Goal: Book appointment/travel/reservation

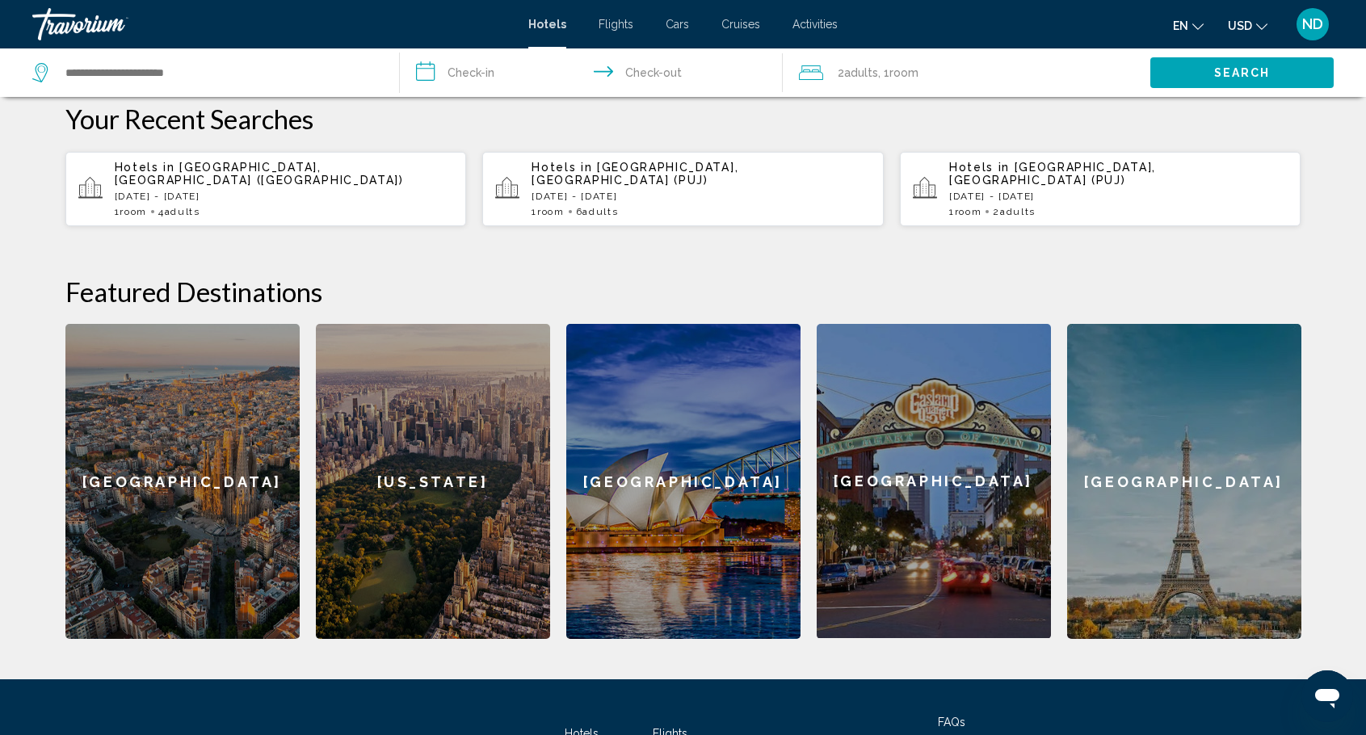
scroll to position [485, 0]
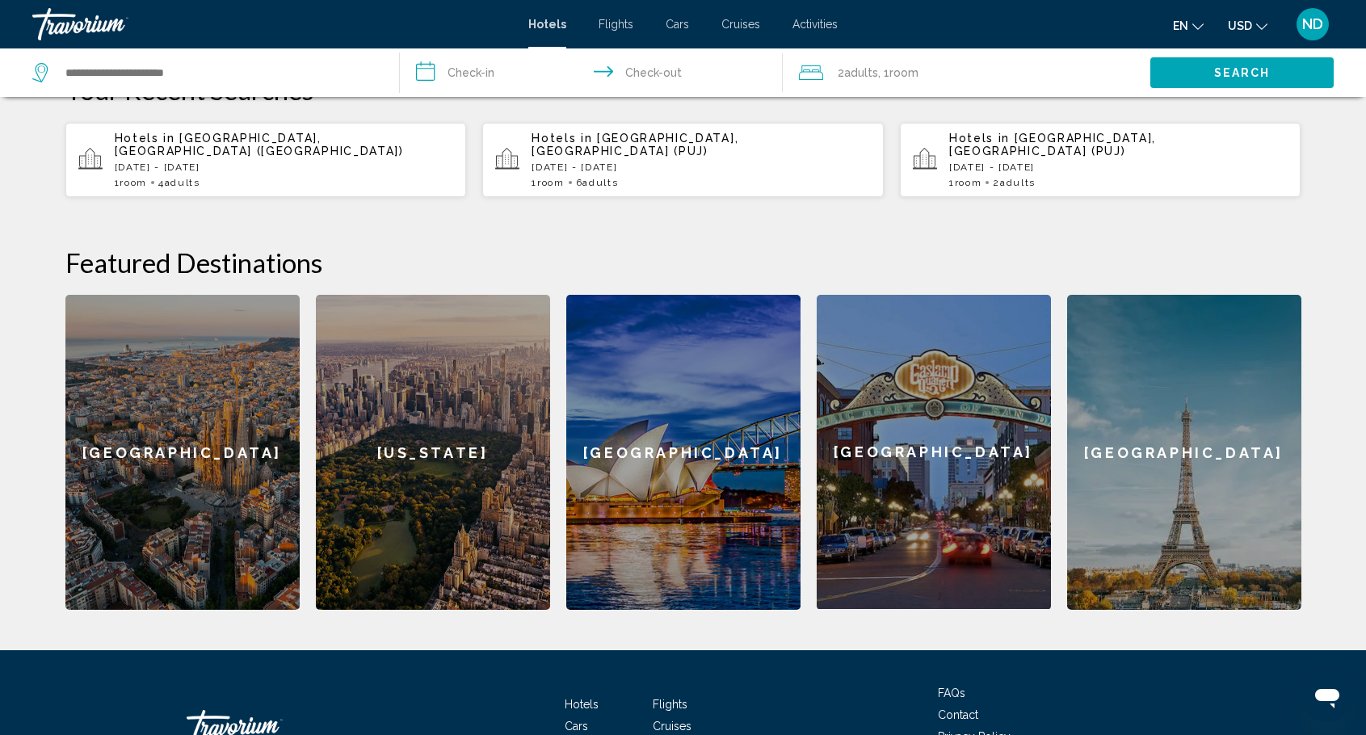
click at [225, 162] on p "[DATE] - [DATE]" at bounding box center [284, 167] width 339 height 11
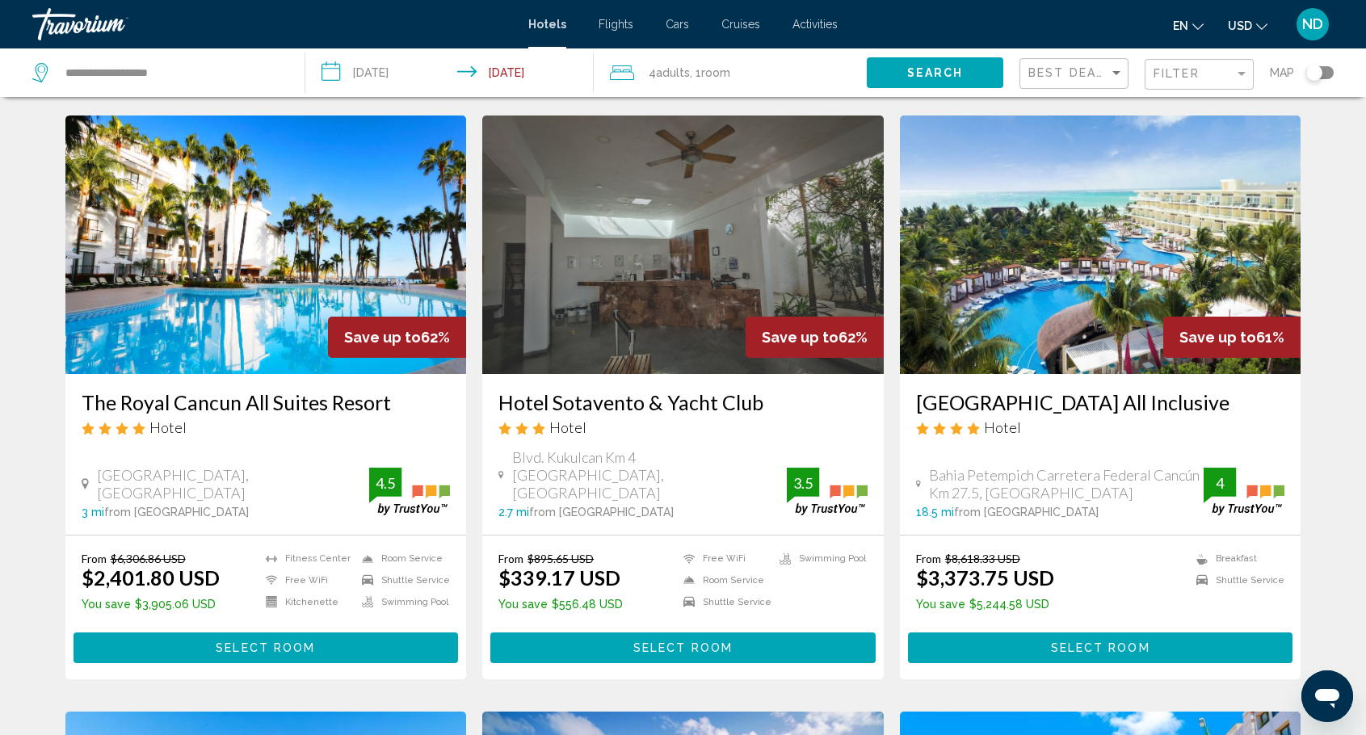
scroll to position [646, 0]
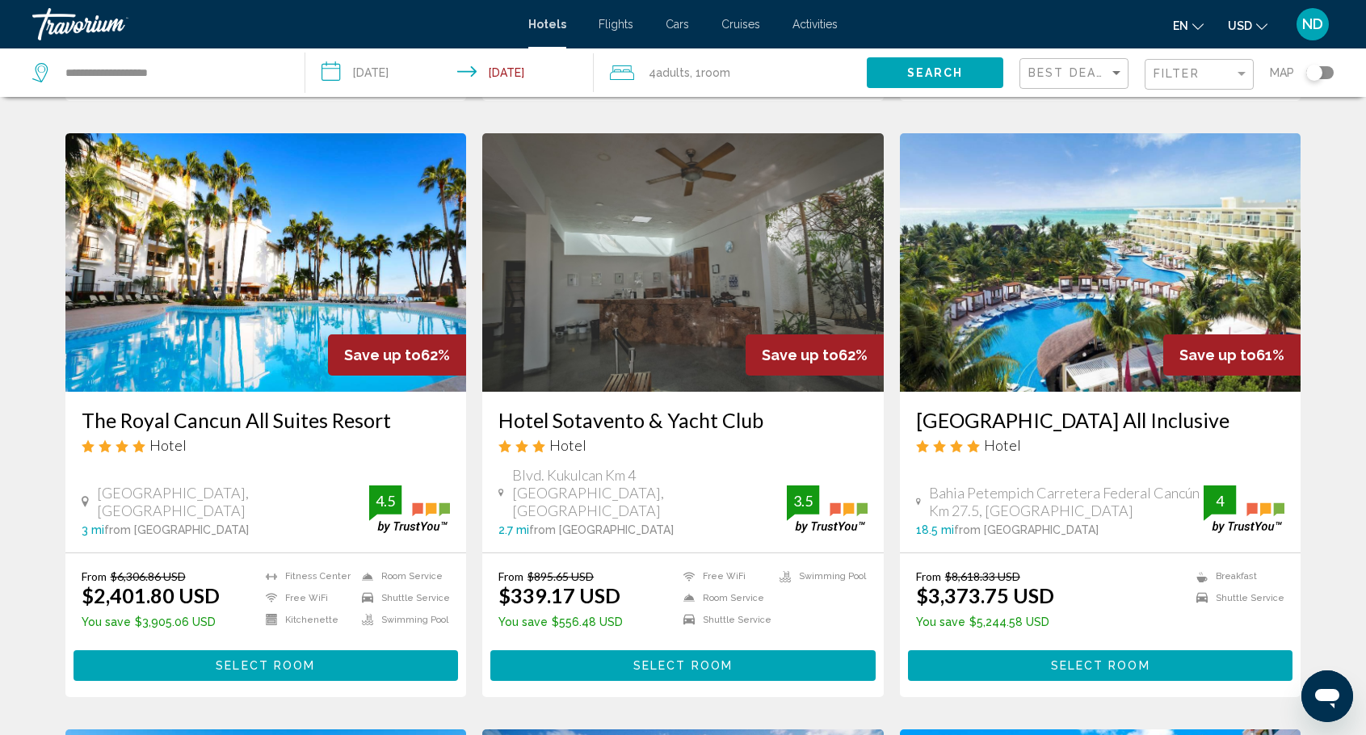
click at [1090, 306] on img "Main content" at bounding box center [1100, 262] width 401 height 258
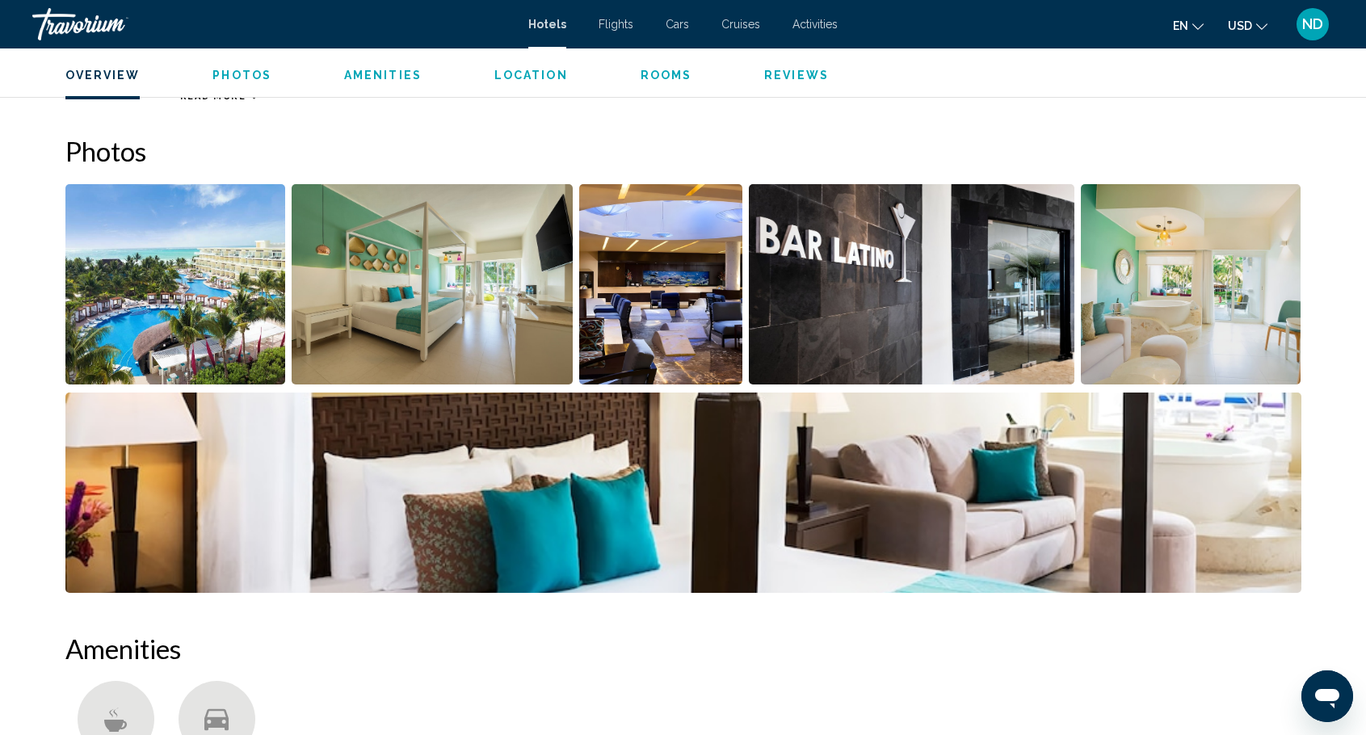
scroll to position [727, 0]
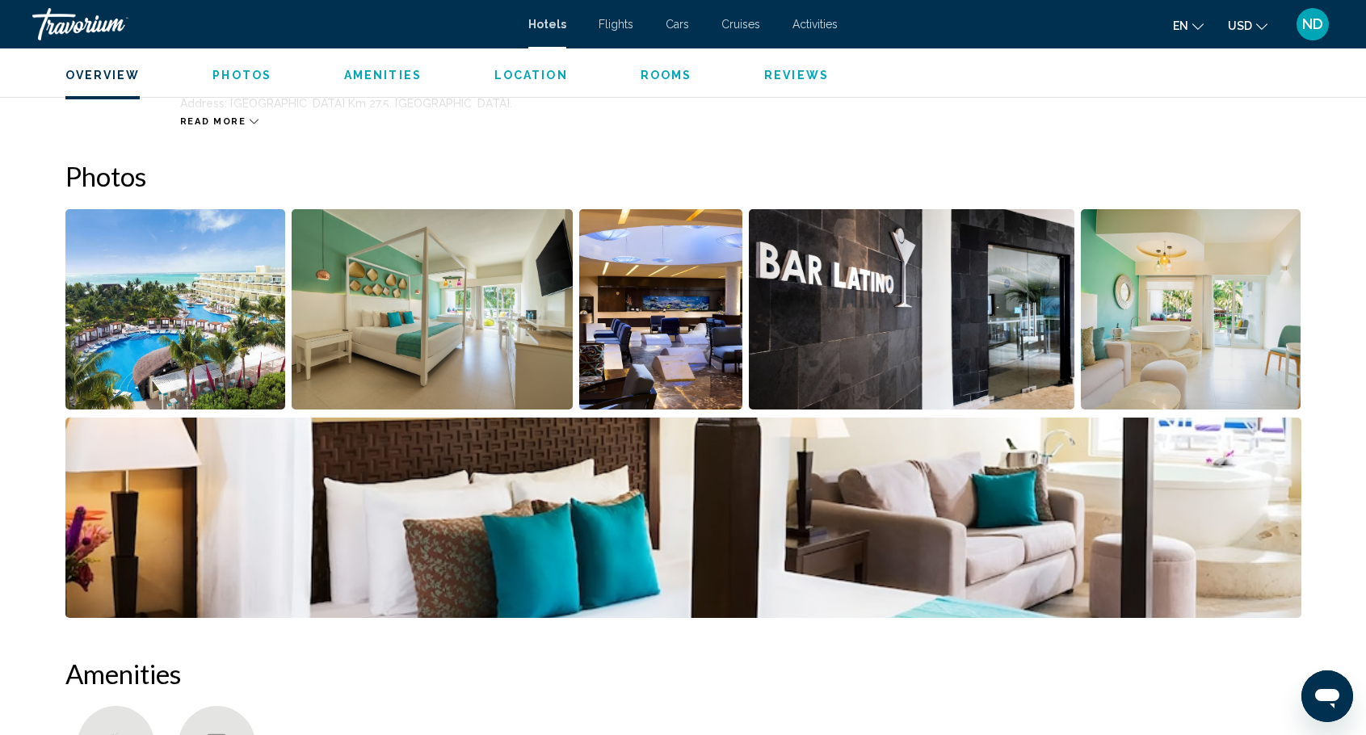
click at [205, 320] on img "Open full-screen image slider" at bounding box center [175, 309] width 220 height 200
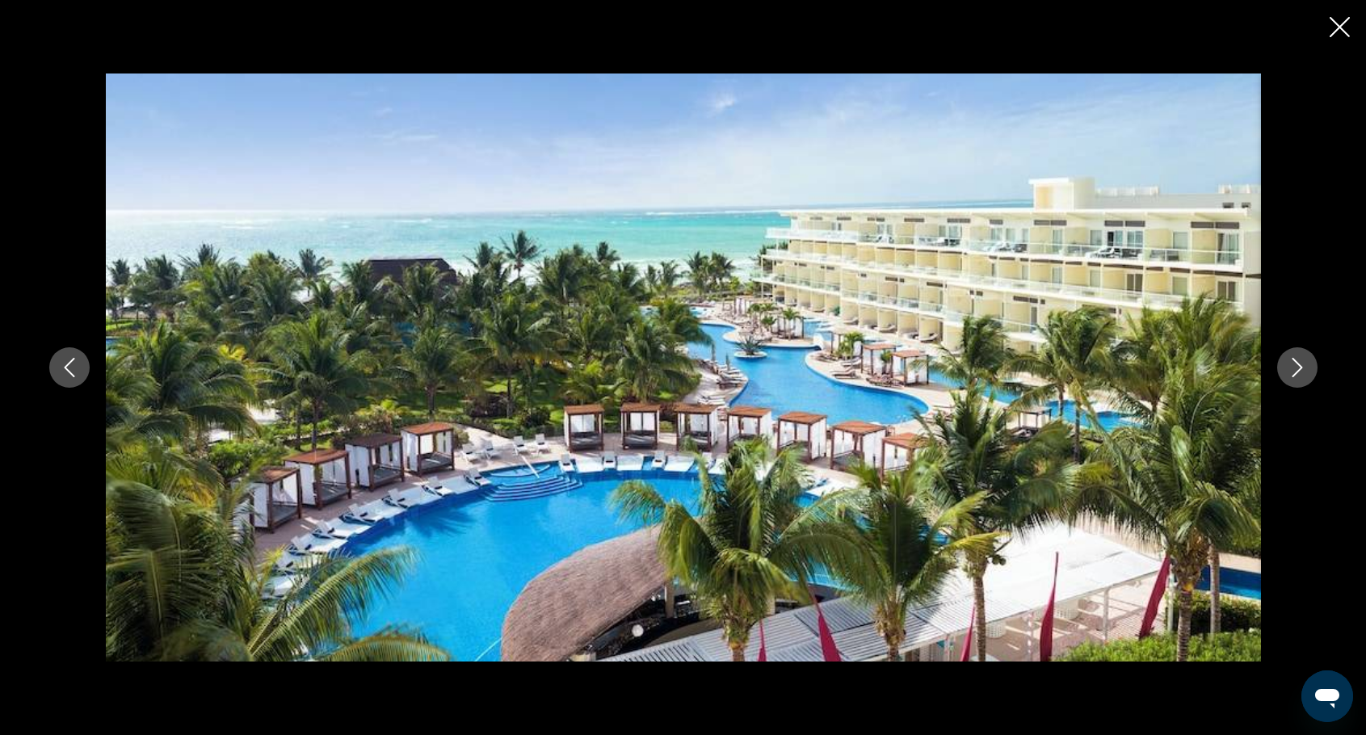
click at [1293, 367] on icon "Next image" at bounding box center [1296, 367] width 19 height 19
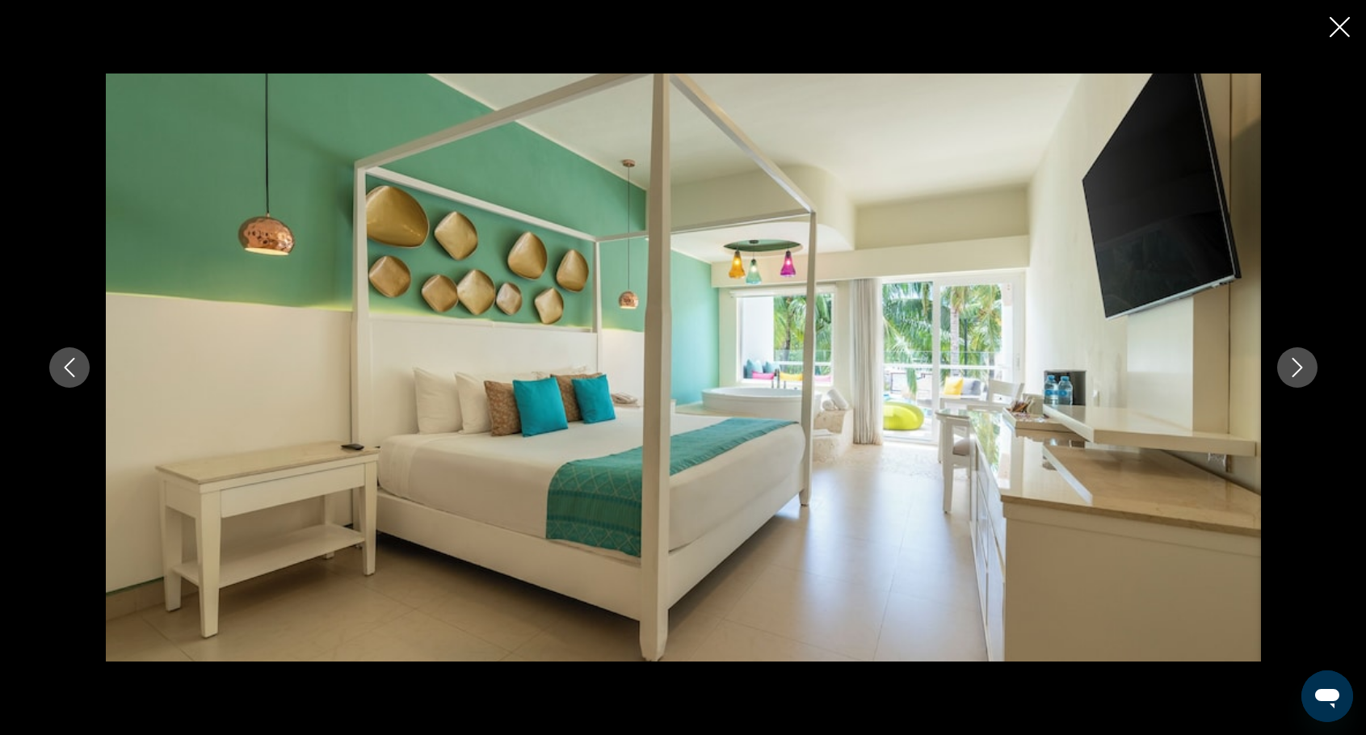
click at [1293, 367] on icon "Next image" at bounding box center [1296, 367] width 19 height 19
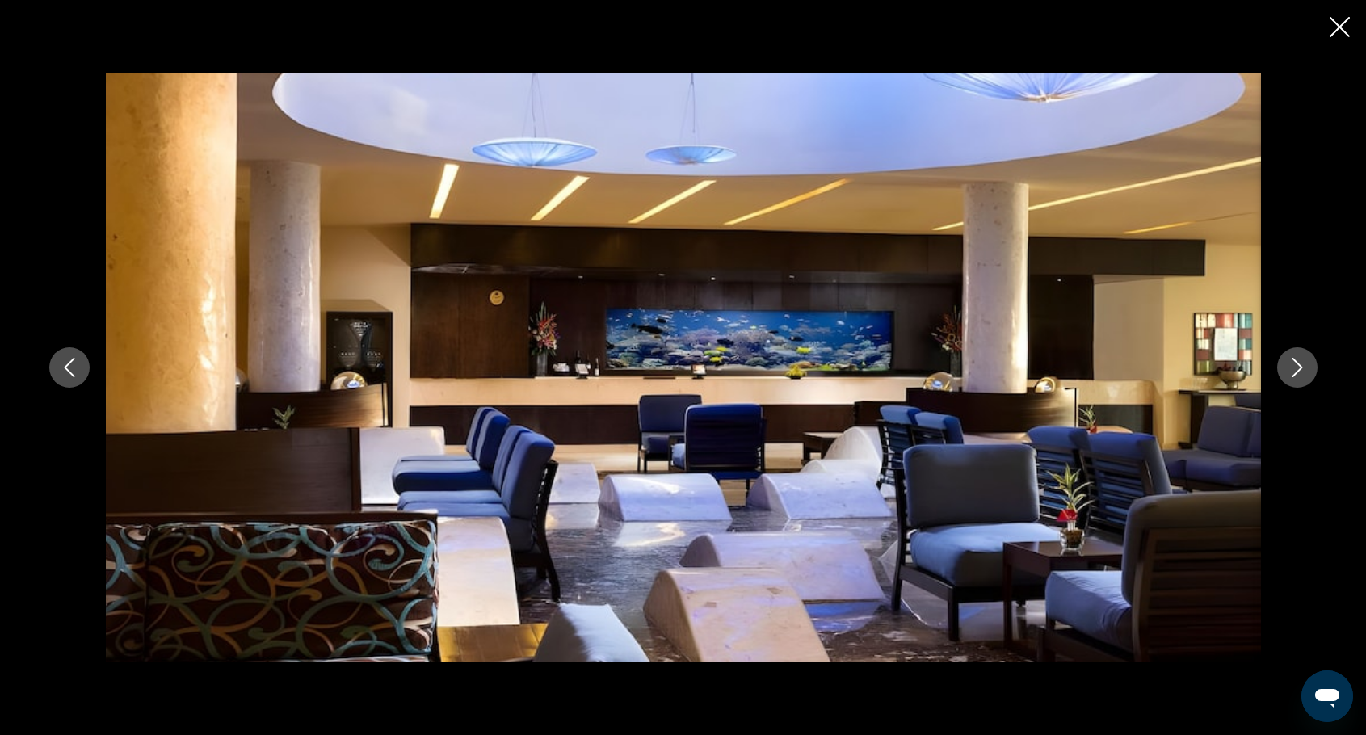
click at [1293, 367] on icon "Next image" at bounding box center [1296, 367] width 19 height 19
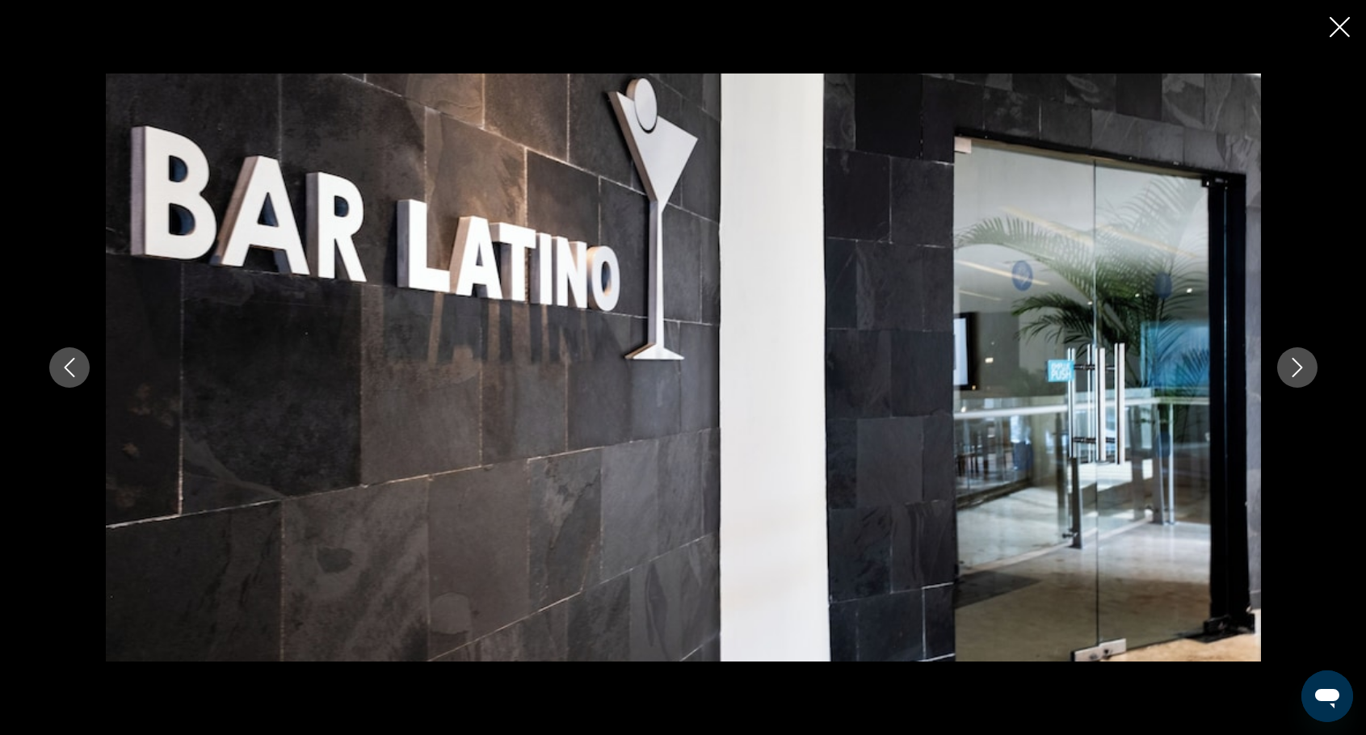
click at [1293, 367] on icon "Next image" at bounding box center [1296, 367] width 19 height 19
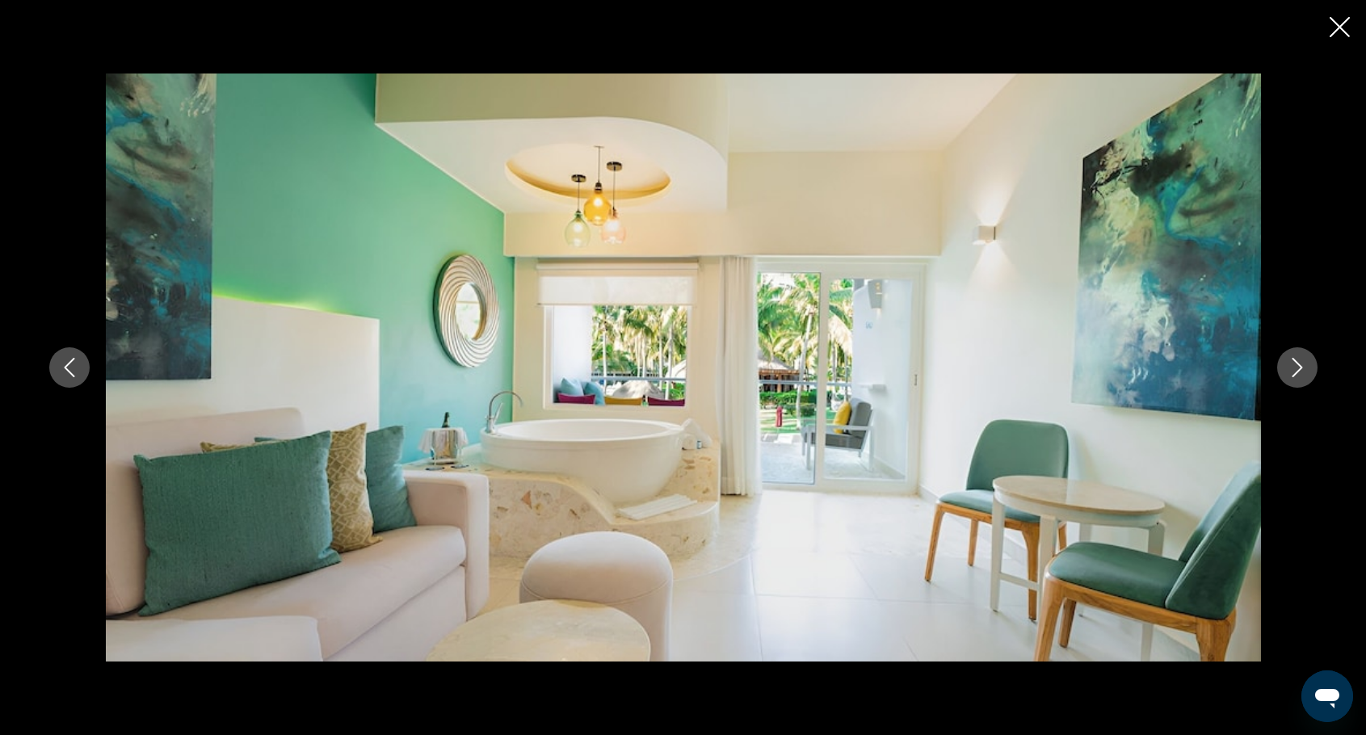
click at [1293, 367] on icon "Next image" at bounding box center [1296, 367] width 19 height 19
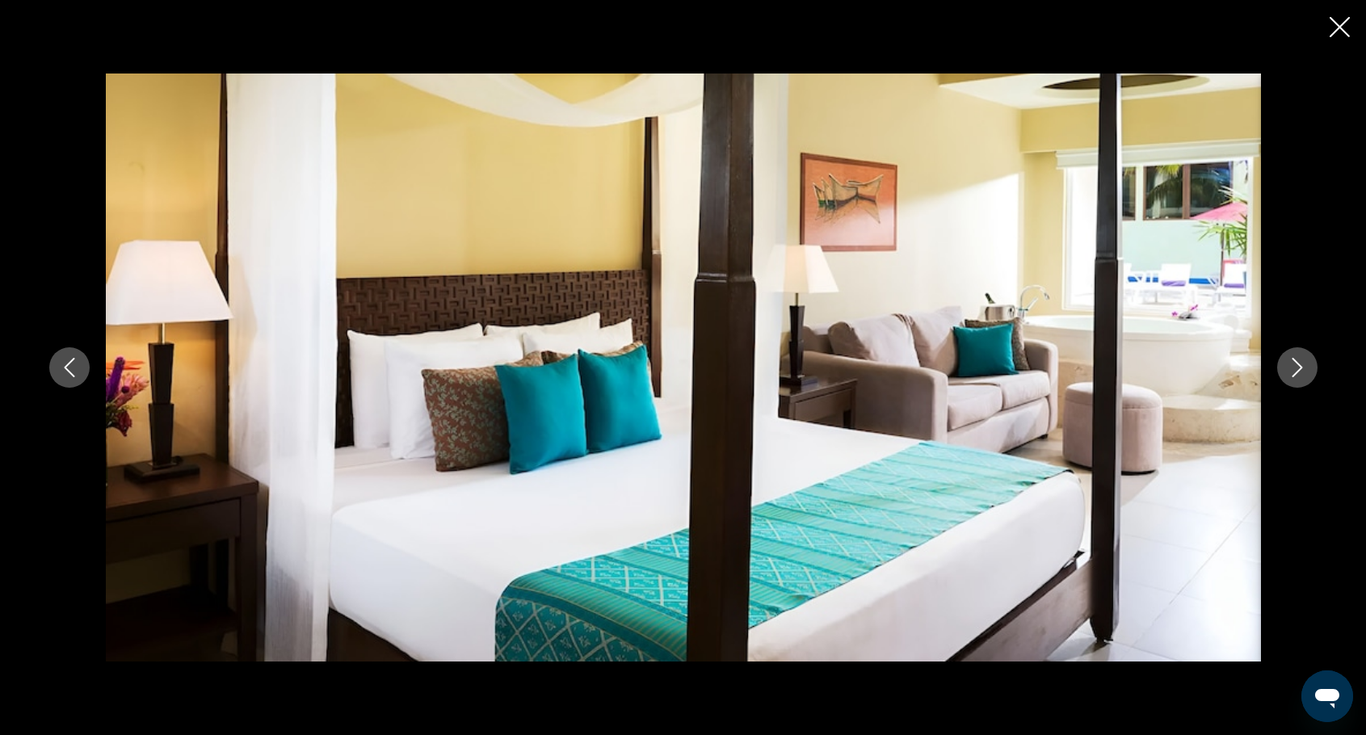
click at [1293, 367] on icon "Next image" at bounding box center [1296, 367] width 19 height 19
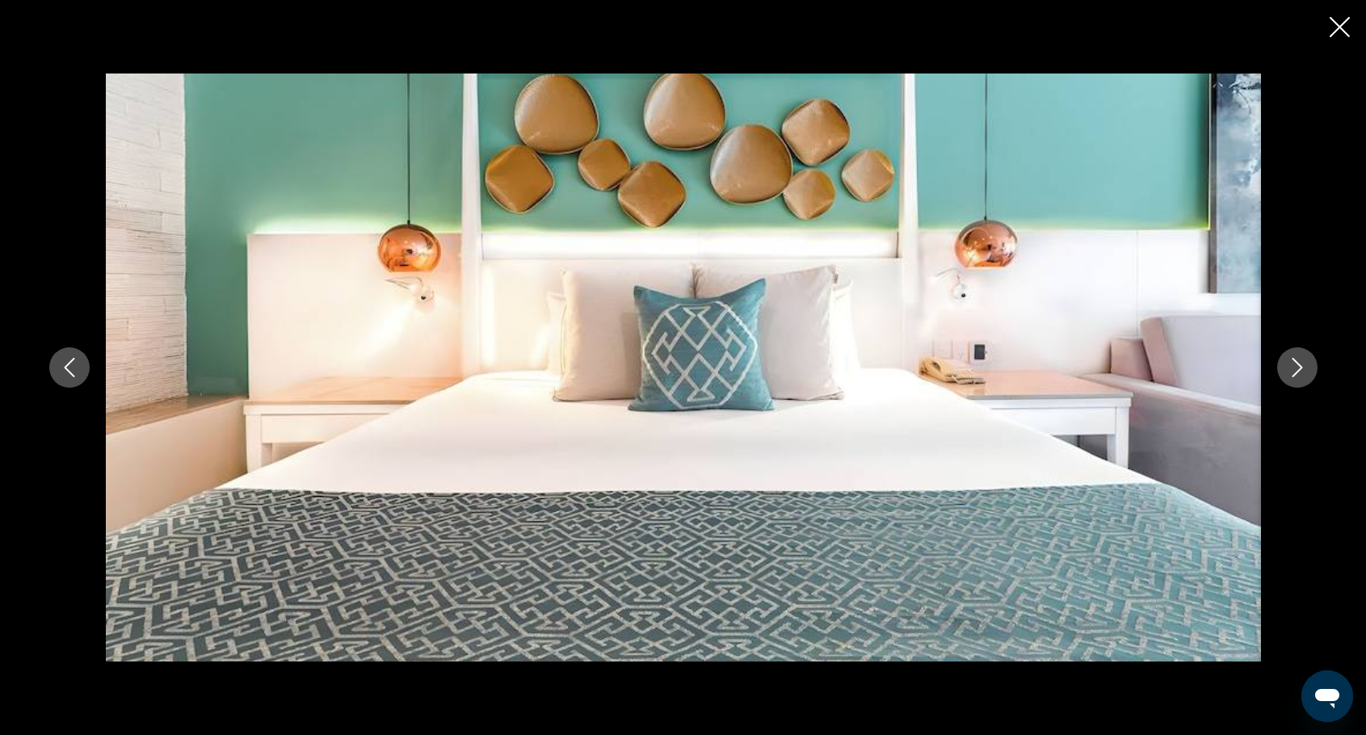
click at [1293, 367] on icon "Next image" at bounding box center [1296, 367] width 19 height 19
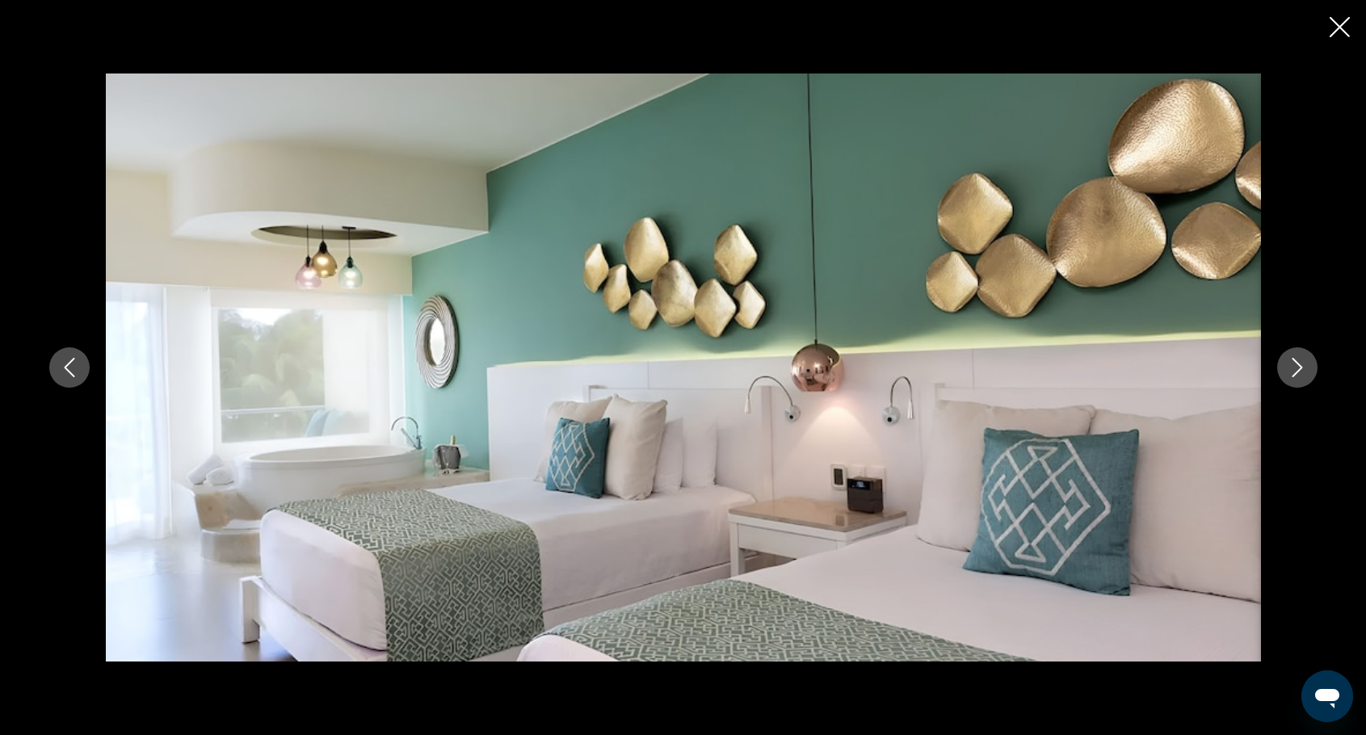
click at [1293, 367] on icon "Next image" at bounding box center [1296, 367] width 19 height 19
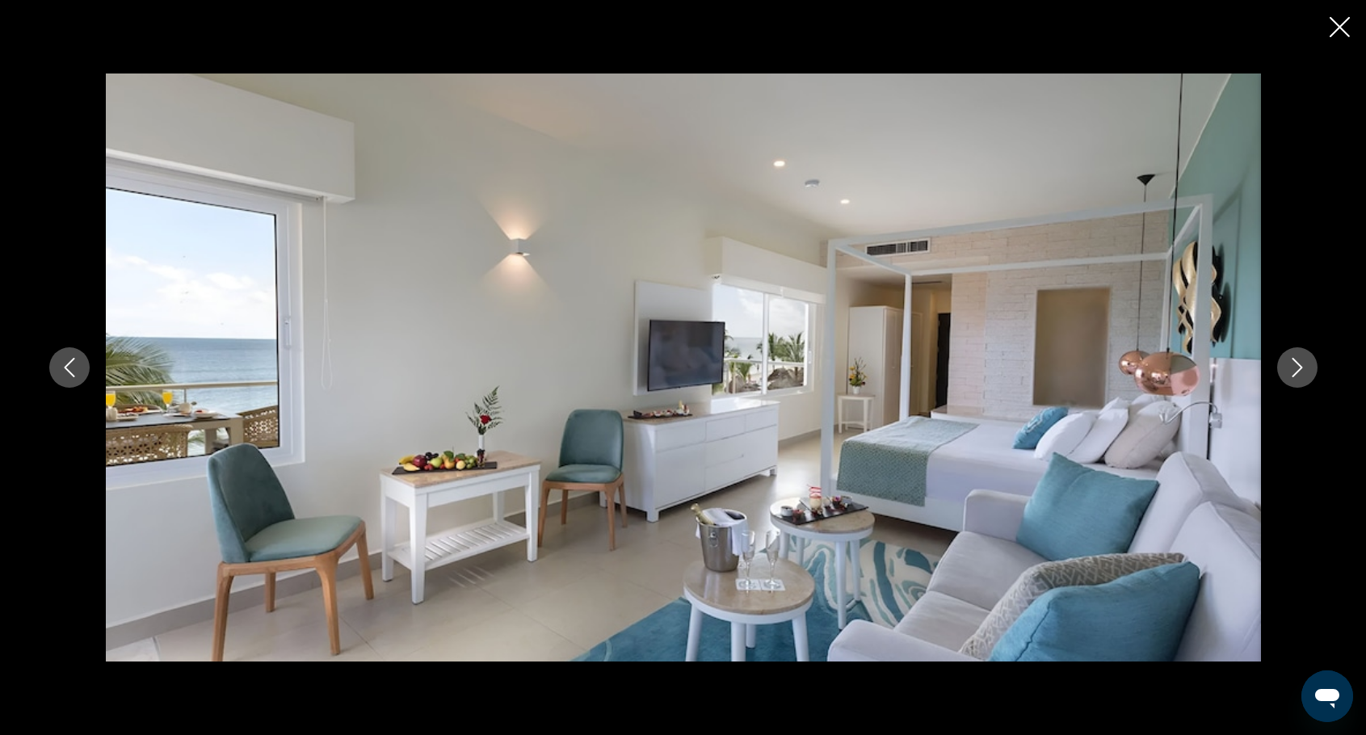
click at [1338, 32] on icon "Close slideshow" at bounding box center [1339, 27] width 20 height 20
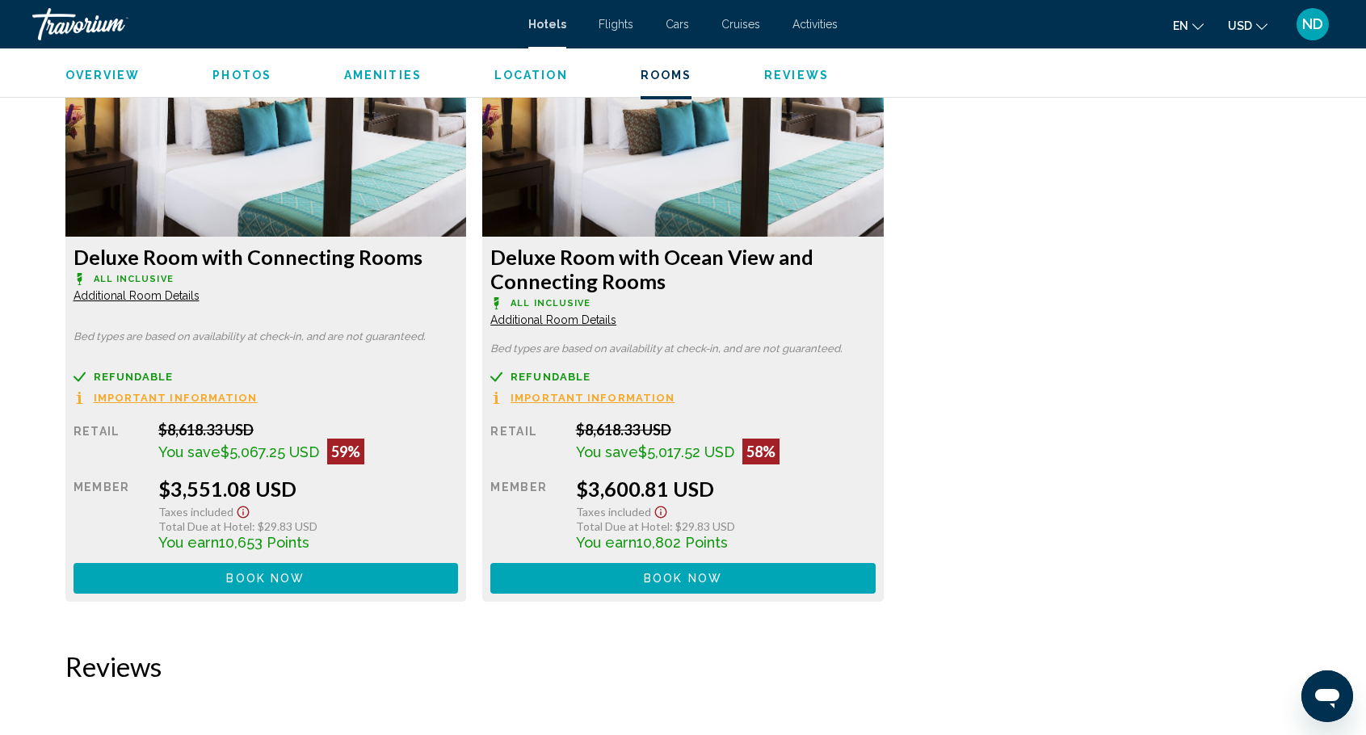
scroll to position [2827, 0]
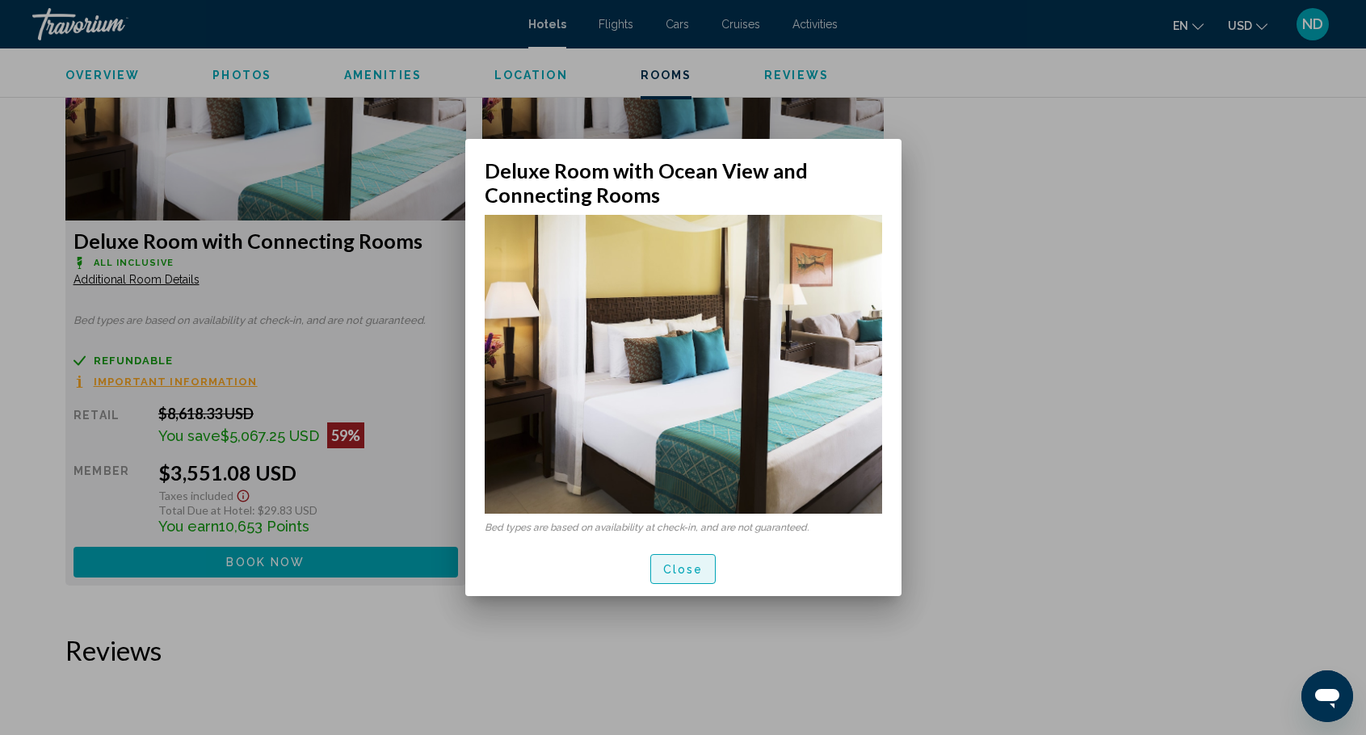
click at [679, 572] on span "Close" at bounding box center [683, 569] width 40 height 13
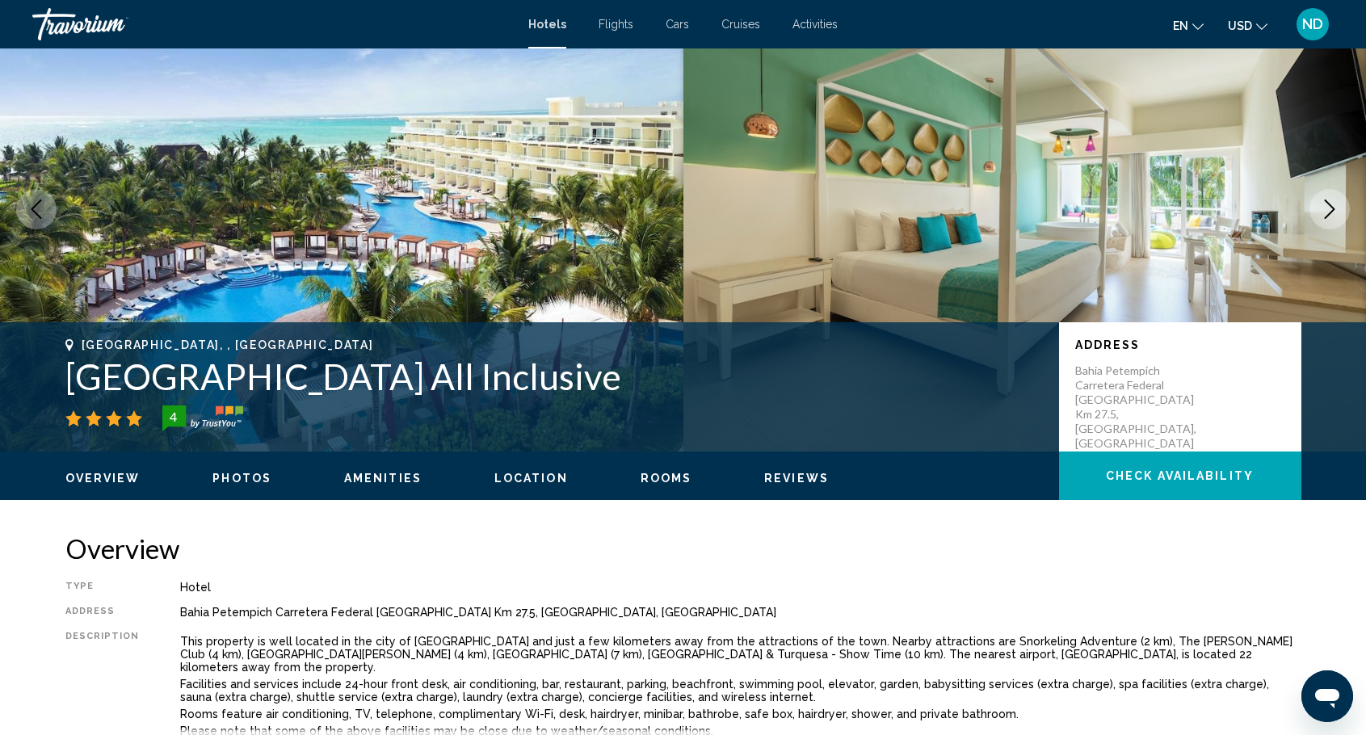
scroll to position [81, 0]
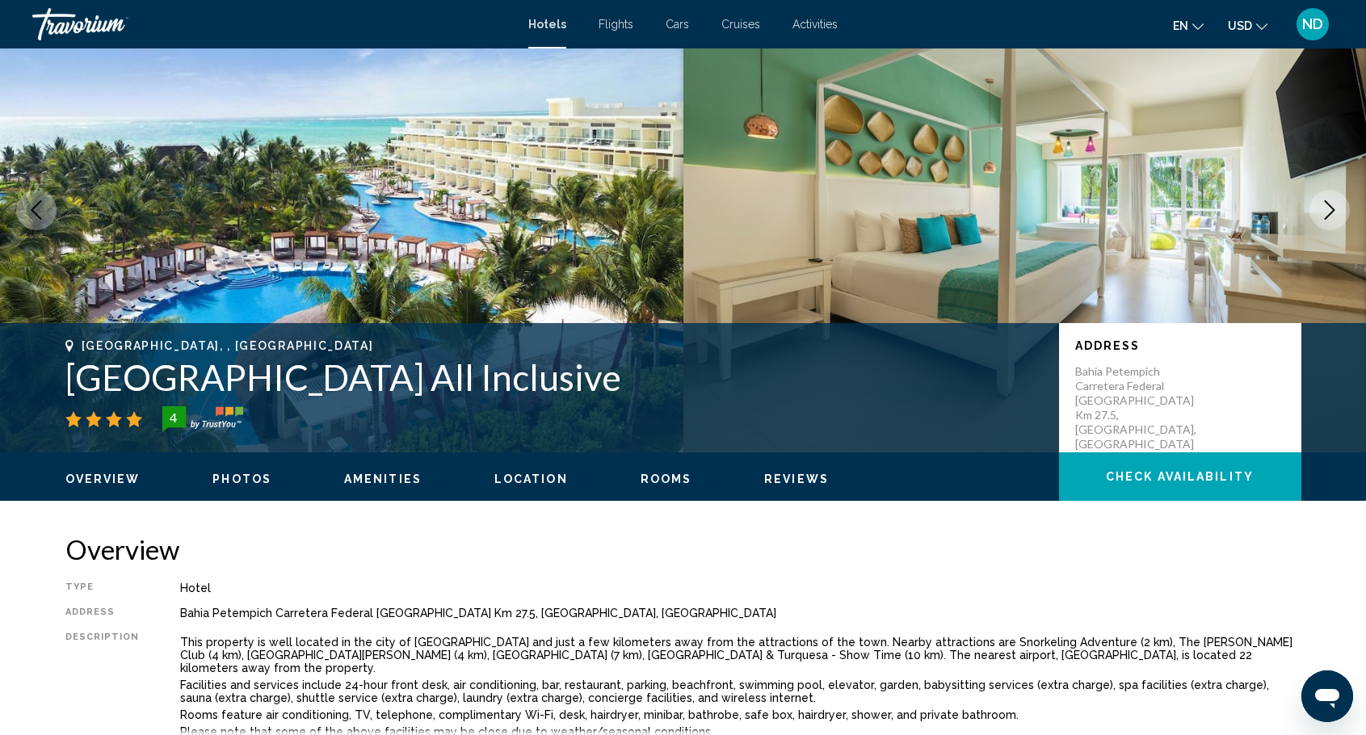
drag, startPoint x: 68, startPoint y: 376, endPoint x: 935, endPoint y: 378, distance: 867.4
click at [935, 378] on h1 "[GEOGRAPHIC_DATA] All Inclusive" at bounding box center [553, 377] width 977 height 42
copy h1 "[GEOGRAPHIC_DATA] All Inclusive"
drag, startPoint x: 1156, startPoint y: 418, endPoint x: 1073, endPoint y: 372, distance: 94.7
click at [1073, 372] on div "Address [GEOGRAPHIC_DATA] Carretera Federal [GEOGRAPHIC_DATA] Km [GEOGRAPHIC_DA…" at bounding box center [1180, 387] width 242 height 129
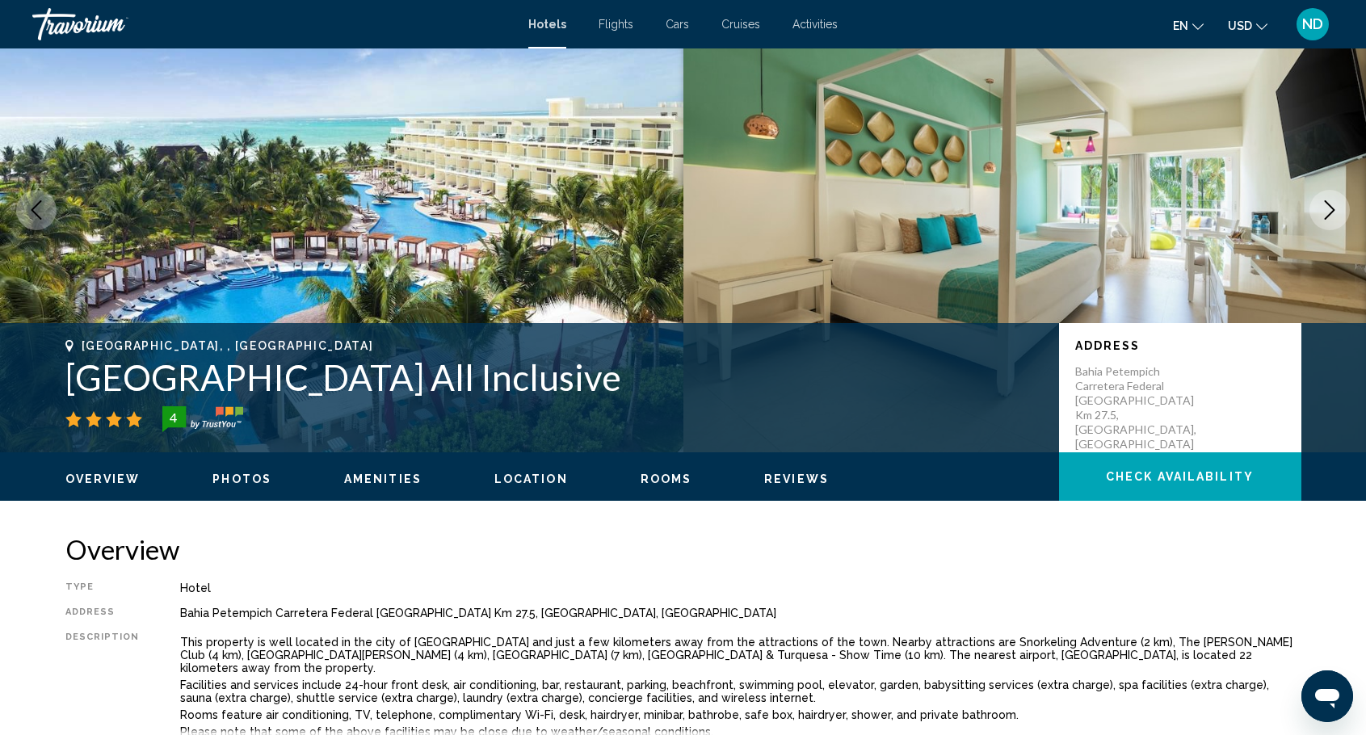
copy p "Bahia Petempich Carretera Federal [GEOGRAPHIC_DATA] Km 27.5, [GEOGRAPHIC_DATA],…"
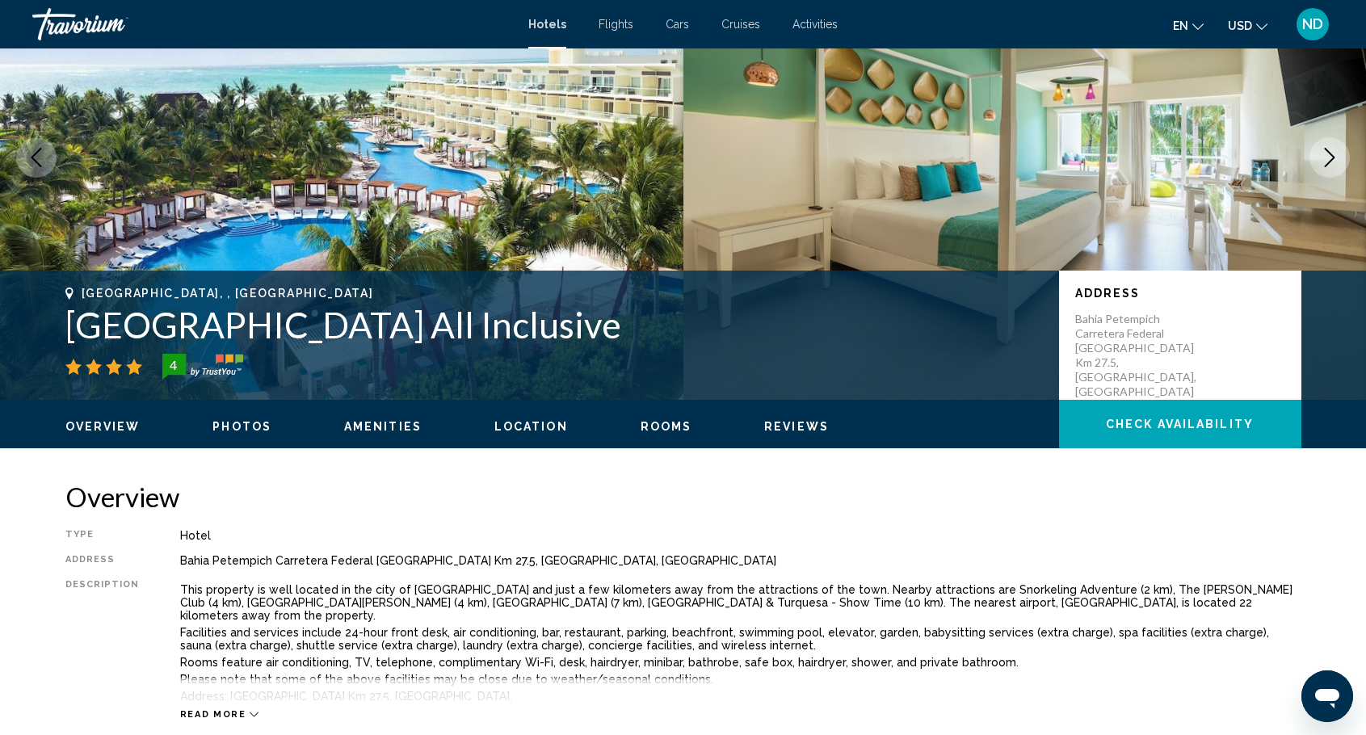
scroll to position [162, 0]
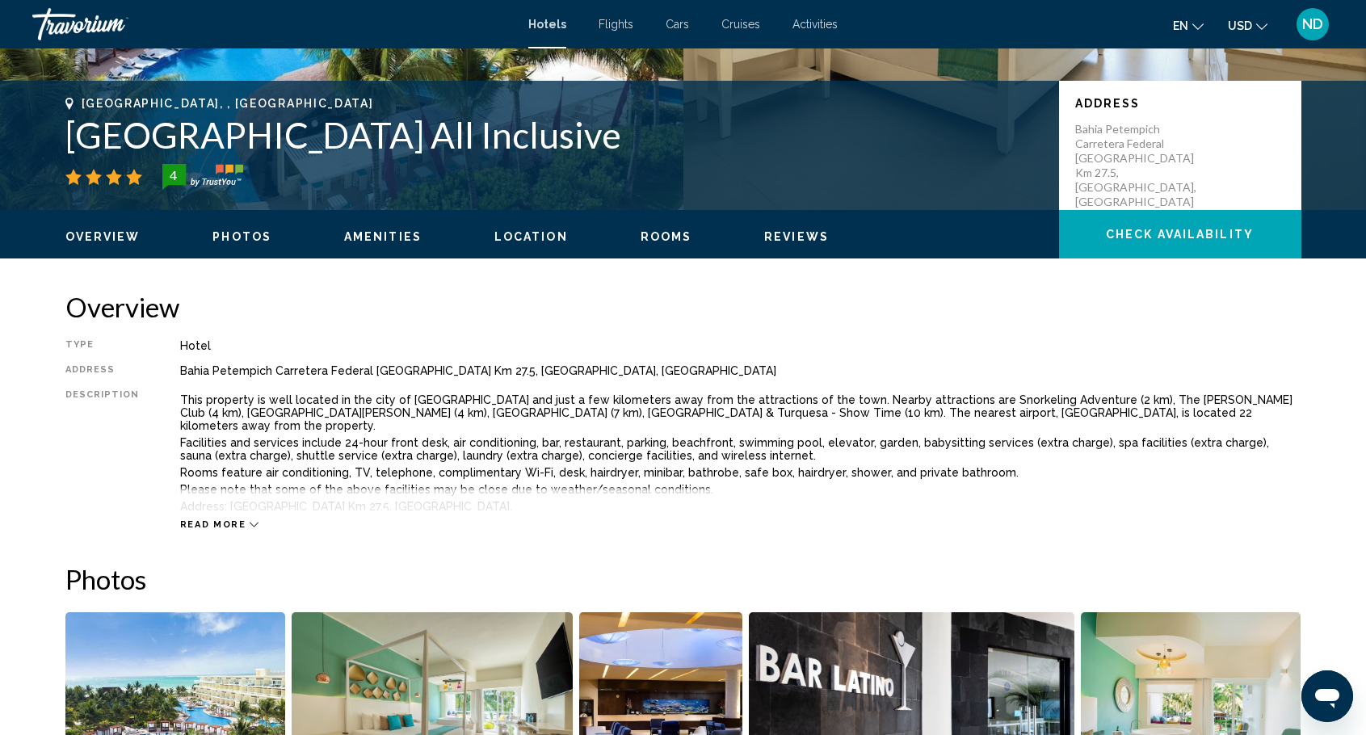
click at [652, 241] on span "Rooms" at bounding box center [666, 236] width 52 height 13
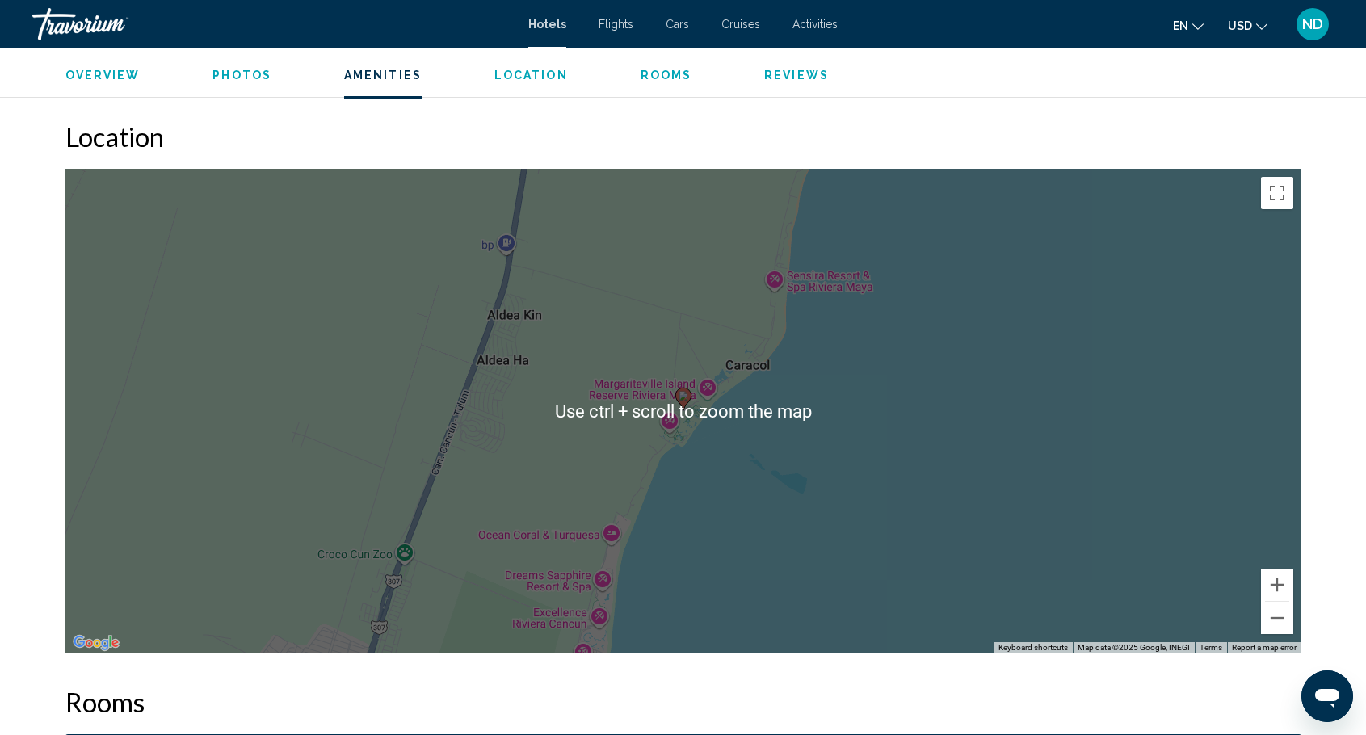
scroll to position [1472, 0]
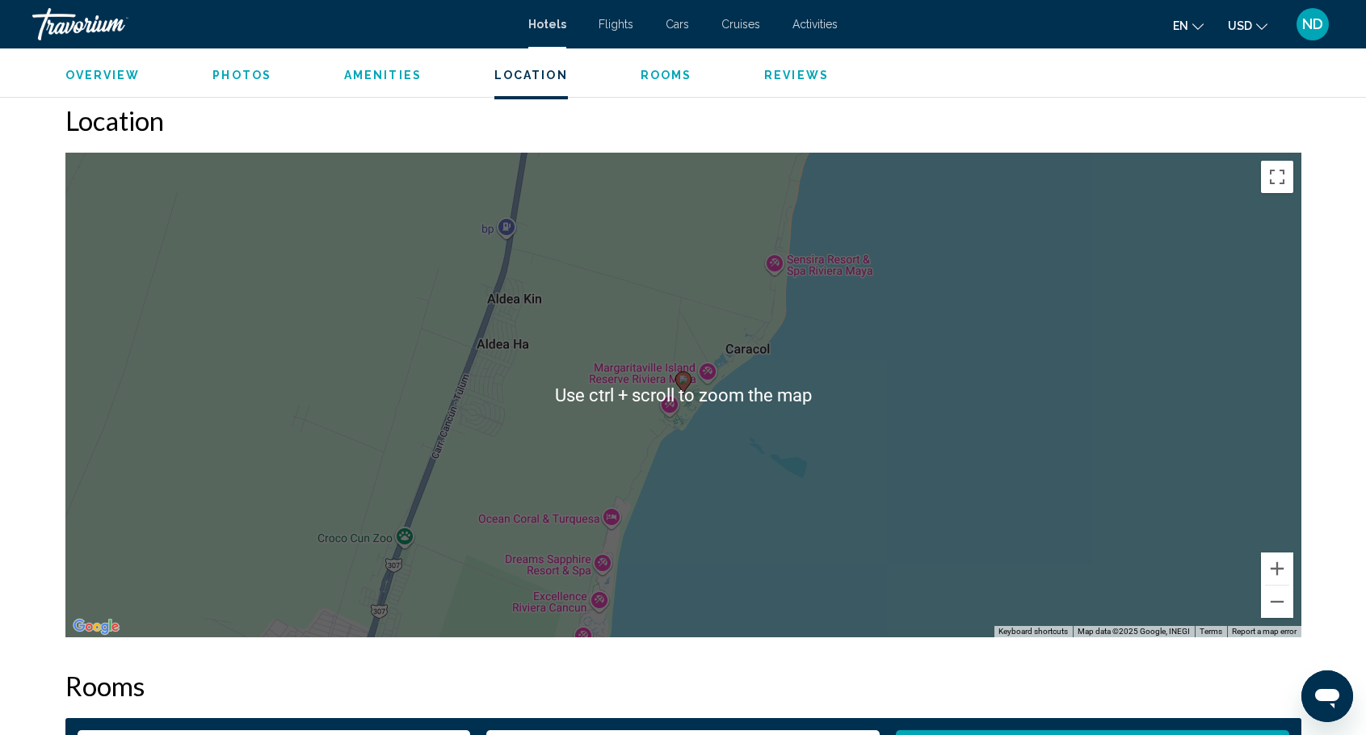
click at [947, 457] on div "To activate drag with keyboard, press Alt + Enter. Once in keyboard drag state,…" at bounding box center [683, 395] width 1236 height 485
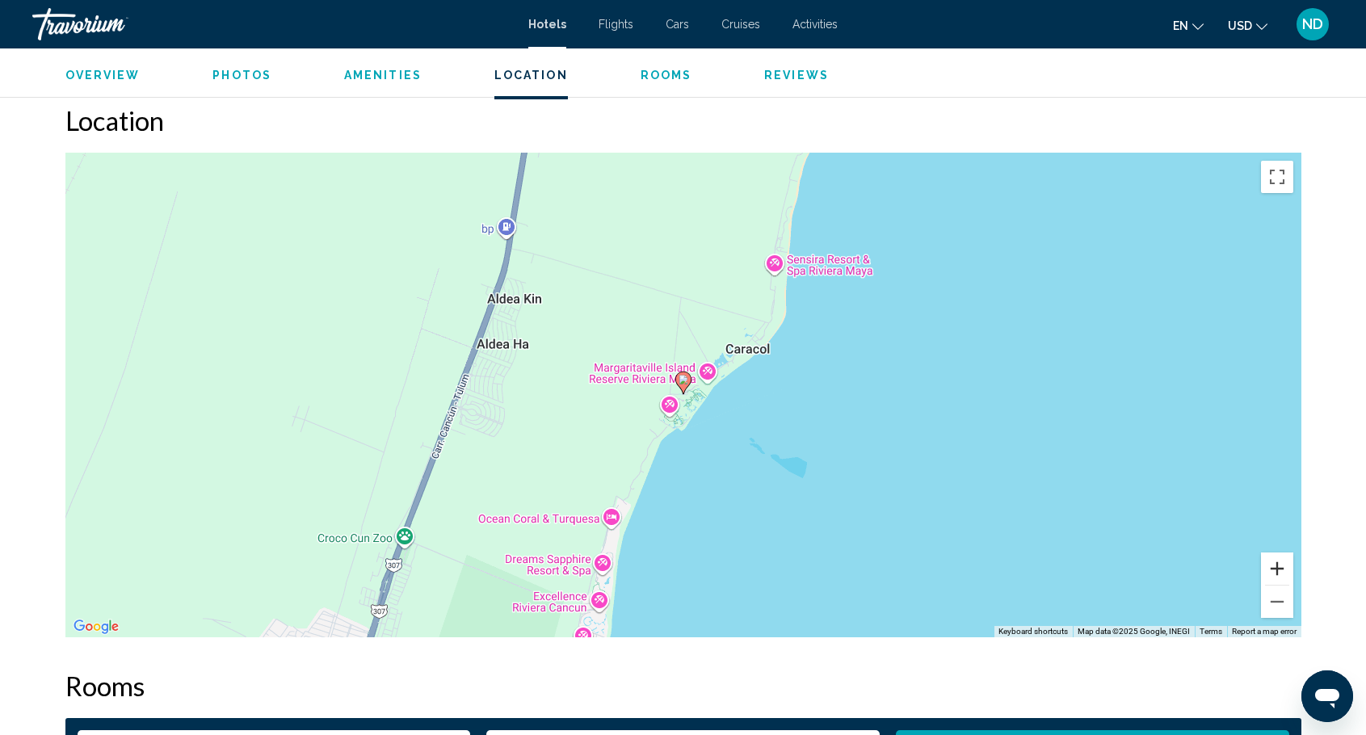
click at [1282, 563] on button "Zoom in" at bounding box center [1277, 568] width 32 height 32
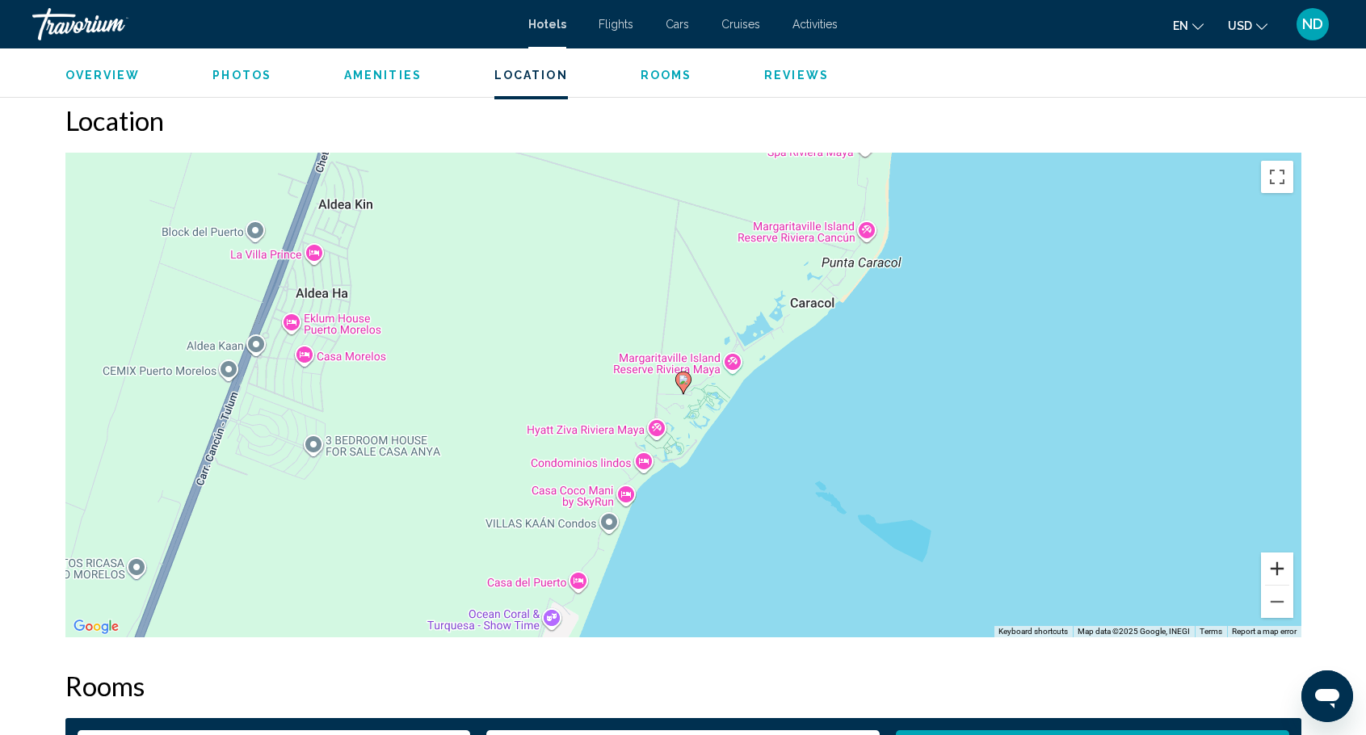
click at [1282, 563] on button "Zoom in" at bounding box center [1277, 568] width 32 height 32
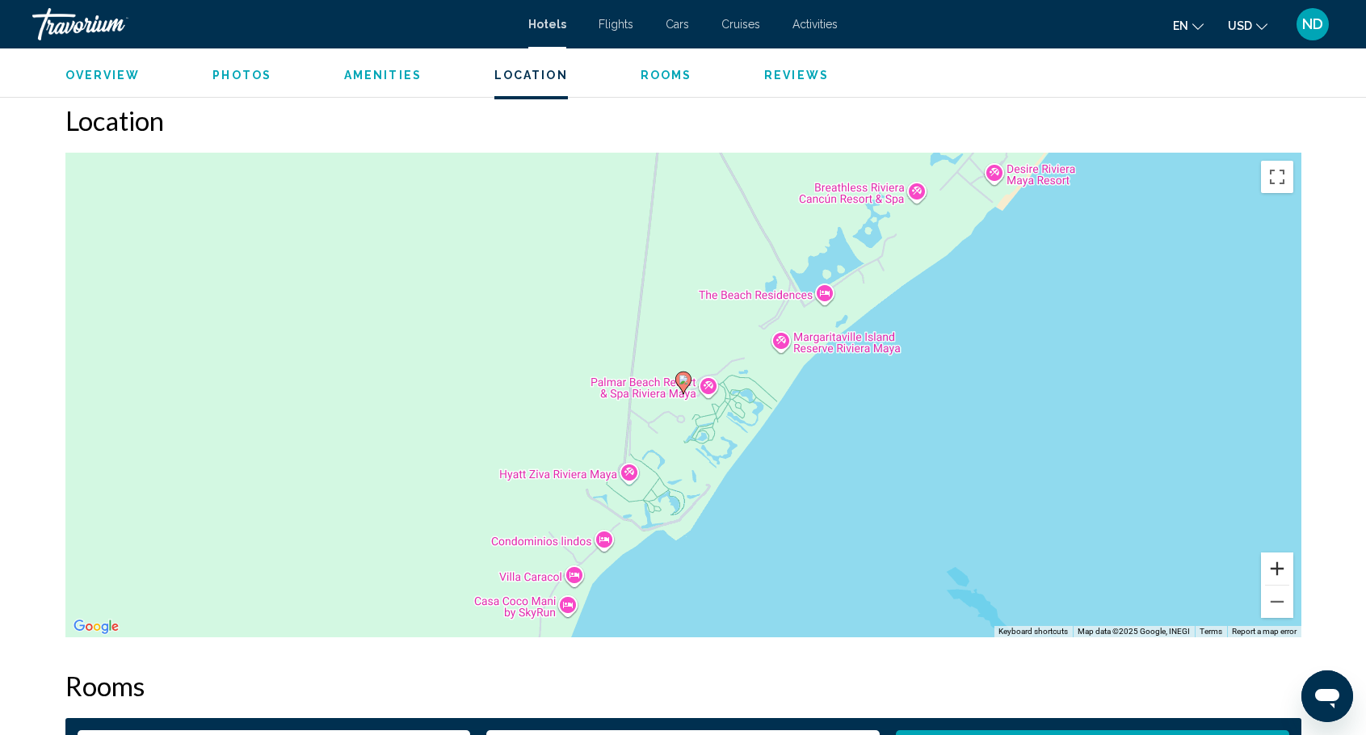
click at [1282, 563] on button "Zoom in" at bounding box center [1277, 568] width 32 height 32
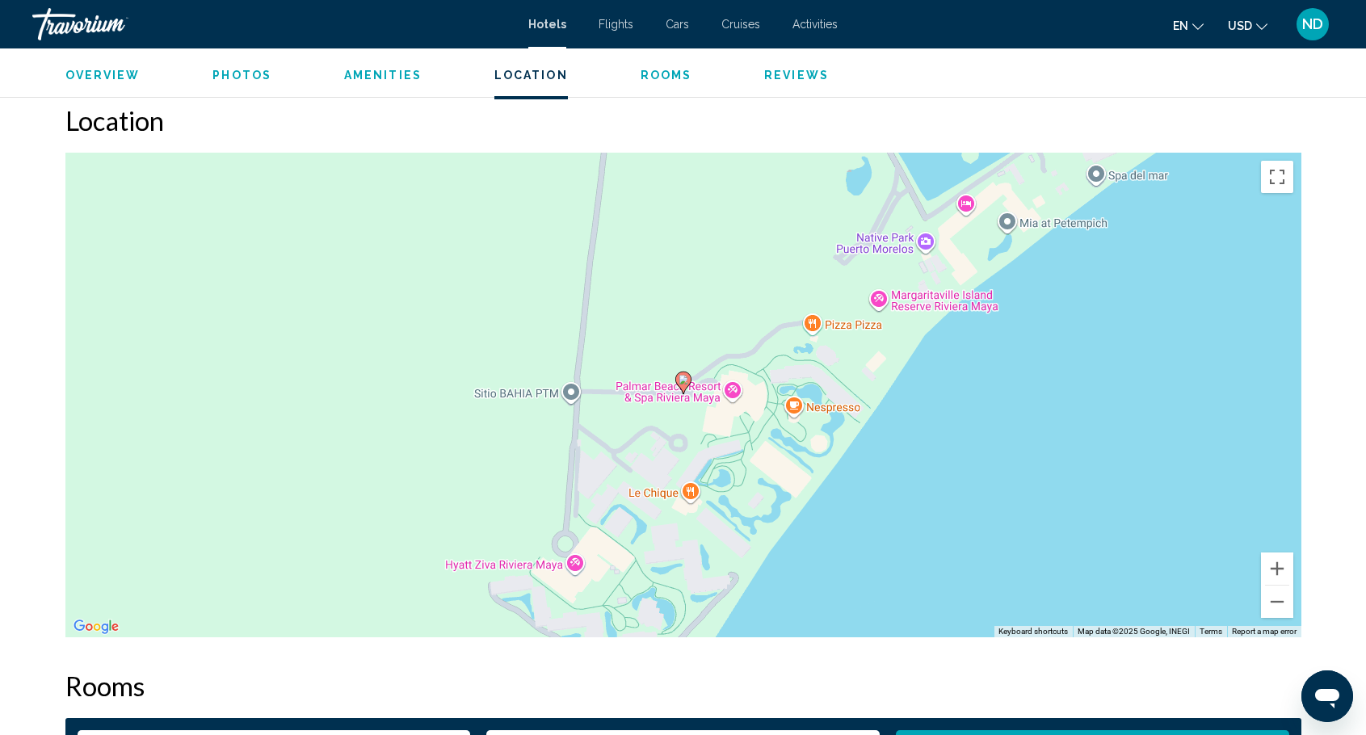
click at [702, 388] on div "To activate drag with keyboard, press Alt + Enter. Once in keyboard drag state,…" at bounding box center [683, 395] width 1236 height 485
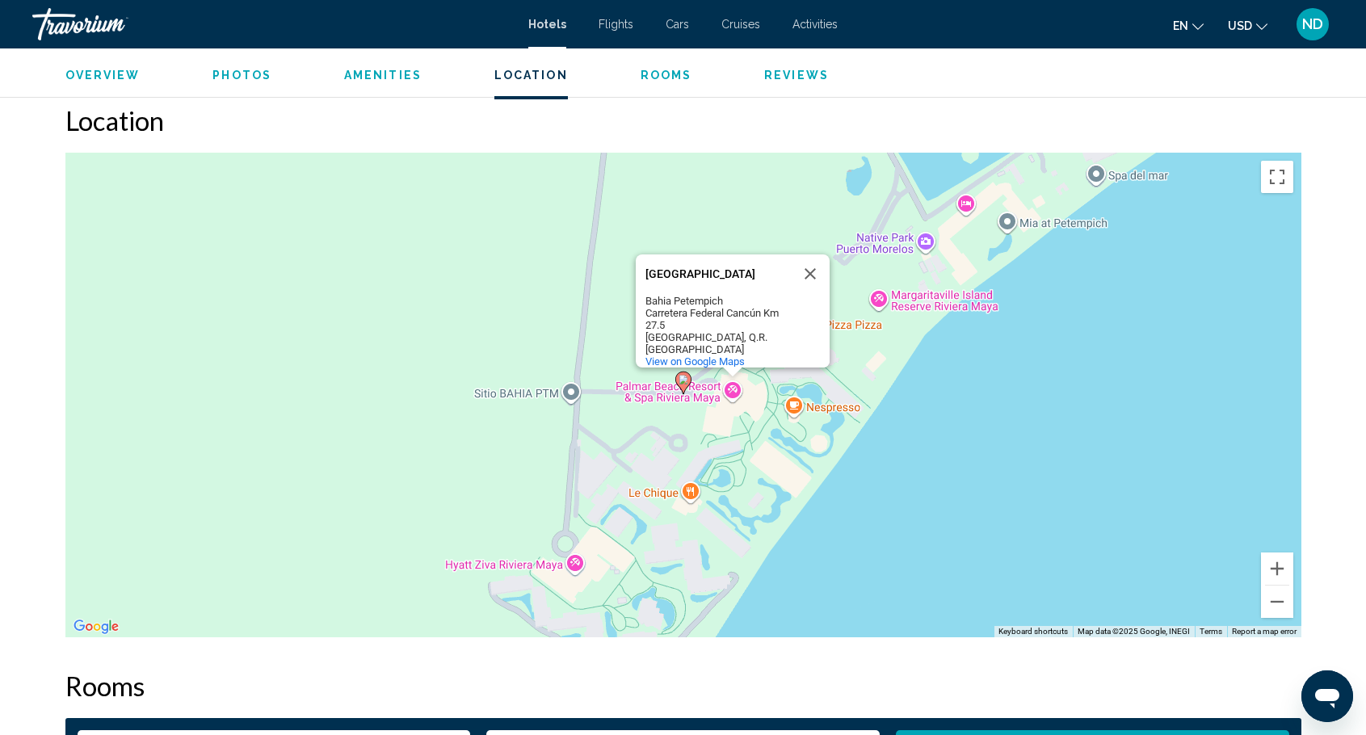
drag, startPoint x: 692, startPoint y: 330, endPoint x: 643, endPoint y: 258, distance: 87.8
click at [643, 258] on div "[GEOGRAPHIC_DATA] [GEOGRAPHIC_DATA] [GEOGRAPHIC_DATA] [GEOGRAPHIC_DATA] Carrete…" at bounding box center [733, 310] width 194 height 113
copy div "[GEOGRAPHIC_DATA] [GEOGRAPHIC_DATA] [GEOGRAPHIC_DATA] [GEOGRAPHIC_DATA] Carrete…"
click at [1014, 426] on div "To activate drag with keyboard, press Alt + Enter. Once in keyboard drag state,…" at bounding box center [683, 395] width 1236 height 485
click at [1098, 426] on div "To activate drag with keyboard, press Alt + Enter. Once in keyboard drag state,…" at bounding box center [683, 395] width 1236 height 485
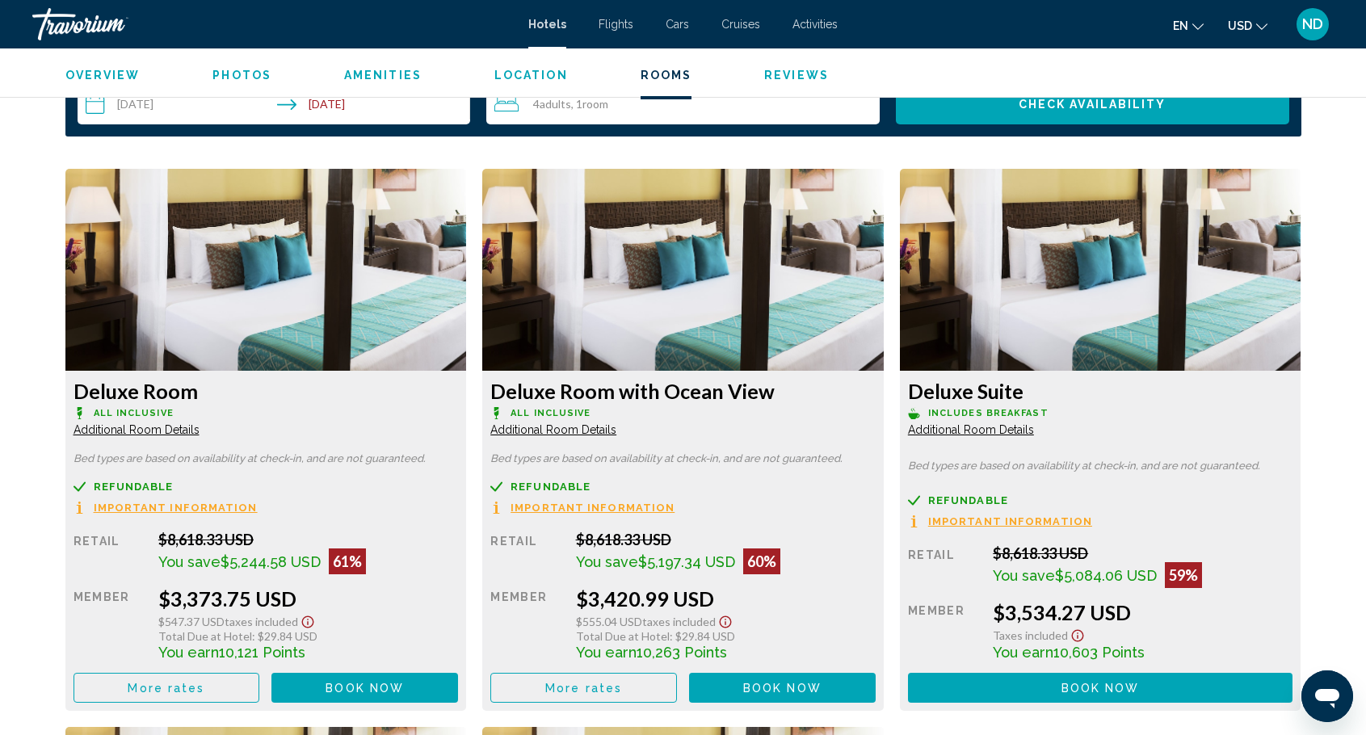
scroll to position [2199, 0]
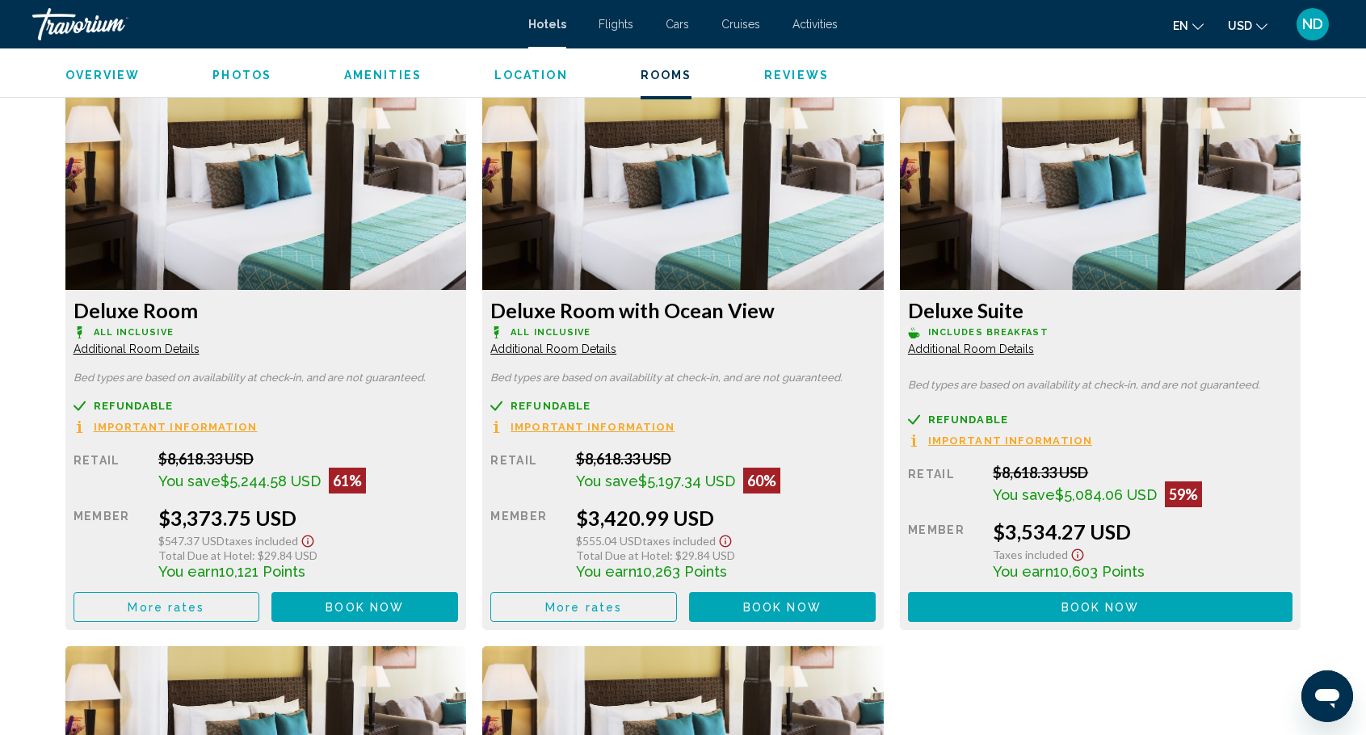
click at [258, 422] on span "Important Information" at bounding box center [176, 427] width 164 height 10
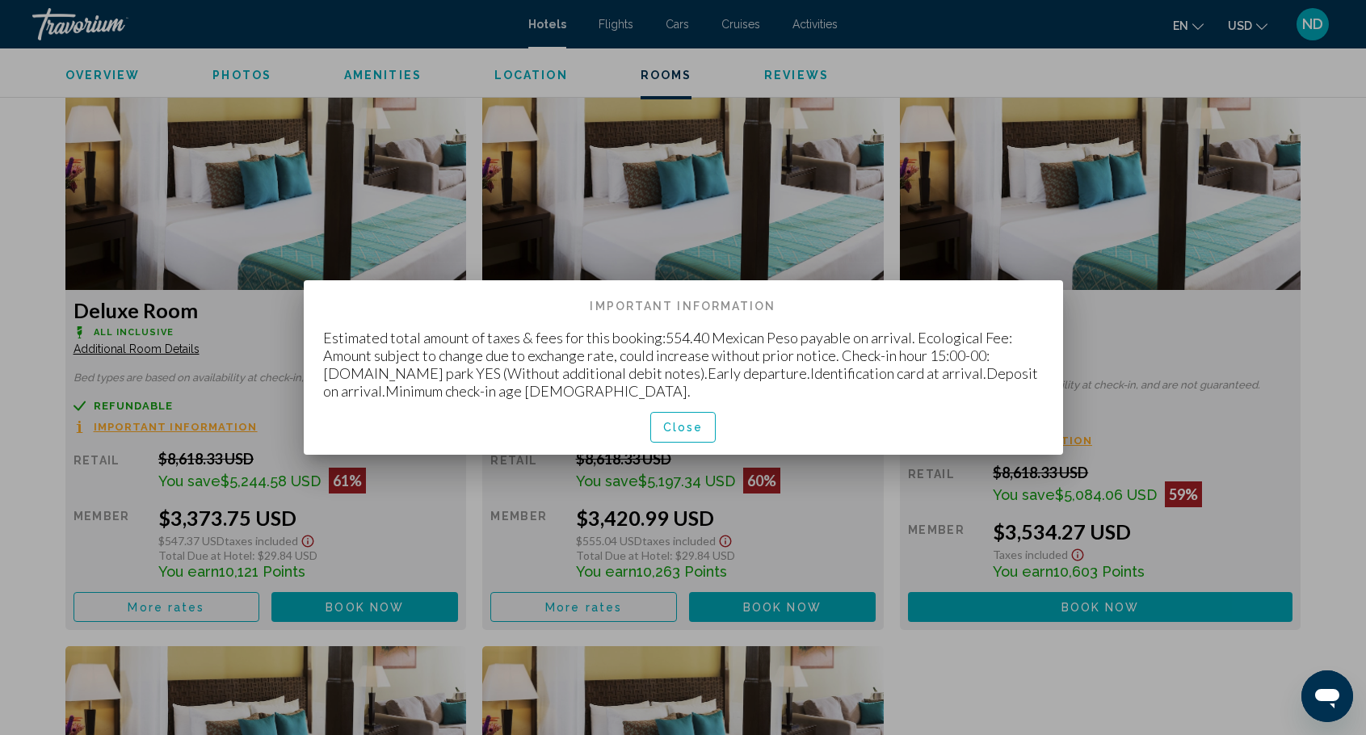
scroll to position [0, 0]
click at [698, 424] on span "Close" at bounding box center [683, 428] width 40 height 13
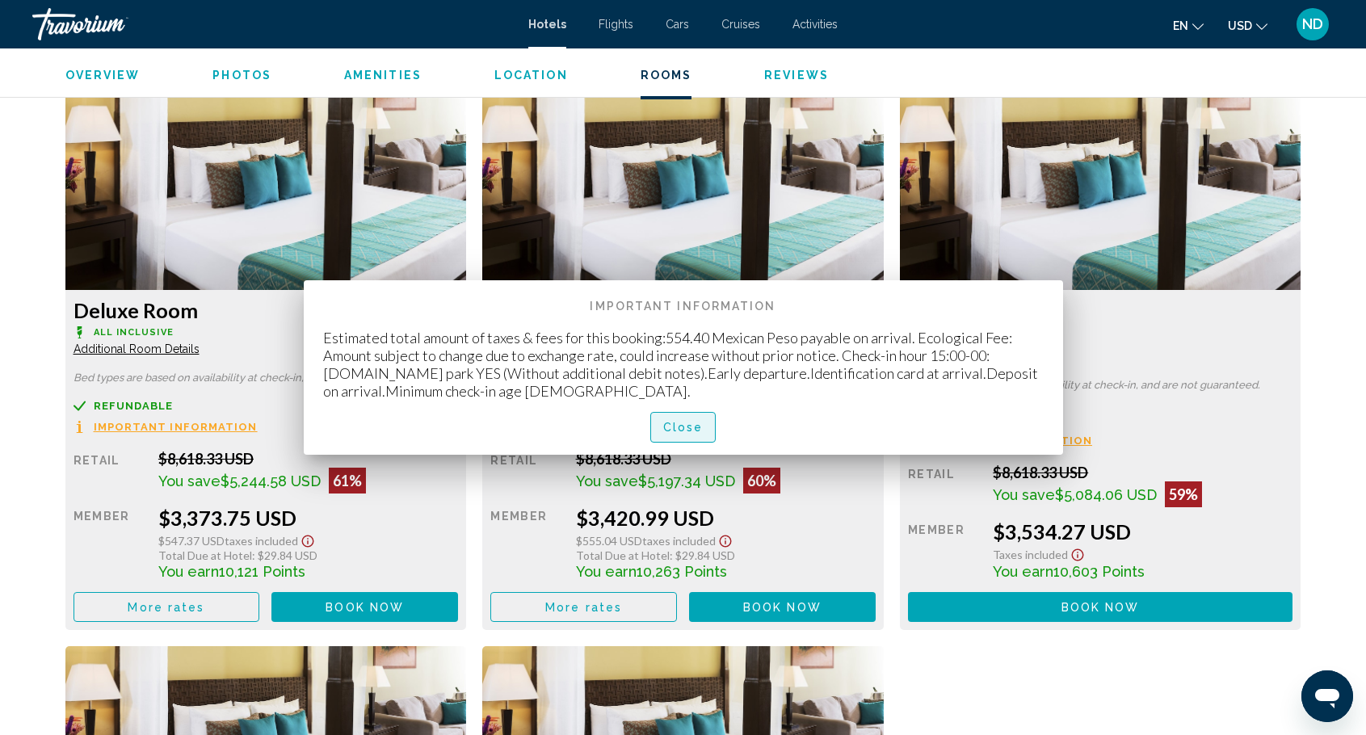
scroll to position [2199, 0]
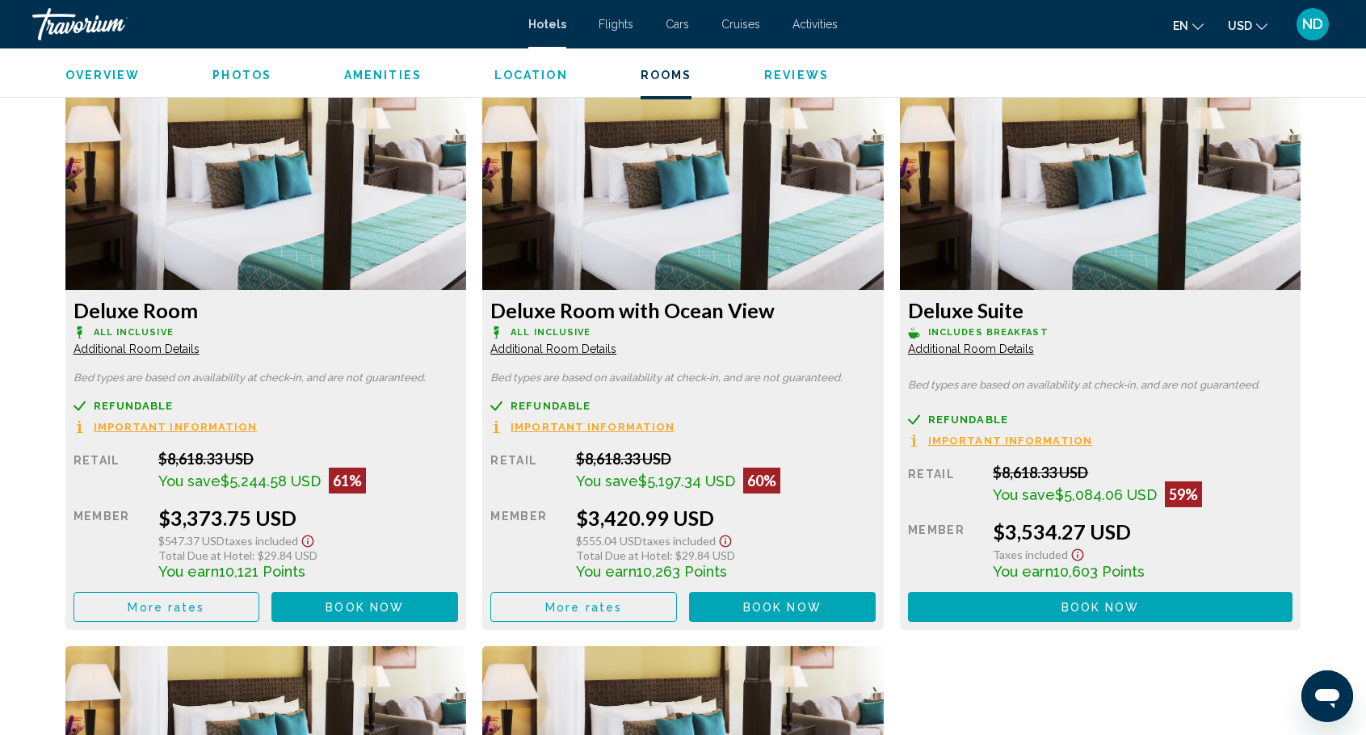
click at [199, 342] on span "Additional Room Details" at bounding box center [136, 348] width 126 height 13
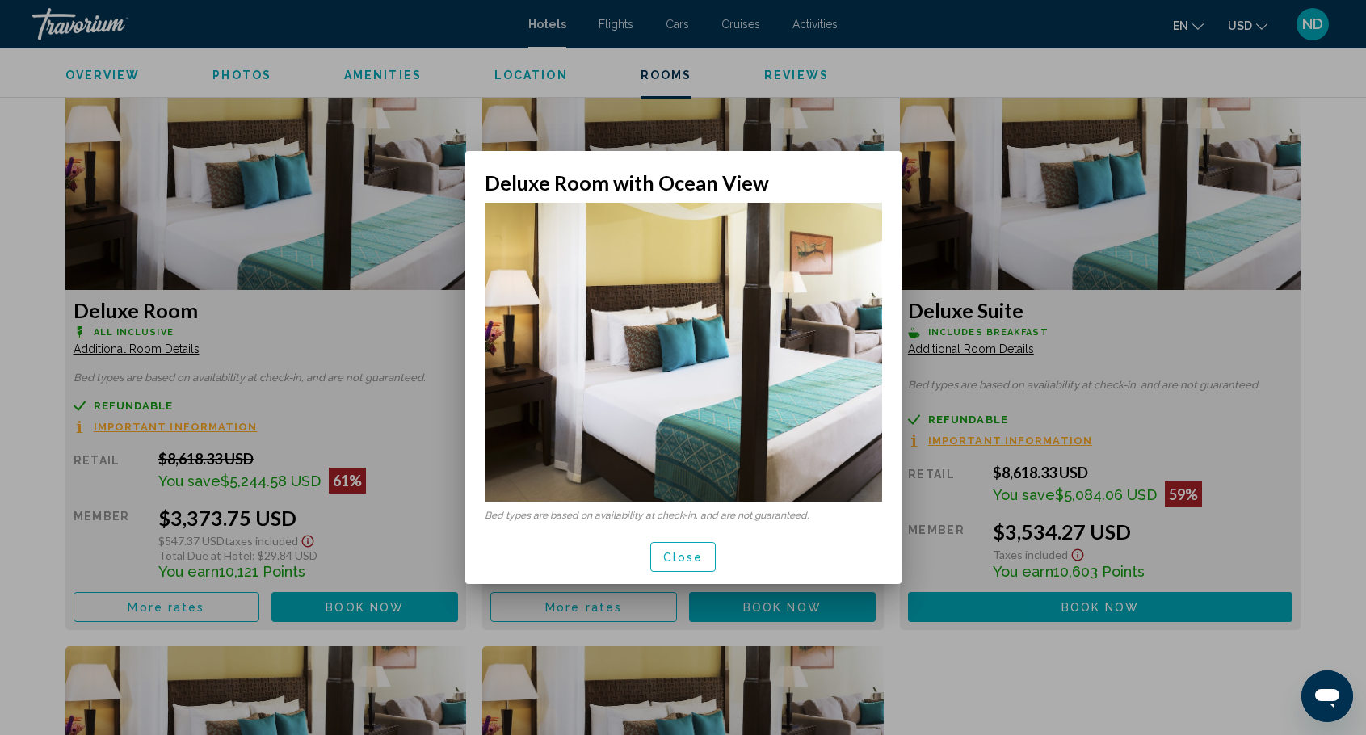
scroll to position [0, 0]
click at [701, 559] on span "Close" at bounding box center [683, 557] width 40 height 13
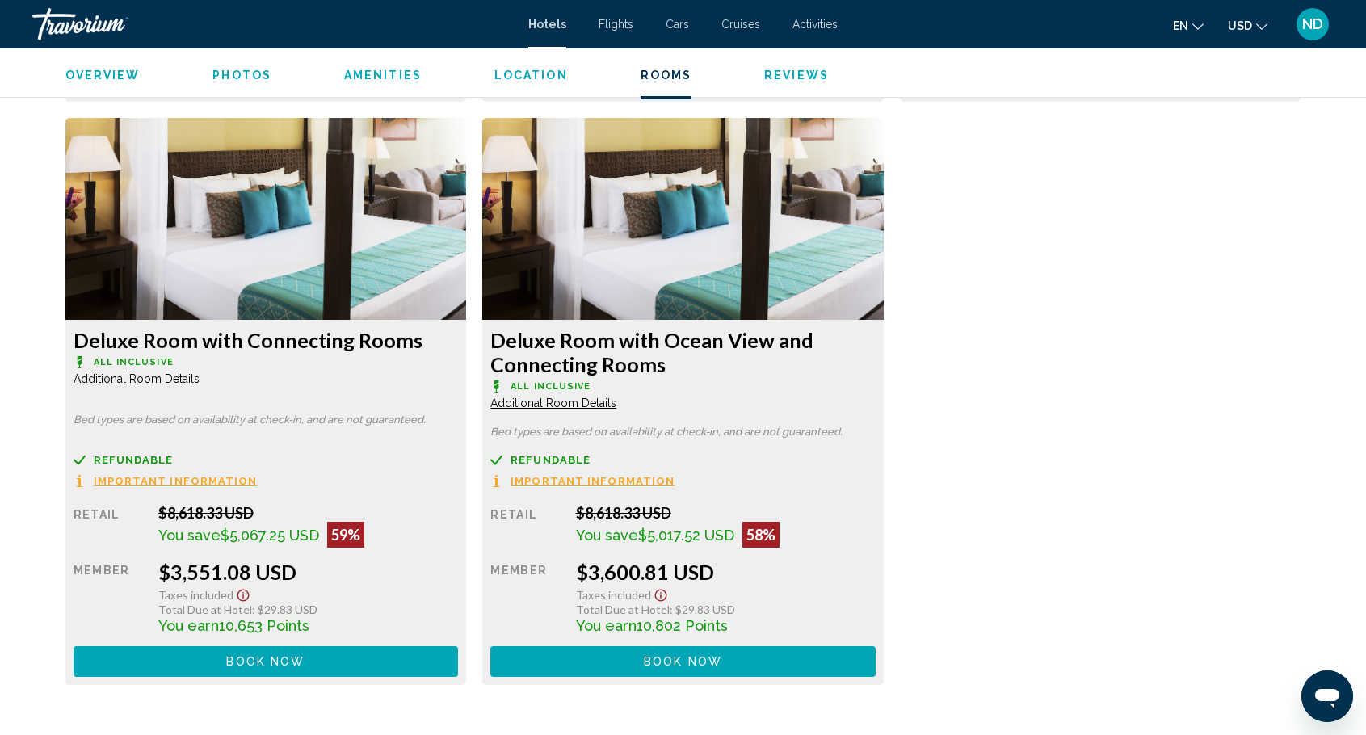
scroll to position [2765, 0]
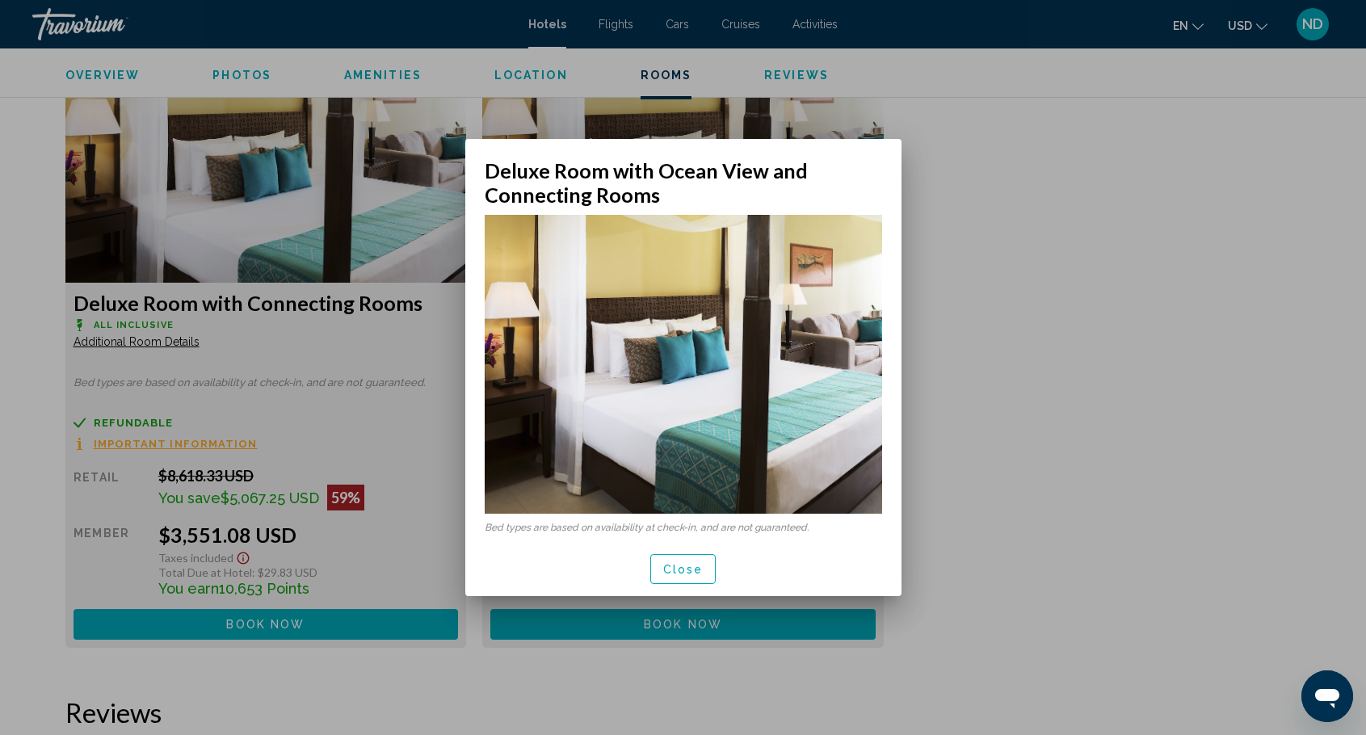
scroll to position [0, 0]
click at [691, 578] on button "Close" at bounding box center [683, 569] width 66 height 30
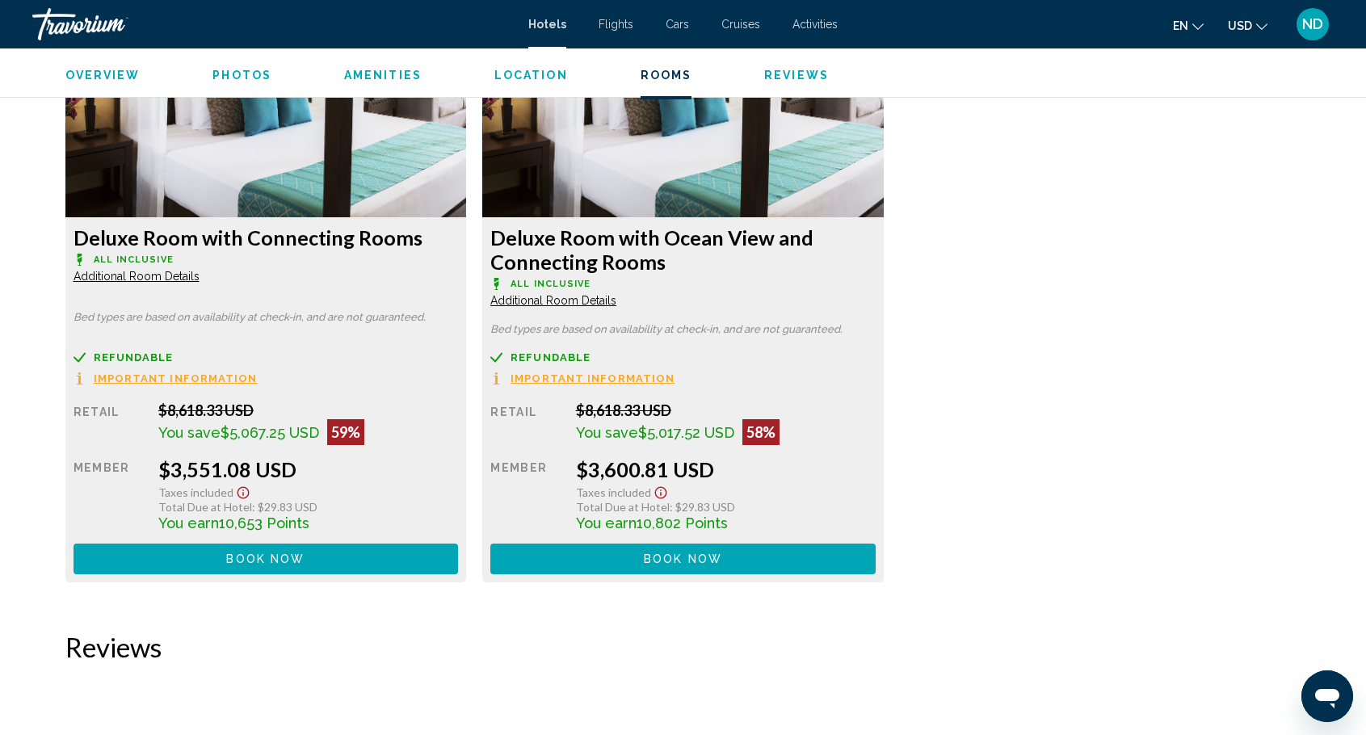
scroll to position [2840, 0]
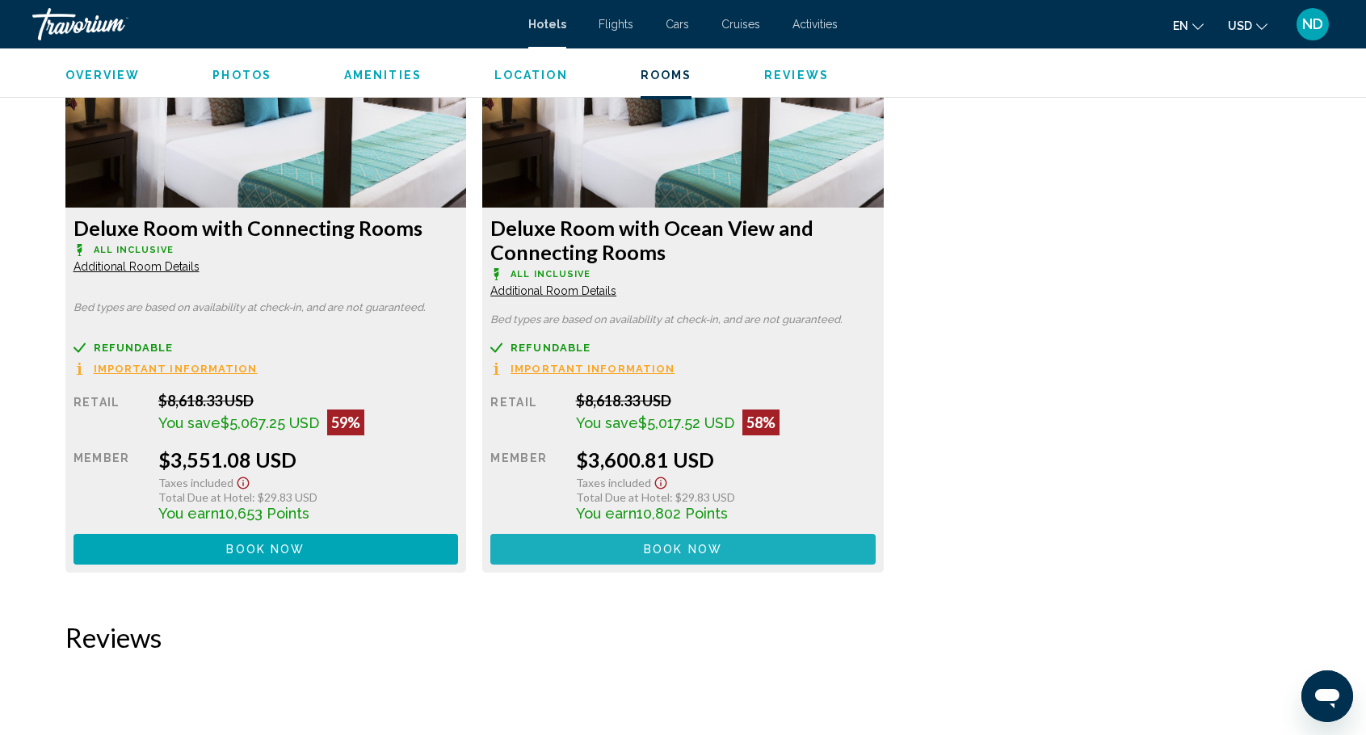
click at [672, 548] on span "Book now" at bounding box center [683, 550] width 78 height 13
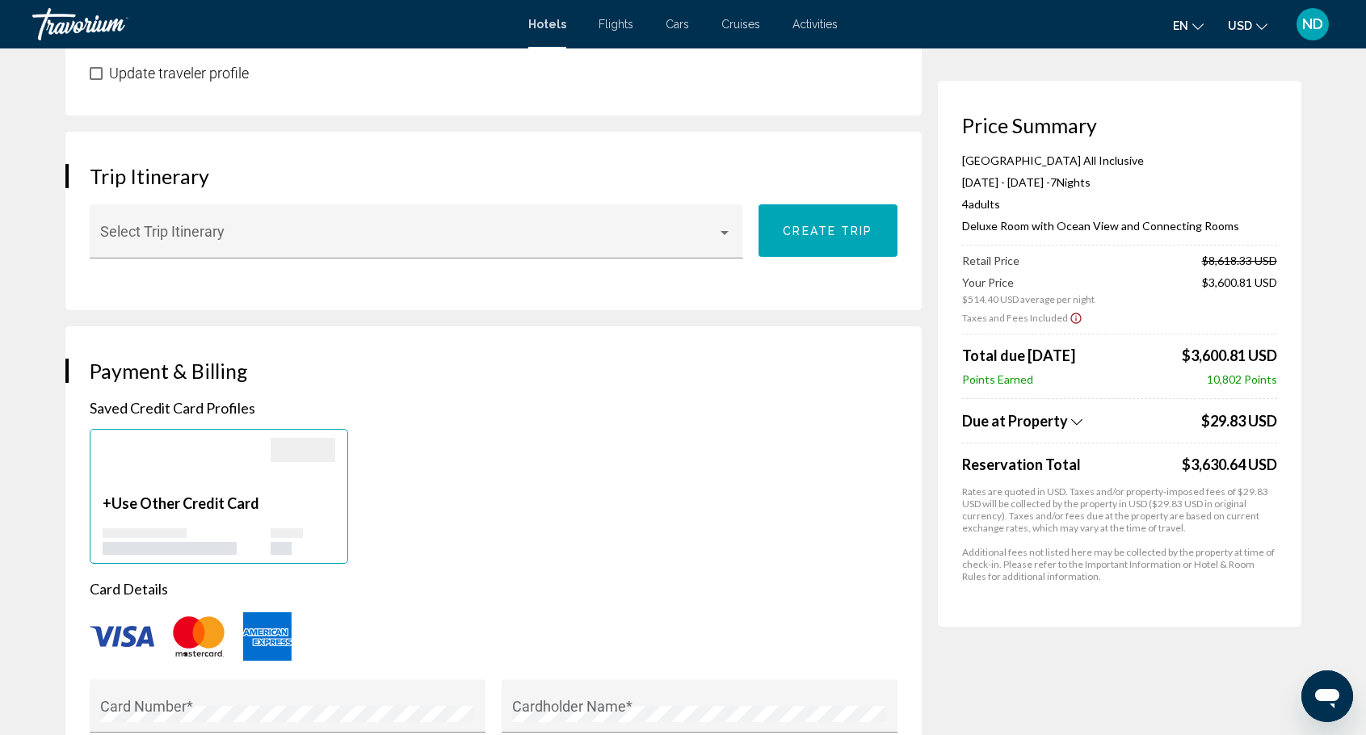
scroll to position [888, 0]
click at [730, 240] on div "Main content" at bounding box center [724, 233] width 15 height 13
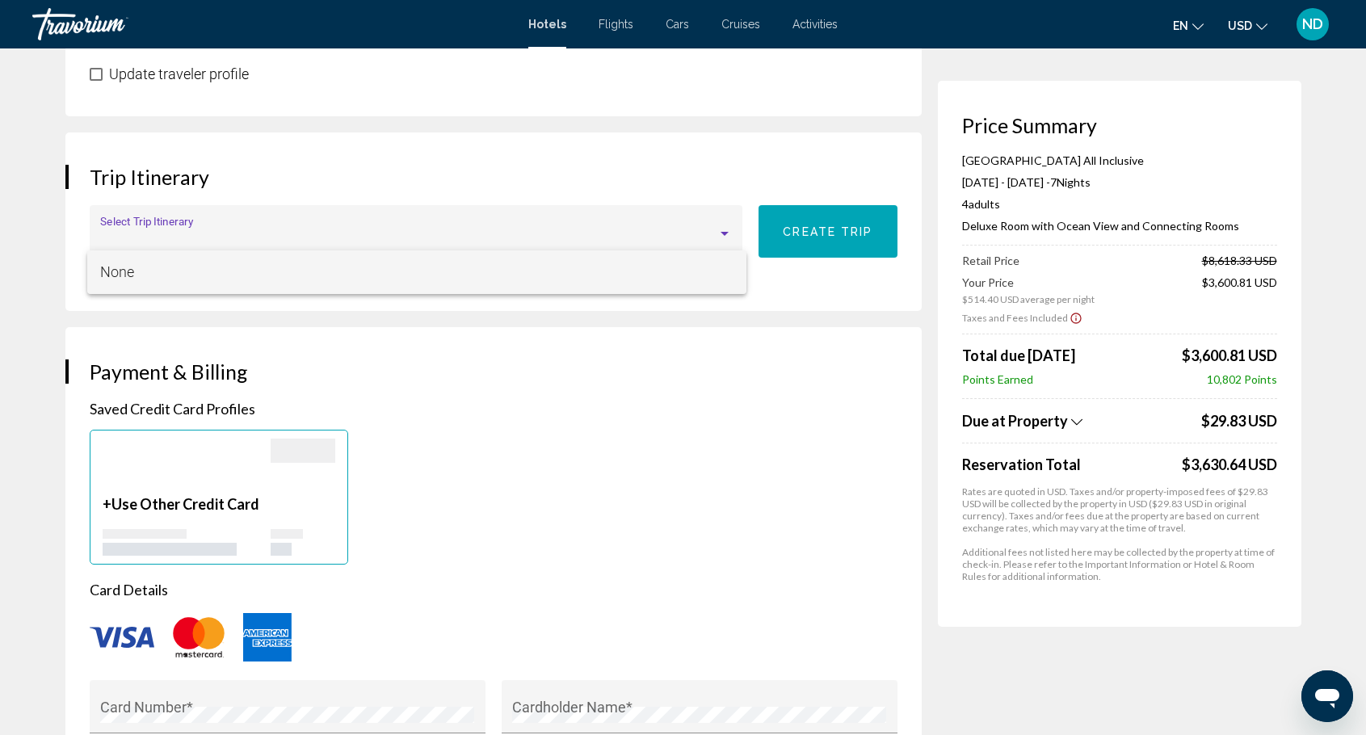
click at [730, 263] on span "None" at bounding box center [416, 272] width 633 height 44
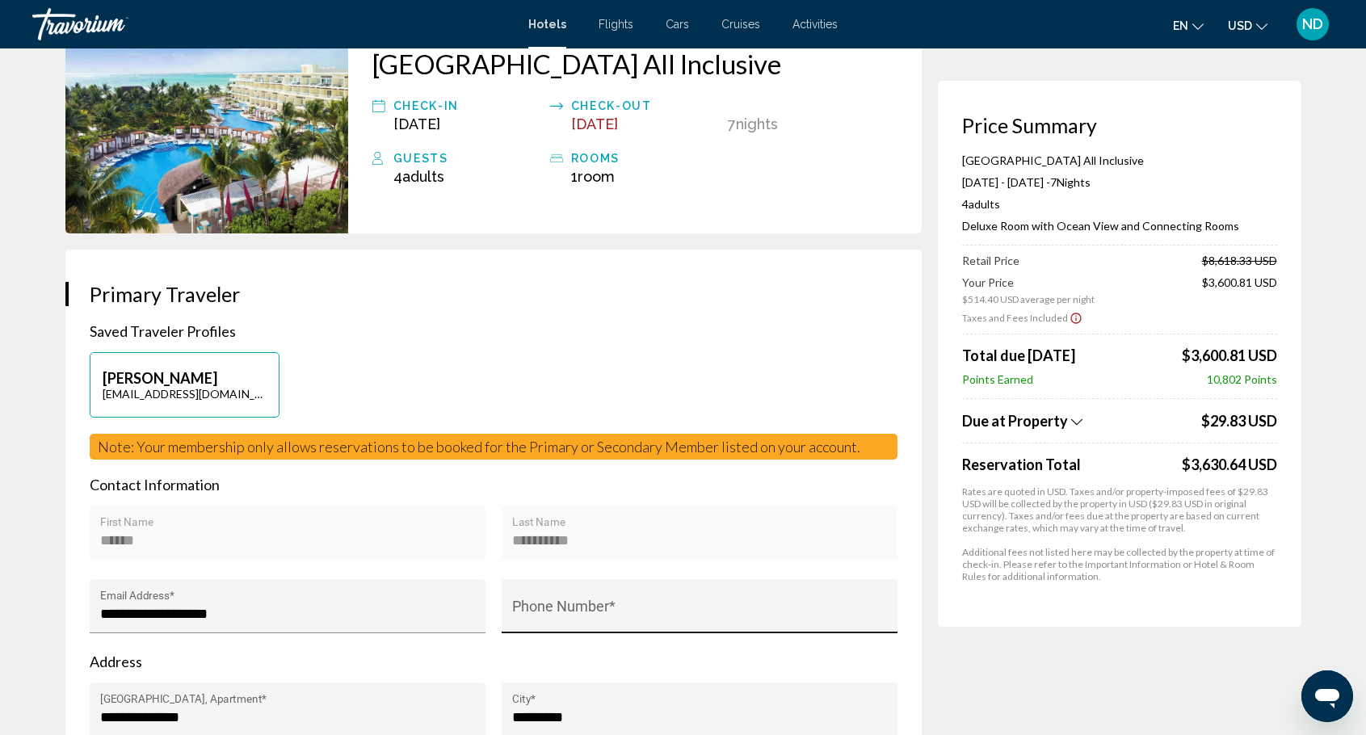
scroll to position [0, 0]
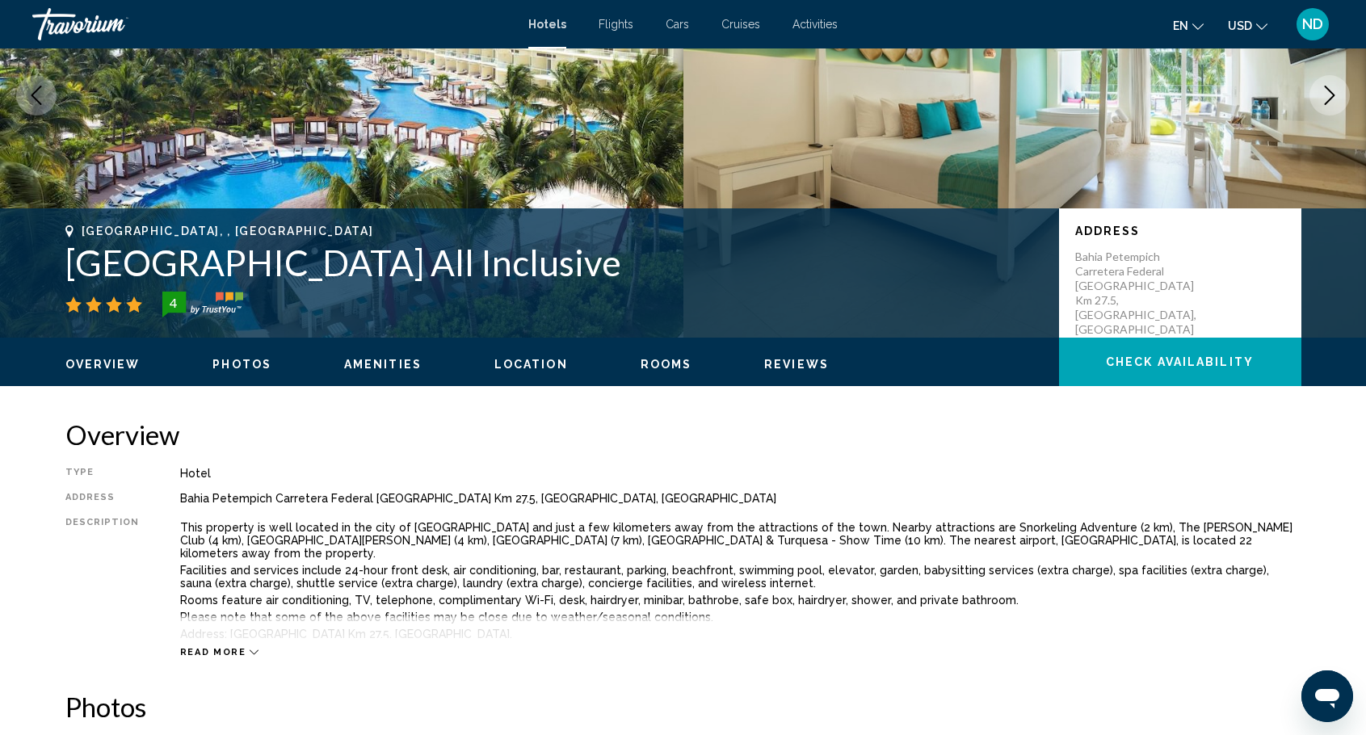
scroll to position [242, 0]
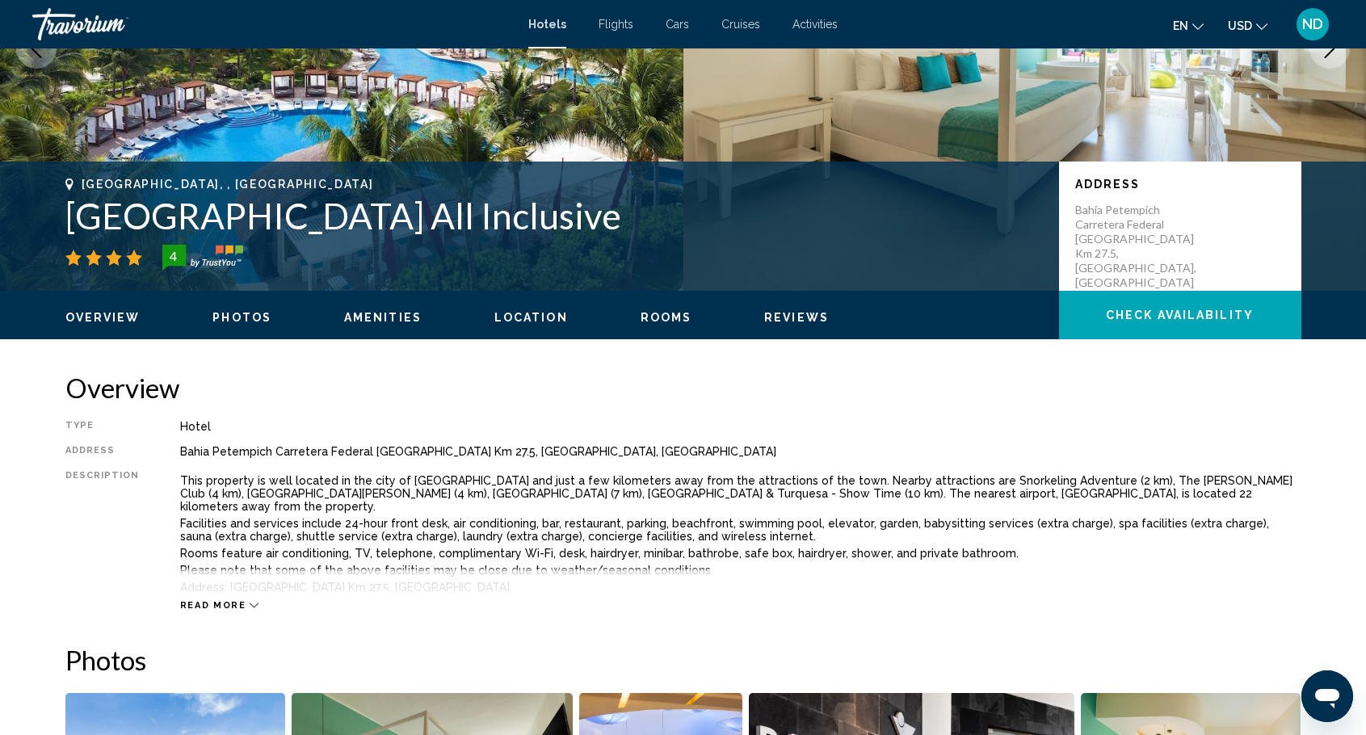
click at [656, 315] on span "Rooms" at bounding box center [666, 317] width 52 height 13
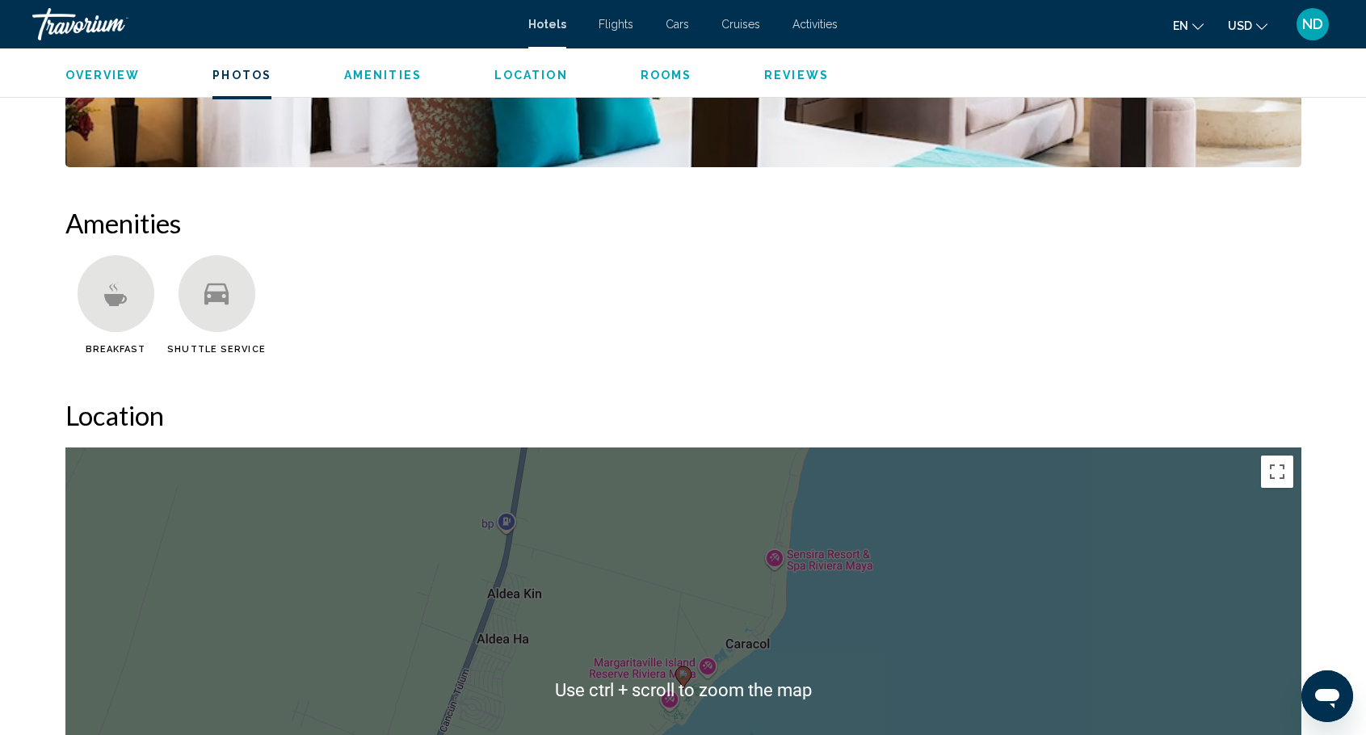
scroll to position [1069, 0]
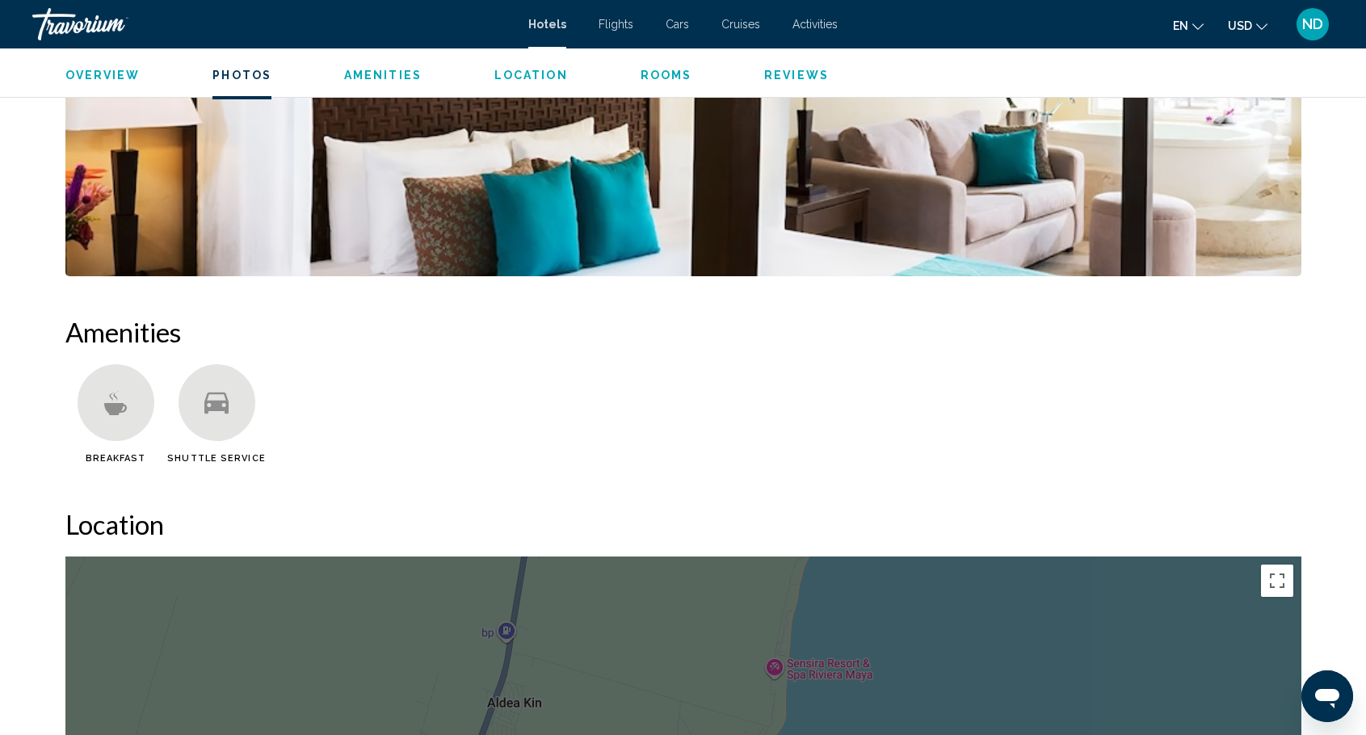
click at [388, 62] on div "Overview Photos Amenities Location Rooms Reviews Check Availability" at bounding box center [683, 73] width 1300 height 50
click at [384, 71] on span "Amenities" at bounding box center [383, 75] width 78 height 13
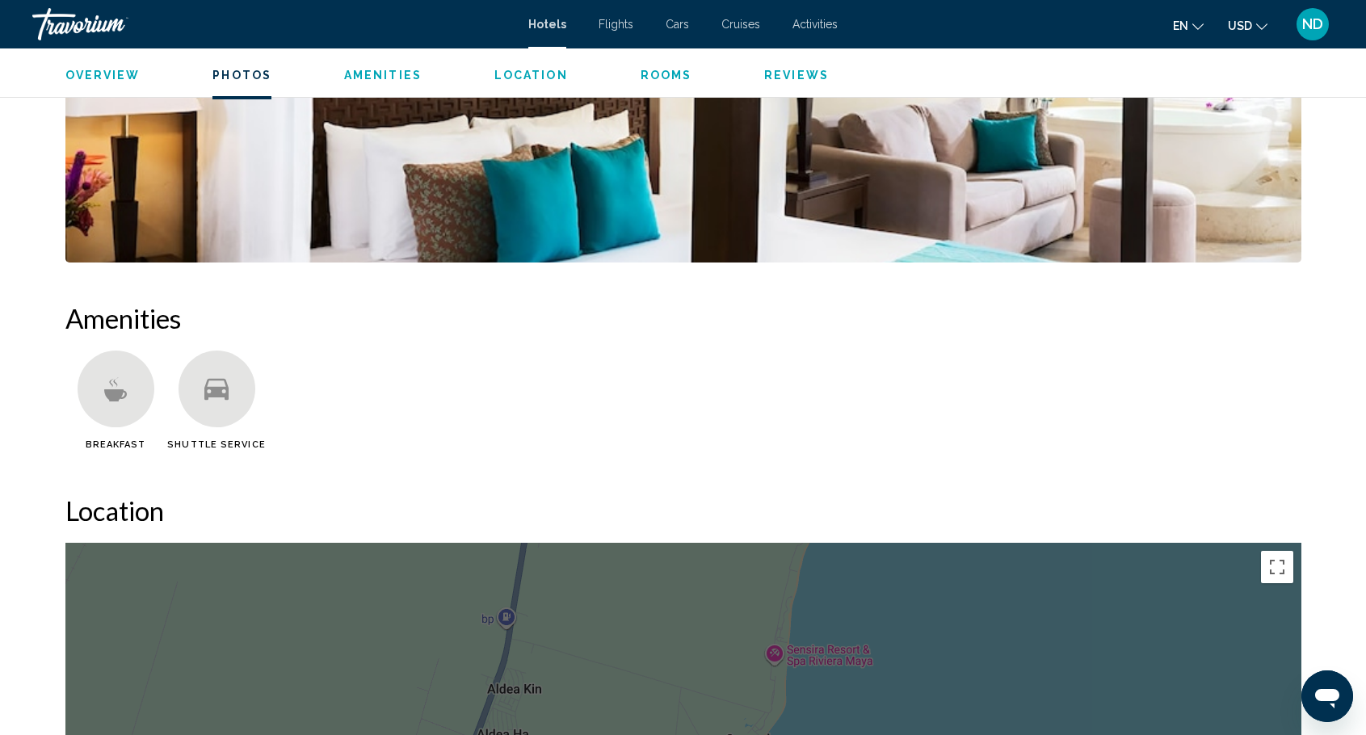
scroll to position [1039, 0]
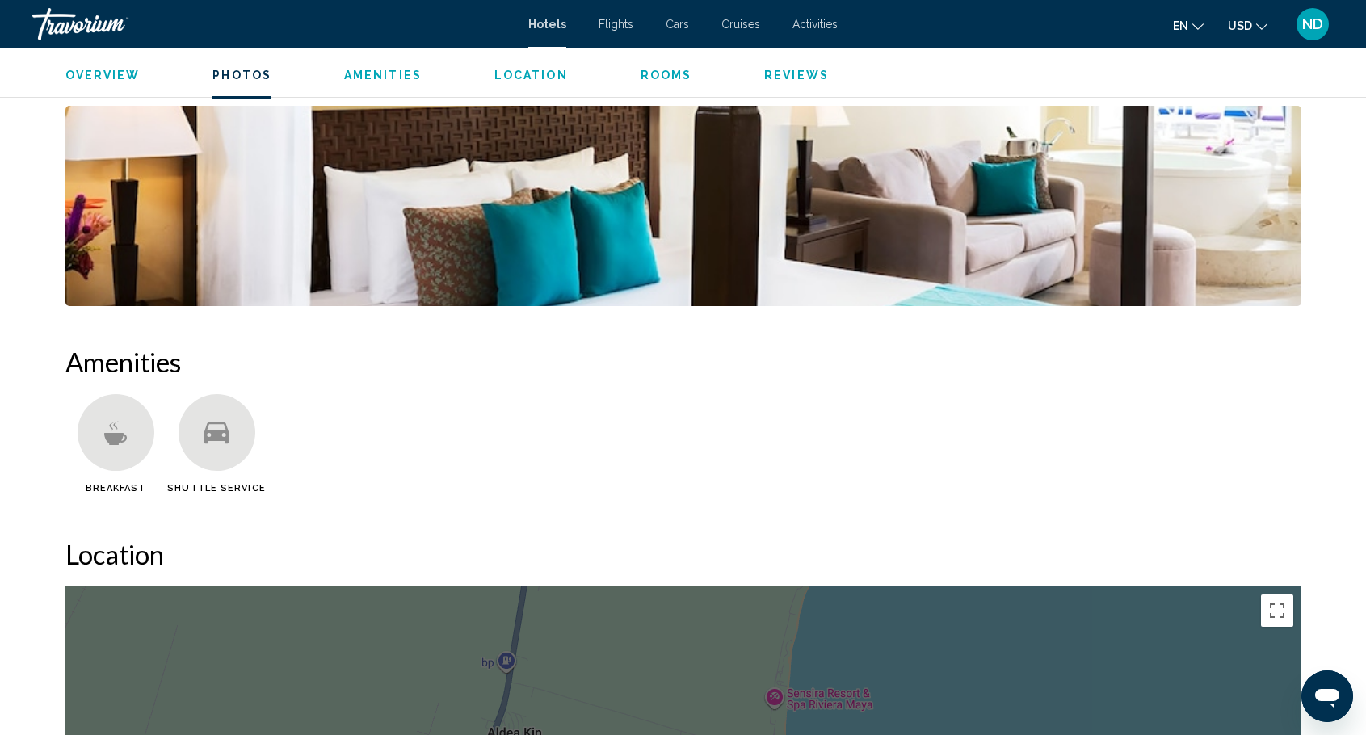
click at [796, 71] on span "Reviews" at bounding box center [796, 75] width 65 height 13
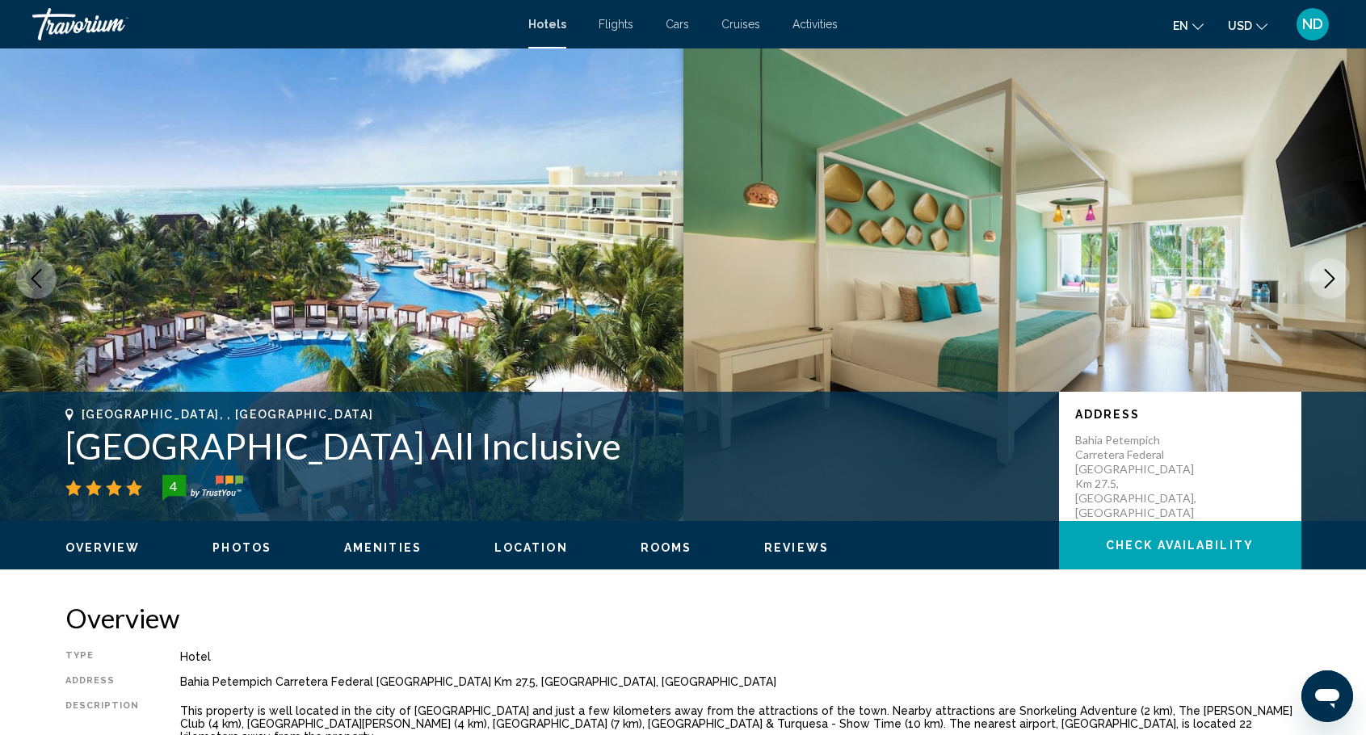
scroll to position [0, 0]
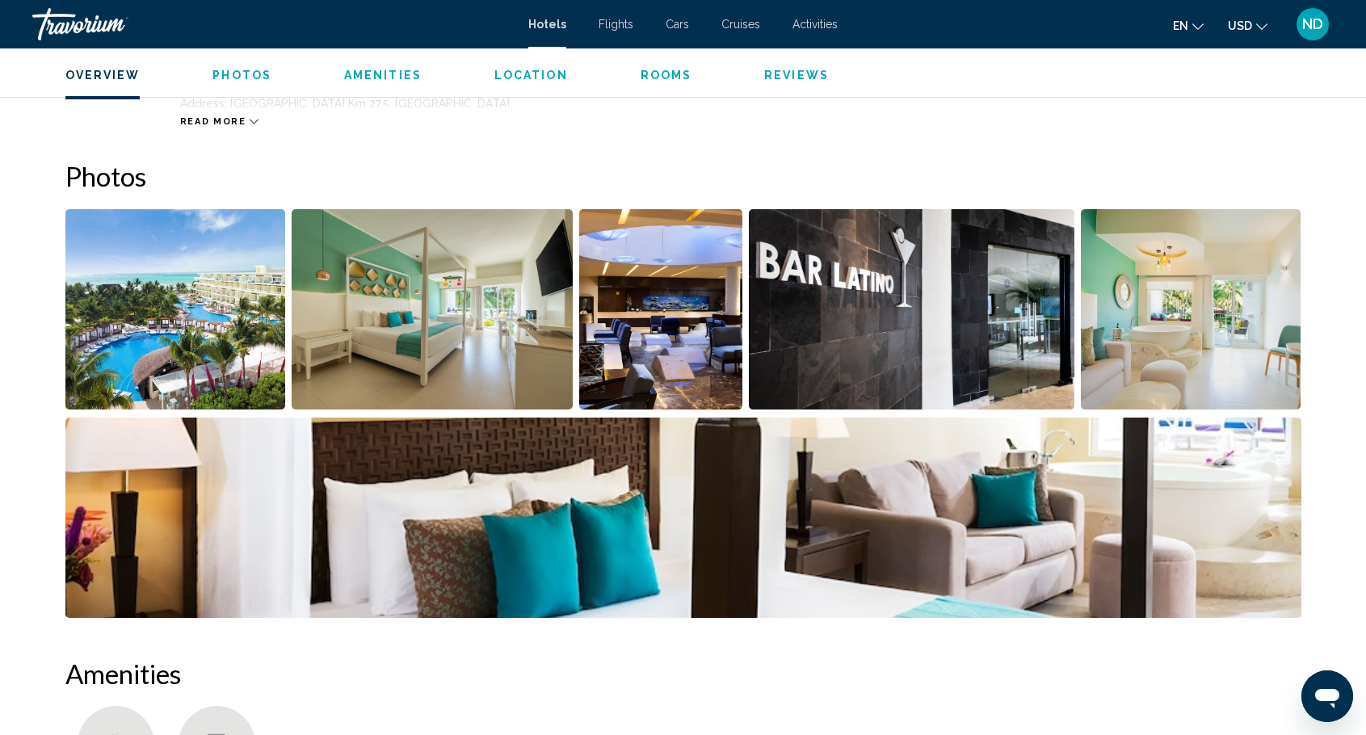
click at [655, 70] on span "Rooms" at bounding box center [666, 75] width 52 height 13
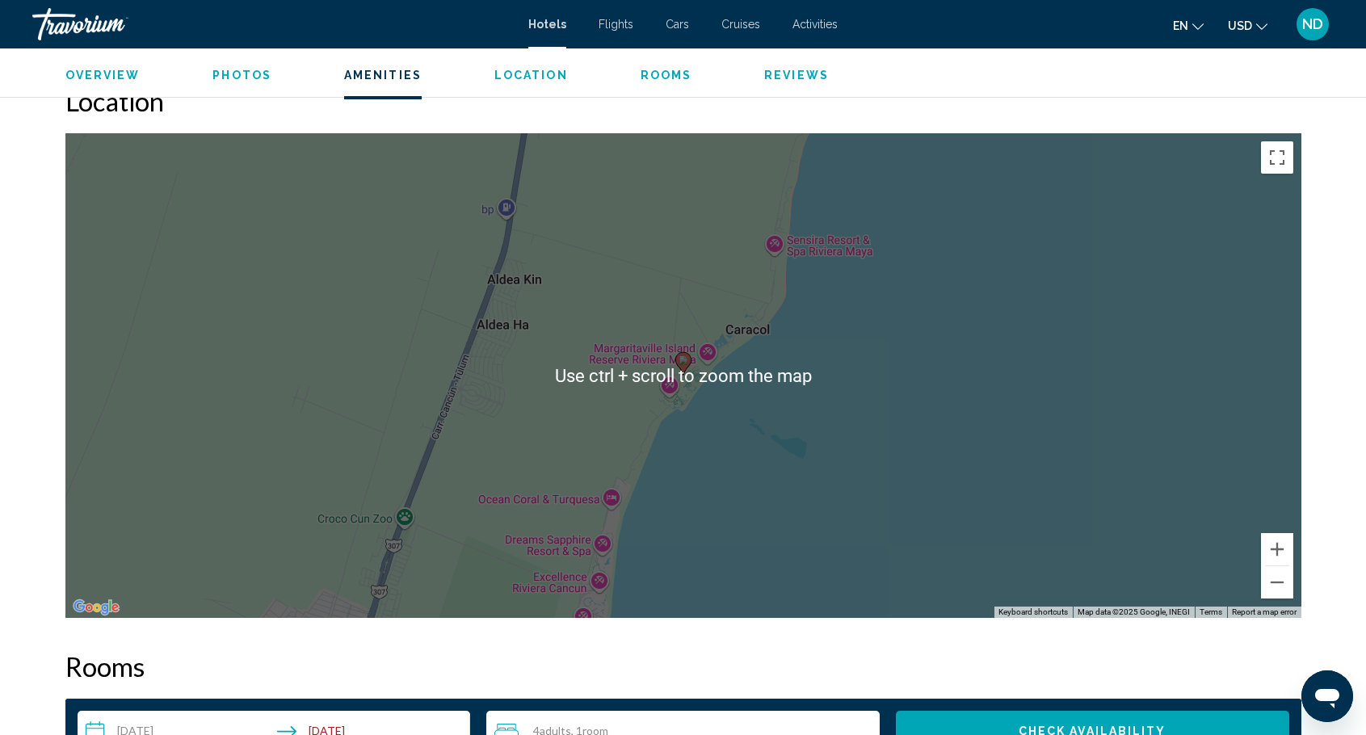
scroll to position [1312, 0]
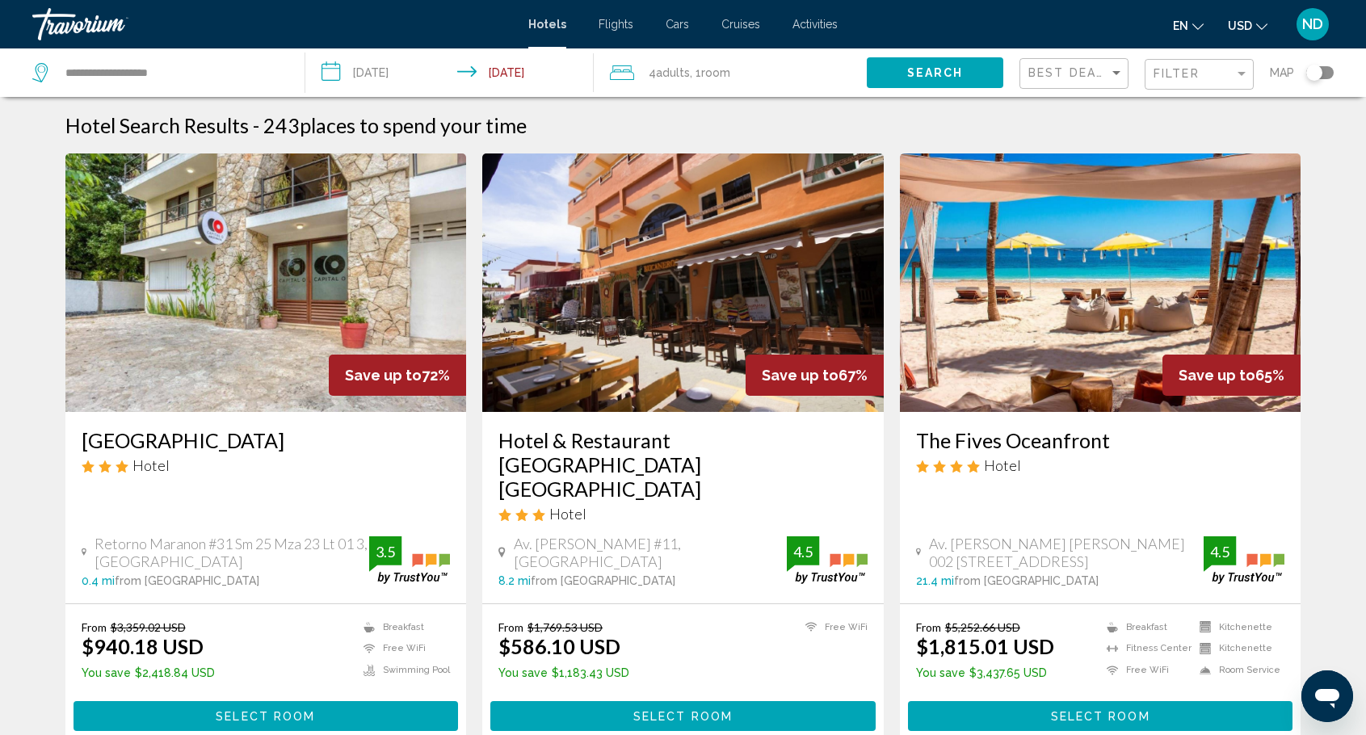
click at [1184, 315] on img "Main content" at bounding box center [1100, 282] width 401 height 258
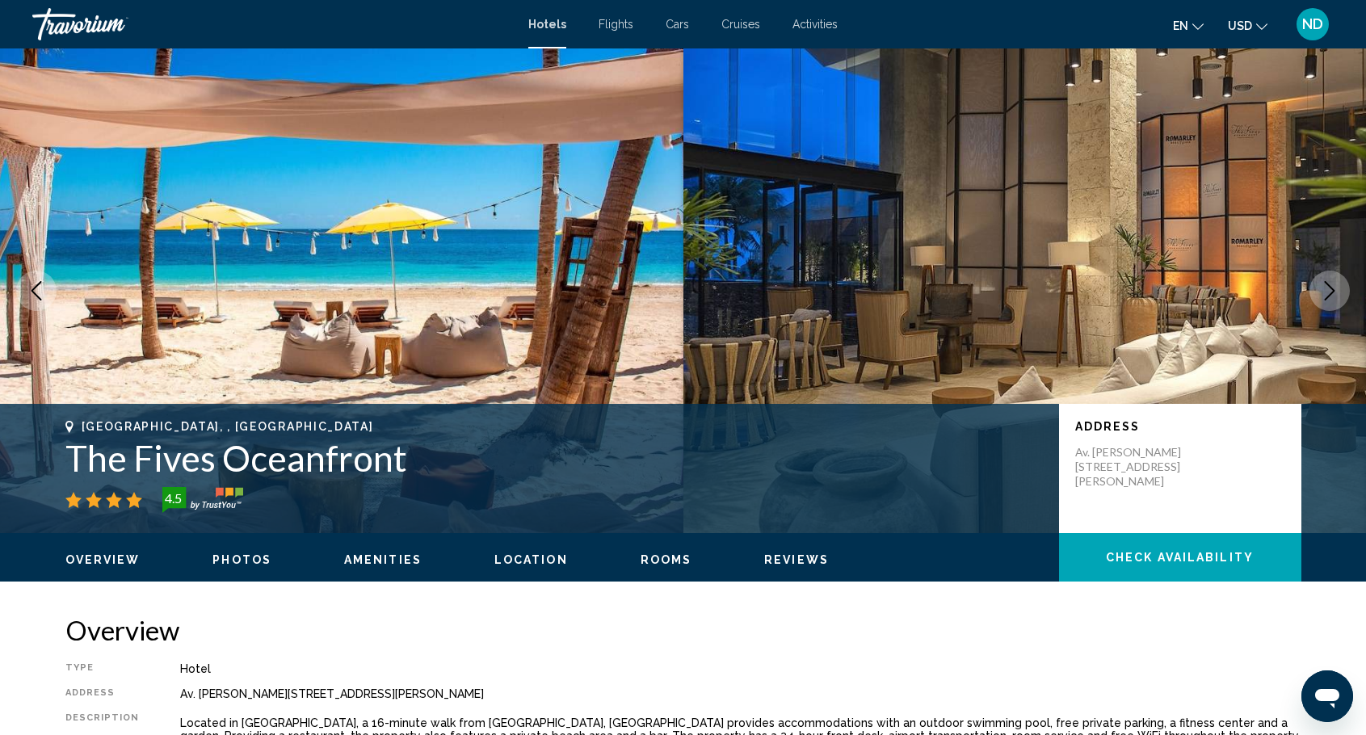
click at [1341, 289] on button "Next image" at bounding box center [1329, 291] width 40 height 40
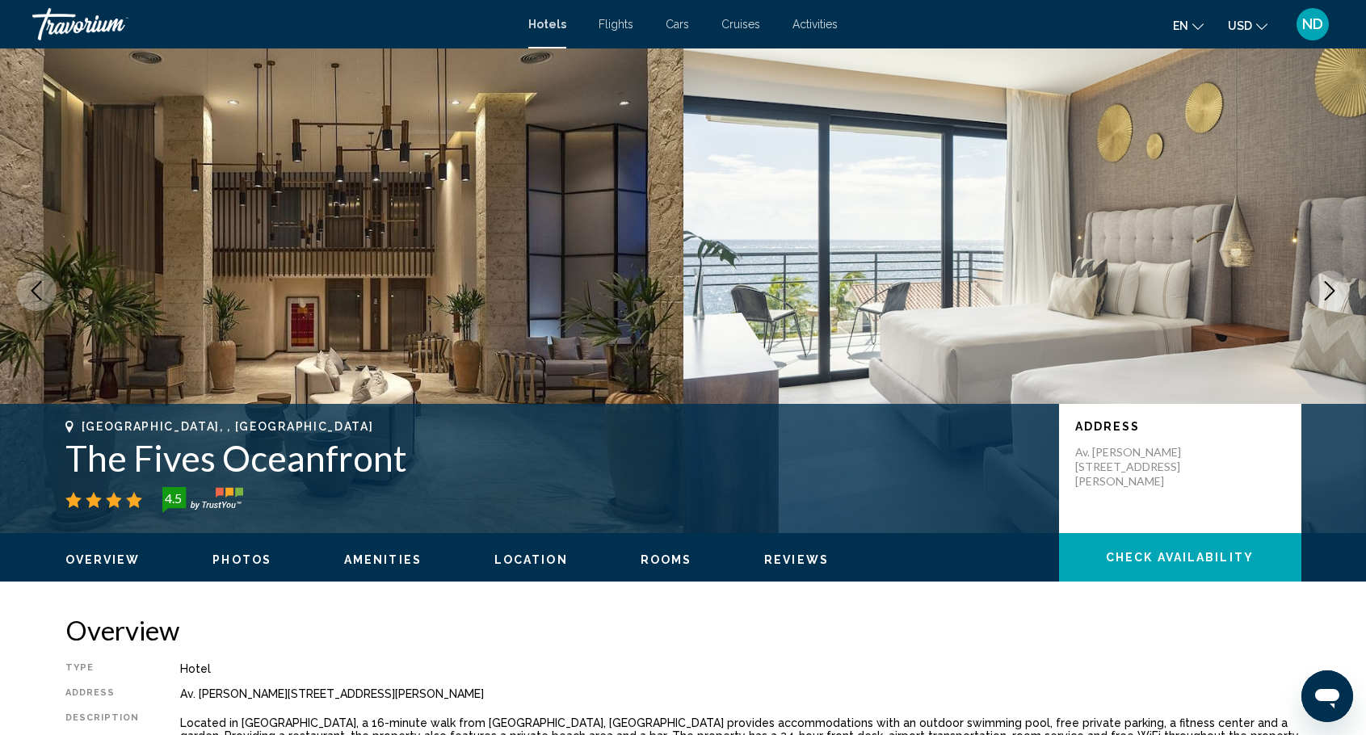
click at [1341, 289] on button "Next image" at bounding box center [1329, 291] width 40 height 40
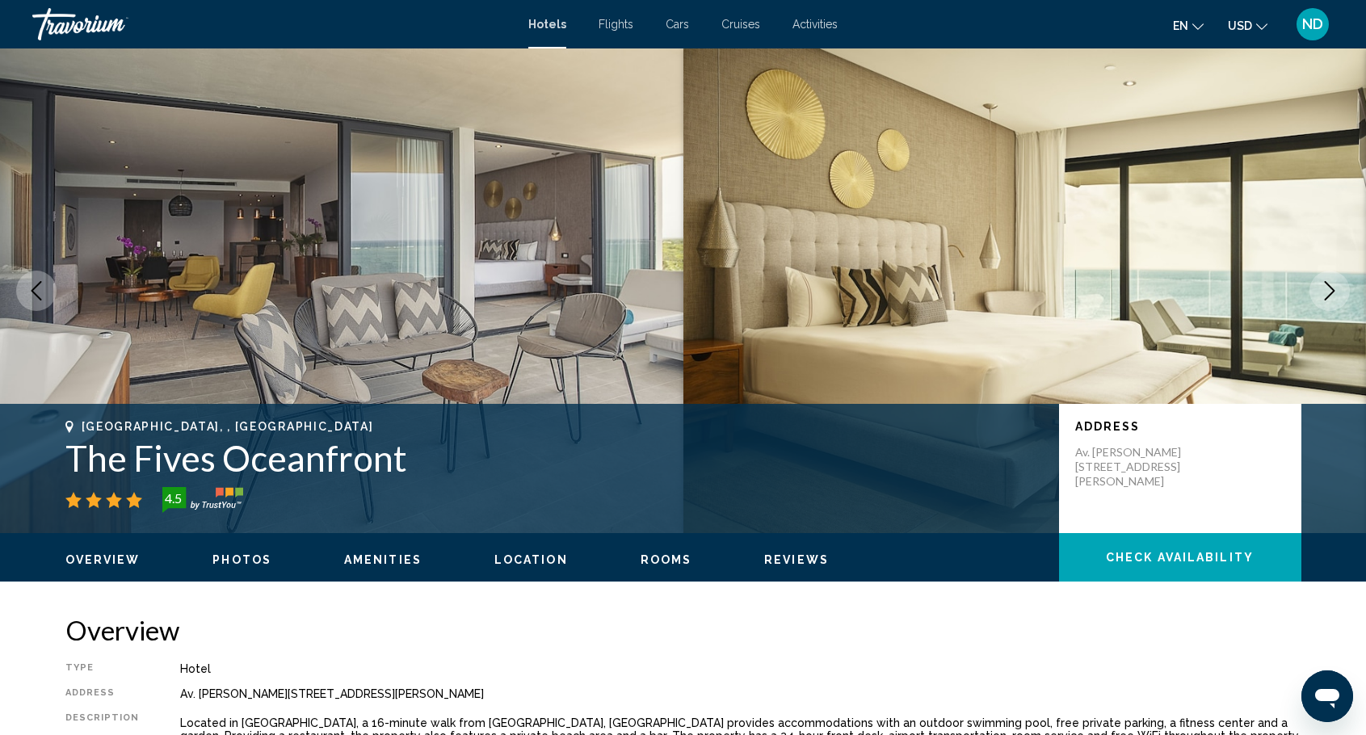
click at [1341, 289] on button "Next image" at bounding box center [1329, 291] width 40 height 40
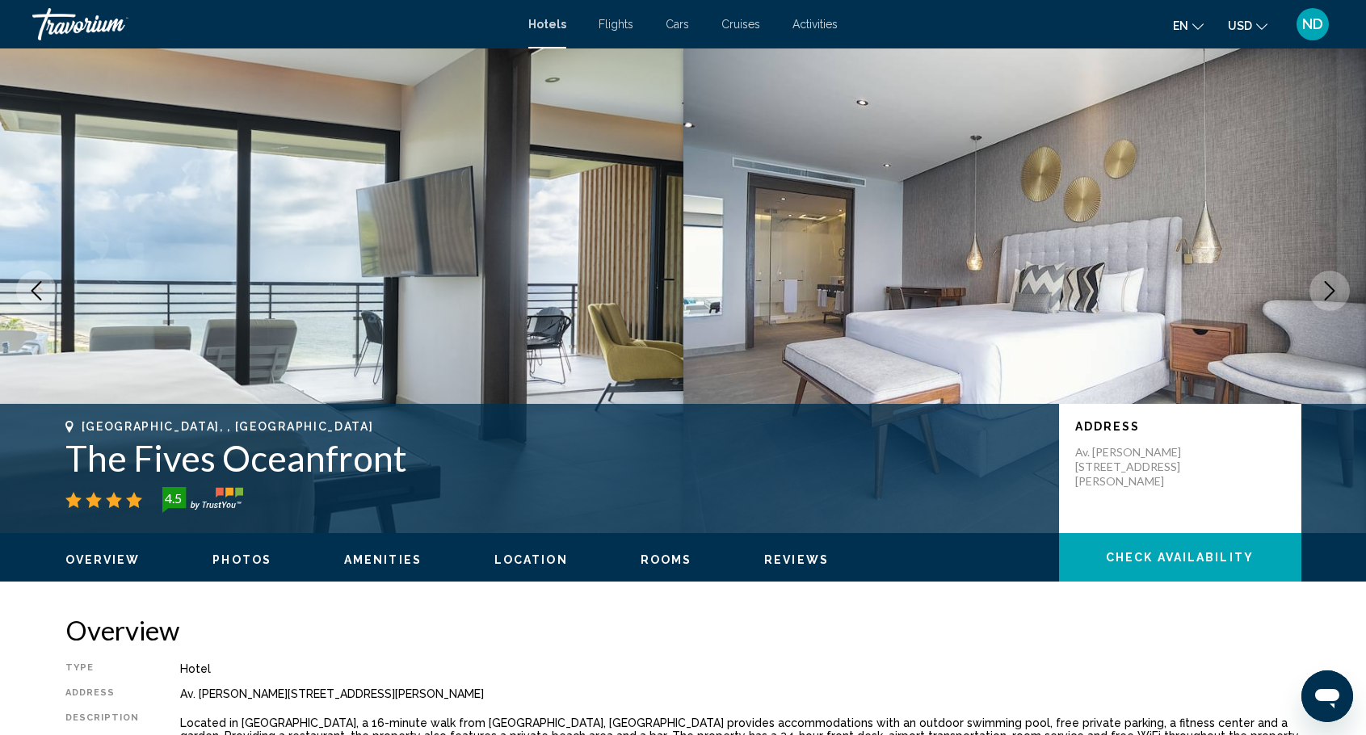
click at [1341, 289] on button "Next image" at bounding box center [1329, 291] width 40 height 40
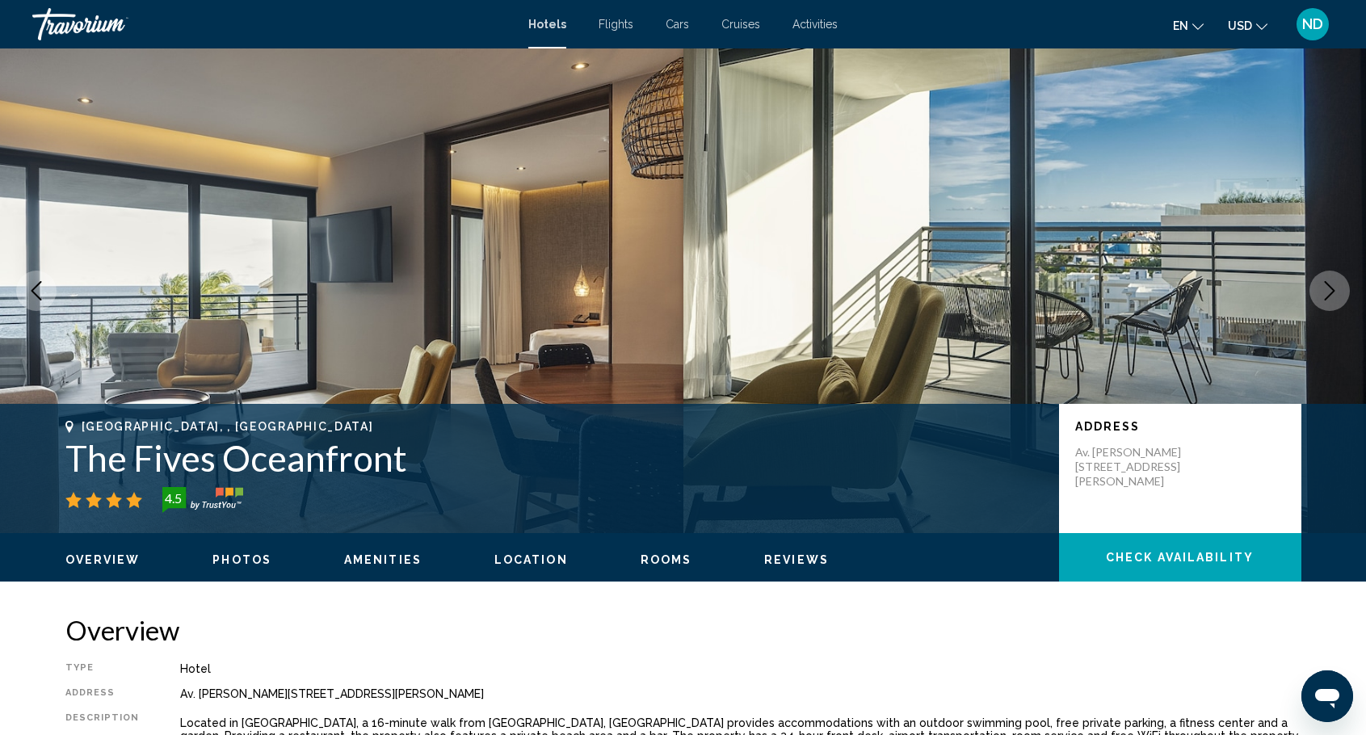
click at [1341, 289] on button "Next image" at bounding box center [1329, 291] width 40 height 40
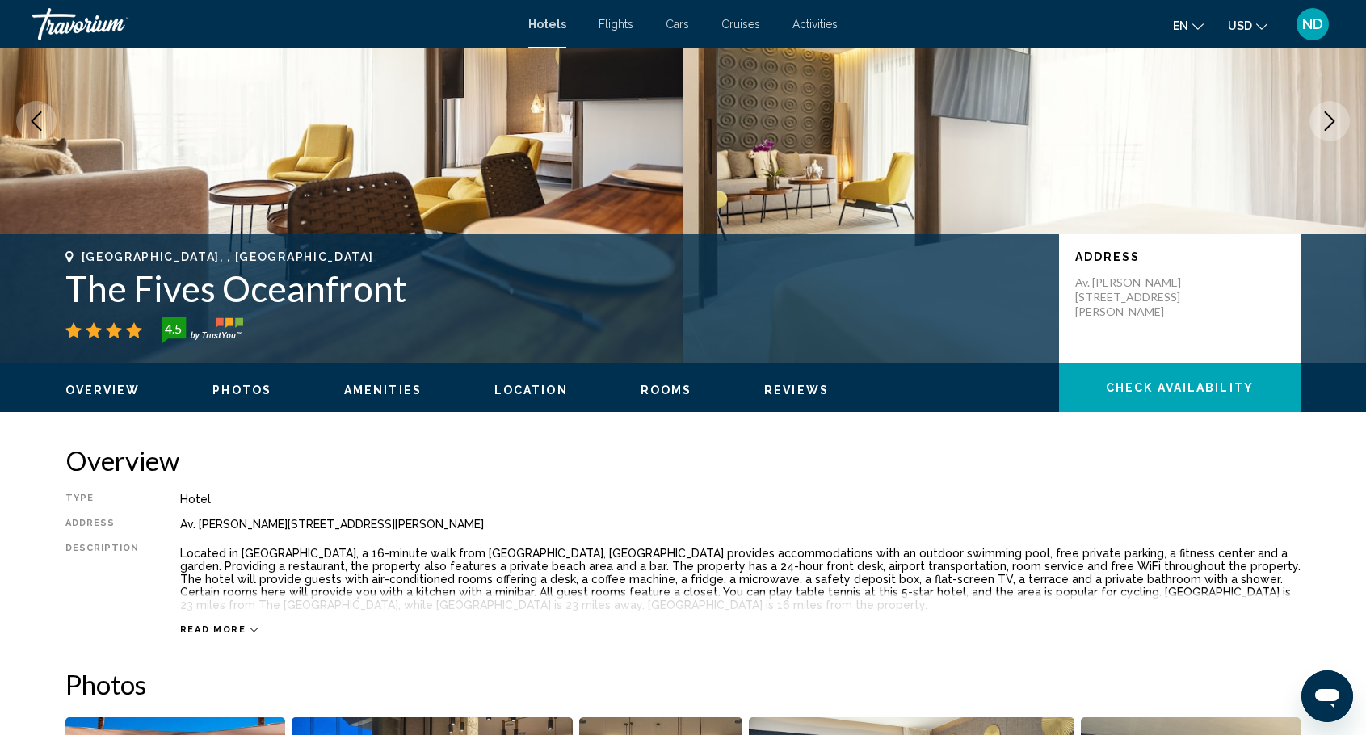
scroll to position [162, 0]
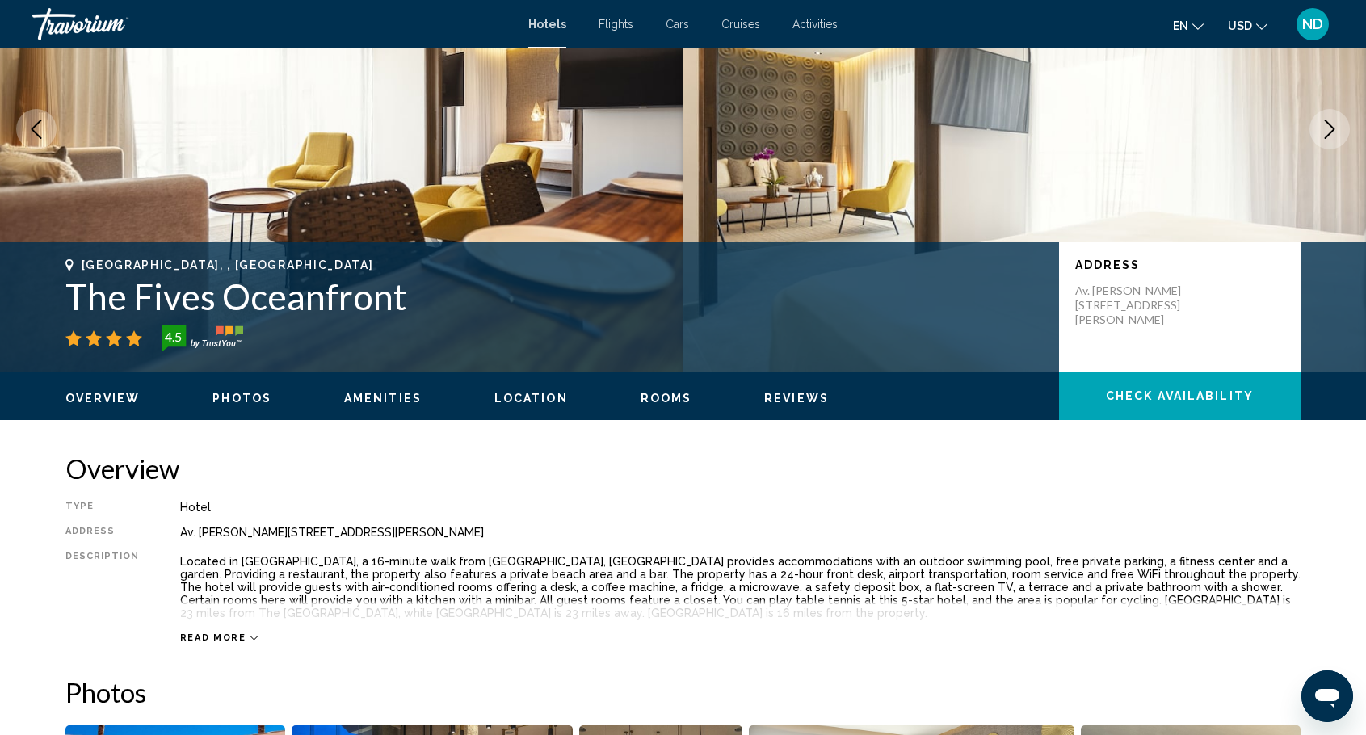
click at [666, 401] on span "Rooms" at bounding box center [666, 398] width 52 height 13
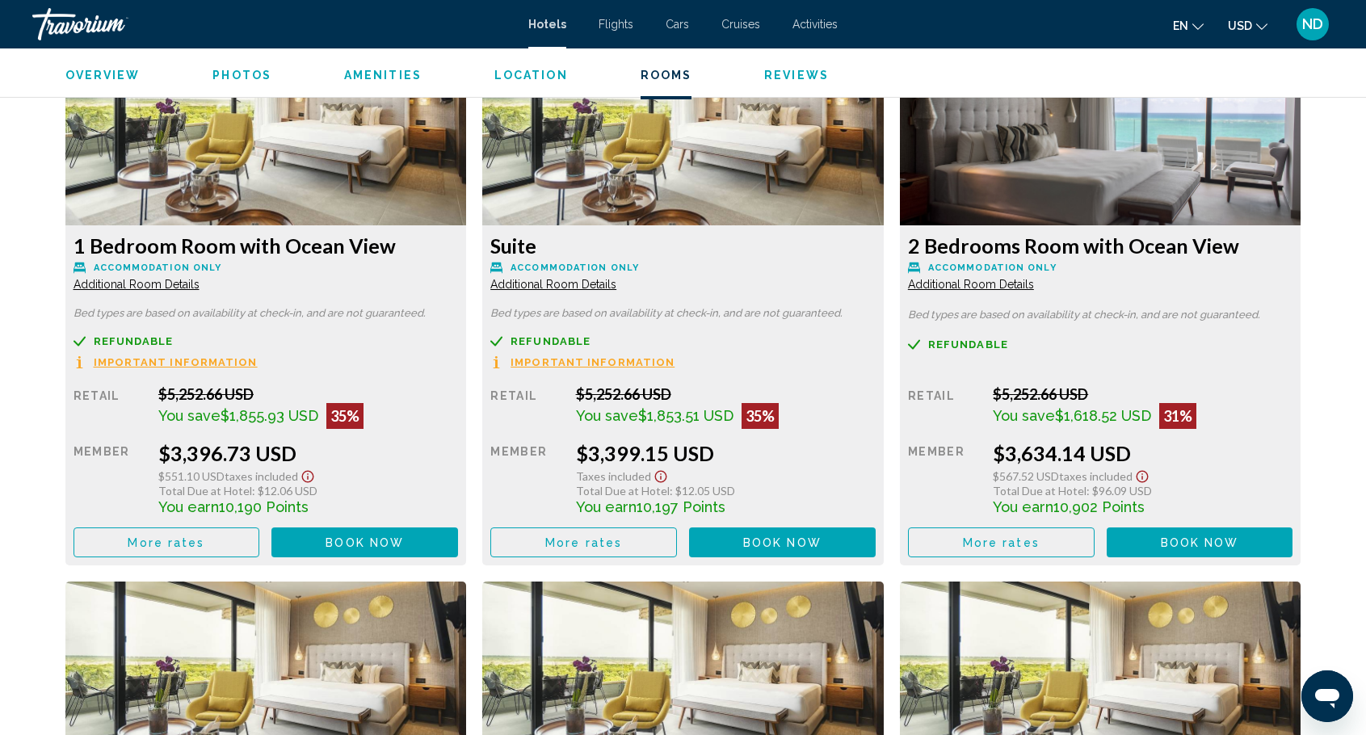
scroll to position [3369, 0]
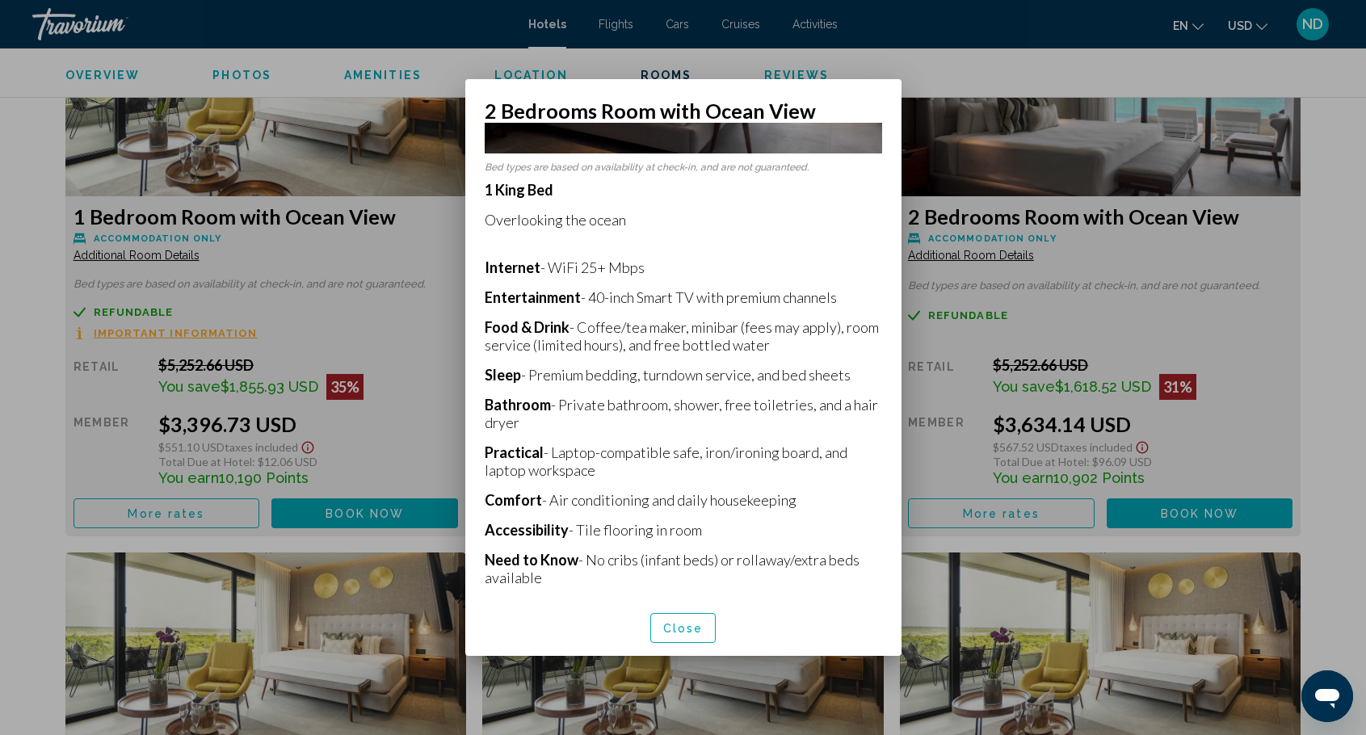
scroll to position [262, 0]
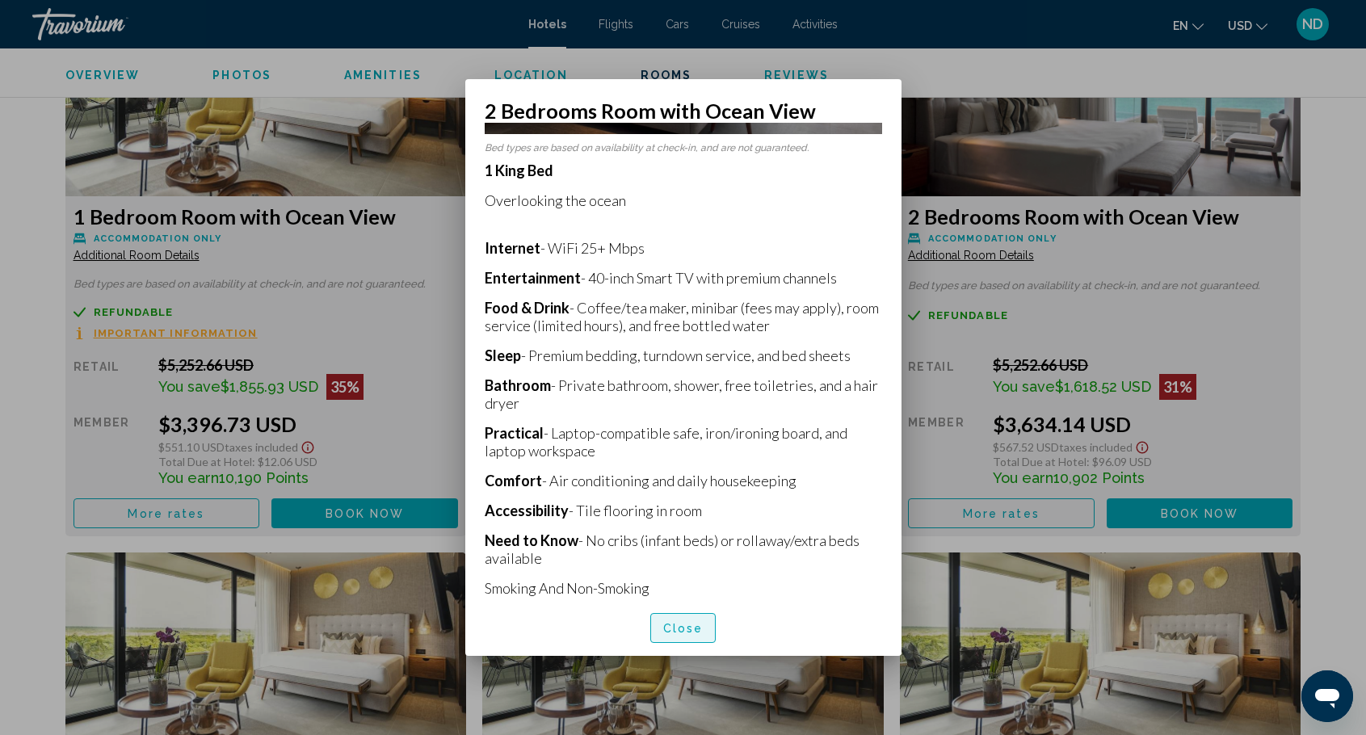
click at [687, 622] on span "Close" at bounding box center [683, 628] width 40 height 13
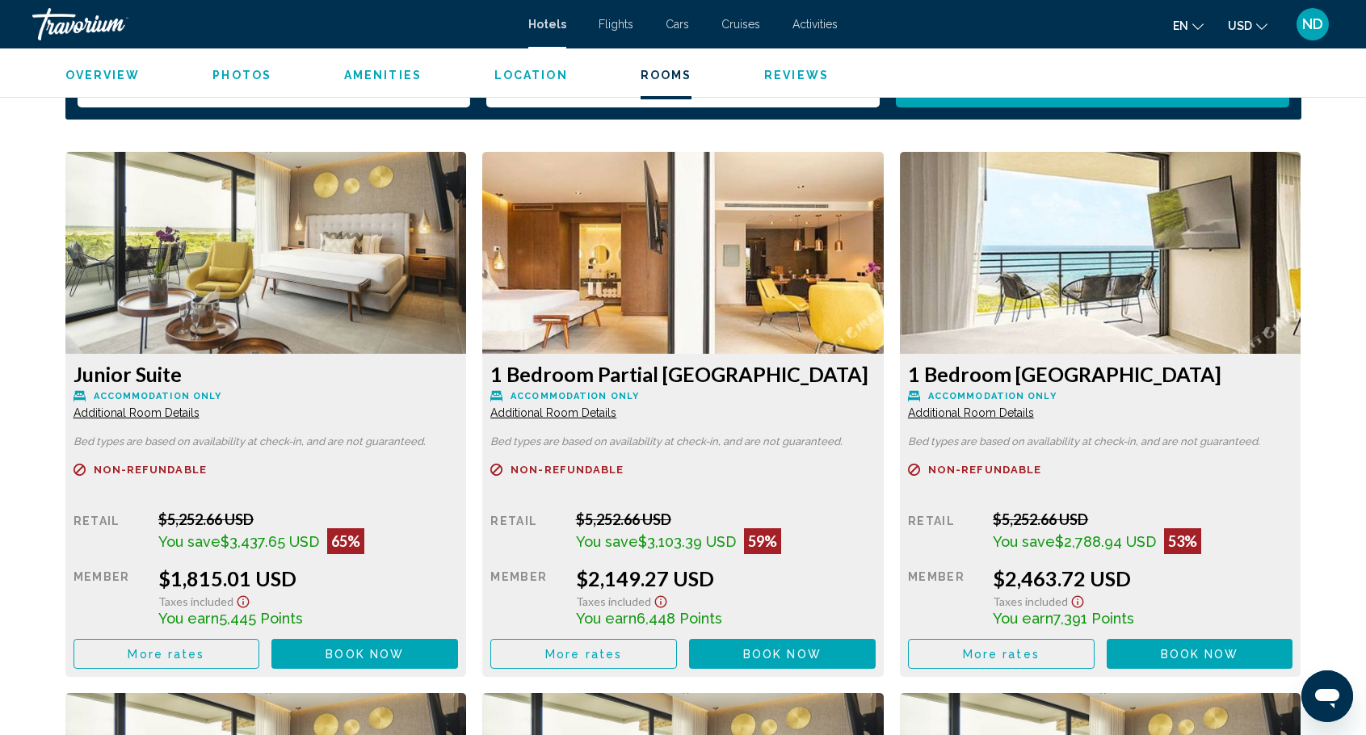
scroll to position [2077, 0]
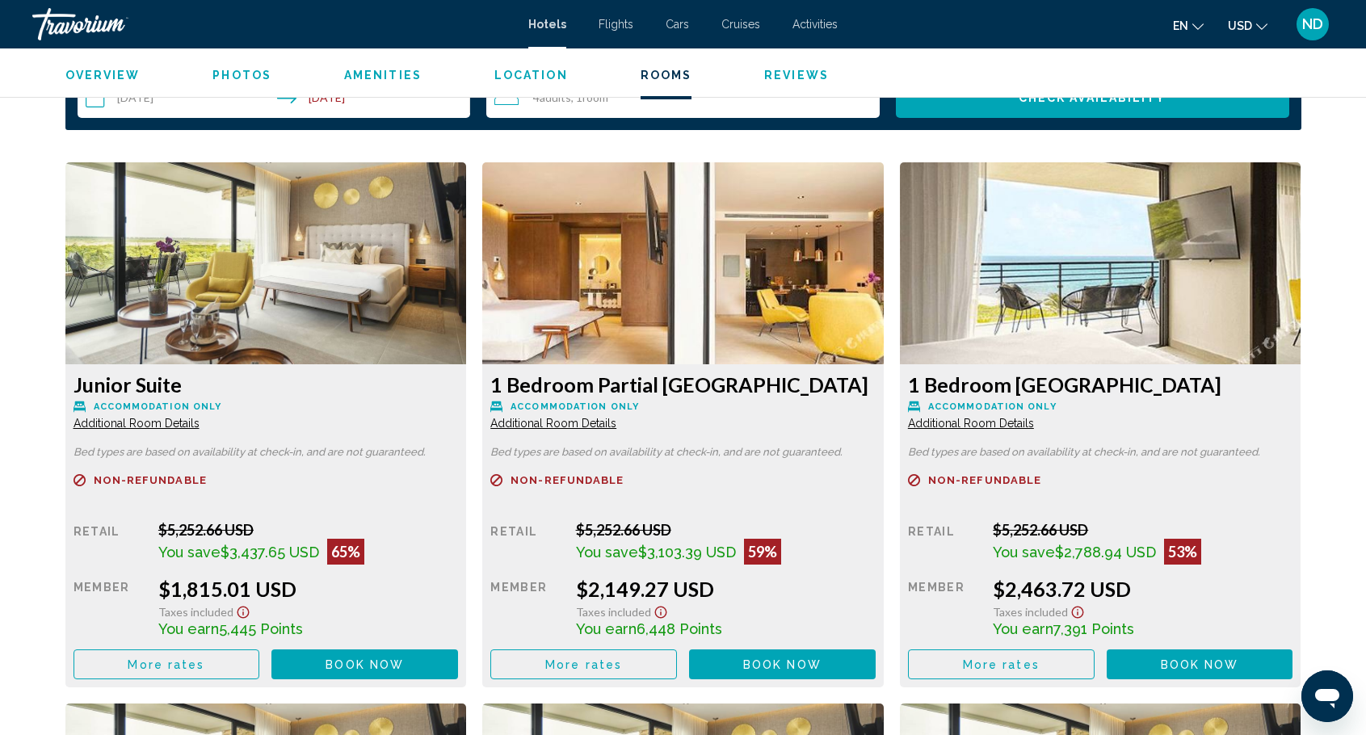
click at [174, 423] on span "Additional Room Details" at bounding box center [136, 423] width 126 height 13
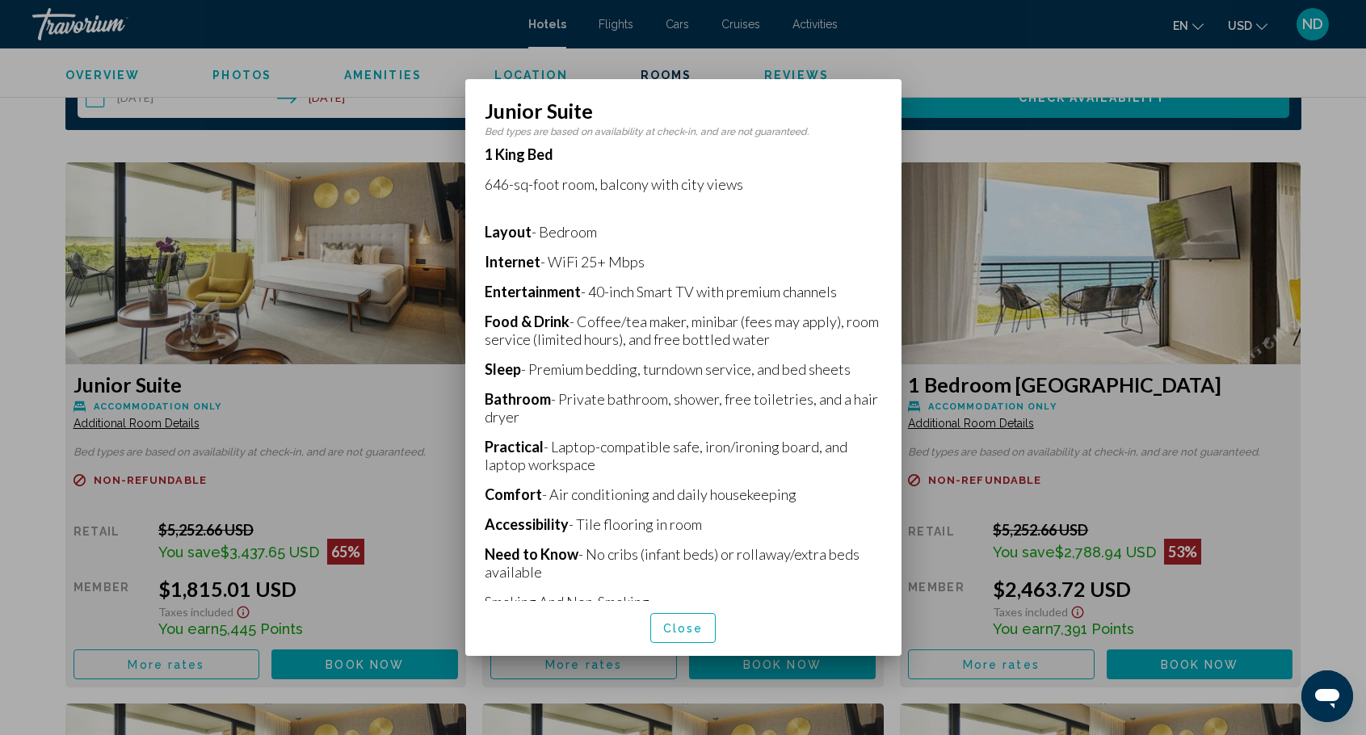
scroll to position [289, 0]
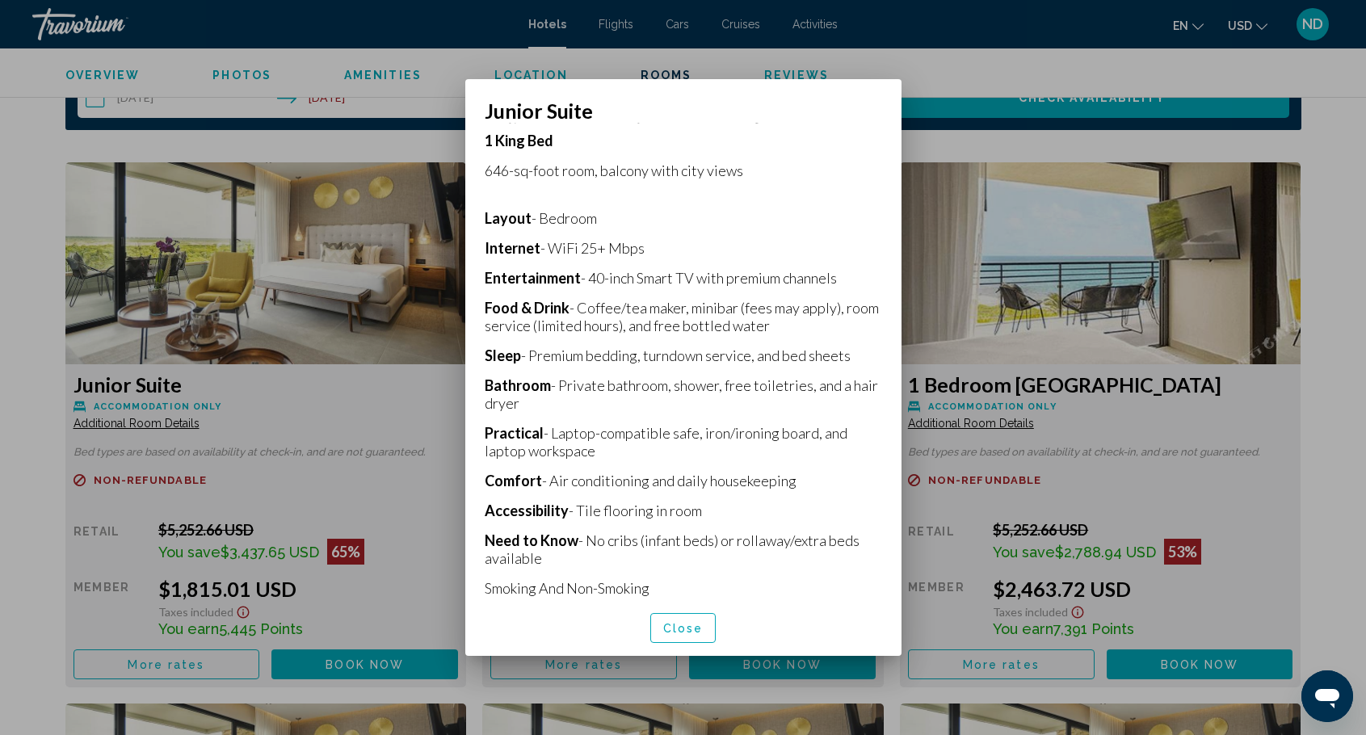
click at [691, 628] on span "Close" at bounding box center [683, 628] width 40 height 13
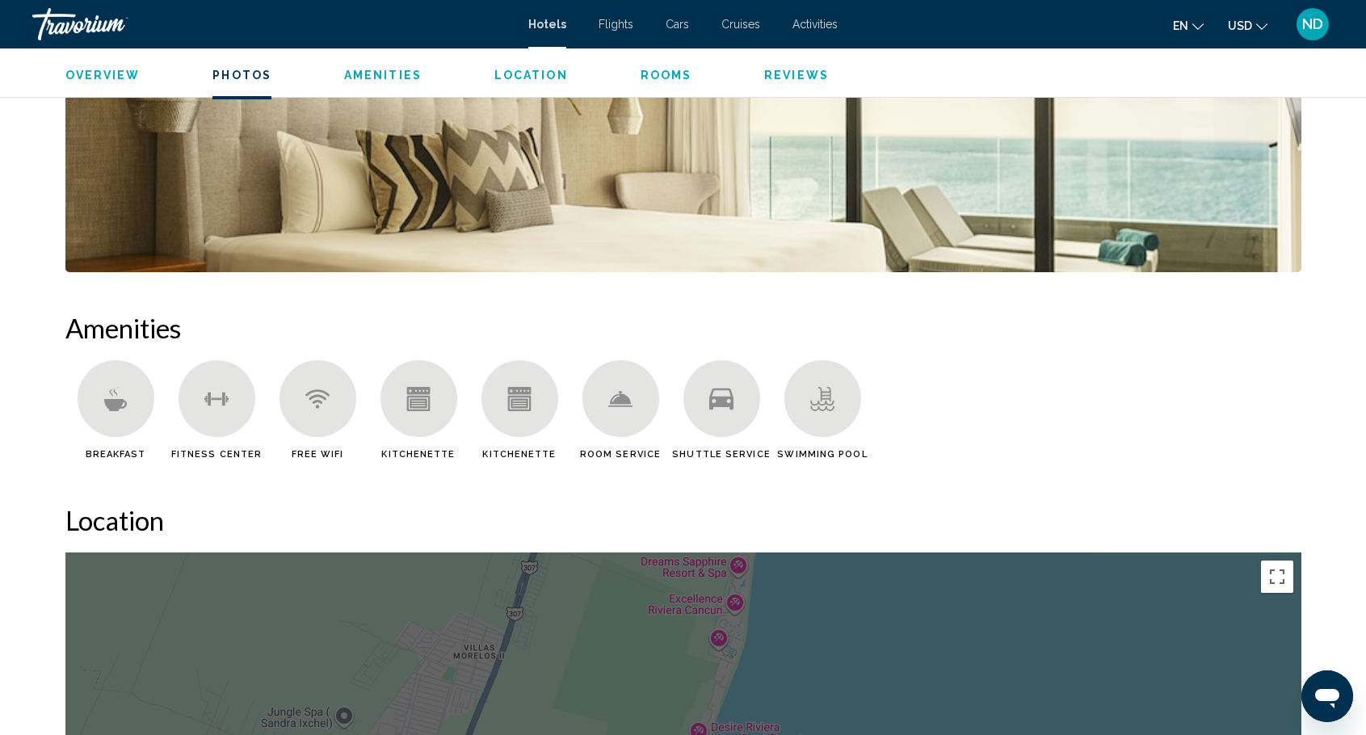
scroll to position [865, 0]
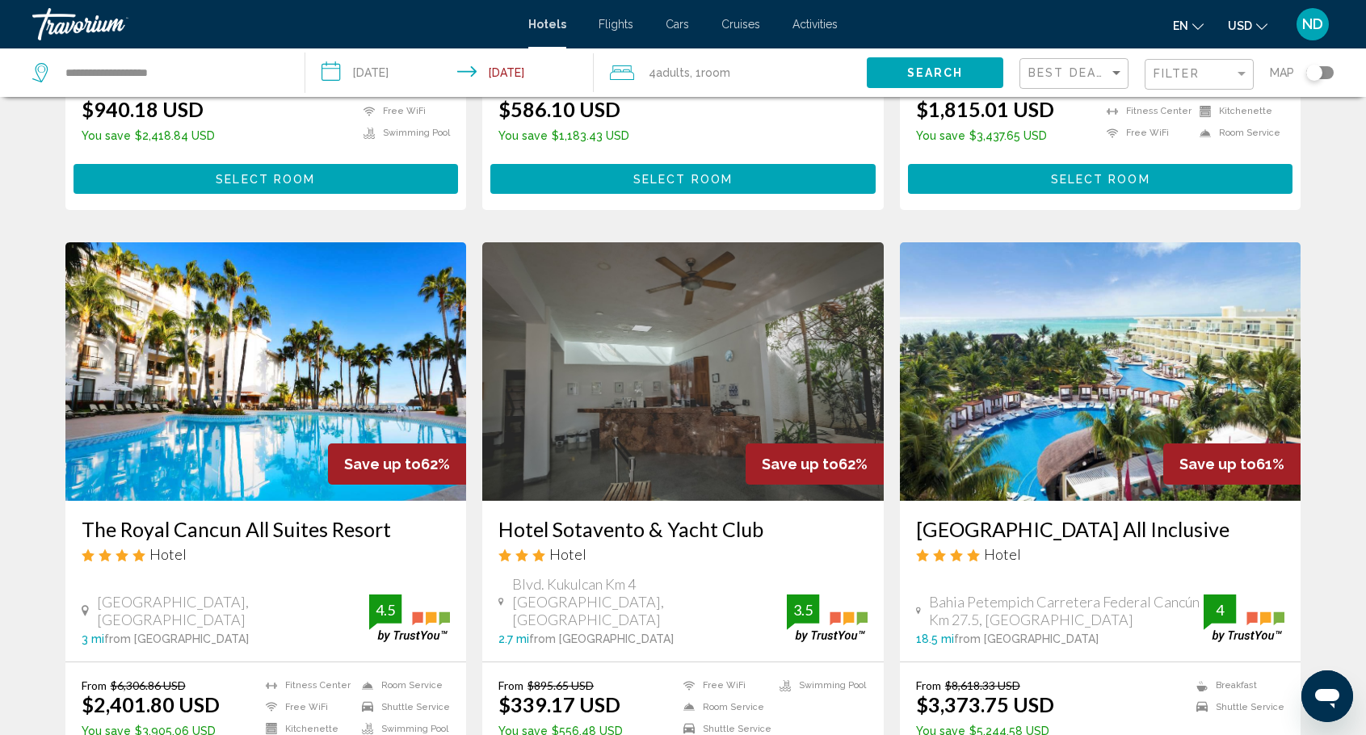
scroll to position [565, 0]
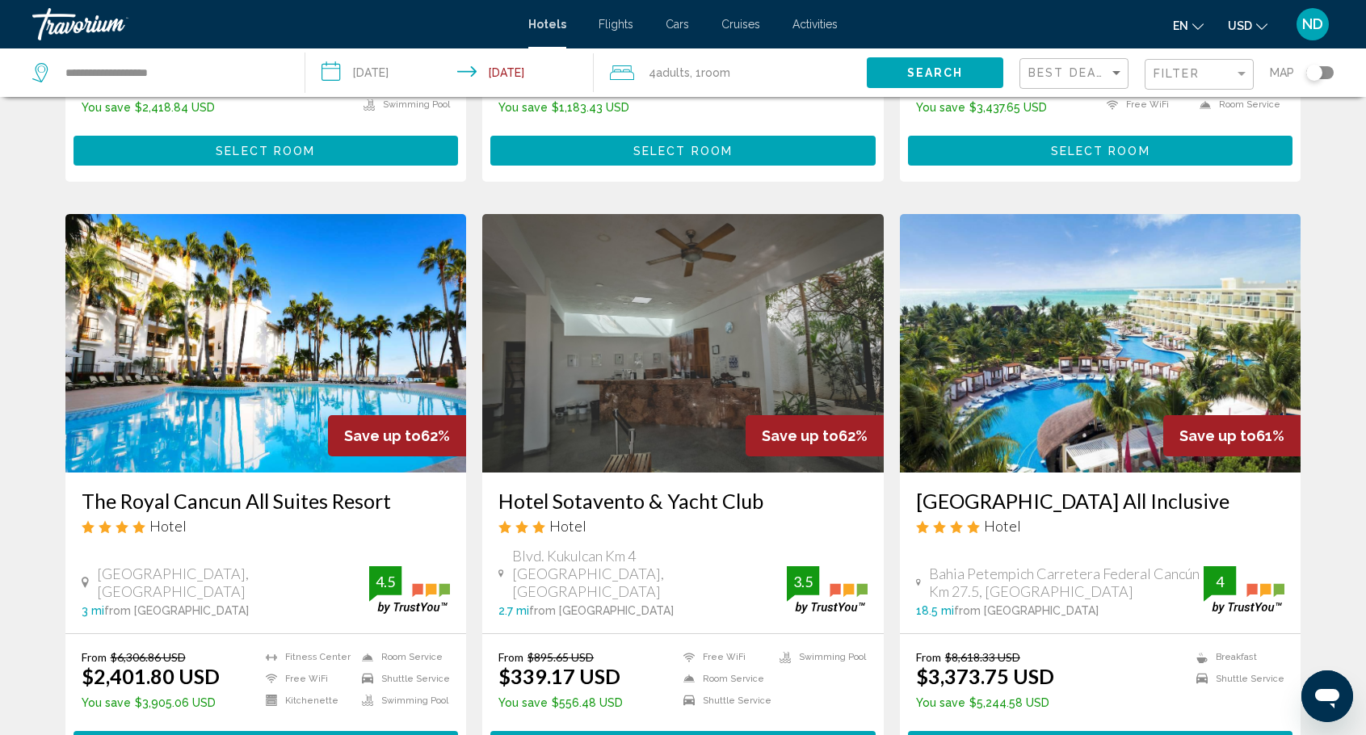
click at [263, 386] on img "Main content" at bounding box center [265, 343] width 401 height 258
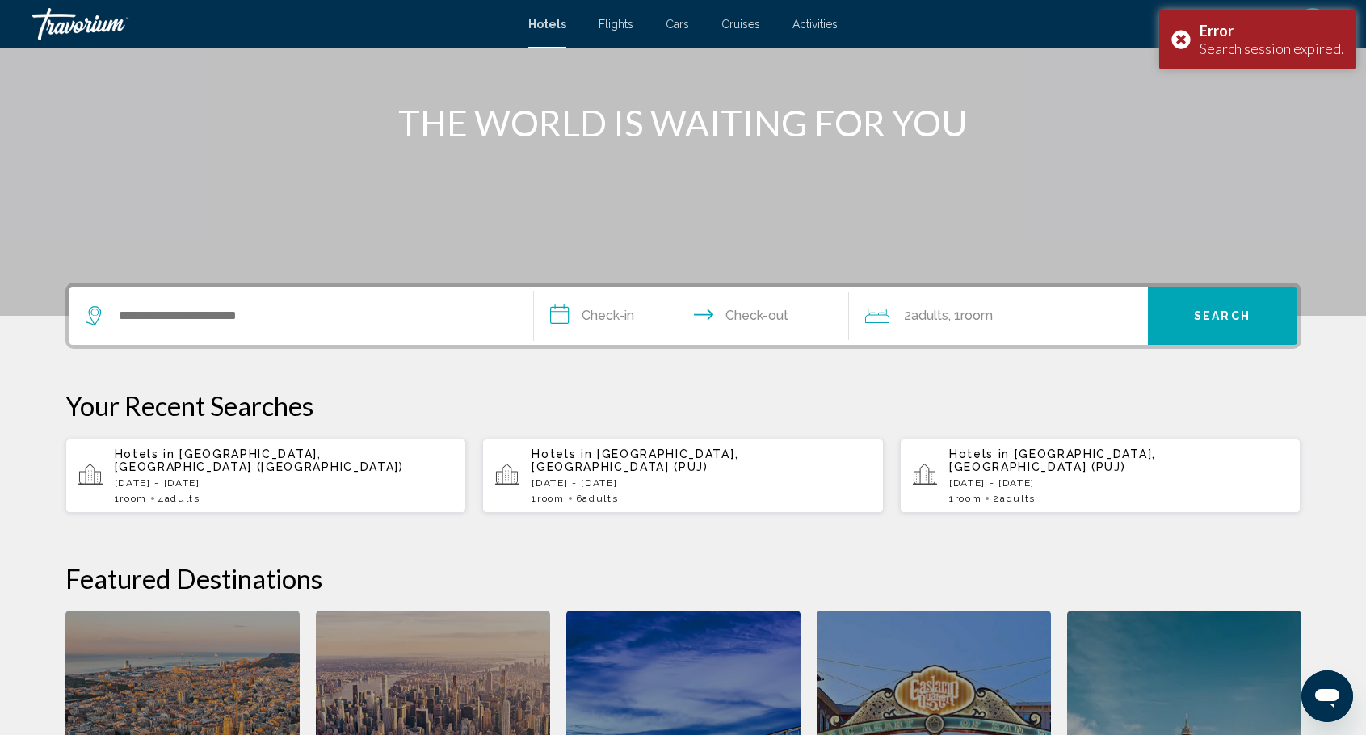
scroll to position [162, 0]
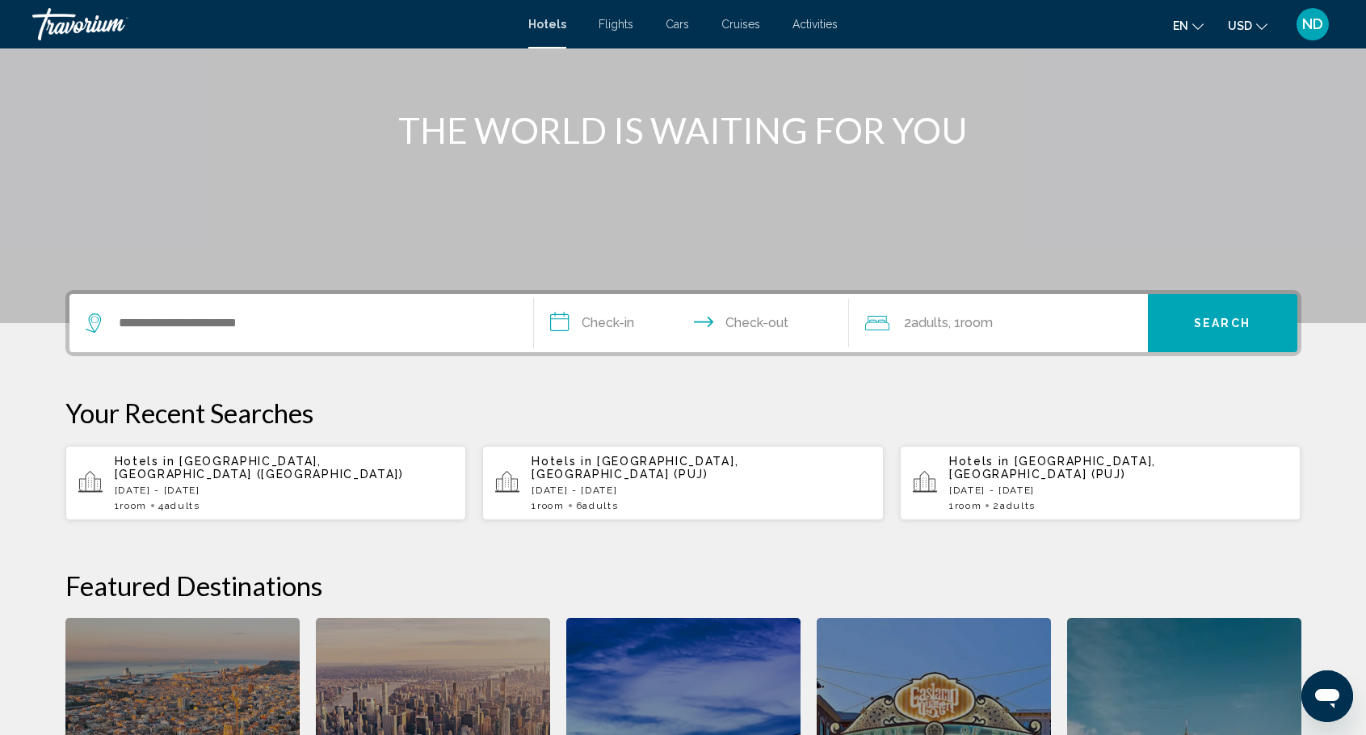
click at [669, 485] on p "[DATE] - [DATE]" at bounding box center [700, 490] width 339 height 11
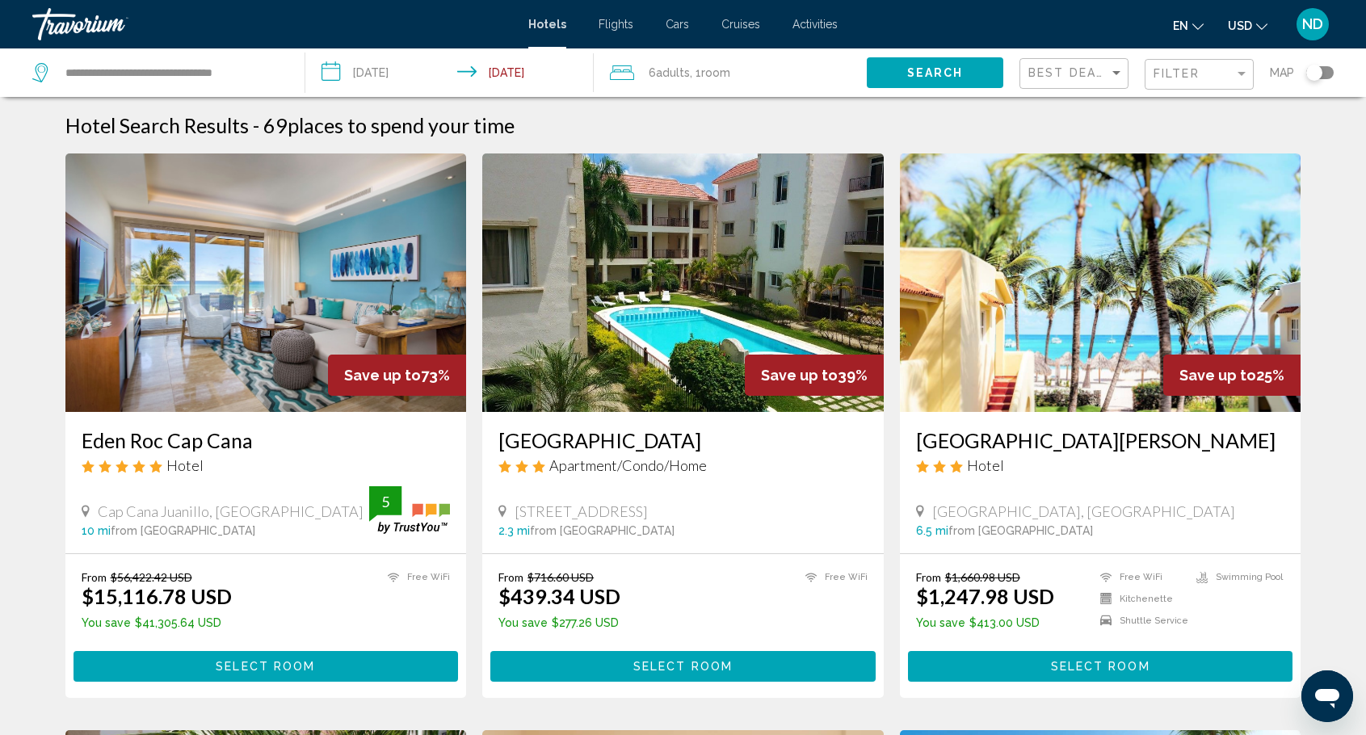
click at [726, 74] on span "Room" at bounding box center [715, 72] width 29 height 13
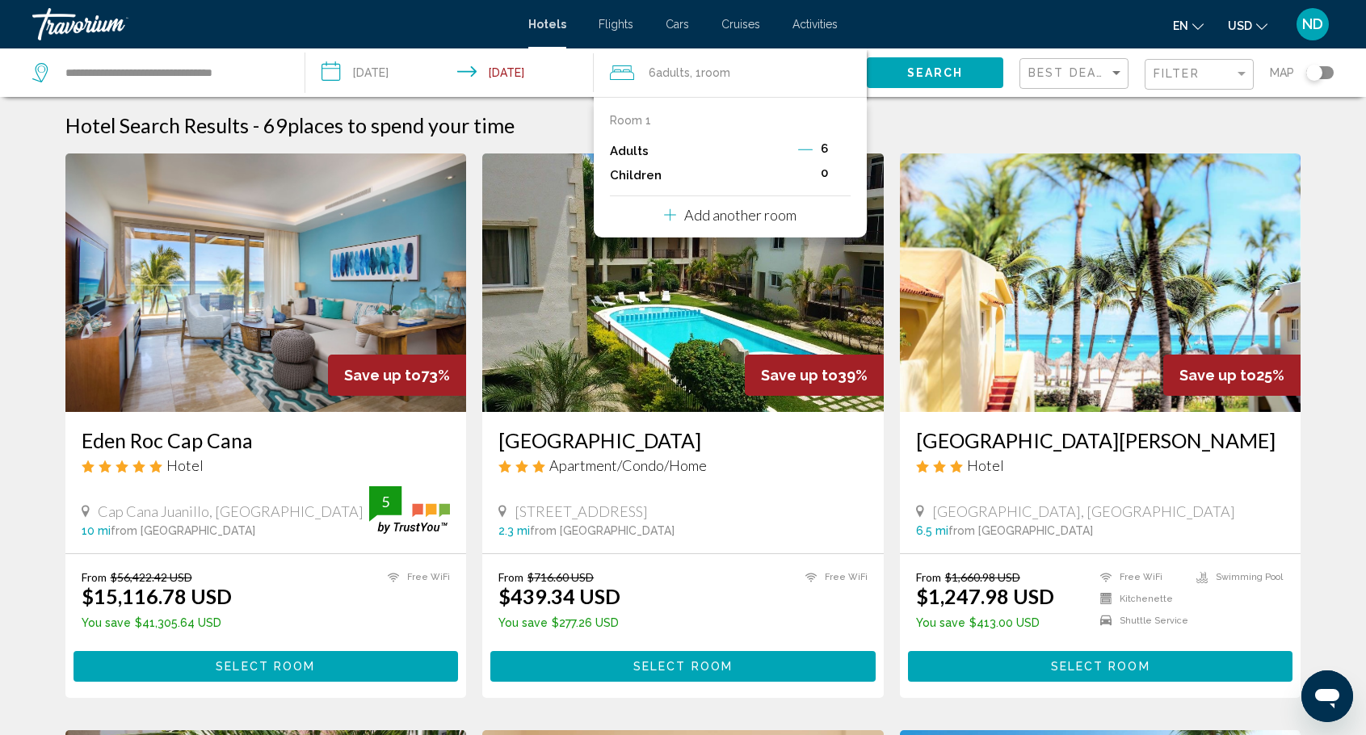
click at [691, 216] on p "Add another room" at bounding box center [740, 215] width 112 height 18
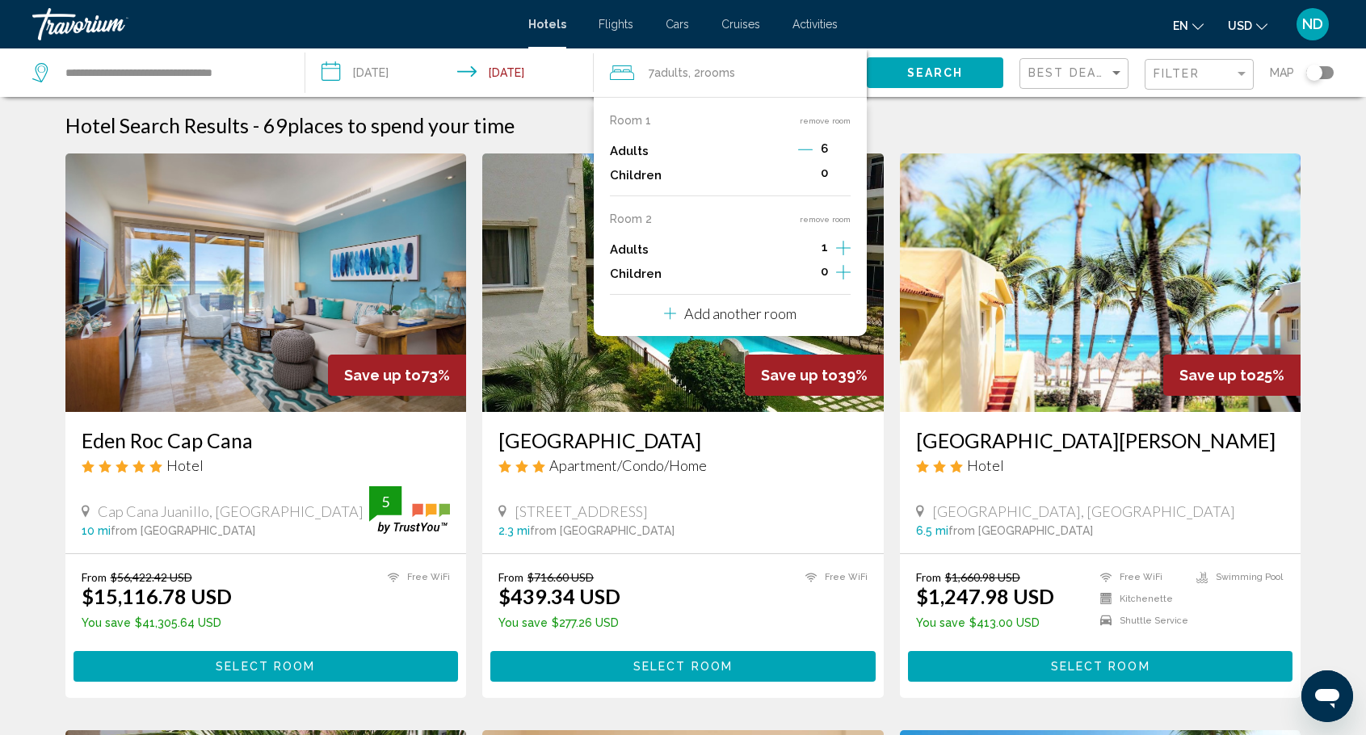
click at [804, 148] on icon "Decrement adults" at bounding box center [805, 149] width 15 height 15
click at [804, 148] on icon "Decrement adults" at bounding box center [806, 149] width 15 height 15
click at [804, 148] on icon "Decrement adults" at bounding box center [804, 149] width 15 height 15
click at [843, 157] on icon "Increment adults" at bounding box center [843, 149] width 15 height 15
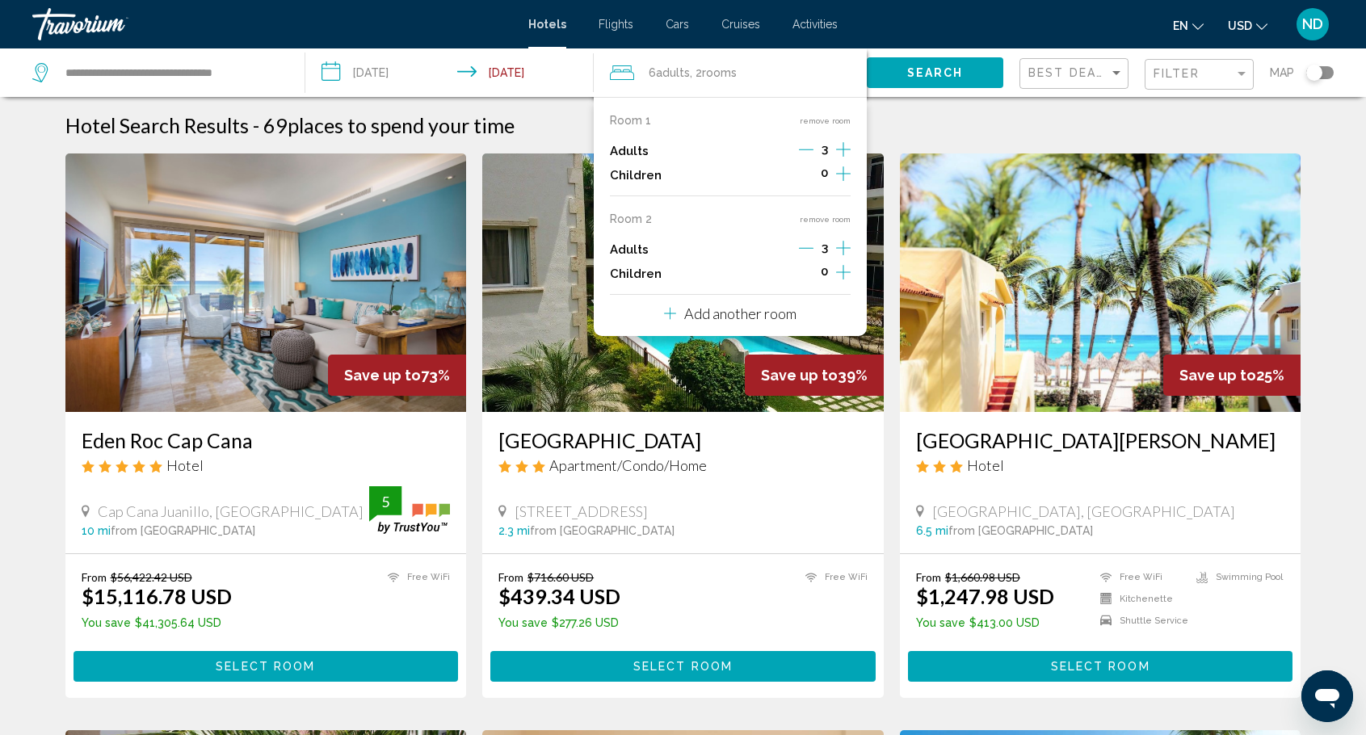
click at [936, 71] on span "Search" at bounding box center [935, 73] width 57 height 13
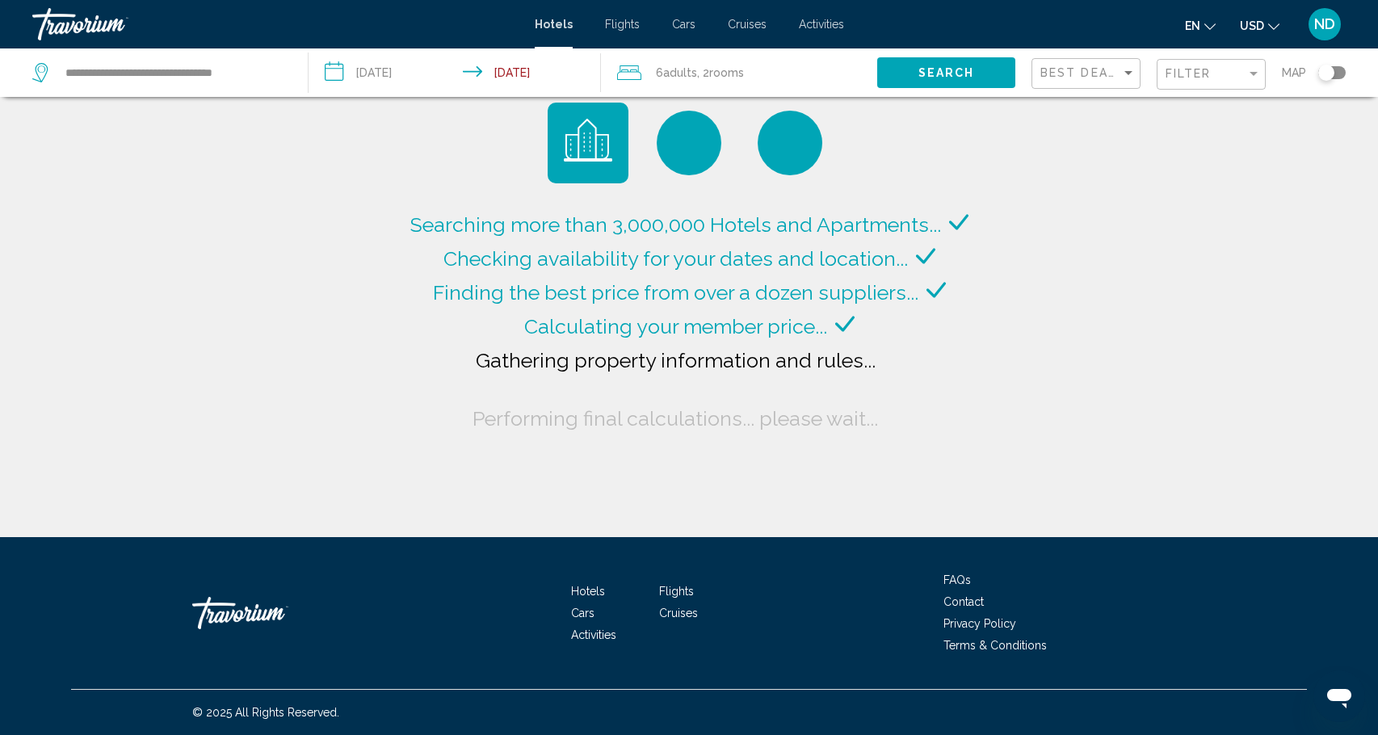
click at [406, 70] on input "**********" at bounding box center [458, 74] width 299 height 53
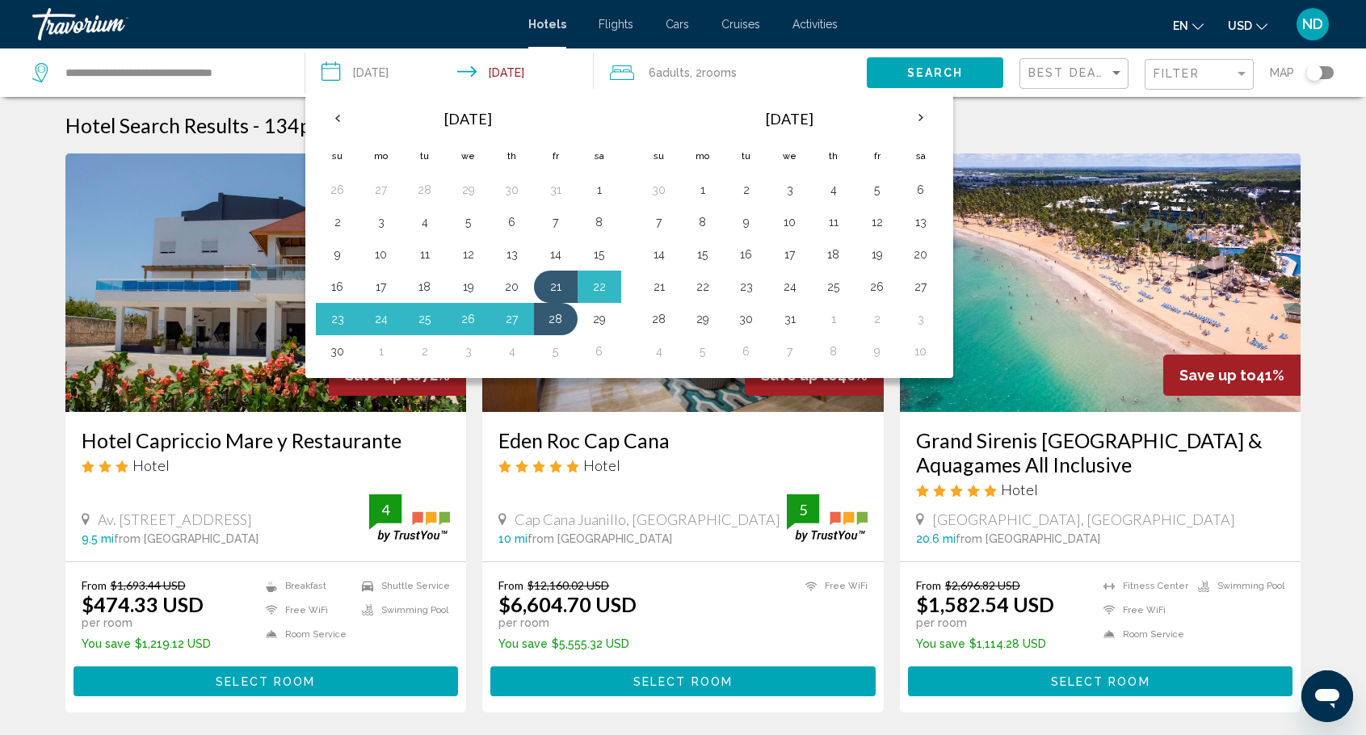
click at [525, 70] on input "**********" at bounding box center [453, 74] width 296 height 53
click at [941, 65] on span "Search" at bounding box center [935, 71] width 57 height 13
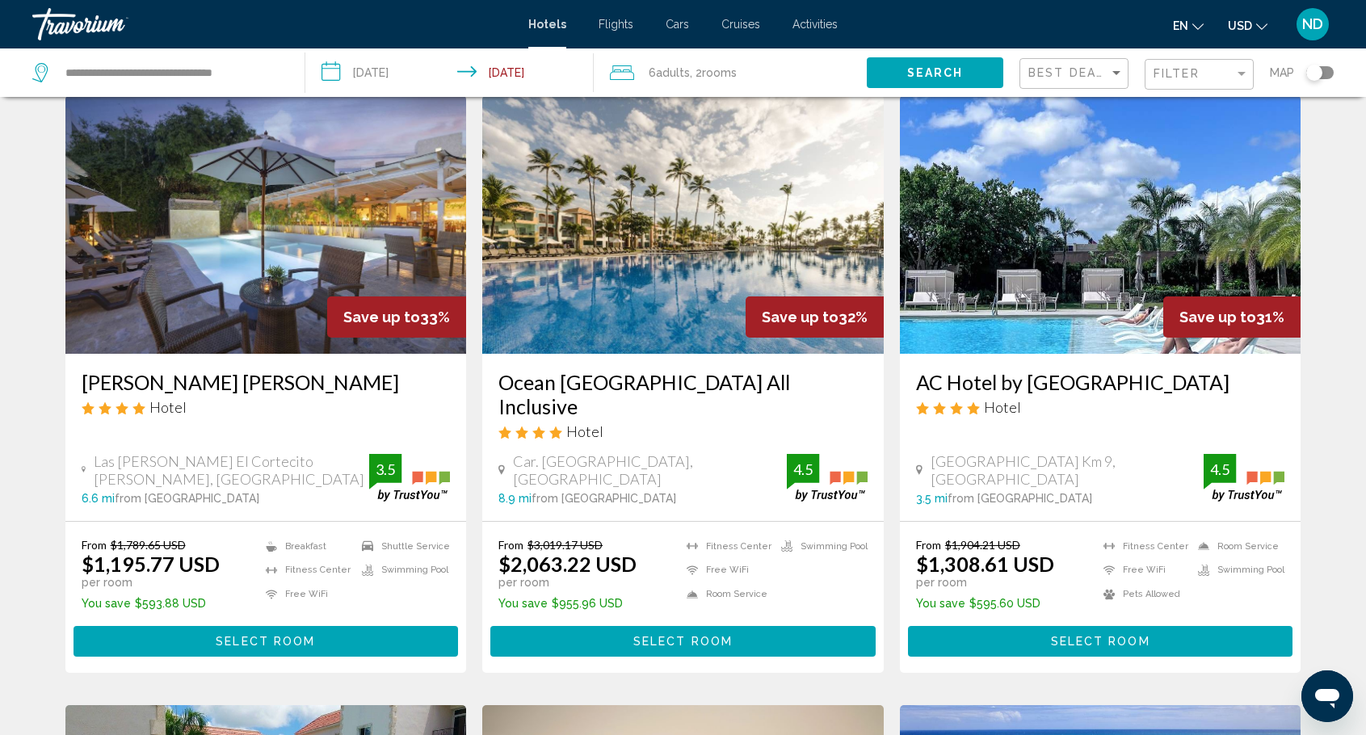
scroll to position [646, 0]
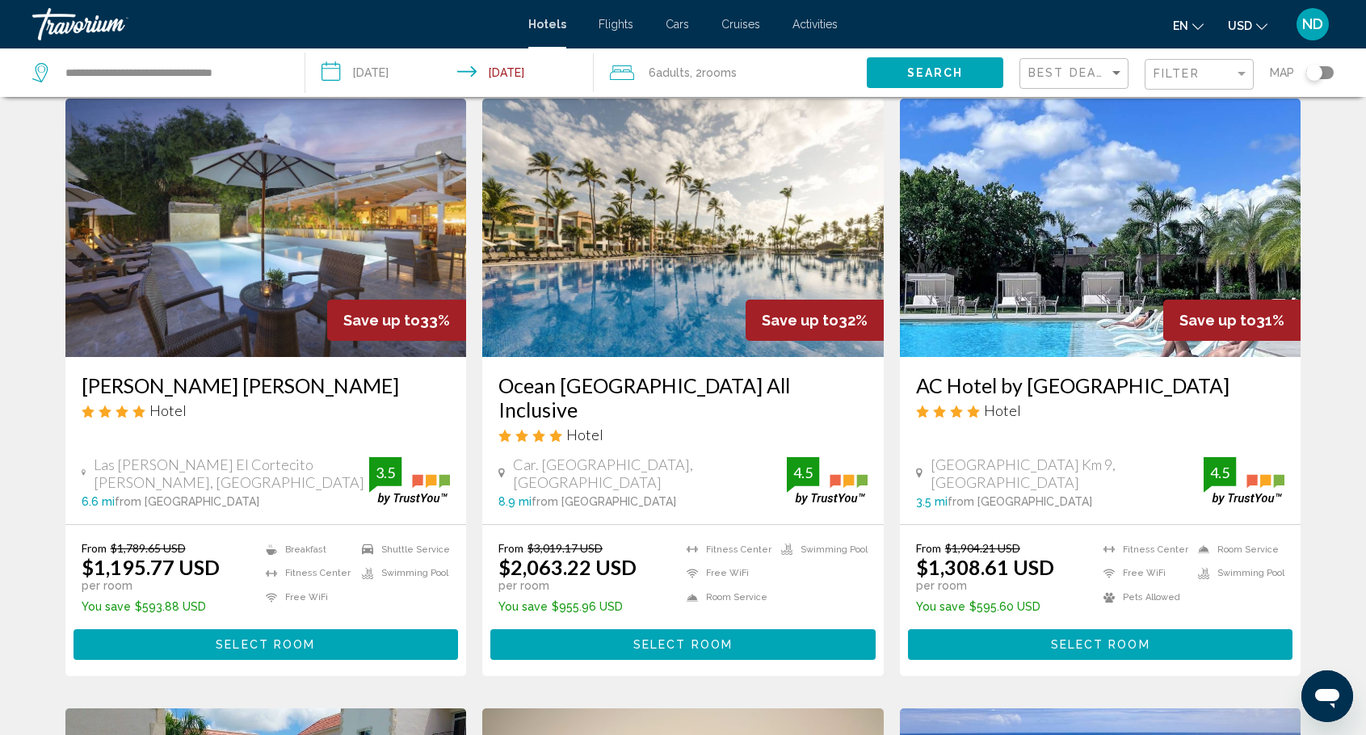
click at [687, 313] on img "Main content" at bounding box center [682, 228] width 401 height 258
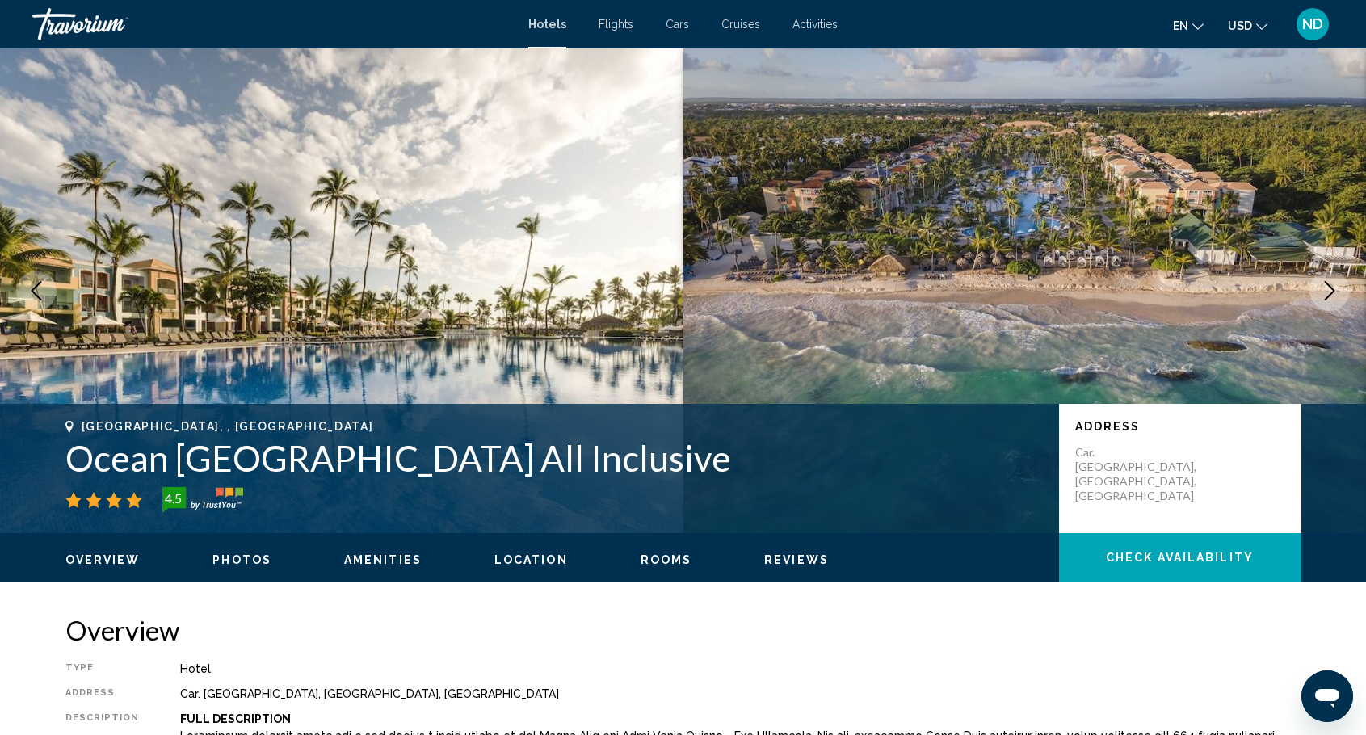
click at [1333, 291] on icon "Next image" at bounding box center [1329, 290] width 19 height 19
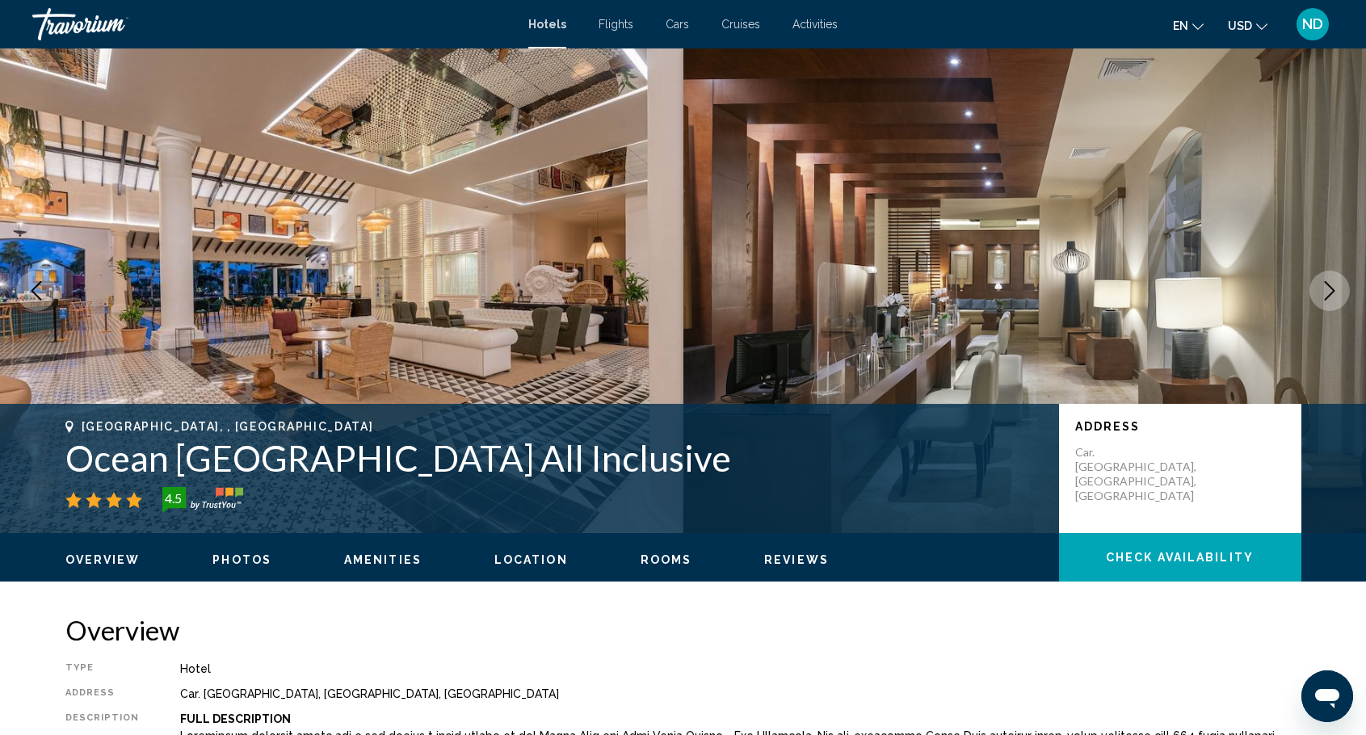
click at [1332, 290] on icon "Next image" at bounding box center [1329, 290] width 19 height 19
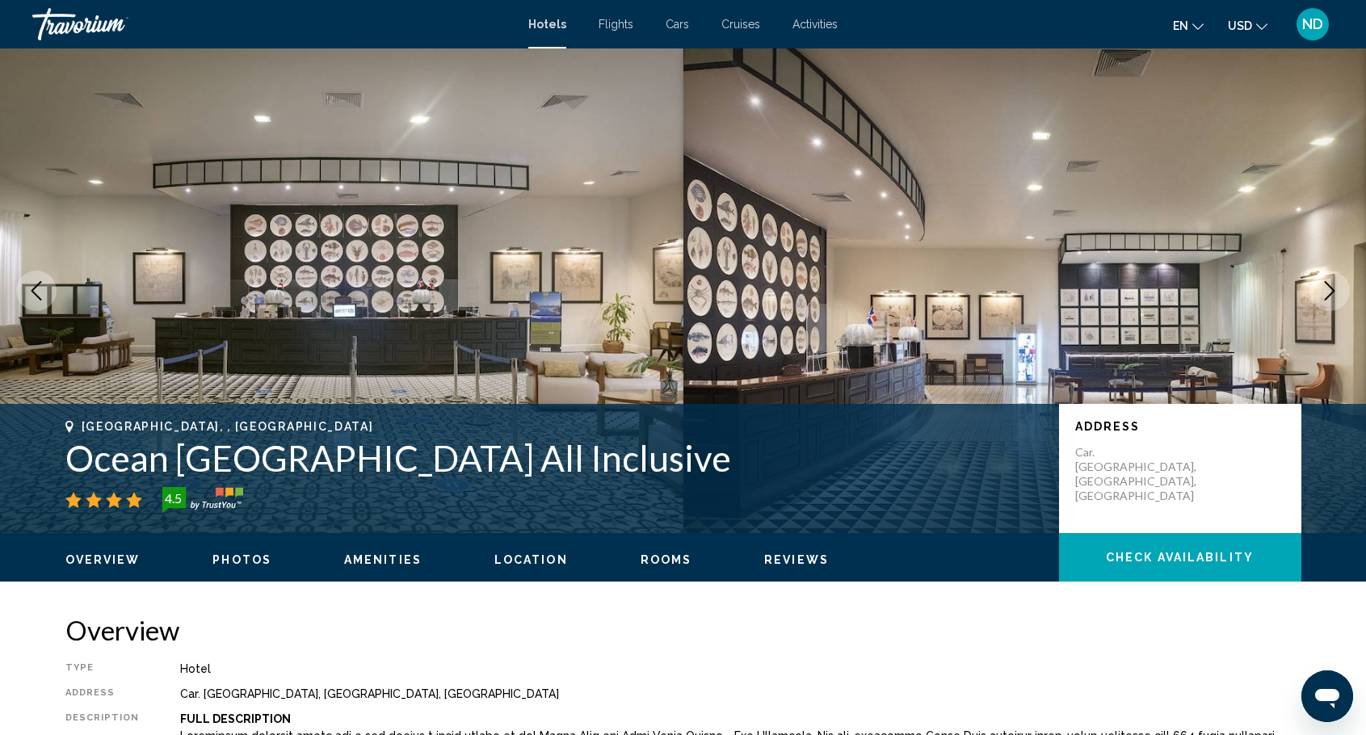
click at [1332, 290] on icon "Next image" at bounding box center [1329, 290] width 19 height 19
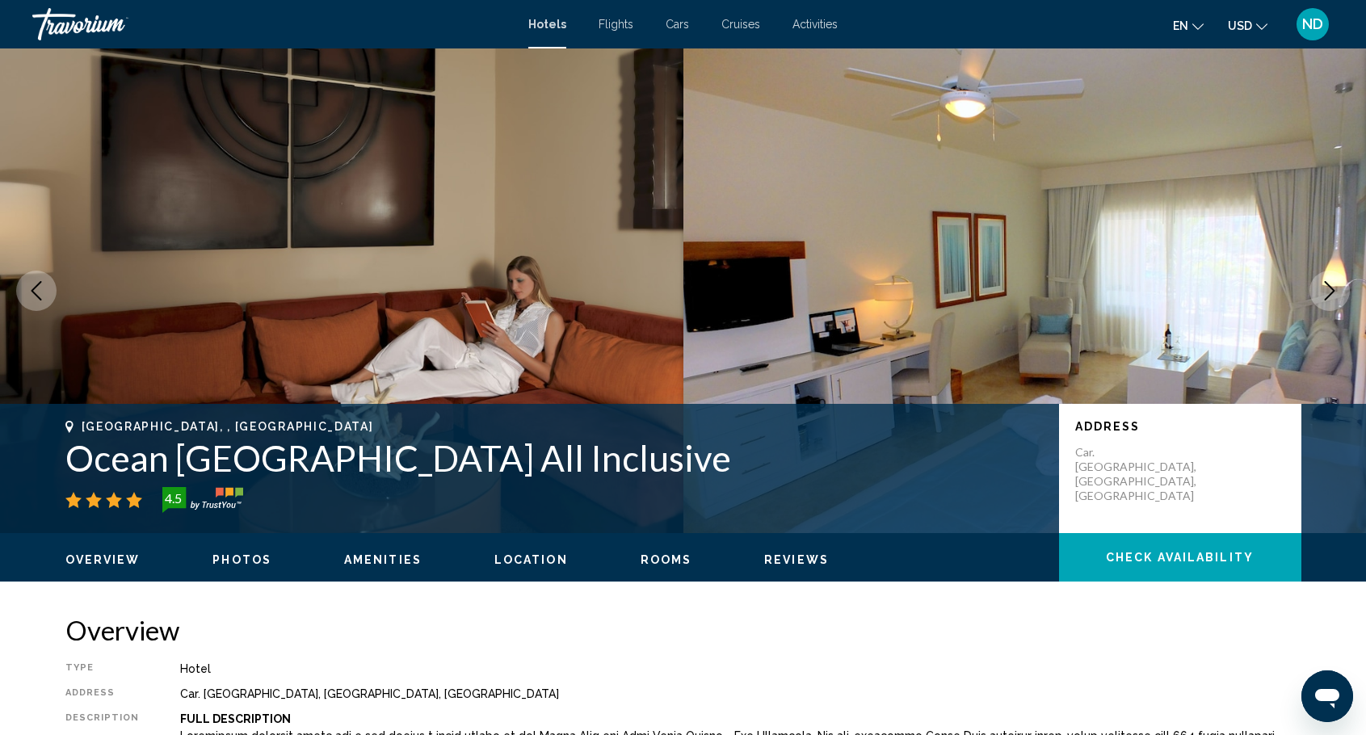
click at [1331, 292] on icon "Next image" at bounding box center [1329, 290] width 19 height 19
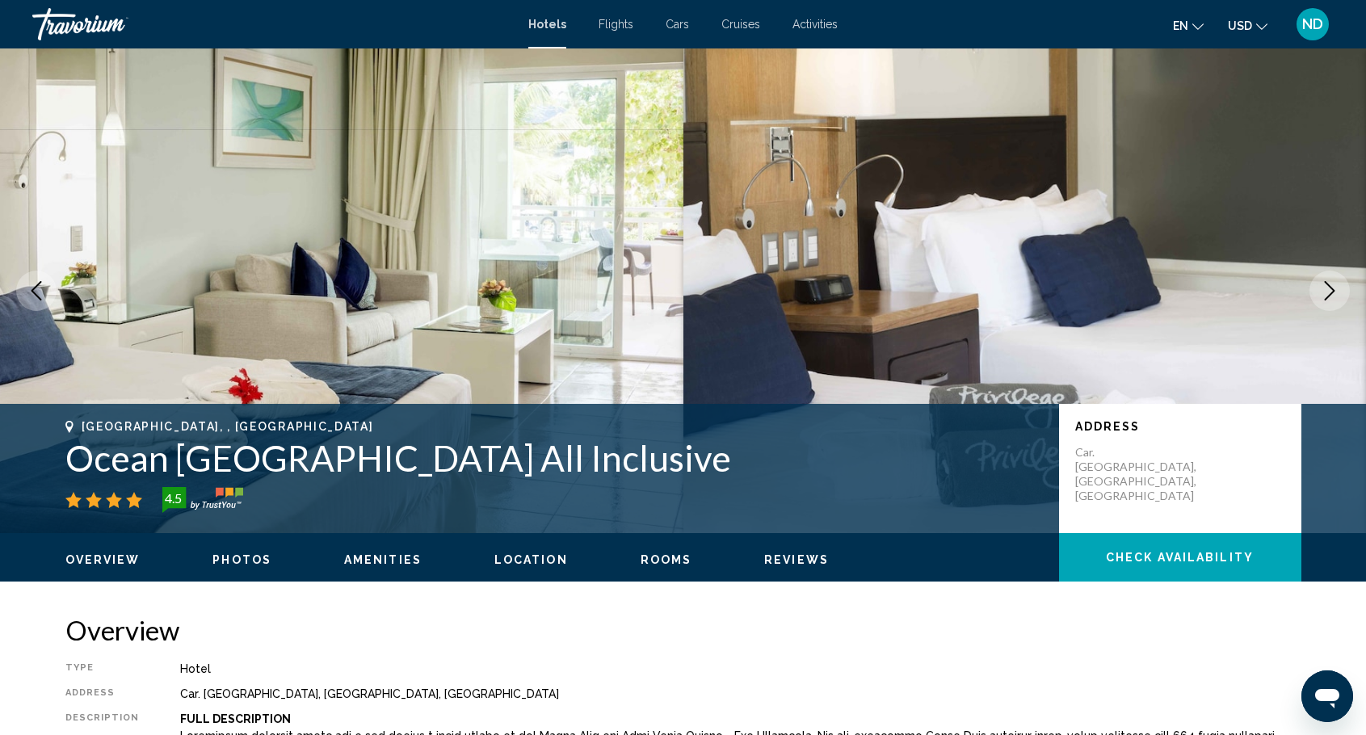
click at [1331, 292] on icon "Next image" at bounding box center [1329, 290] width 19 height 19
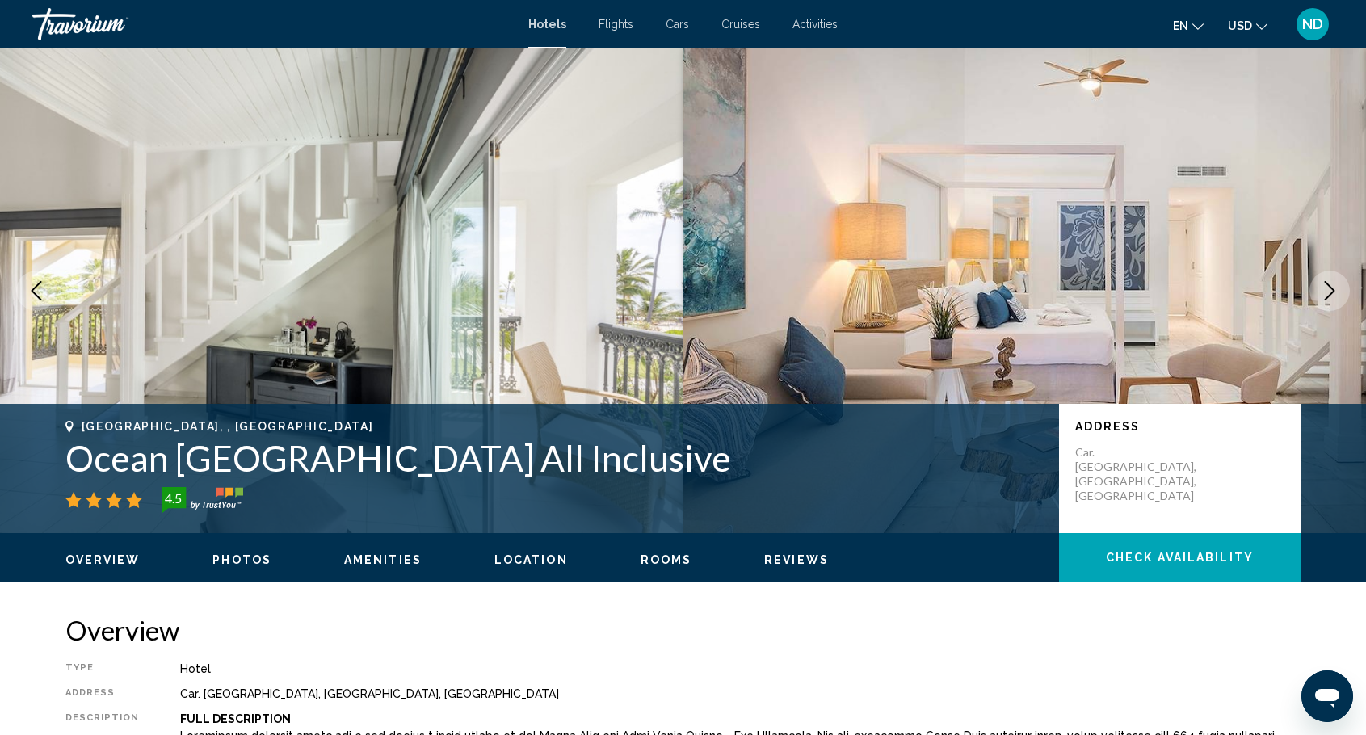
click at [1331, 292] on icon "Next image" at bounding box center [1329, 290] width 19 height 19
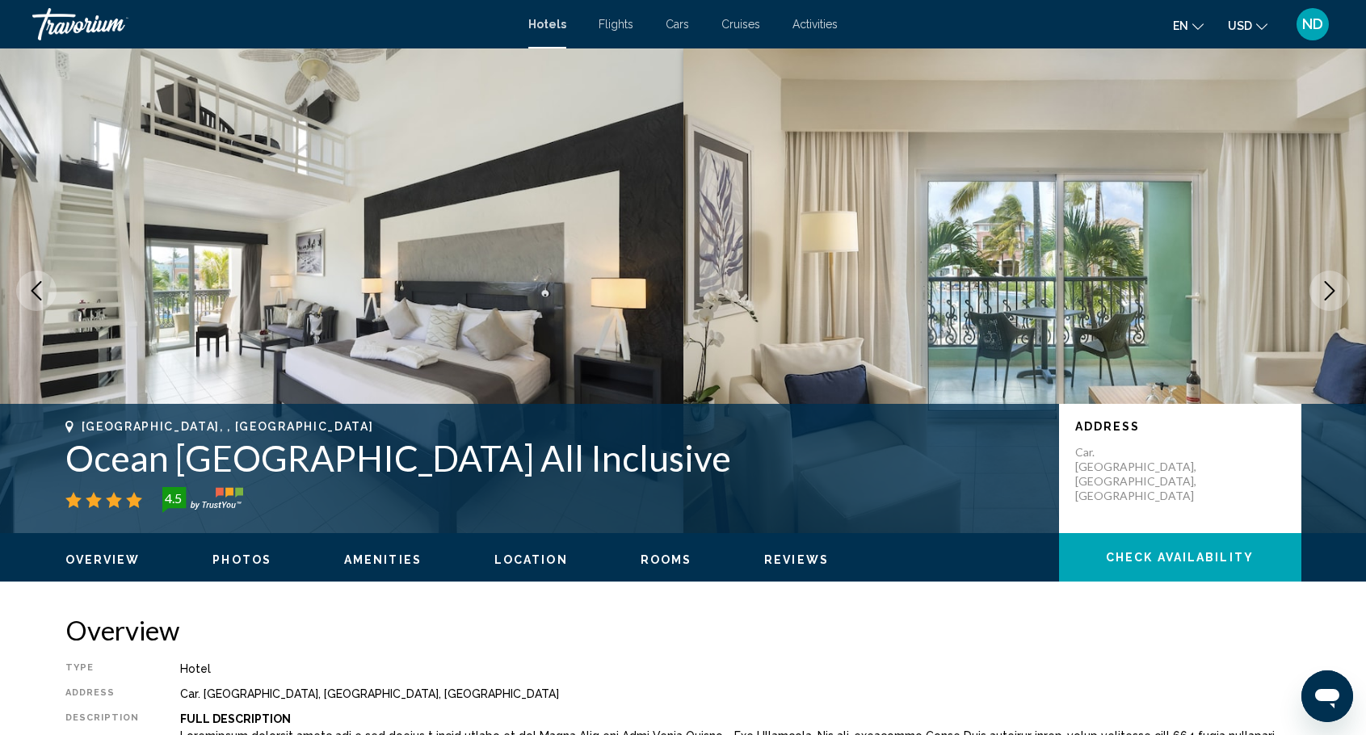
click at [1341, 288] on button "Next image" at bounding box center [1329, 291] width 40 height 40
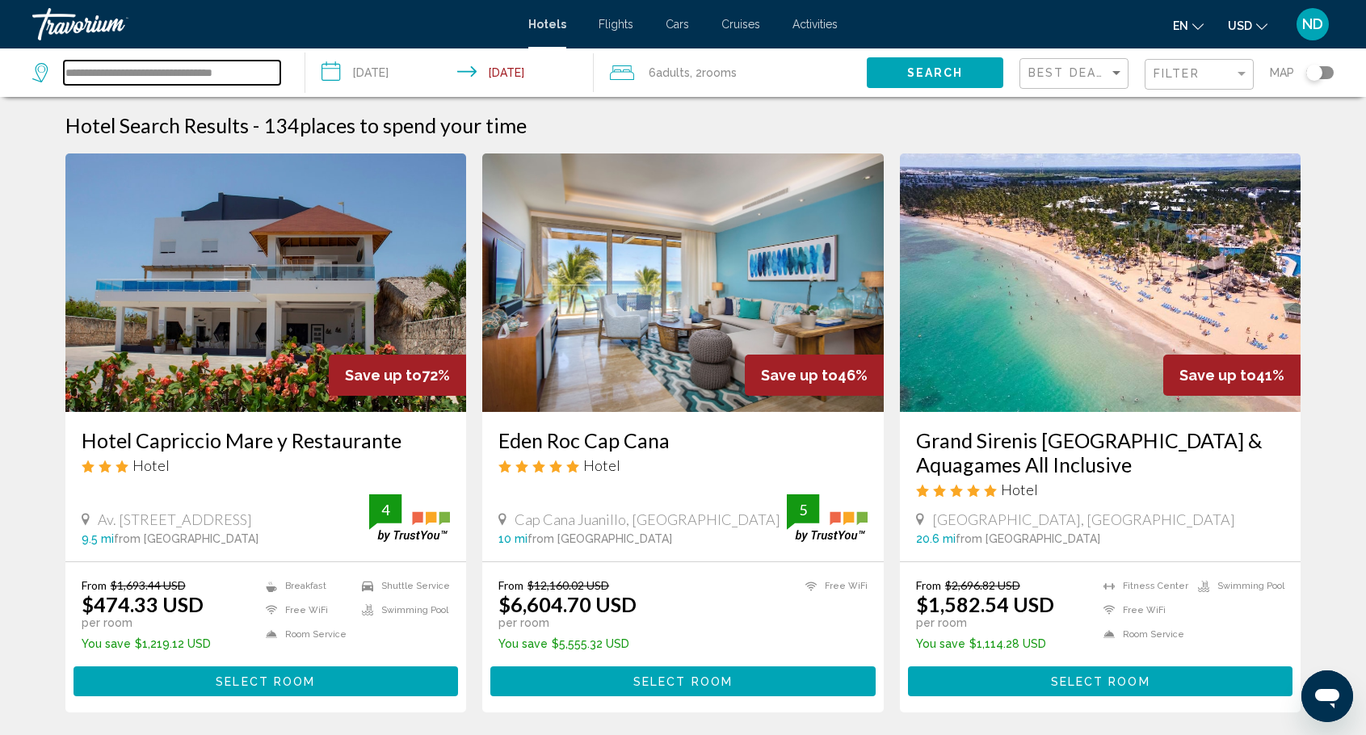
click at [174, 71] on input "**********" at bounding box center [172, 73] width 216 height 24
click at [228, 71] on input "**********" at bounding box center [172, 73] width 216 height 24
click at [165, 71] on input "**********" at bounding box center [172, 73] width 216 height 24
click at [171, 64] on input "**********" at bounding box center [172, 73] width 216 height 24
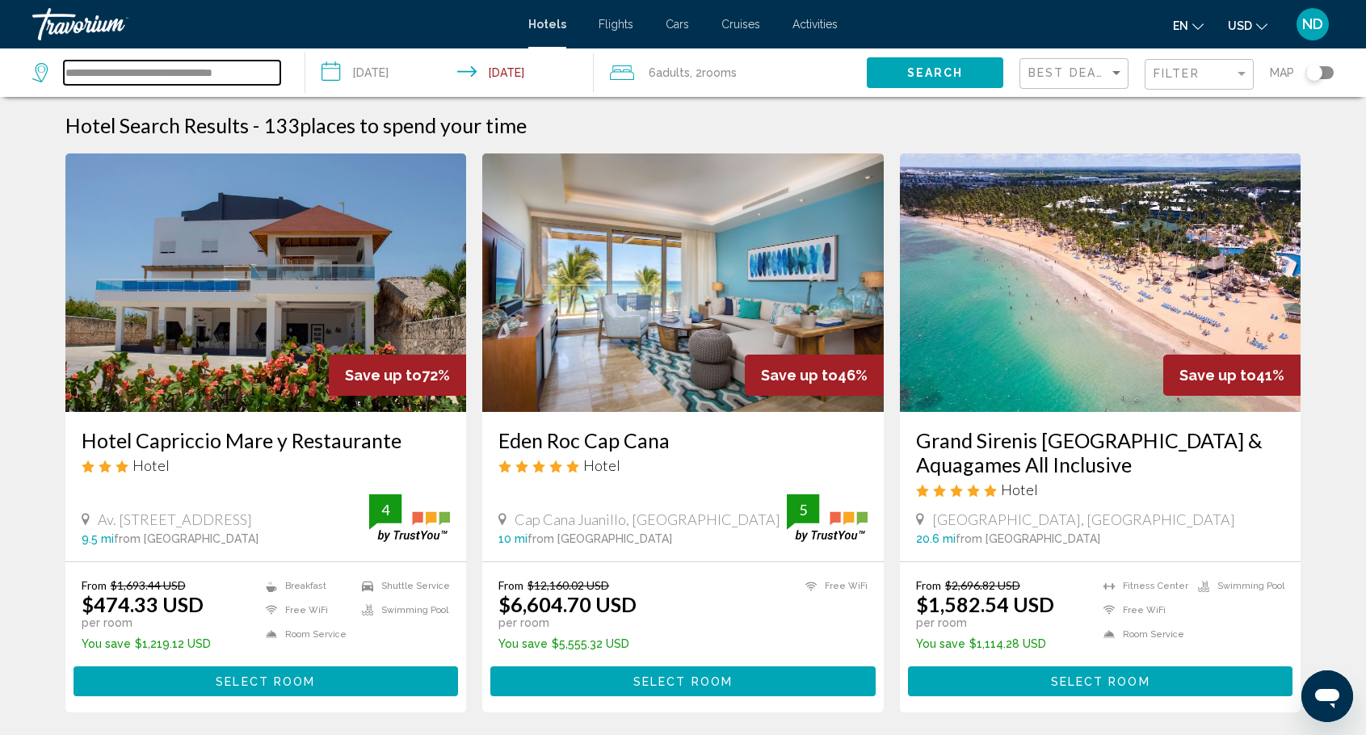
click at [171, 64] on input "**********" at bounding box center [172, 73] width 216 height 24
click at [186, 63] on input "**********" at bounding box center [172, 73] width 216 height 24
click at [248, 64] on input "**********" at bounding box center [172, 73] width 216 height 24
click at [544, 23] on span "Hotels" at bounding box center [547, 24] width 38 height 13
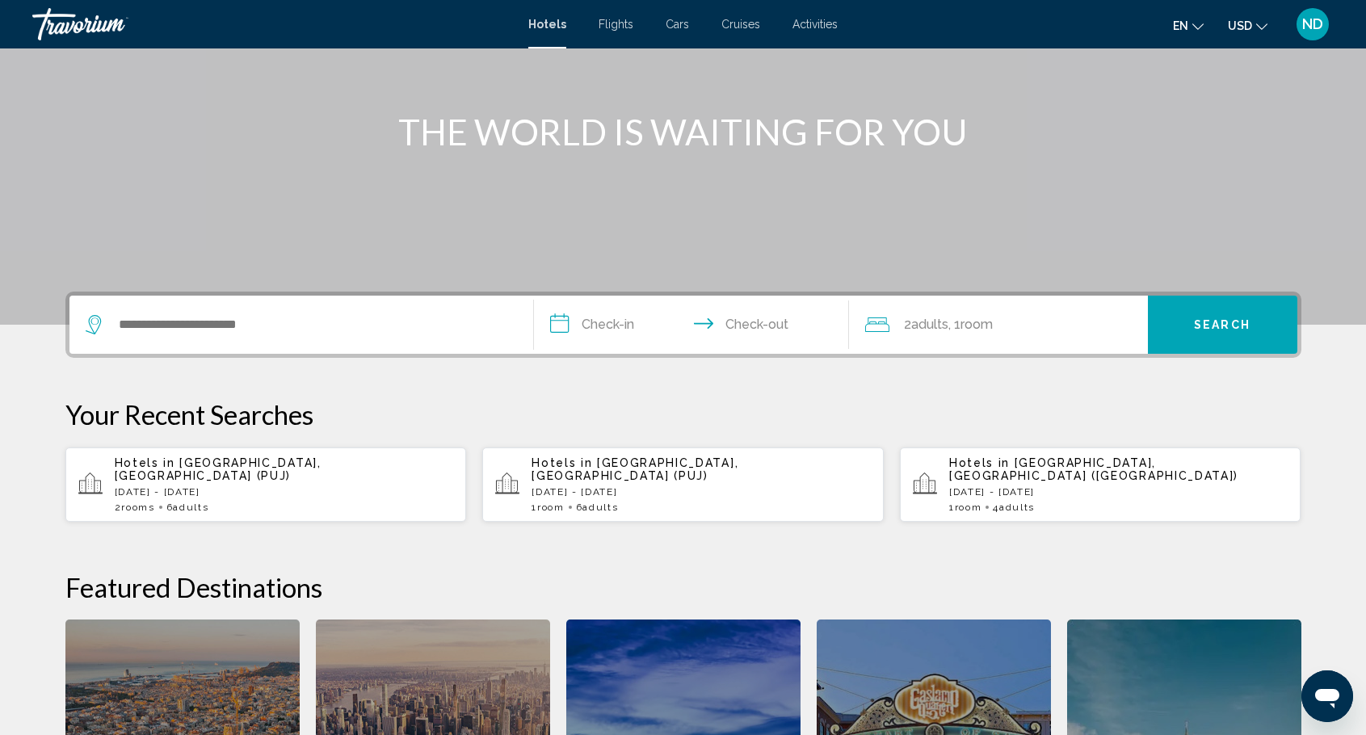
scroll to position [162, 0]
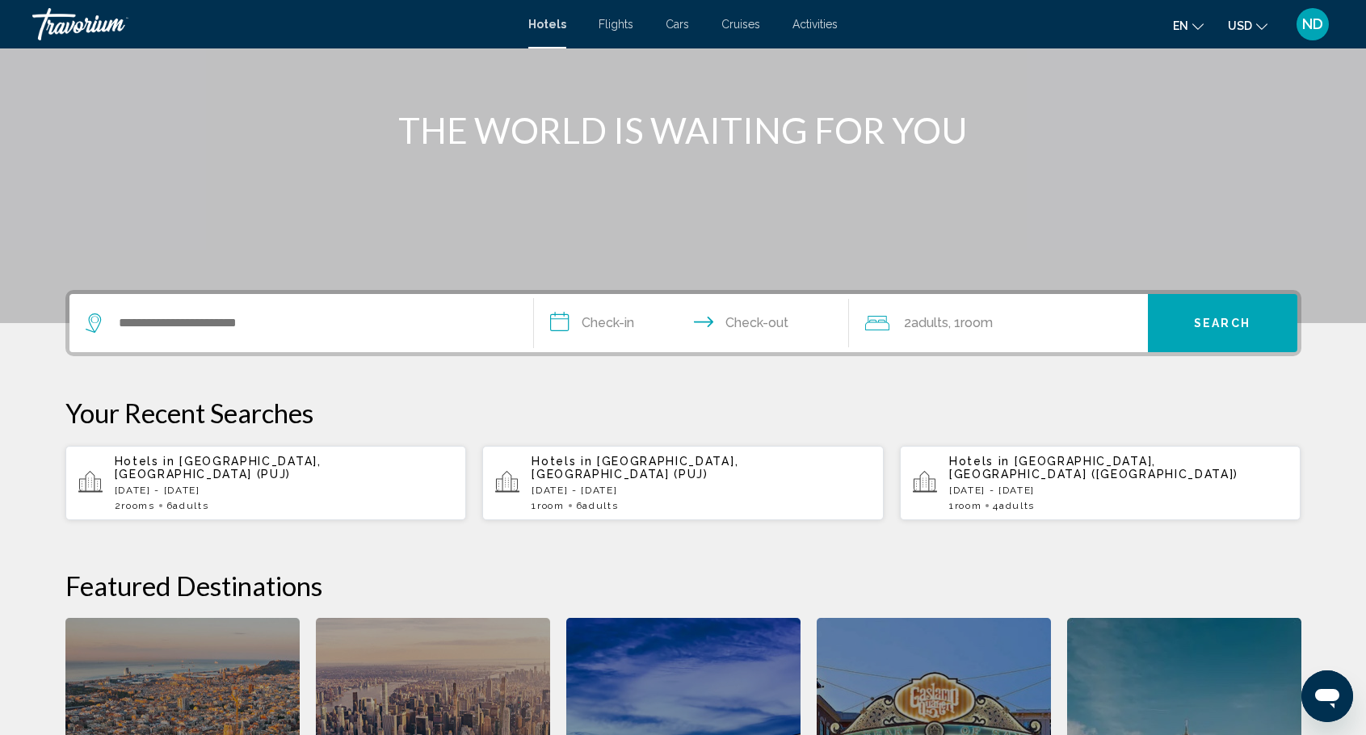
click at [328, 485] on p "[DATE] - [DATE]" at bounding box center [284, 490] width 339 height 11
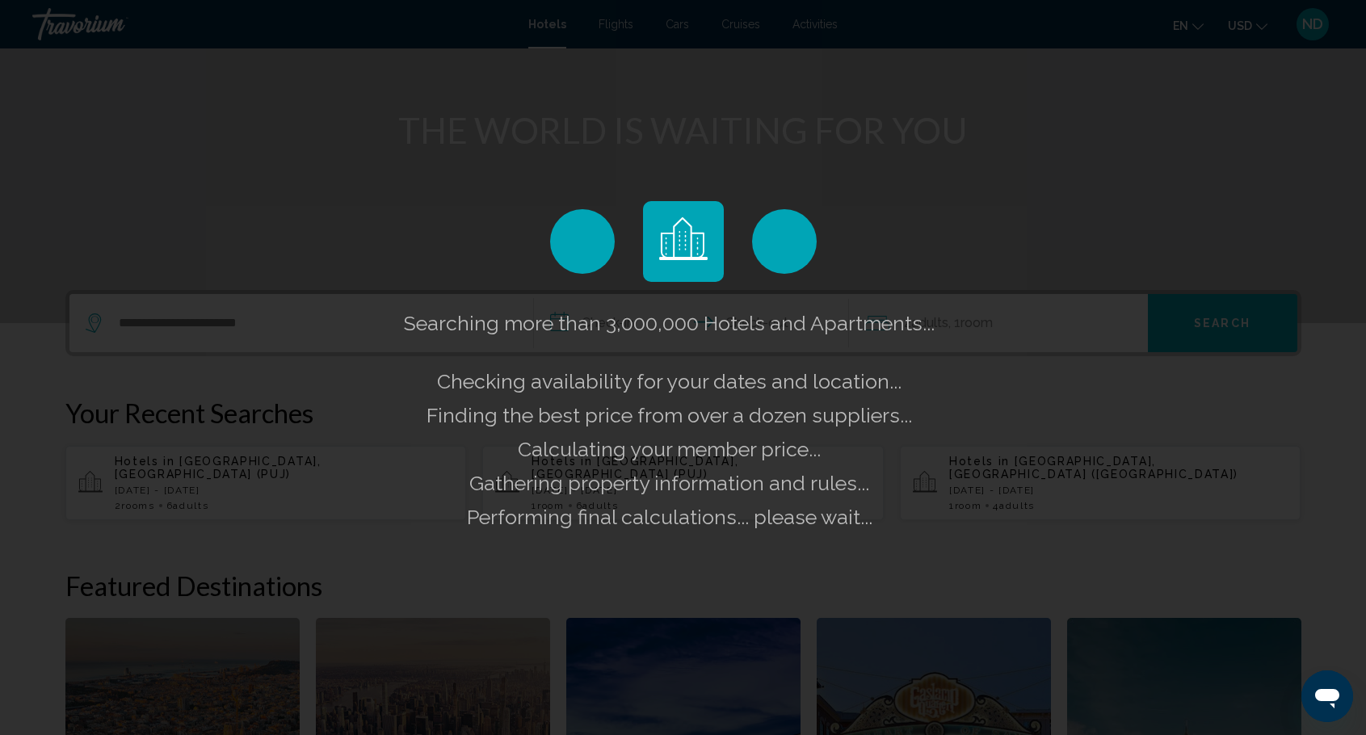
click at [254, 464] on div "Searching more than 3,000,000 Hotels and Apartments... Checking availability fo…" at bounding box center [683, 367] width 1366 height 735
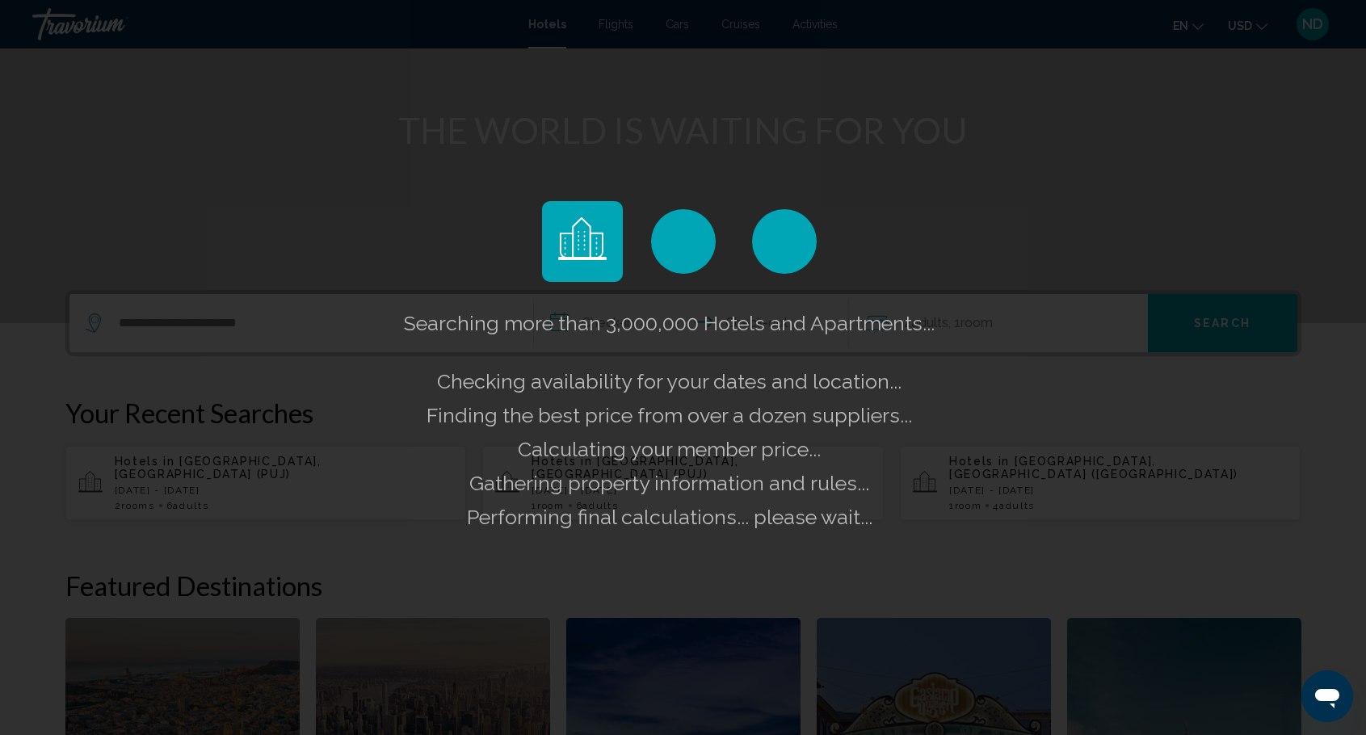
click at [306, 325] on div "Searching more than 3,000,000 Hotels and Apartments... Checking availability fo…" at bounding box center [683, 367] width 1366 height 735
click at [208, 320] on div "Searching more than 3,000,000 Hotels and Apartments... Checking availability fo…" at bounding box center [683, 367] width 1366 height 735
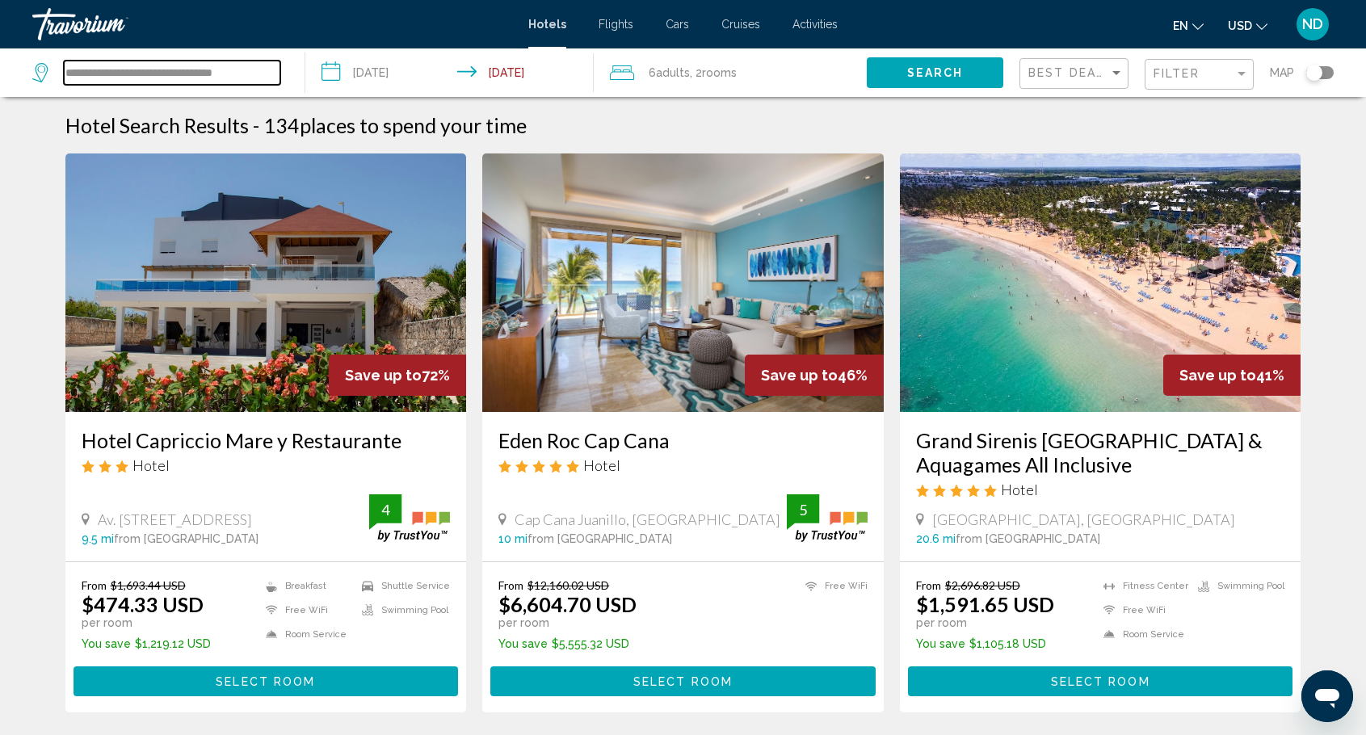
click at [162, 74] on input "**********" at bounding box center [172, 73] width 216 height 24
click at [244, 74] on input "**********" at bounding box center [172, 73] width 216 height 24
click at [180, 70] on input "**********" at bounding box center [172, 73] width 216 height 24
click at [183, 72] on input "**********" at bounding box center [172, 73] width 216 height 24
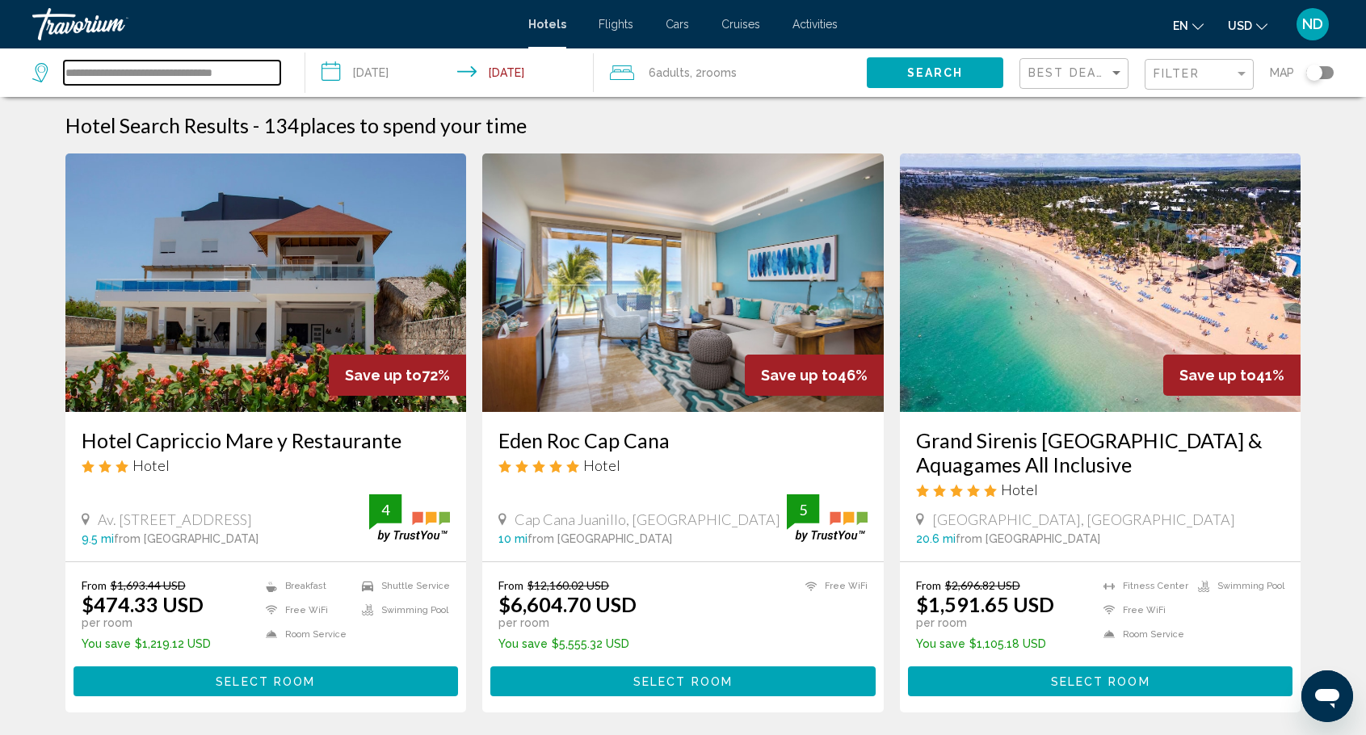
click at [183, 72] on input "**********" at bounding box center [172, 73] width 216 height 24
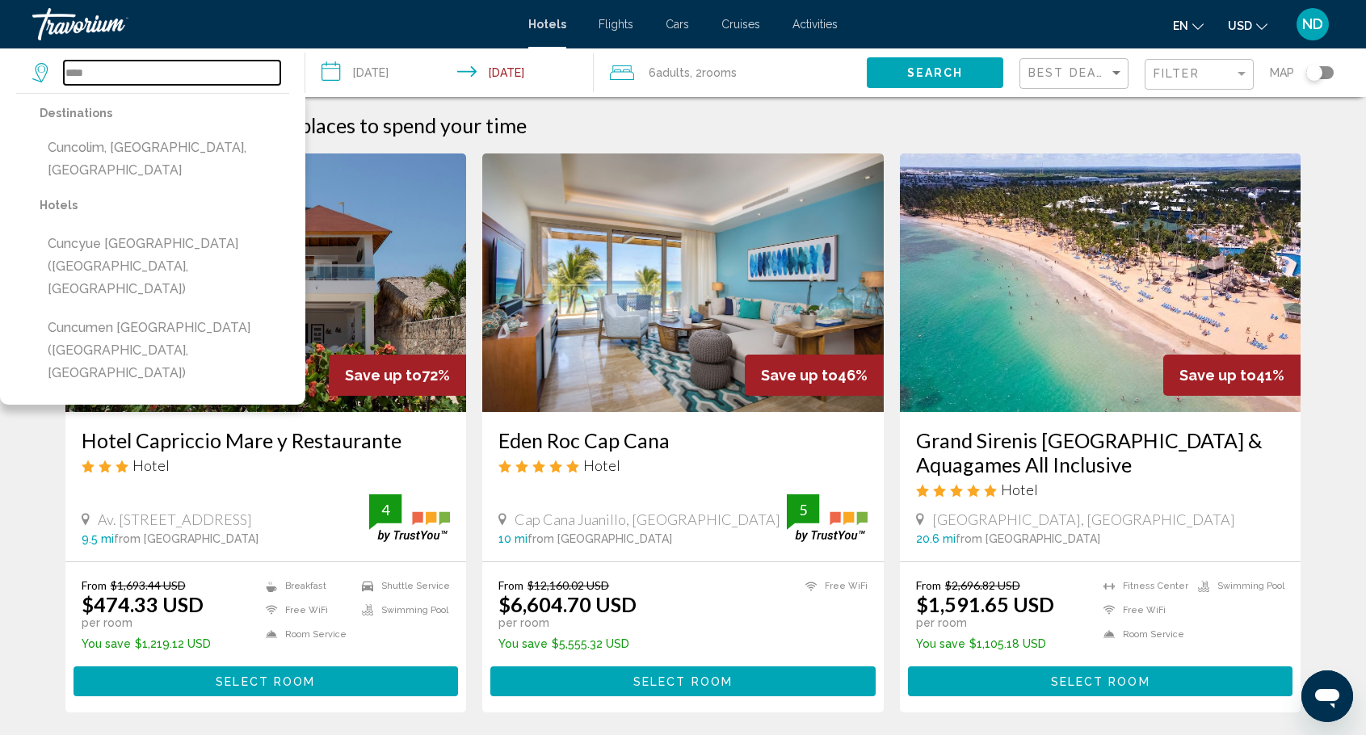
drag, startPoint x: 111, startPoint y: 73, endPoint x: 57, endPoint y: 73, distance: 54.9
click at [57, 73] on div "****" at bounding box center [156, 73] width 248 height 24
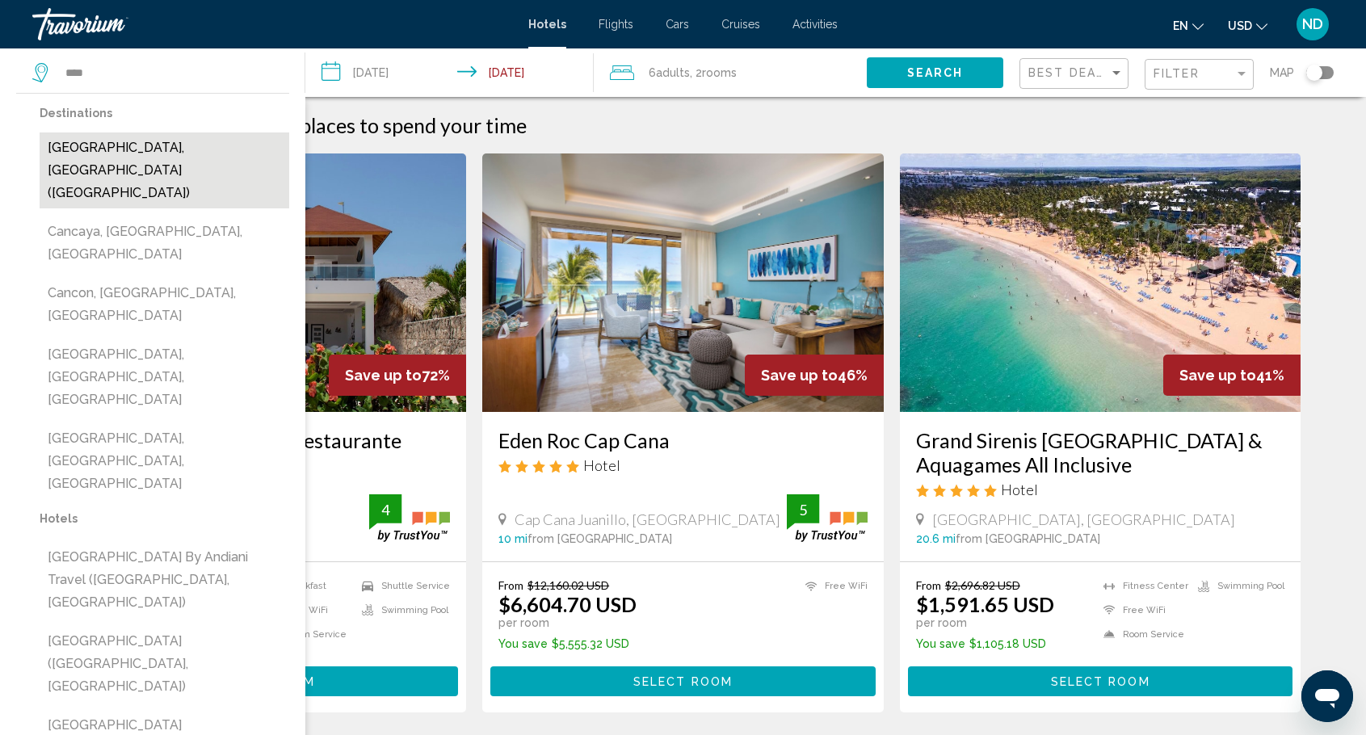
click at [166, 151] on button "[GEOGRAPHIC_DATA], [GEOGRAPHIC_DATA] ([GEOGRAPHIC_DATA])" at bounding box center [165, 170] width 250 height 76
type input "**********"
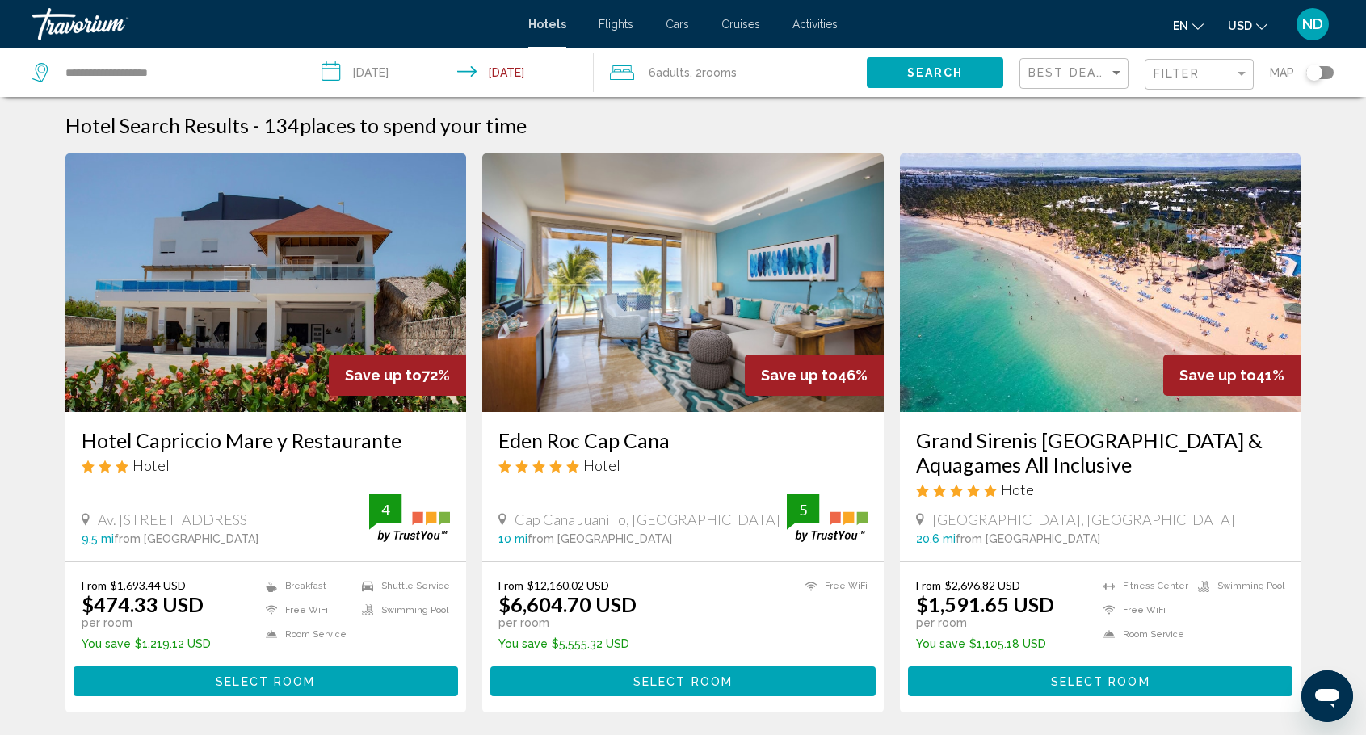
click at [942, 73] on span "Search" at bounding box center [935, 73] width 57 height 13
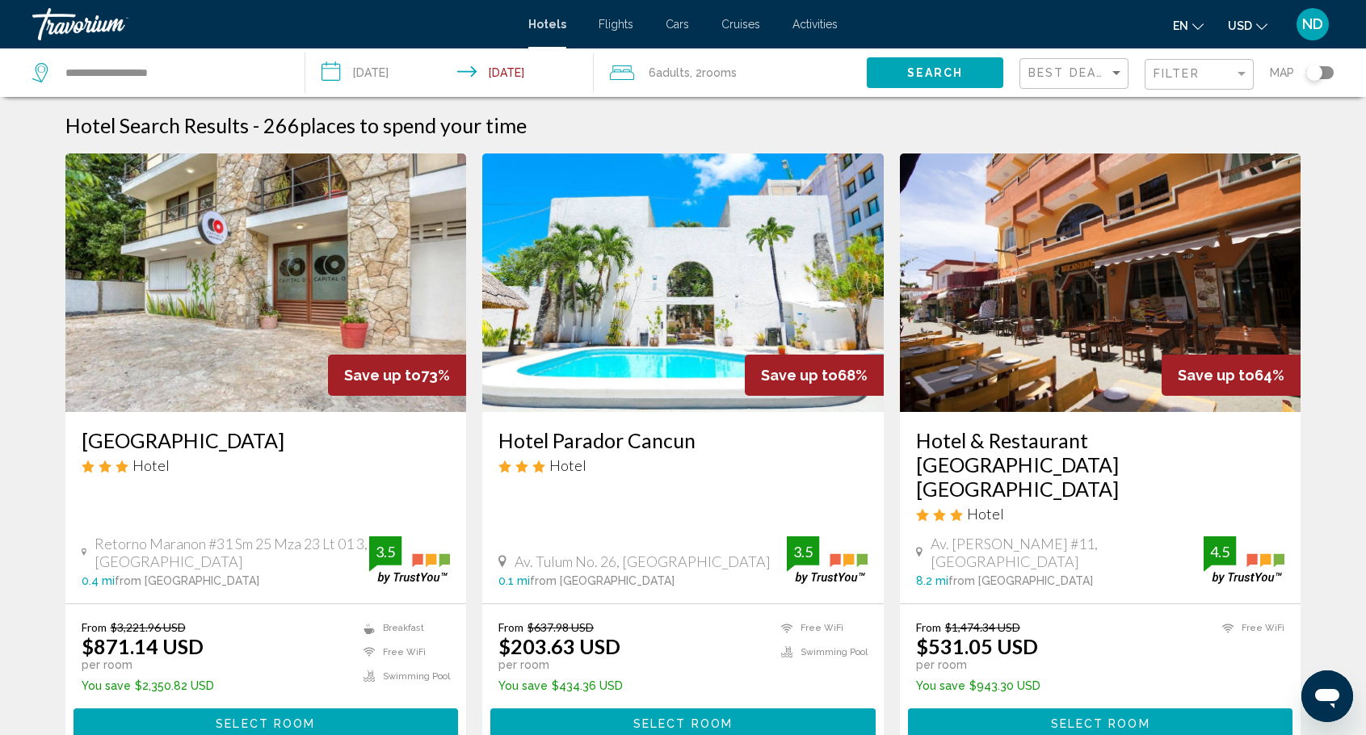
click at [296, 290] on img "Main content" at bounding box center [265, 282] width 401 height 258
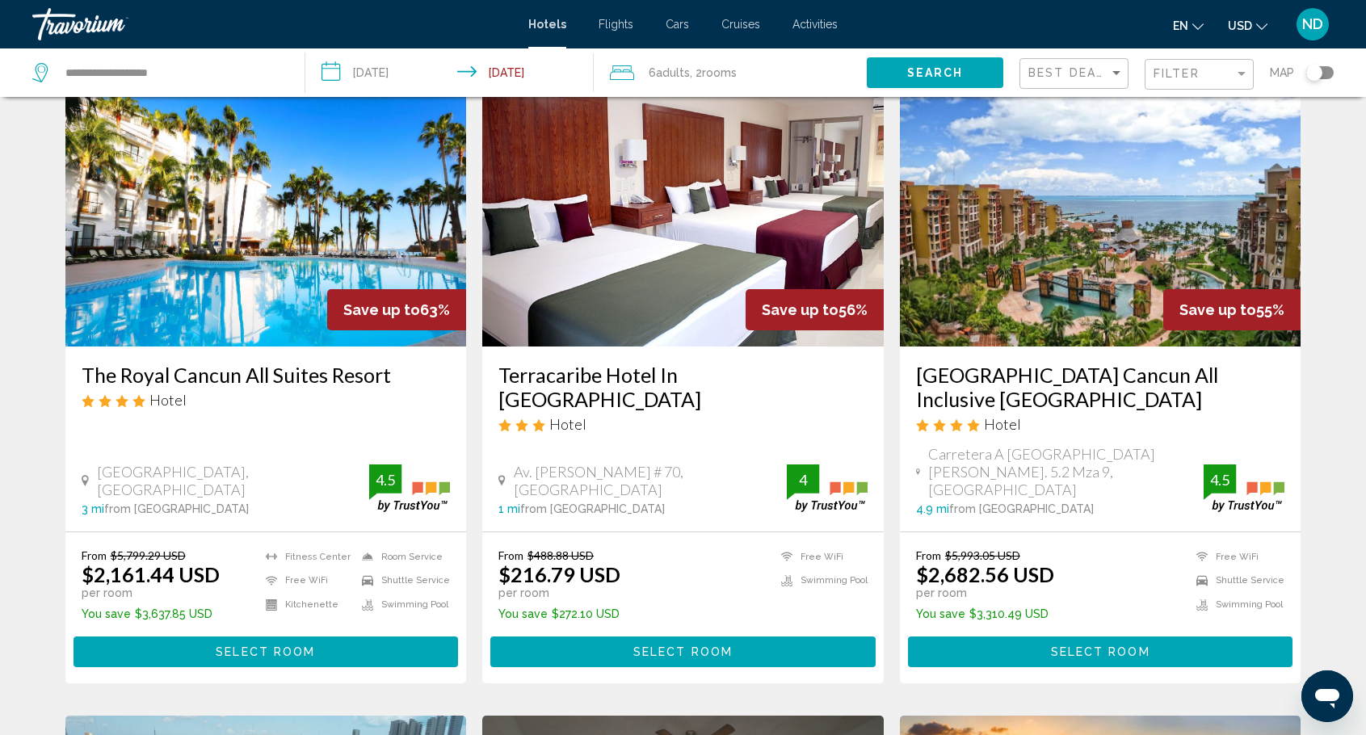
scroll to position [727, 0]
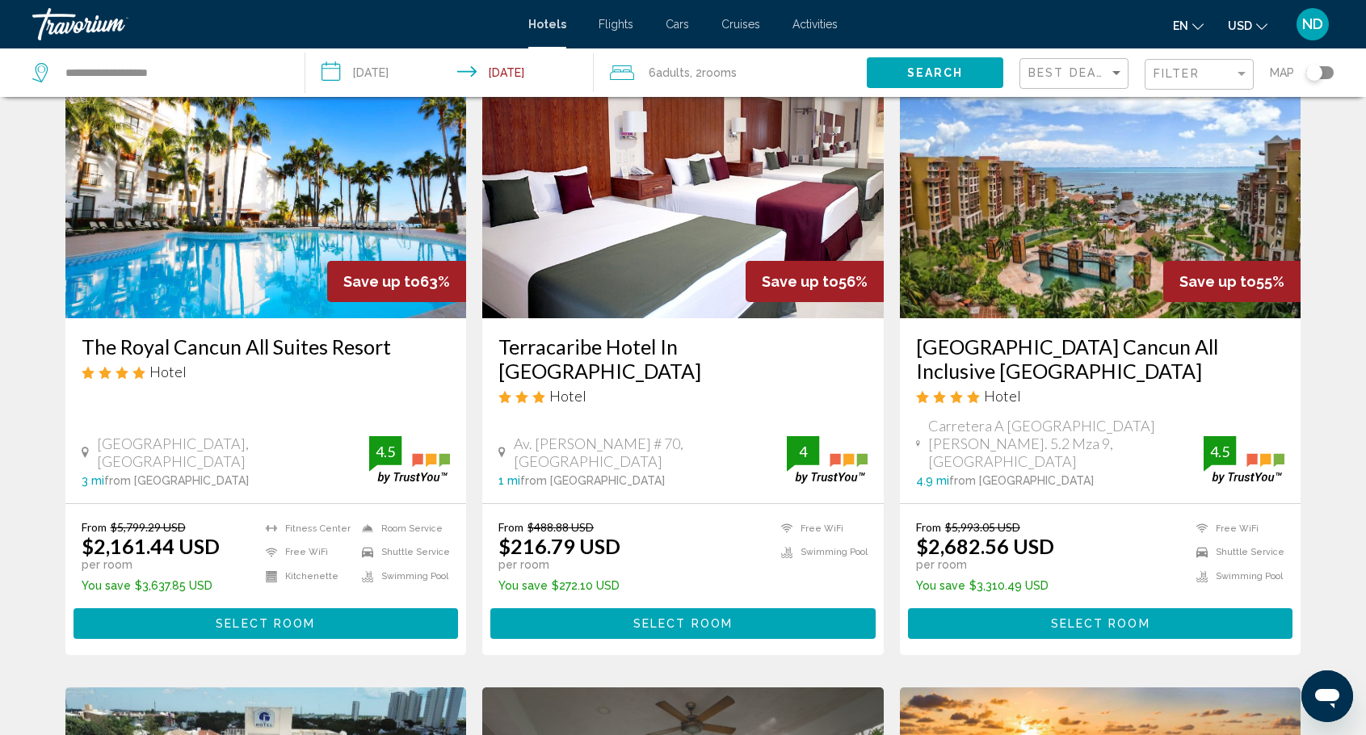
click at [1084, 318] on div "[GEOGRAPHIC_DATA] Cancun All Inclusive [GEOGRAPHIC_DATA] Hotel Carretera A [GEO…" at bounding box center [1100, 410] width 401 height 185
click at [1077, 334] on h3 "[GEOGRAPHIC_DATA] Cancun All Inclusive [GEOGRAPHIC_DATA]" at bounding box center [1100, 358] width 369 height 48
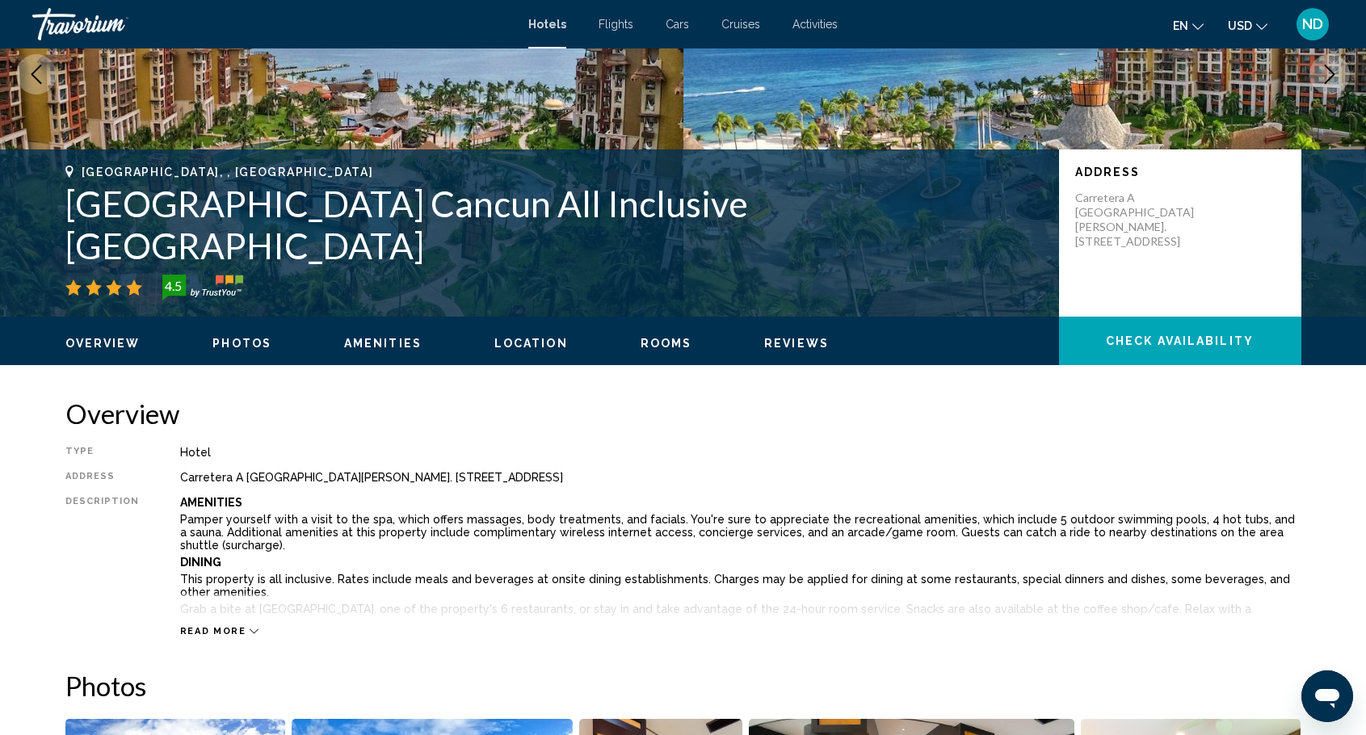
scroll to position [242, 0]
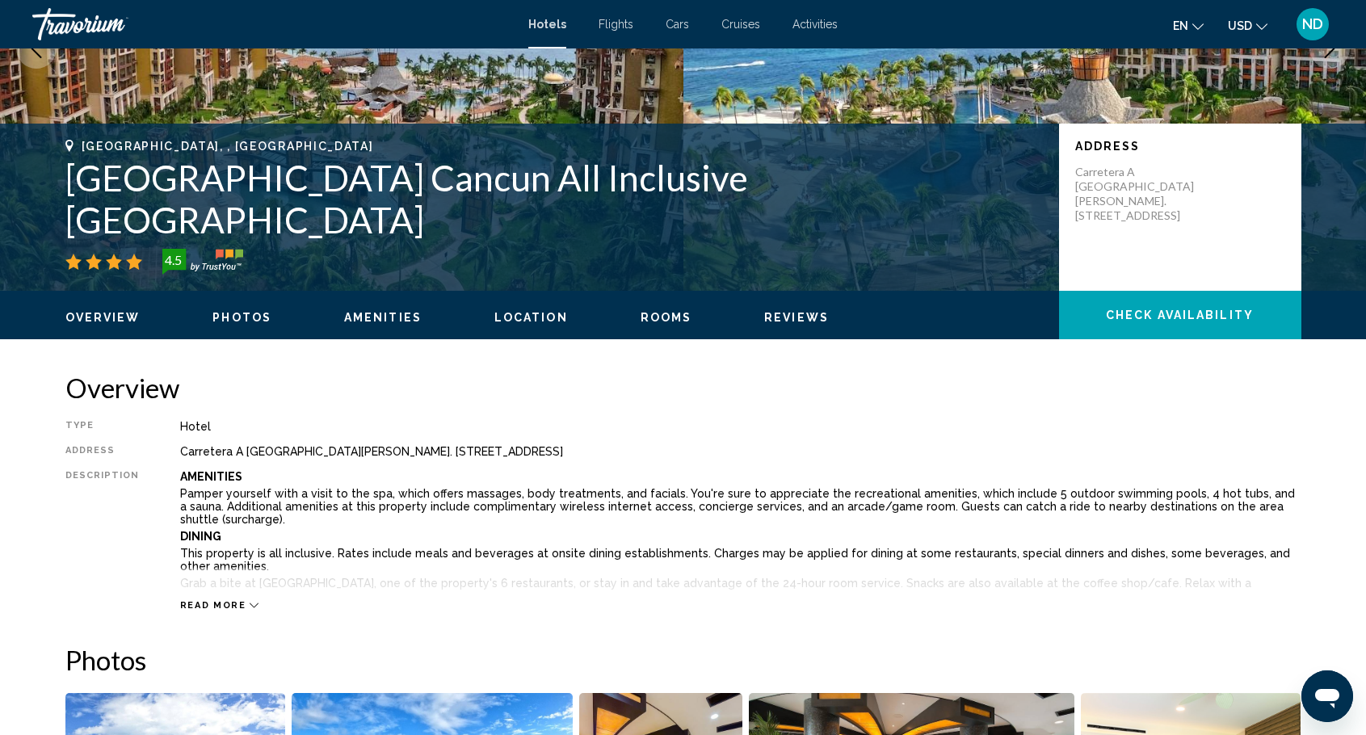
click at [252, 605] on div "Read more" at bounding box center [740, 589] width 1121 height 44
click at [250, 605] on icon "Main content" at bounding box center [254, 605] width 9 height 9
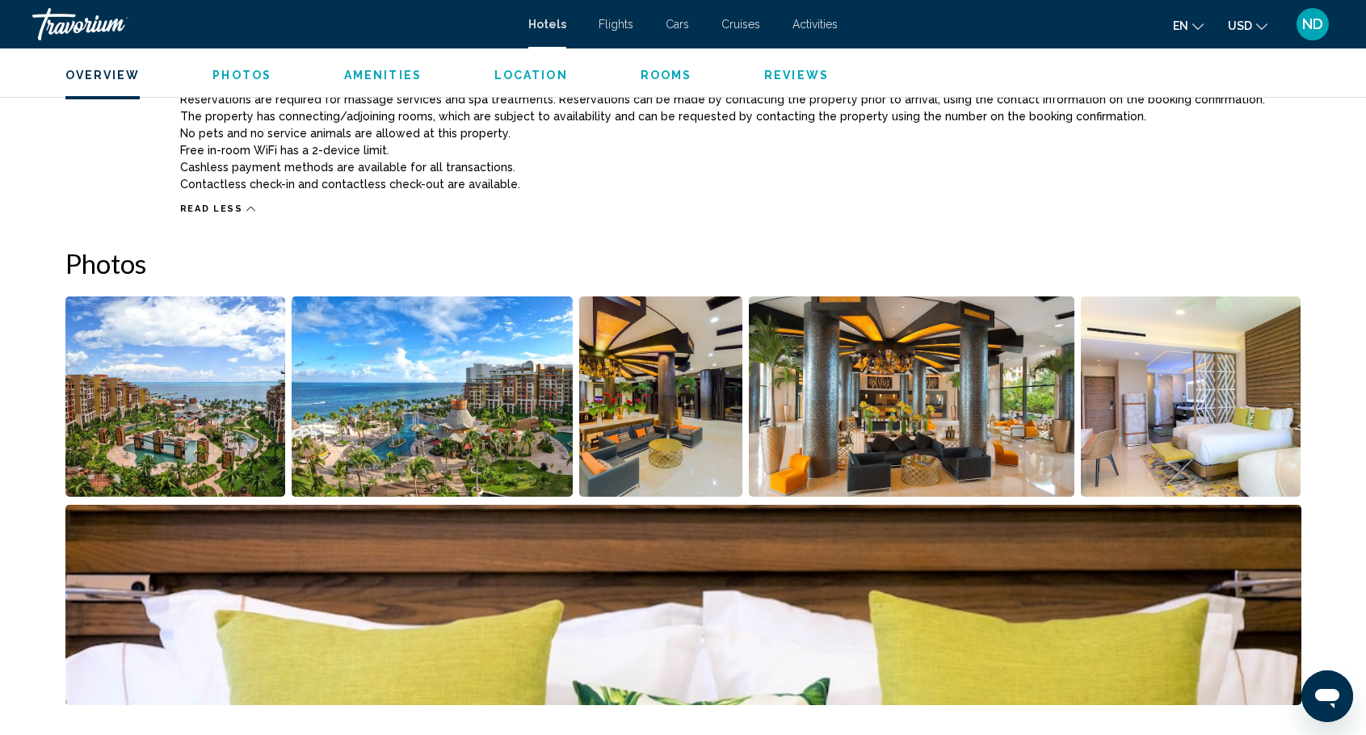
scroll to position [1454, 0]
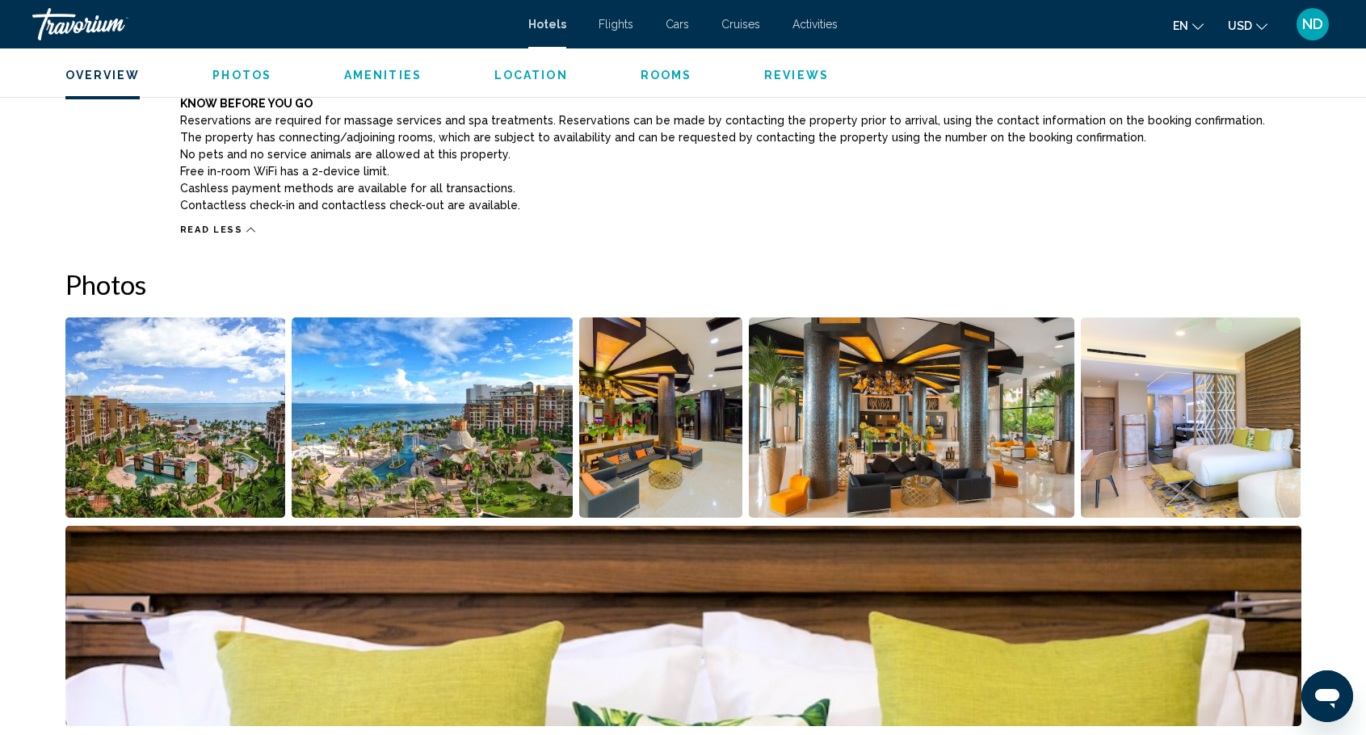
click at [1266, 425] on img "Open full-screen image slider" at bounding box center [1191, 417] width 220 height 200
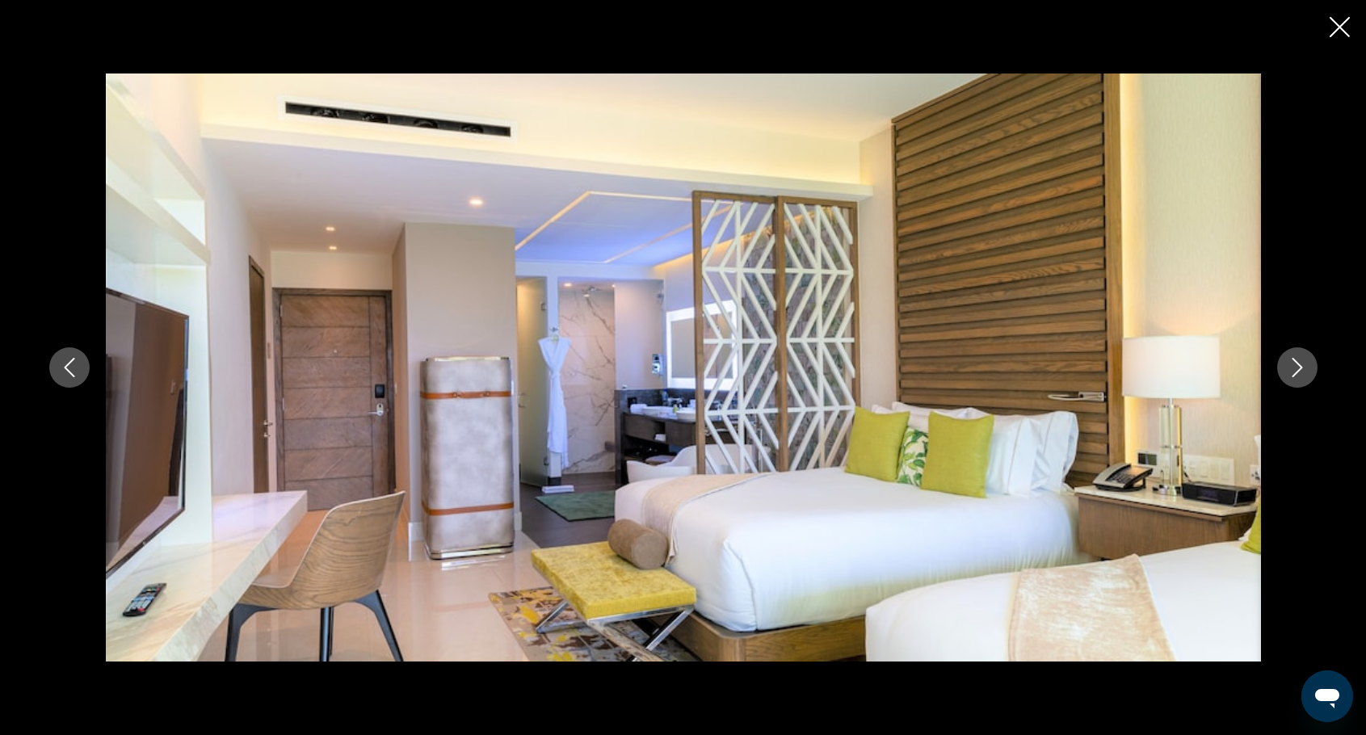
click at [1311, 375] on button "Next image" at bounding box center [1297, 367] width 40 height 40
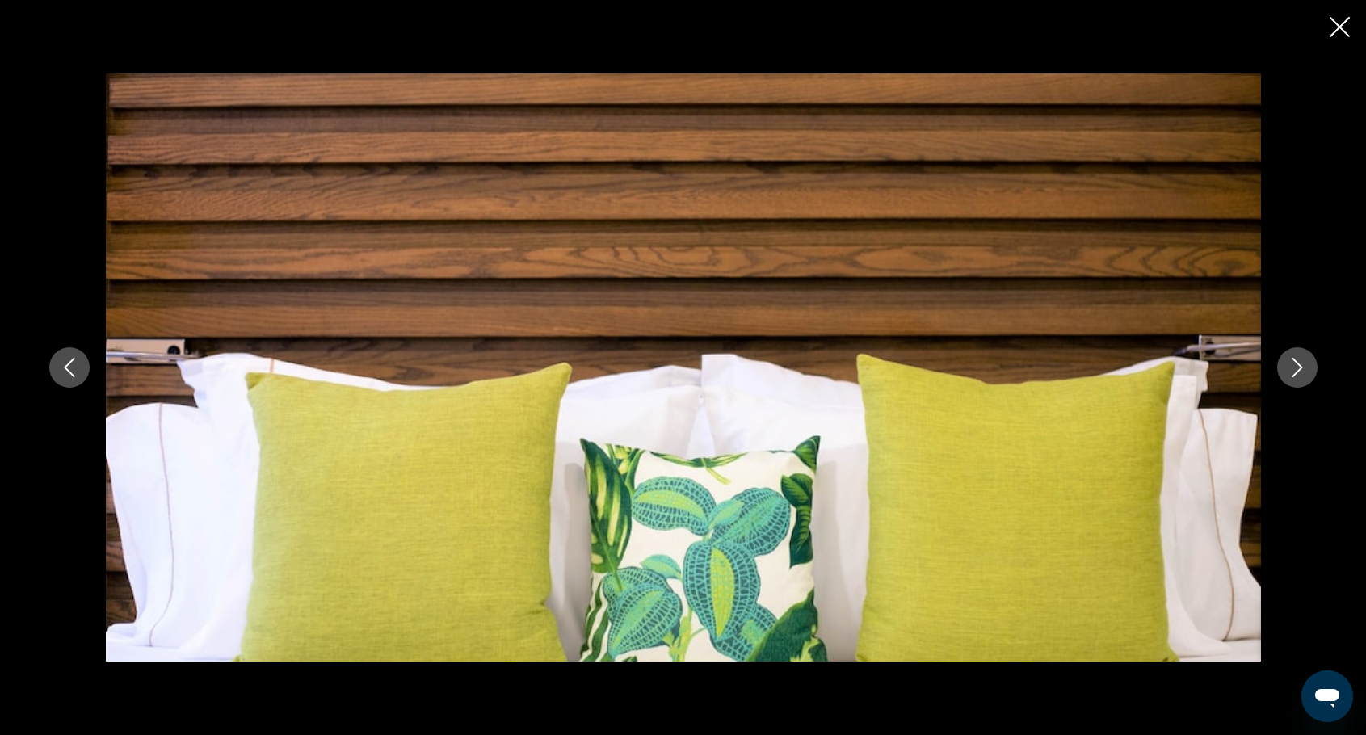
click at [1311, 375] on button "Next image" at bounding box center [1297, 367] width 40 height 40
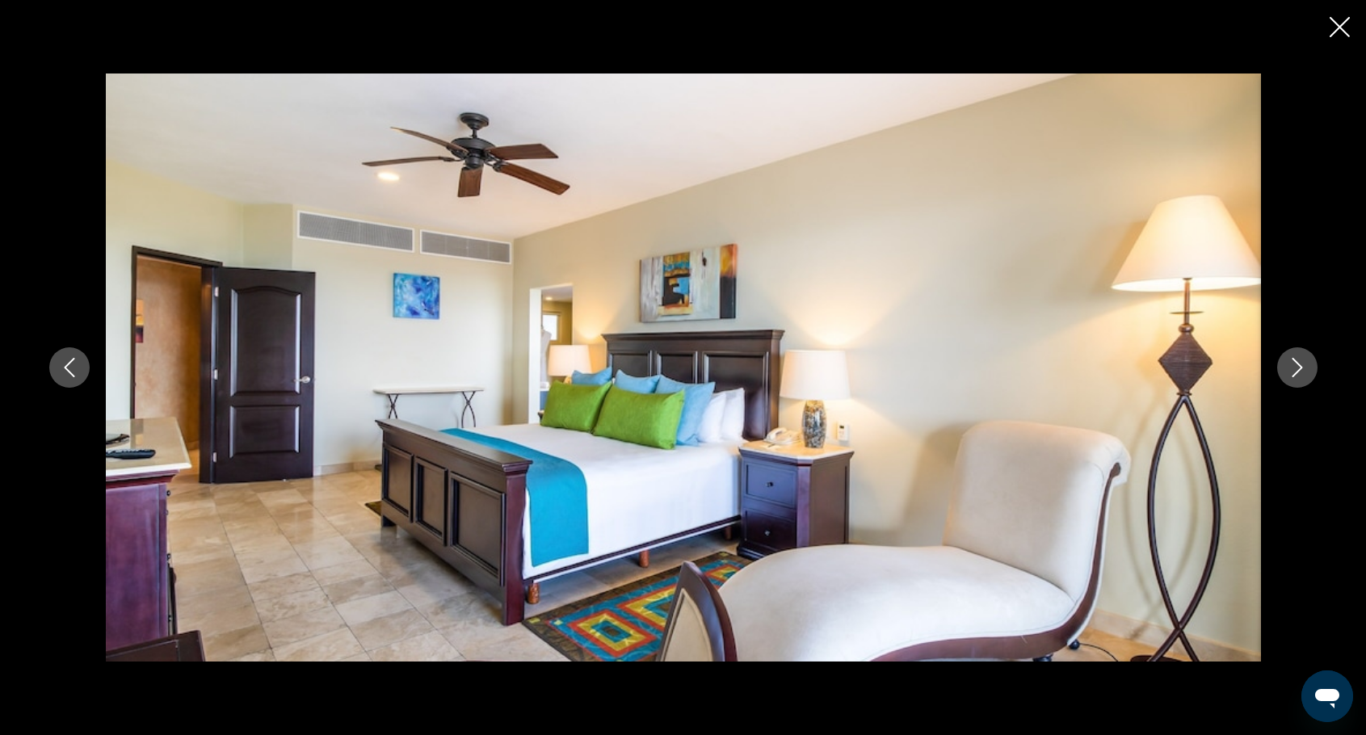
click at [1302, 366] on icon "Next image" at bounding box center [1296, 367] width 19 height 19
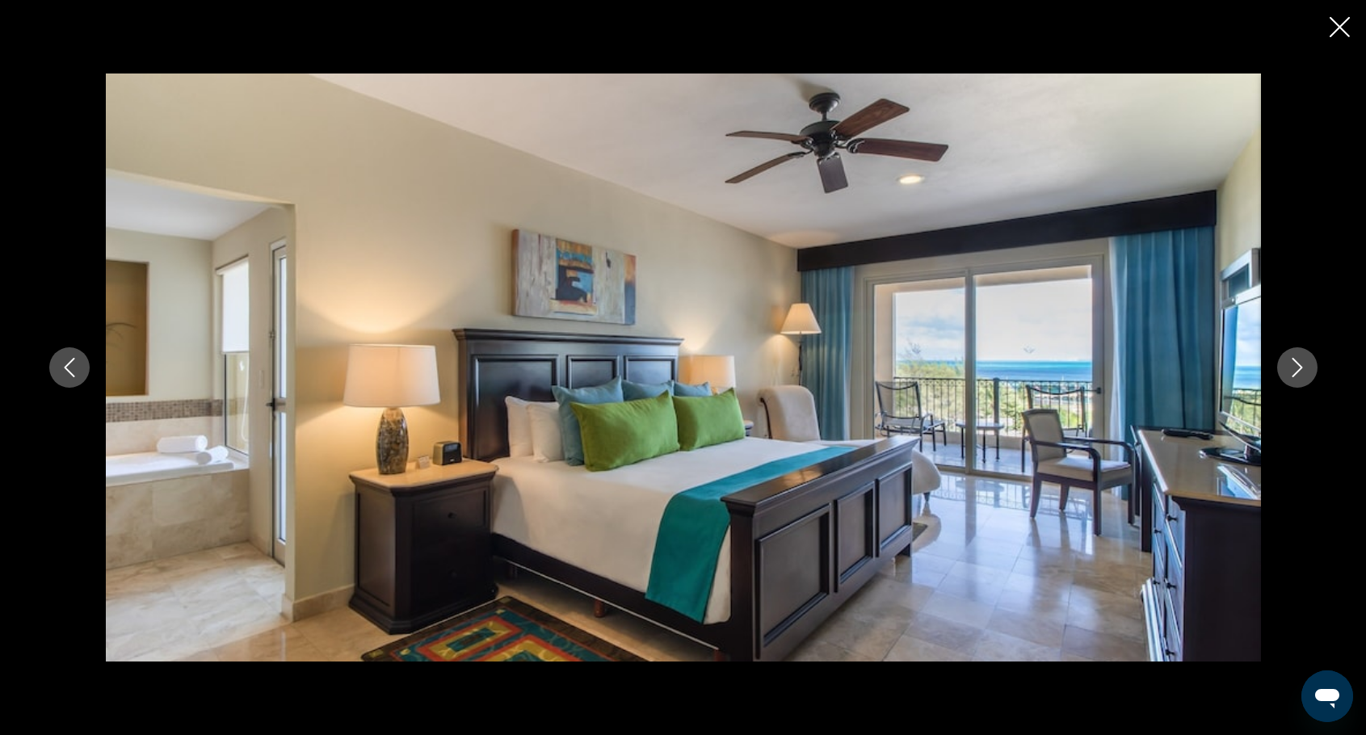
click at [75, 359] on icon "Previous image" at bounding box center [69, 367] width 19 height 19
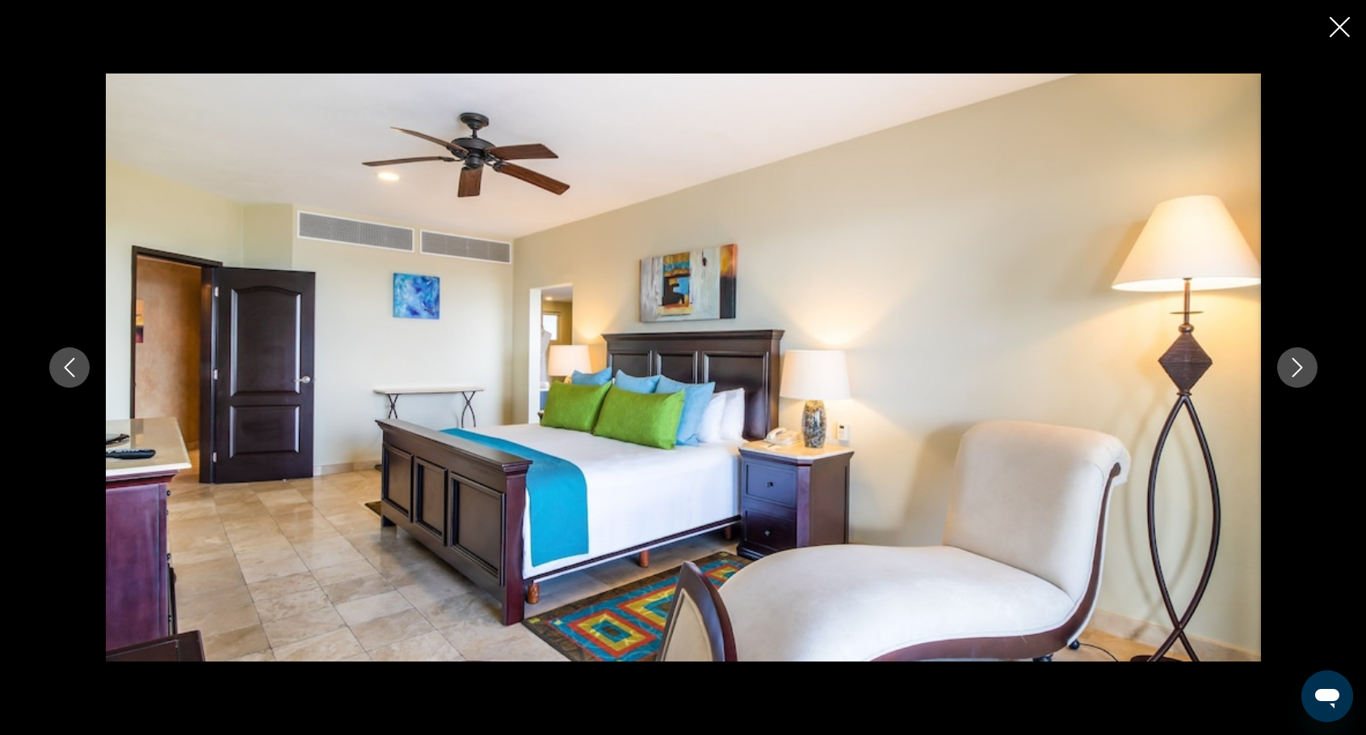
click at [66, 372] on icon "Previous image" at bounding box center [69, 367] width 19 height 19
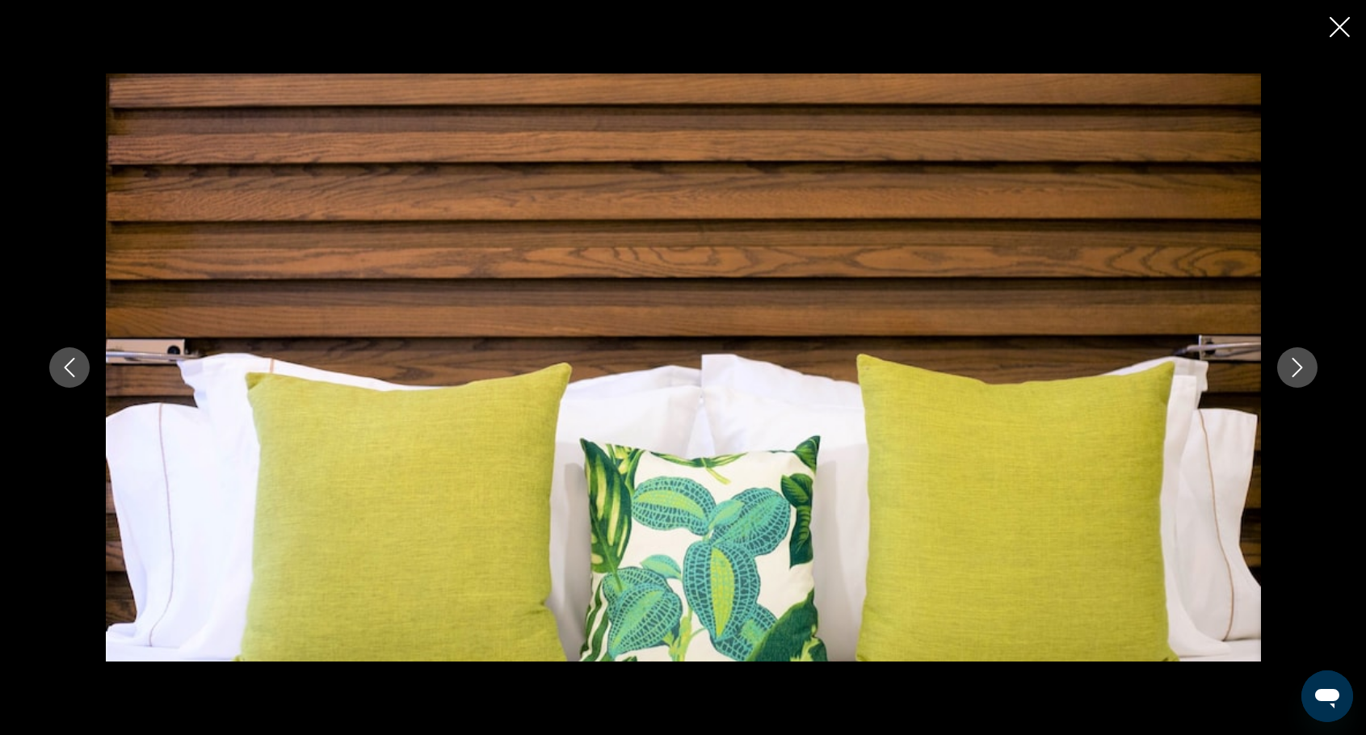
click at [66, 372] on icon "Previous image" at bounding box center [69, 367] width 19 height 19
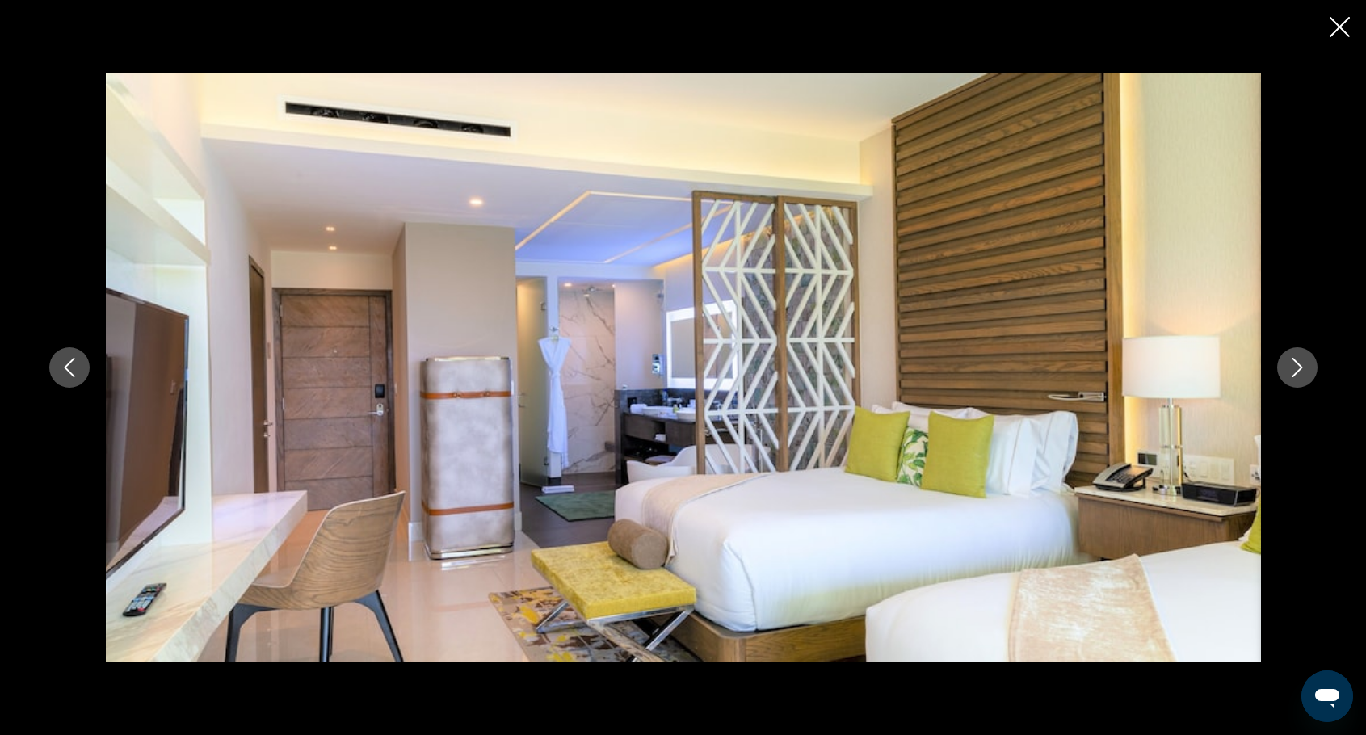
click at [66, 372] on icon "Previous image" at bounding box center [69, 367] width 19 height 19
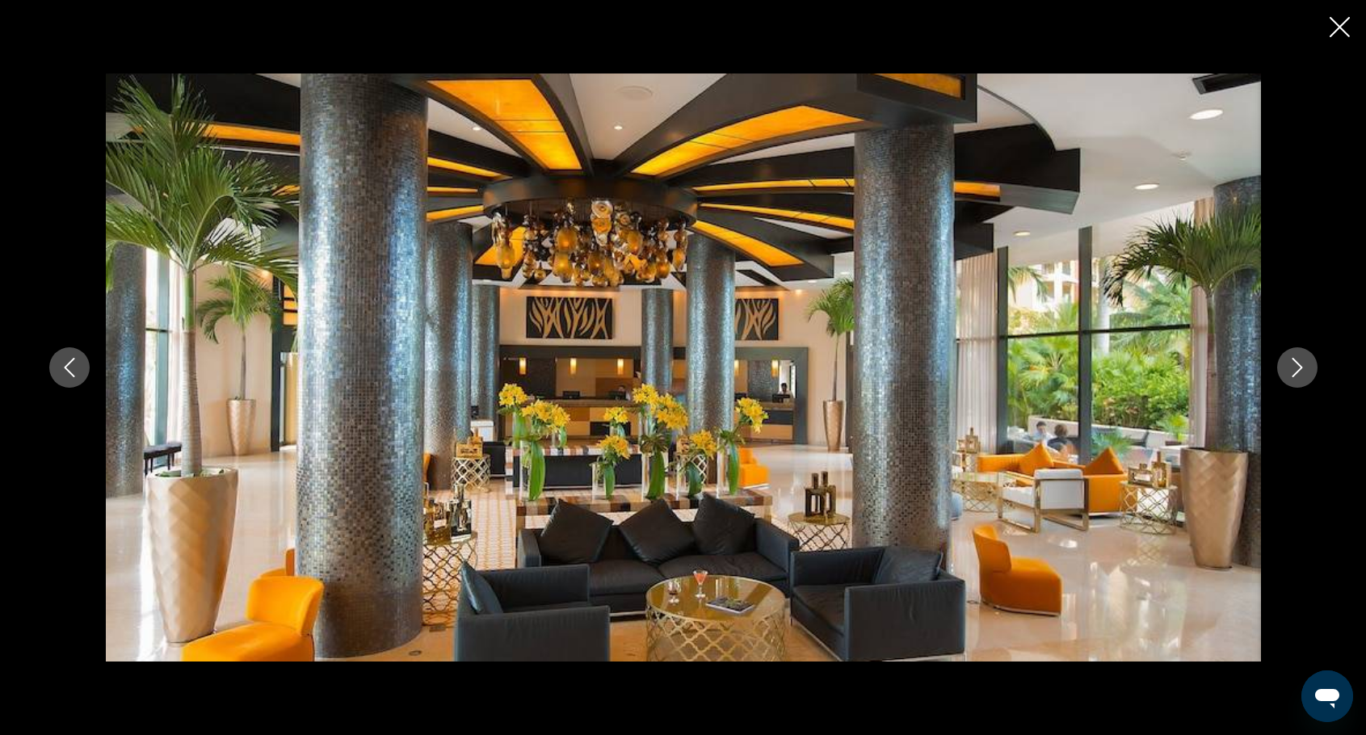
click at [66, 372] on icon "Previous image" at bounding box center [69, 367] width 19 height 19
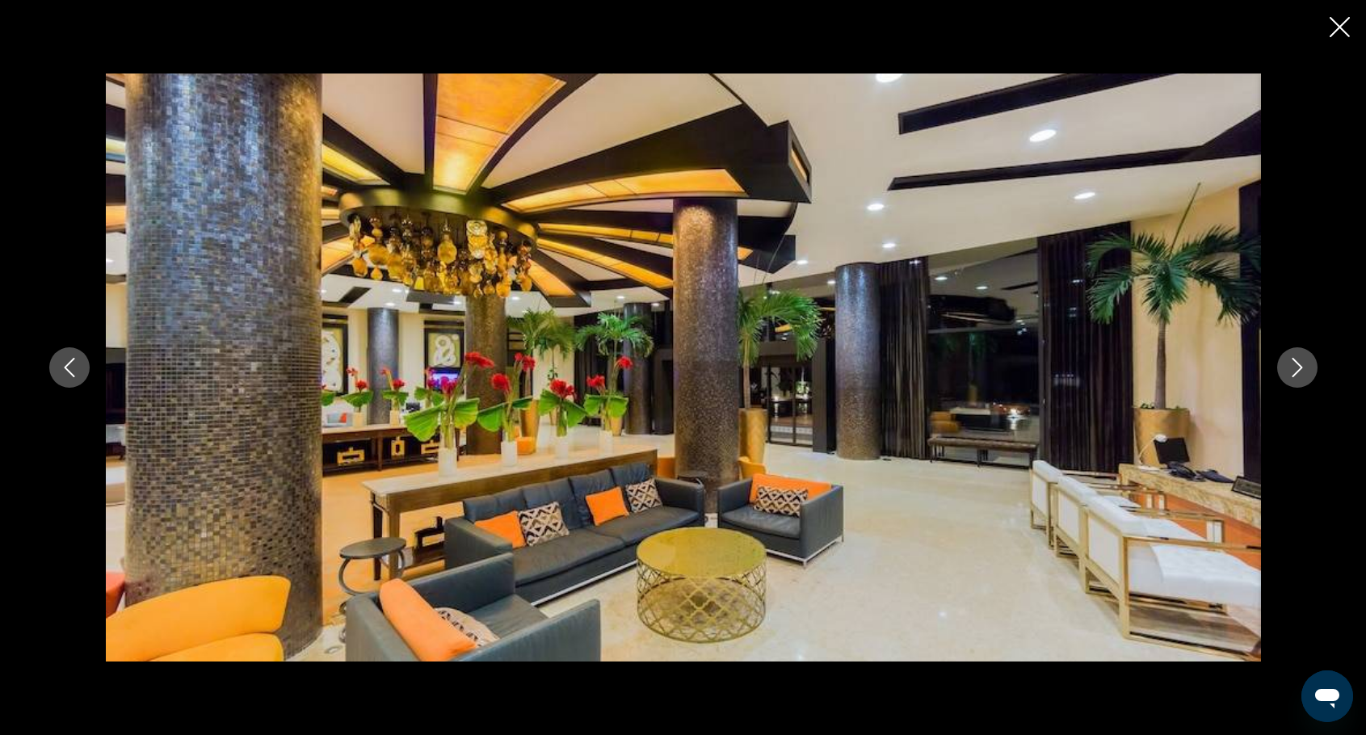
click at [66, 372] on icon "Previous image" at bounding box center [69, 367] width 19 height 19
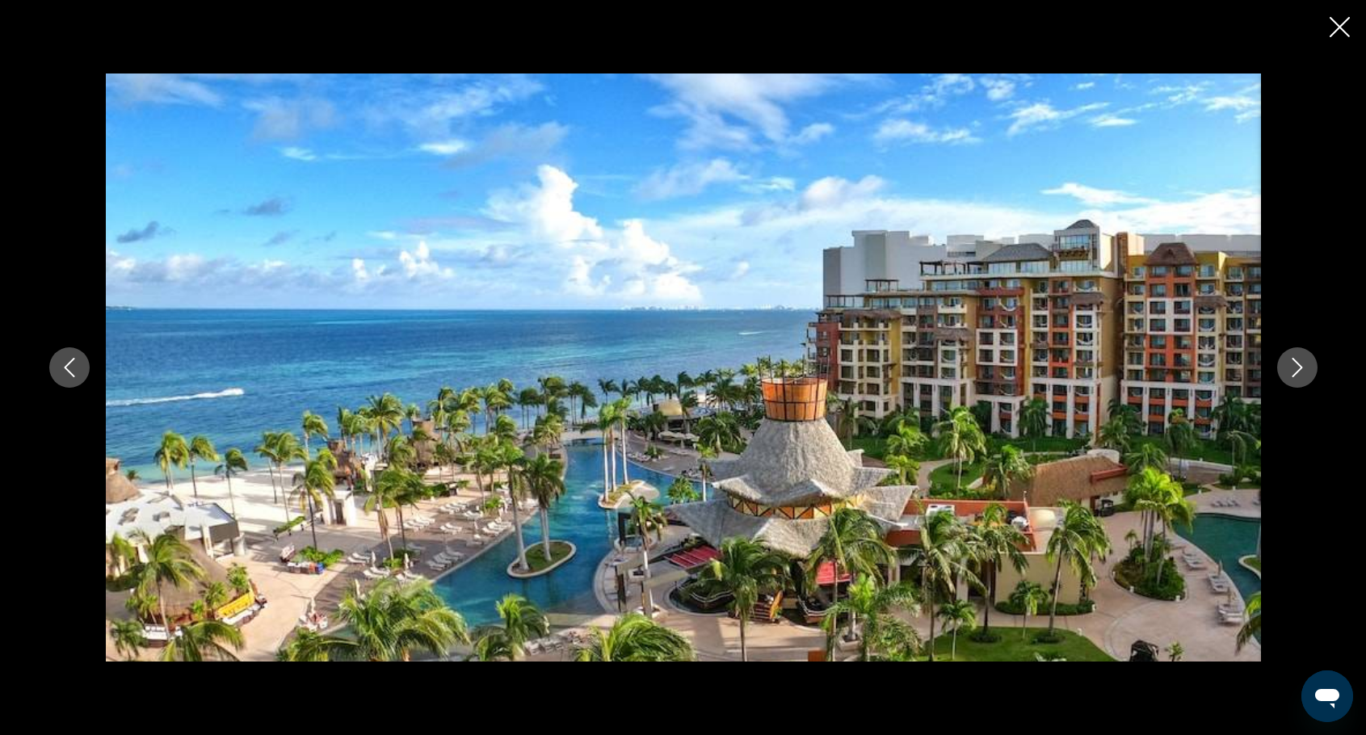
scroll to position [1535, 0]
click at [82, 360] on button "Previous image" at bounding box center [69, 367] width 40 height 40
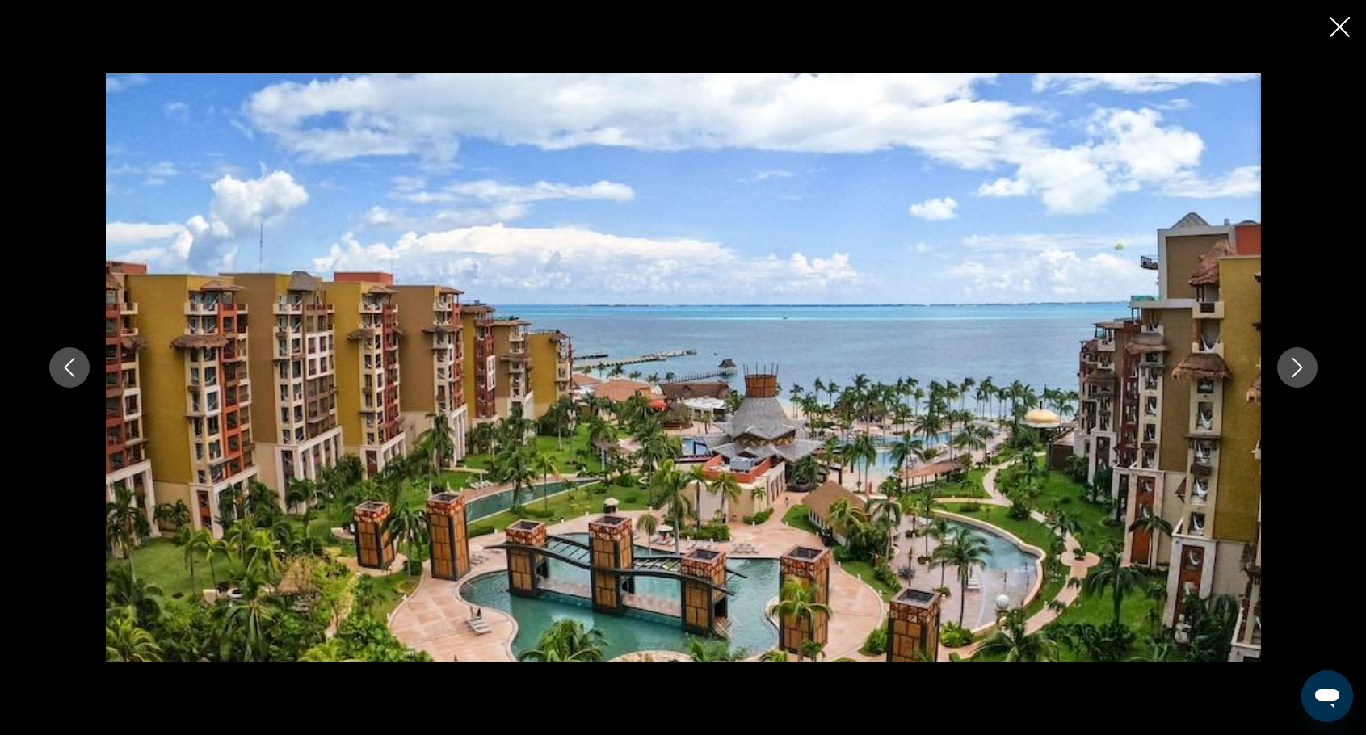
click at [76, 374] on icon "Previous image" at bounding box center [69, 367] width 19 height 19
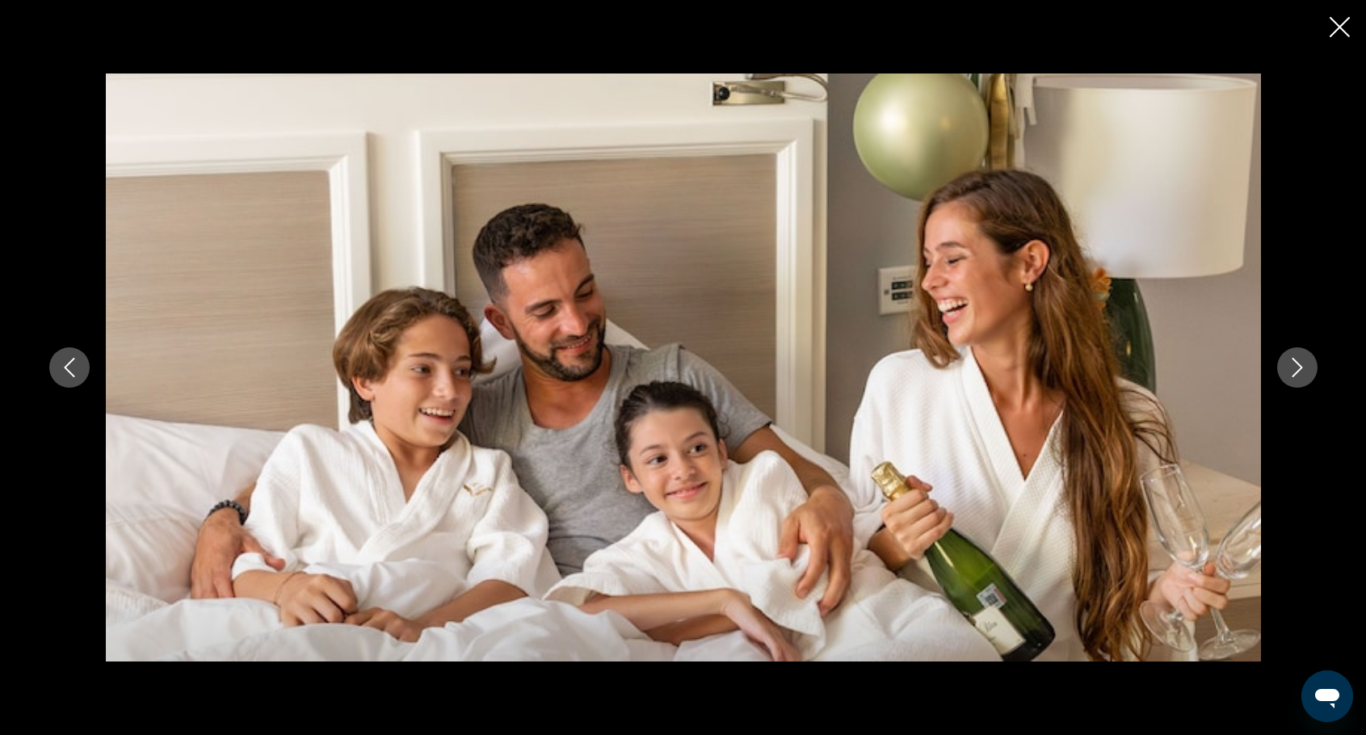
click at [1293, 363] on icon "Next image" at bounding box center [1296, 367] width 19 height 19
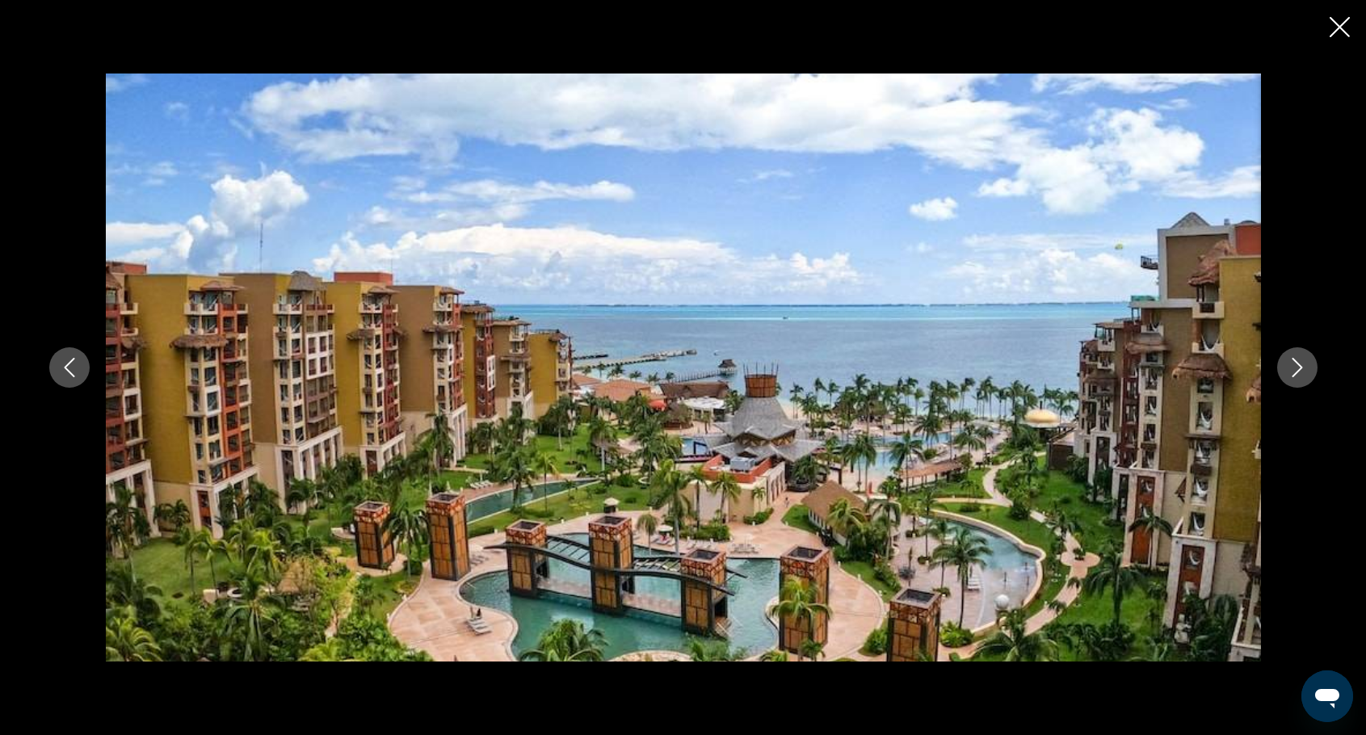
click at [68, 363] on icon "Previous image" at bounding box center [69, 367] width 19 height 19
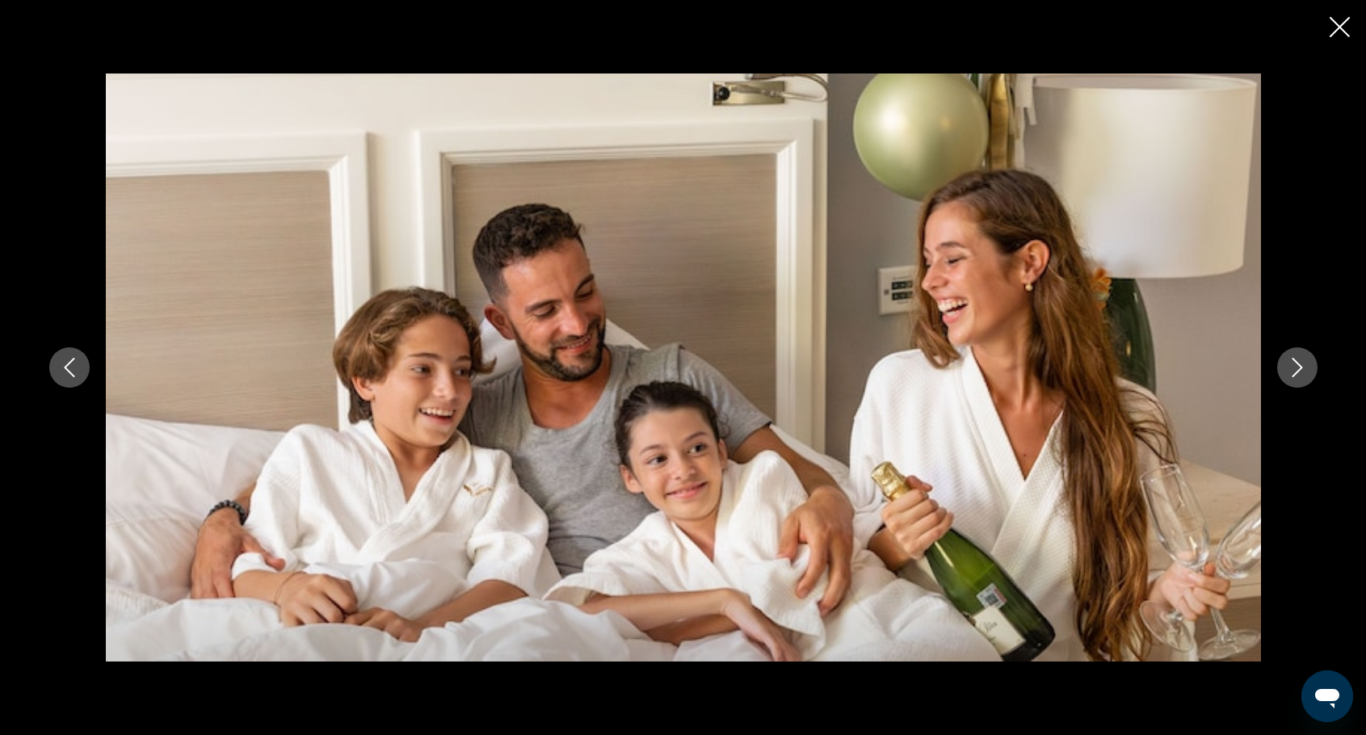
click at [69, 363] on icon "Previous image" at bounding box center [69, 367] width 10 height 19
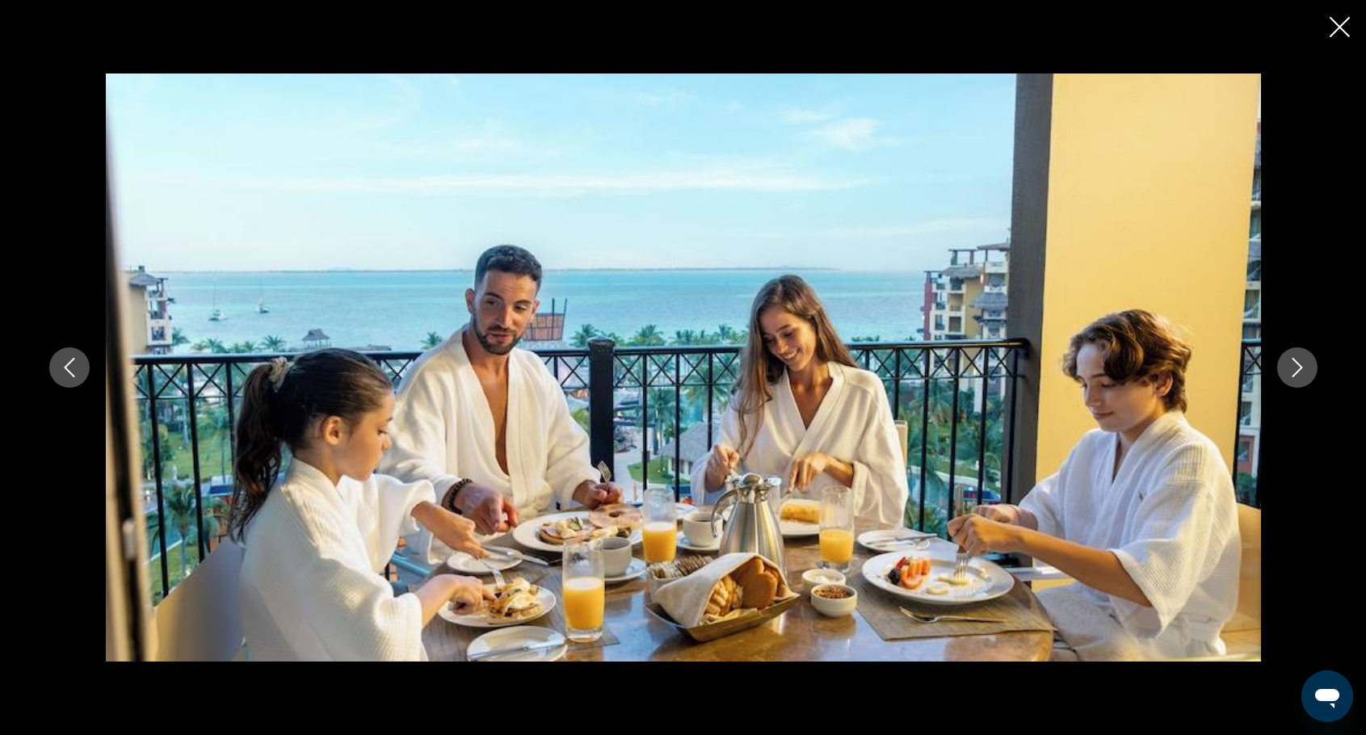
click at [71, 370] on icon "Previous image" at bounding box center [69, 367] width 19 height 19
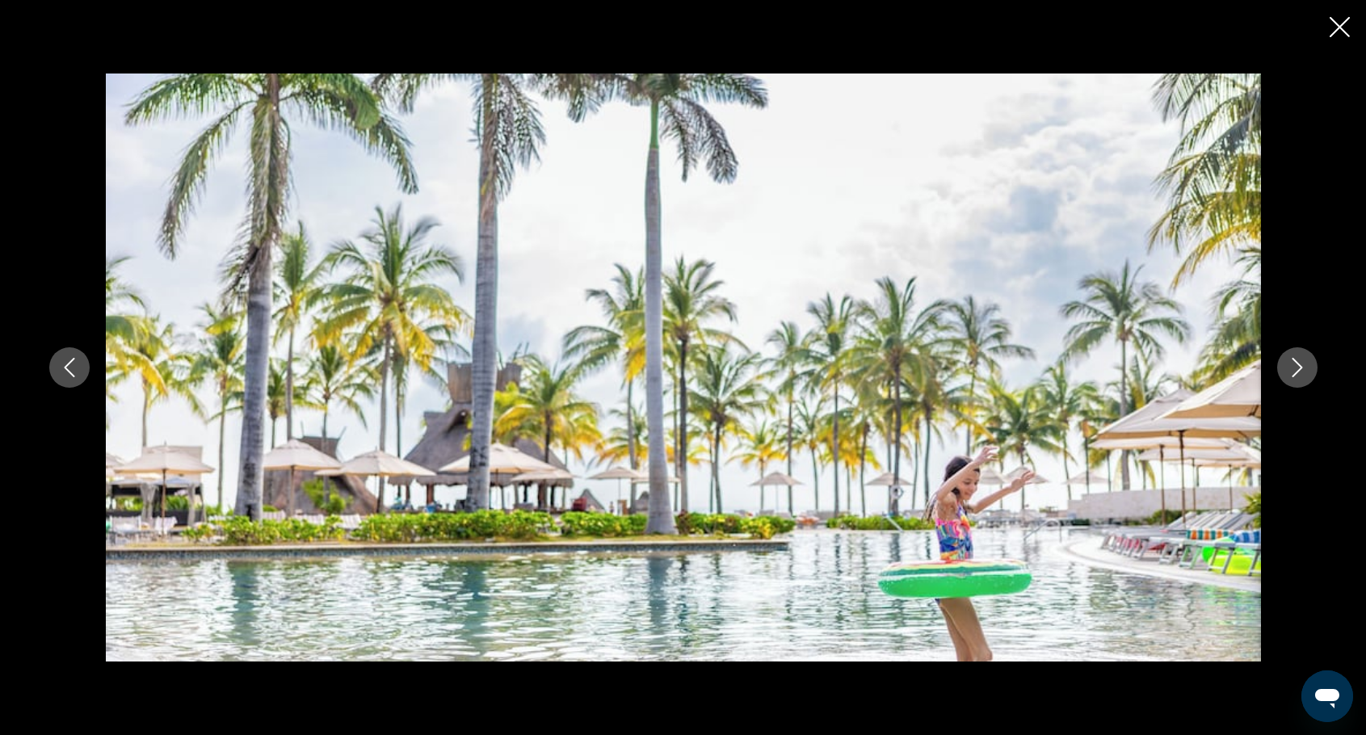
scroll to position [2019, 0]
click at [1338, 36] on icon "Close slideshow" at bounding box center [1339, 27] width 20 height 20
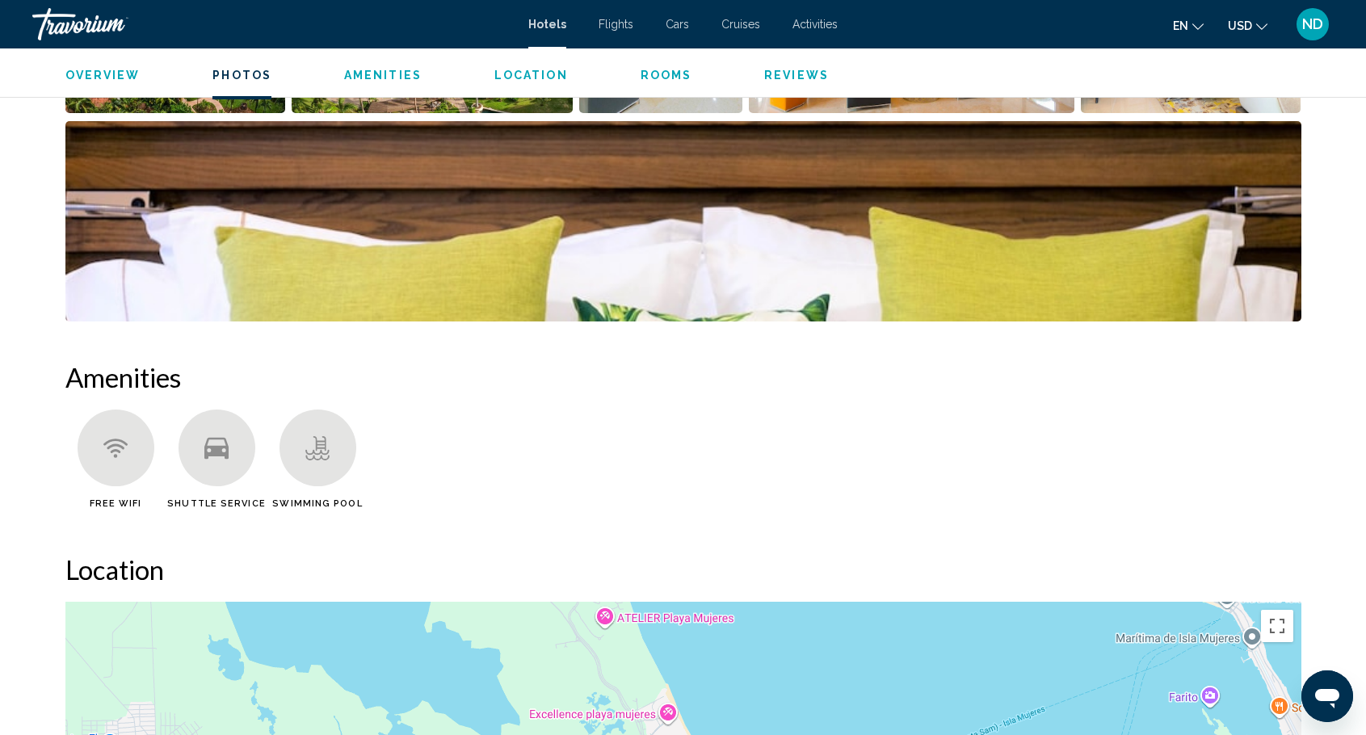
scroll to position [1858, 0]
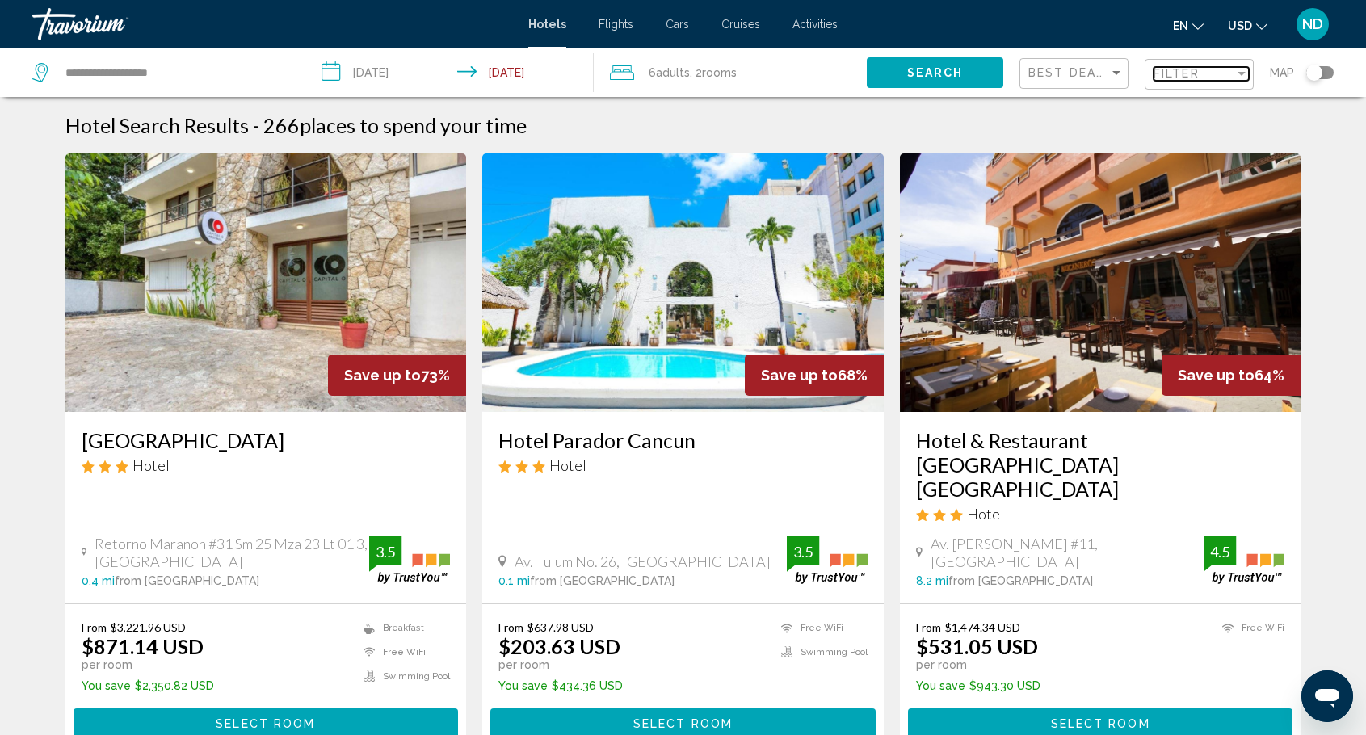
click at [1239, 69] on div "Filter" at bounding box center [1241, 73] width 15 height 13
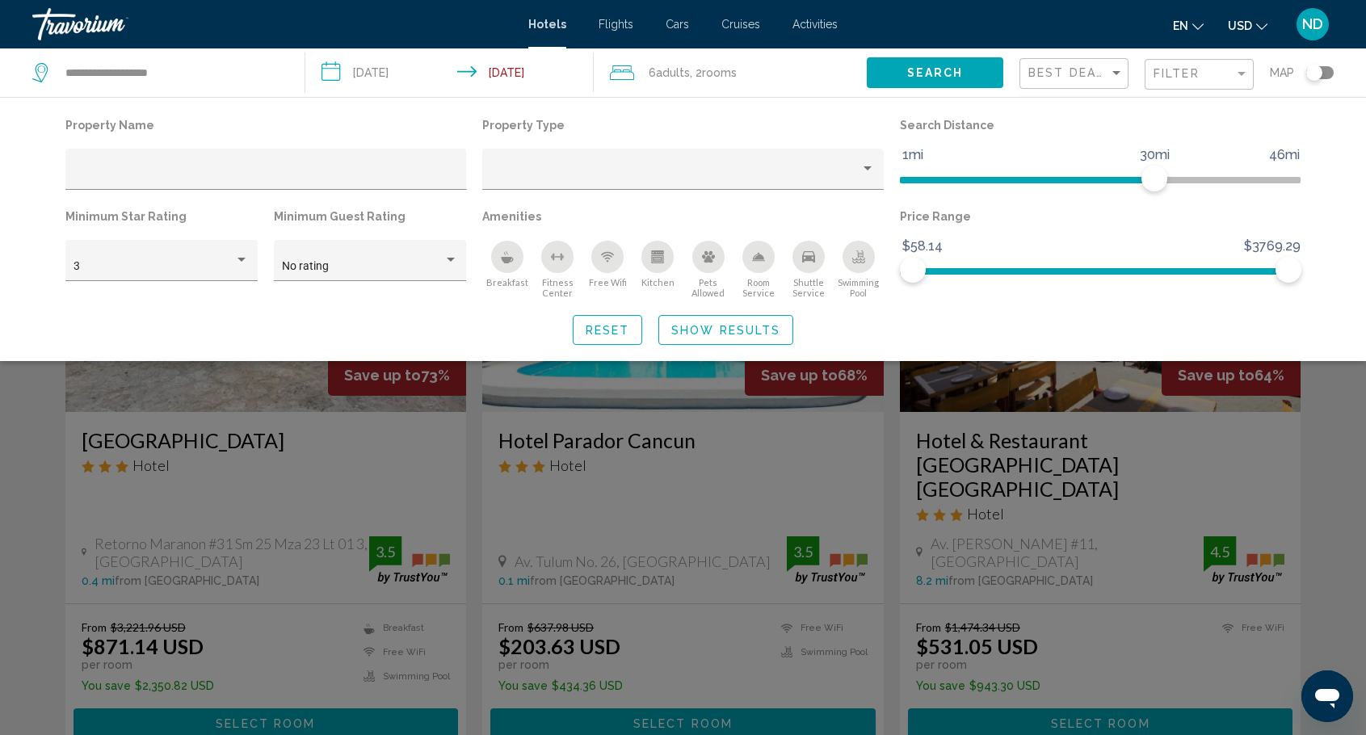
click at [1350, 193] on div "Property Name Property Type Search Distance 1mi 46mi 30mi Minimum Star Rating 3…" at bounding box center [683, 229] width 1366 height 264
click at [737, 101] on div "Property Name Property Type Search Distance 1mi 46mi 30mi Minimum Star Rating 3…" at bounding box center [683, 229] width 1366 height 264
click at [1194, 73] on span "Filter" at bounding box center [1176, 73] width 46 height 13
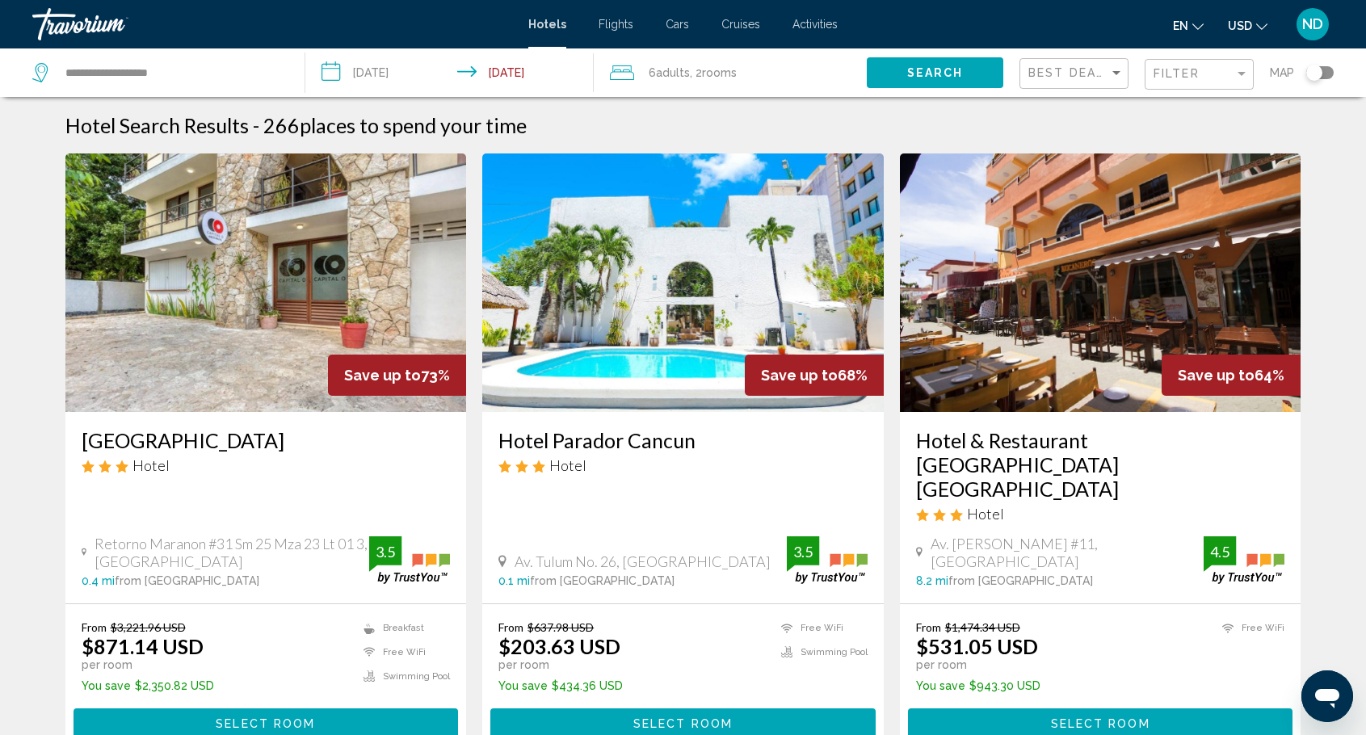
click at [664, 65] on span "6 Adult Adults" at bounding box center [669, 72] width 41 height 23
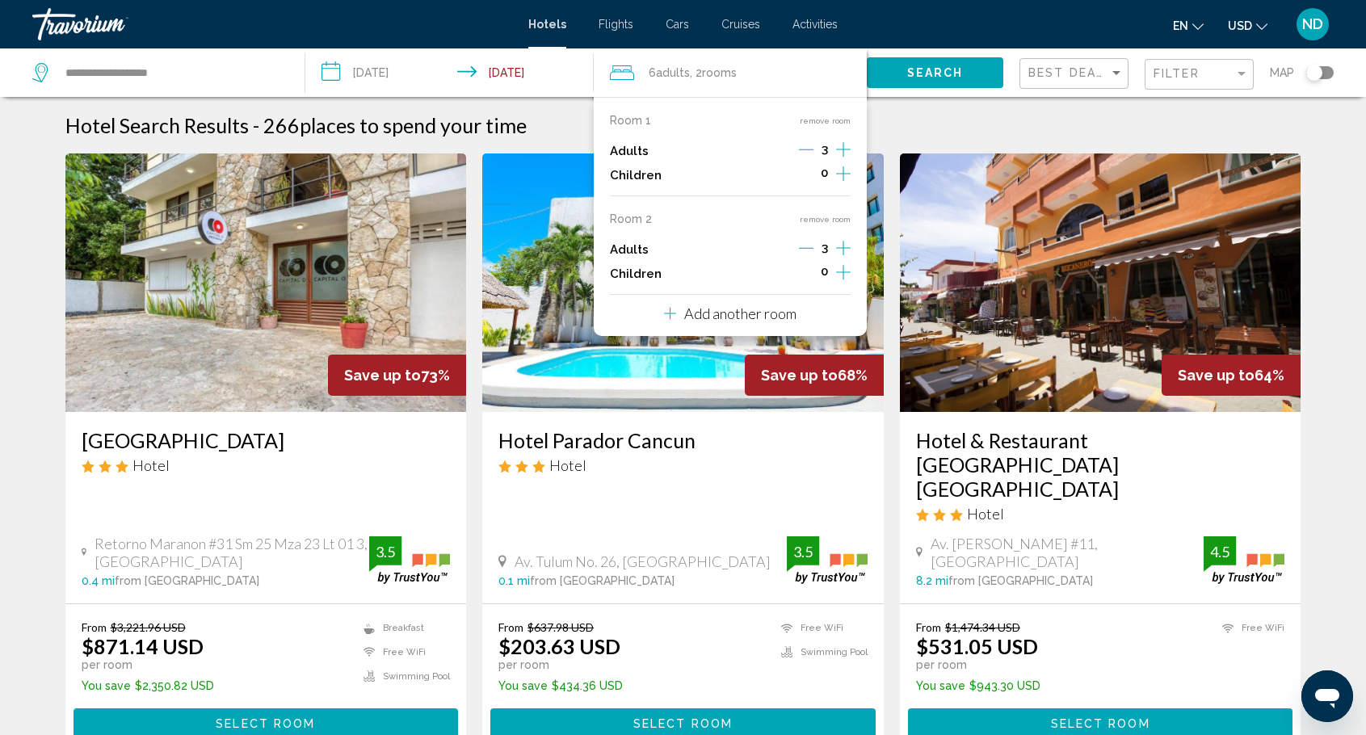
click at [808, 250] on icon "Decrement adults" at bounding box center [806, 248] width 15 height 15
click at [808, 250] on icon "Decrement adults" at bounding box center [805, 248] width 15 height 15
click at [838, 214] on button "remove room" at bounding box center [825, 219] width 51 height 10
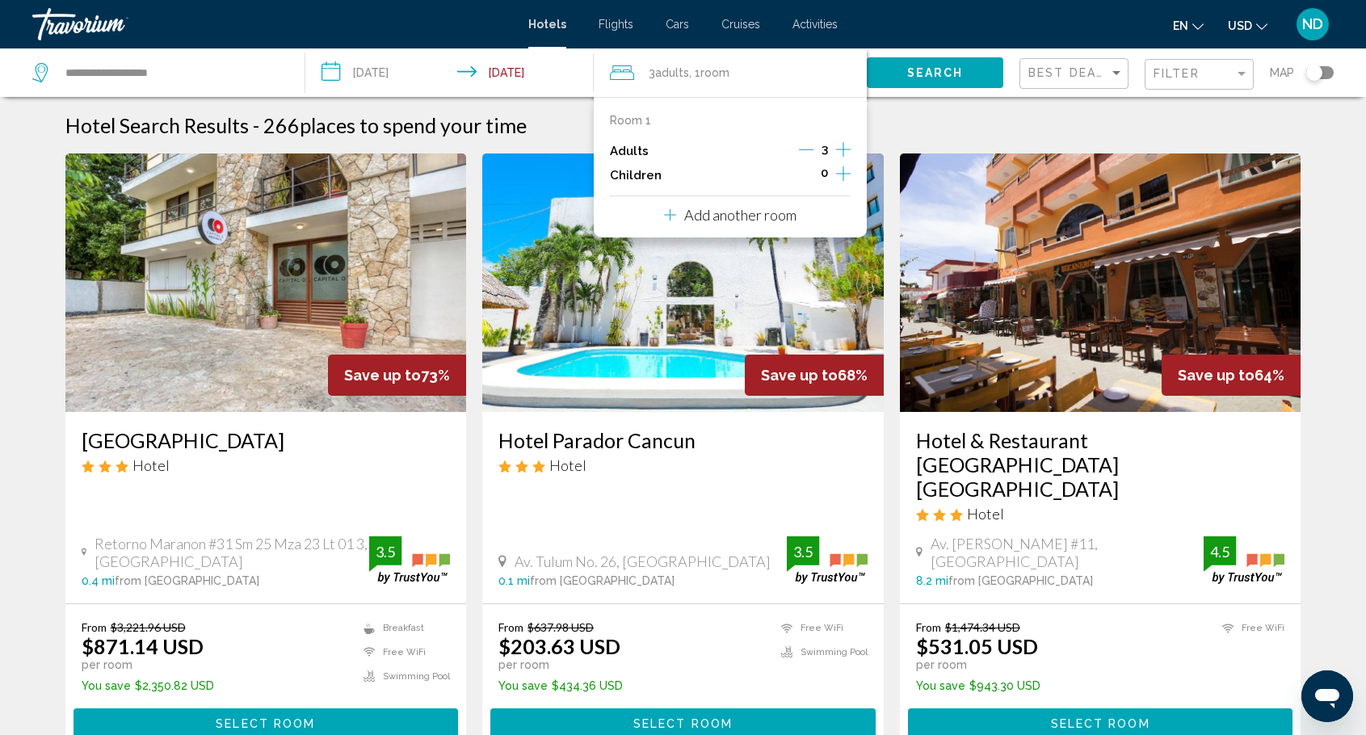
click at [846, 146] on icon "Increment adults" at bounding box center [843, 149] width 15 height 19
click at [948, 73] on span "Search" at bounding box center [935, 73] width 57 height 13
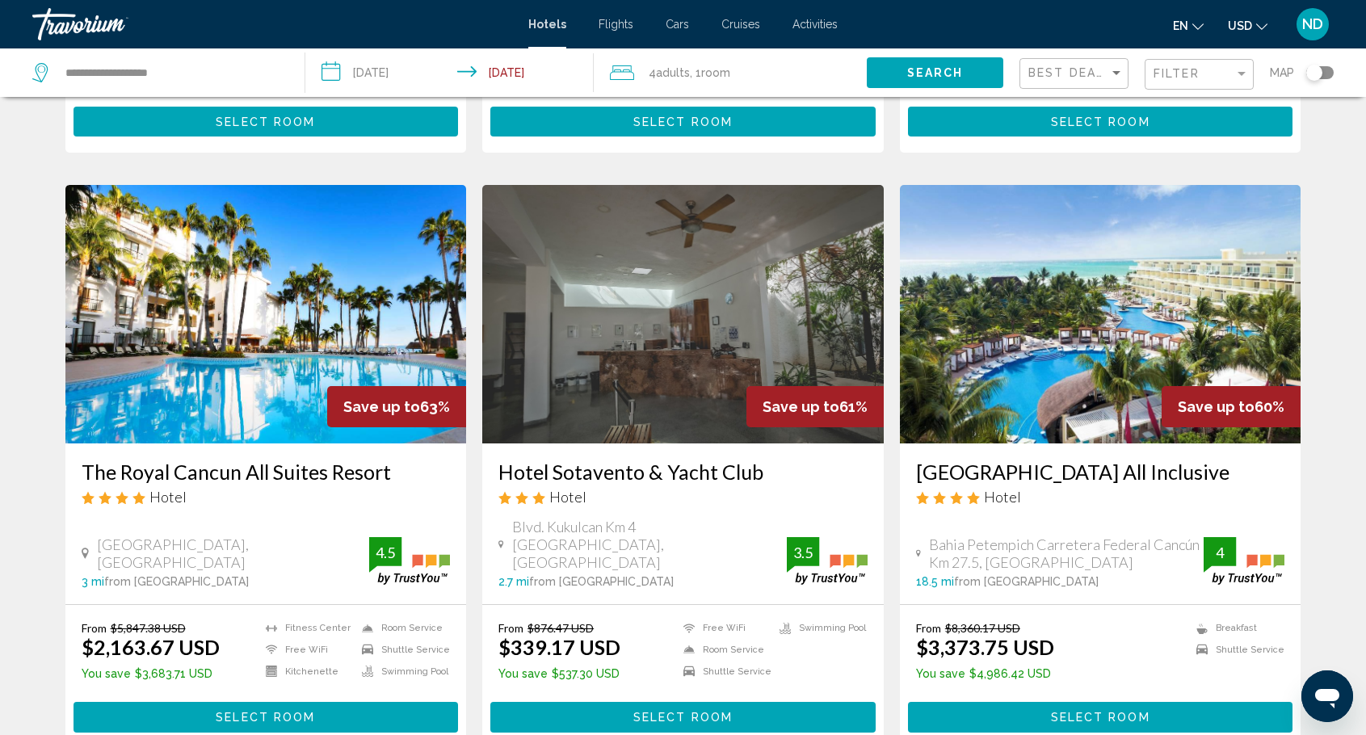
scroll to position [565, 0]
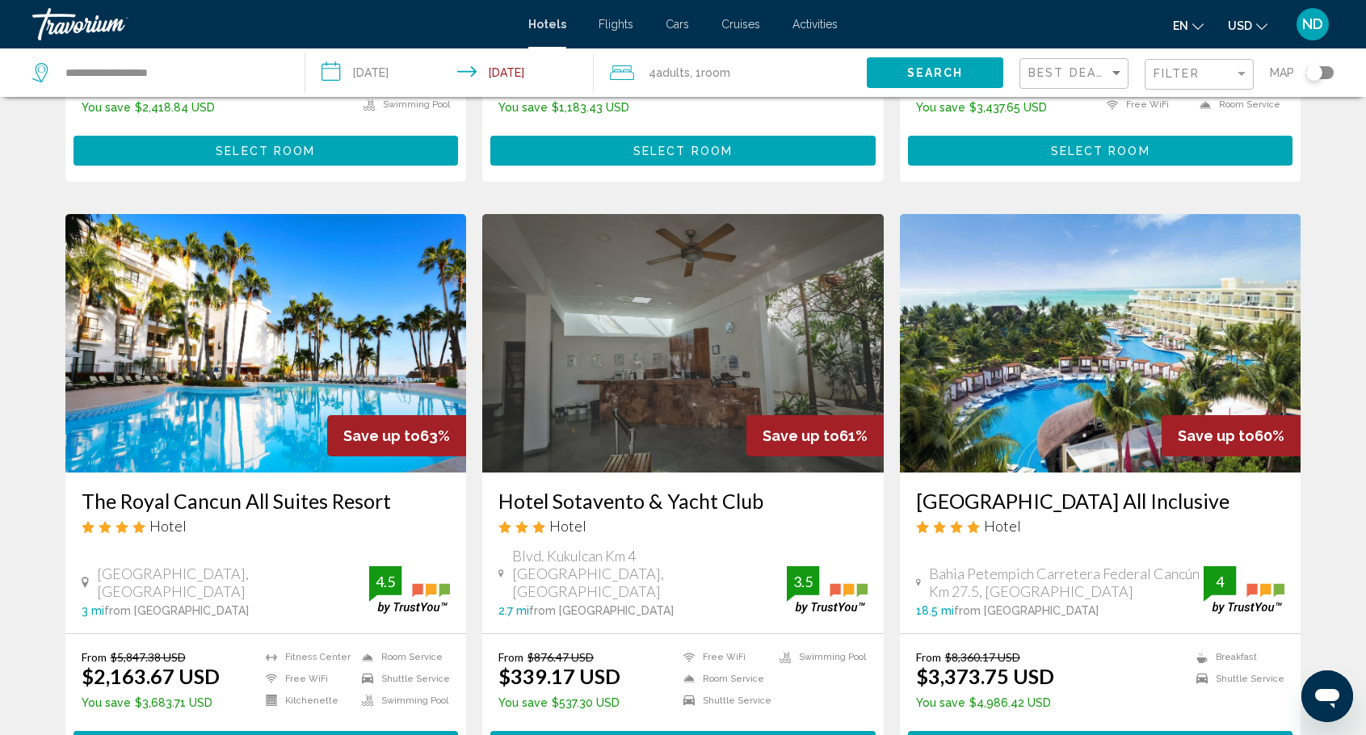
click at [278, 358] on img "Main content" at bounding box center [265, 343] width 401 height 258
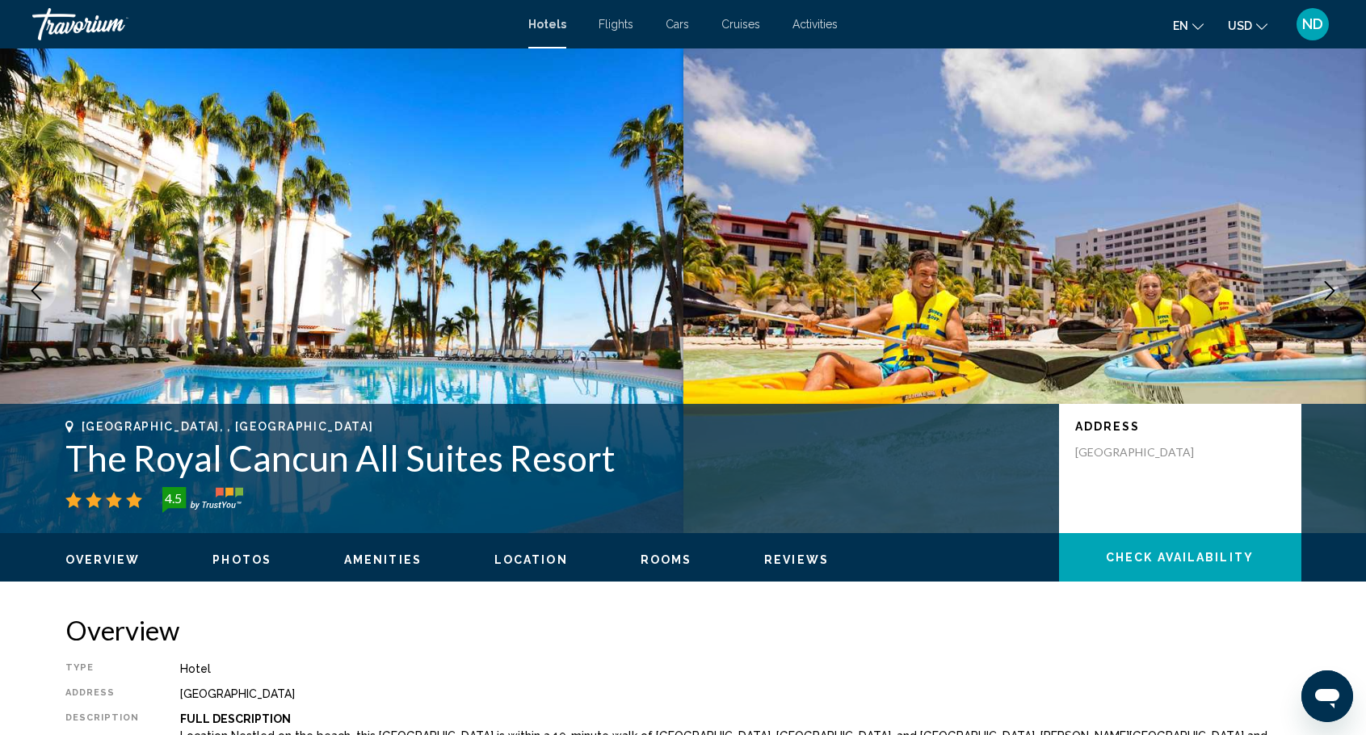
drag, startPoint x: 632, startPoint y: 470, endPoint x: 74, endPoint y: 453, distance: 557.6
click at [73, 456] on h1 "The Royal Cancun All Suites Resort" at bounding box center [553, 458] width 977 height 42
copy h1 "The Royal Cancun All Suites Resort"
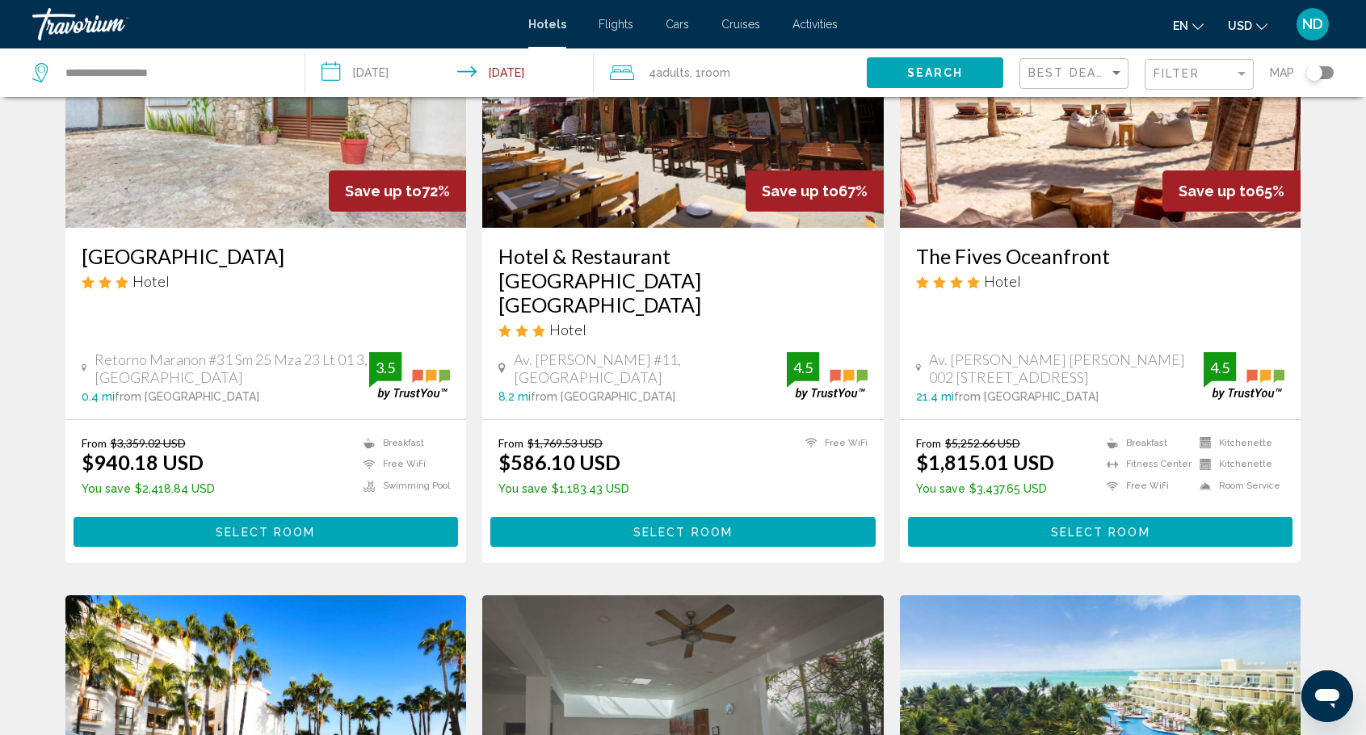
scroll to position [162, 0]
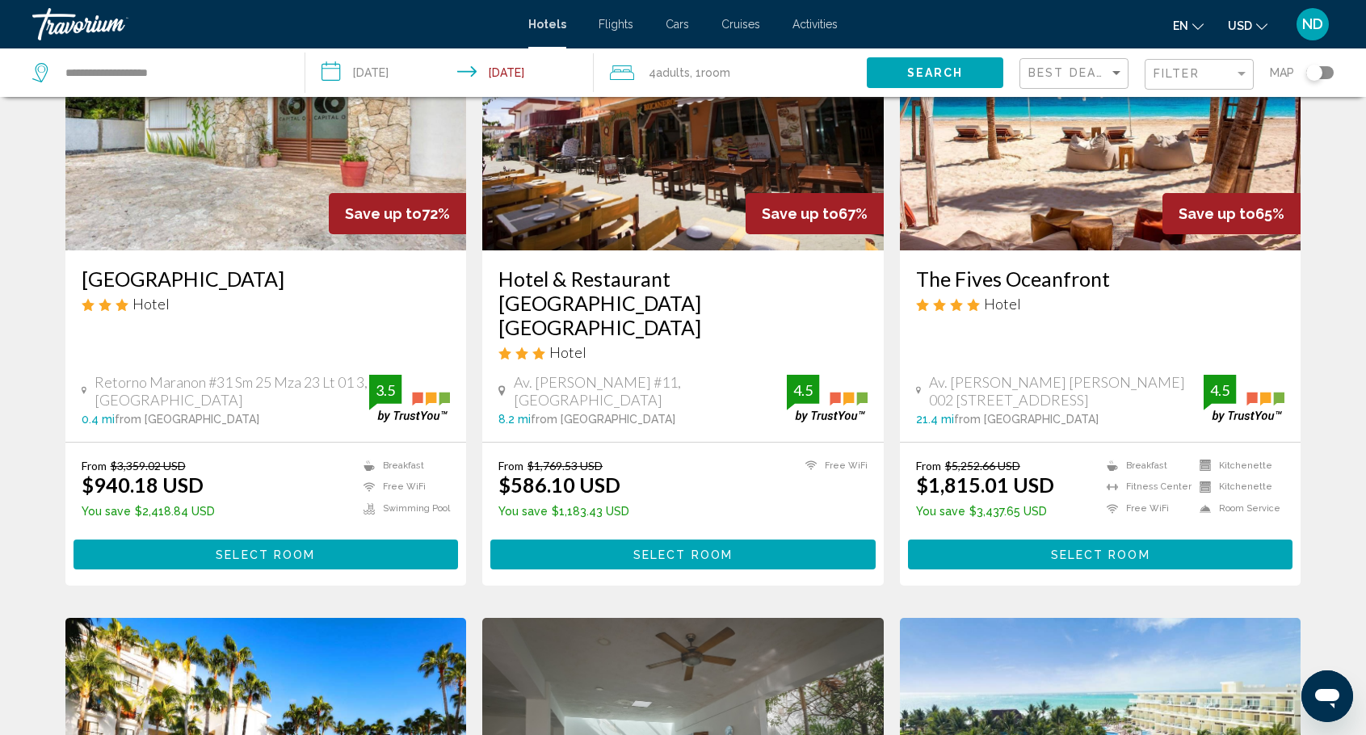
click at [1061, 198] on img "Main content" at bounding box center [1100, 121] width 401 height 258
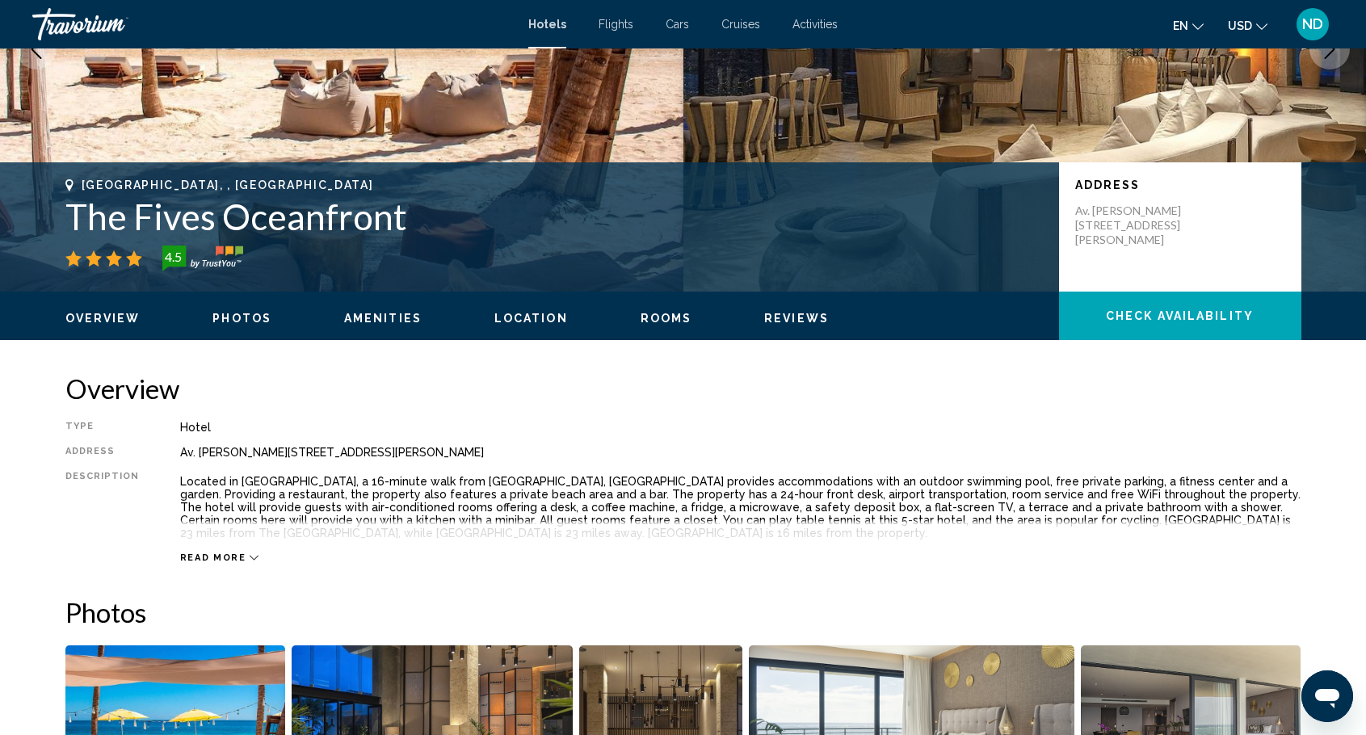
scroll to position [242, 0]
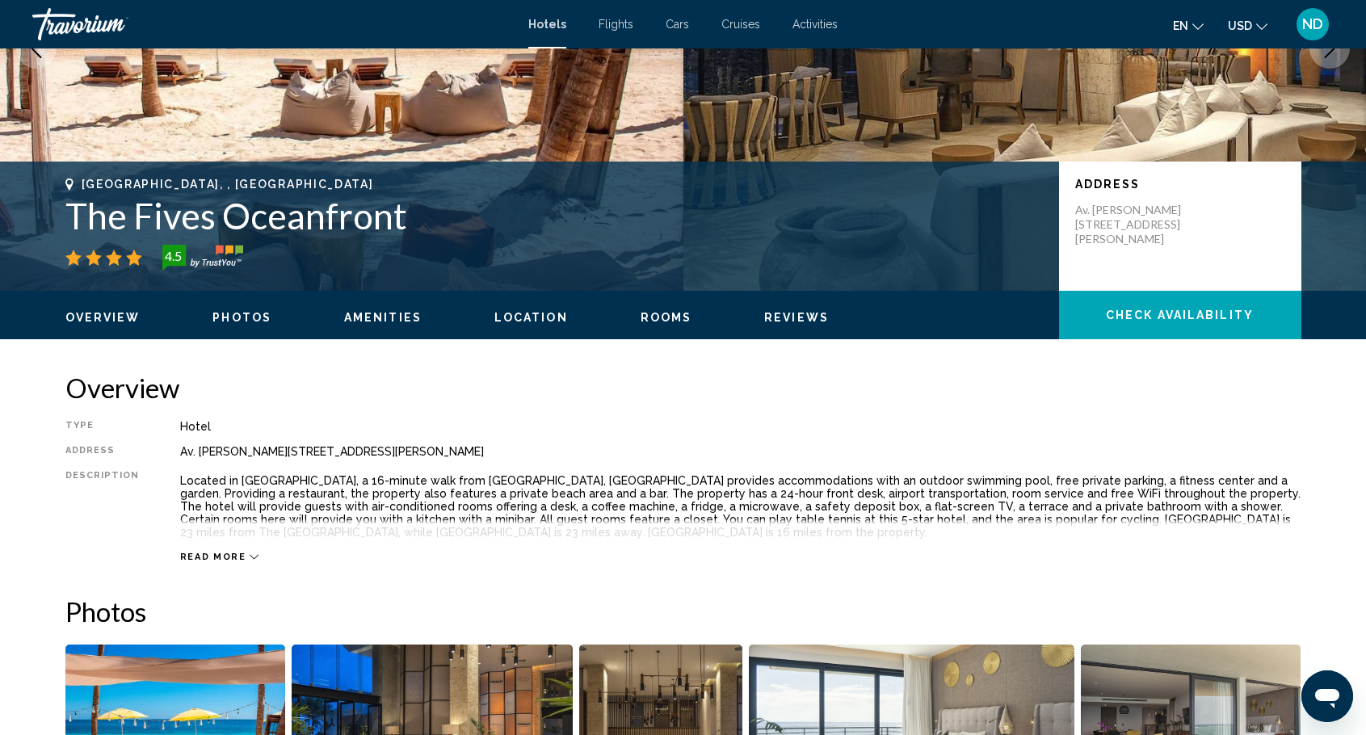
drag, startPoint x: 416, startPoint y: 220, endPoint x: 61, endPoint y: 211, distance: 354.7
click at [61, 211] on div "[GEOGRAPHIC_DATA], , [GEOGRAPHIC_DATA] The Fives Oceanfront 4.5 Address Av. [PE…" at bounding box center [683, 226] width 1300 height 97
copy h1 "The Fives Oceanfront"
click at [420, 392] on h2 "Overview" at bounding box center [683, 388] width 1236 height 32
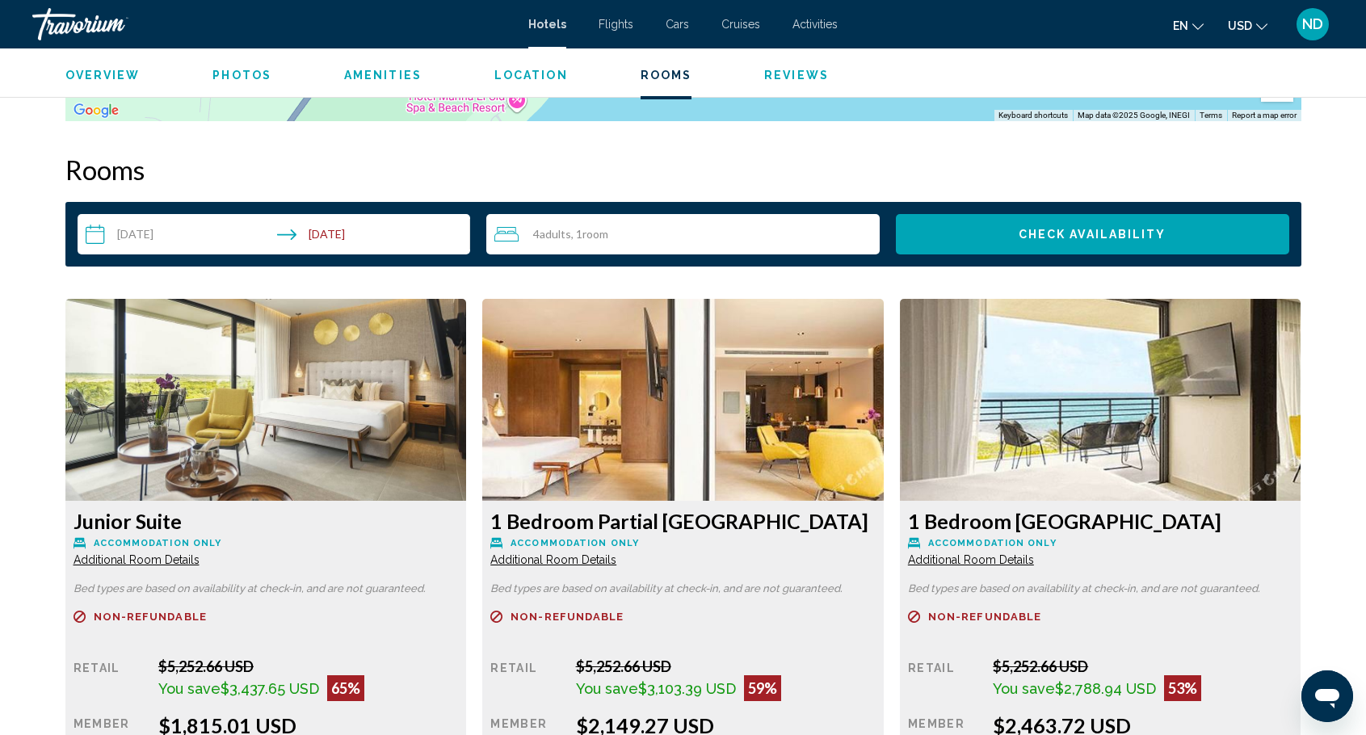
scroll to position [1938, 0]
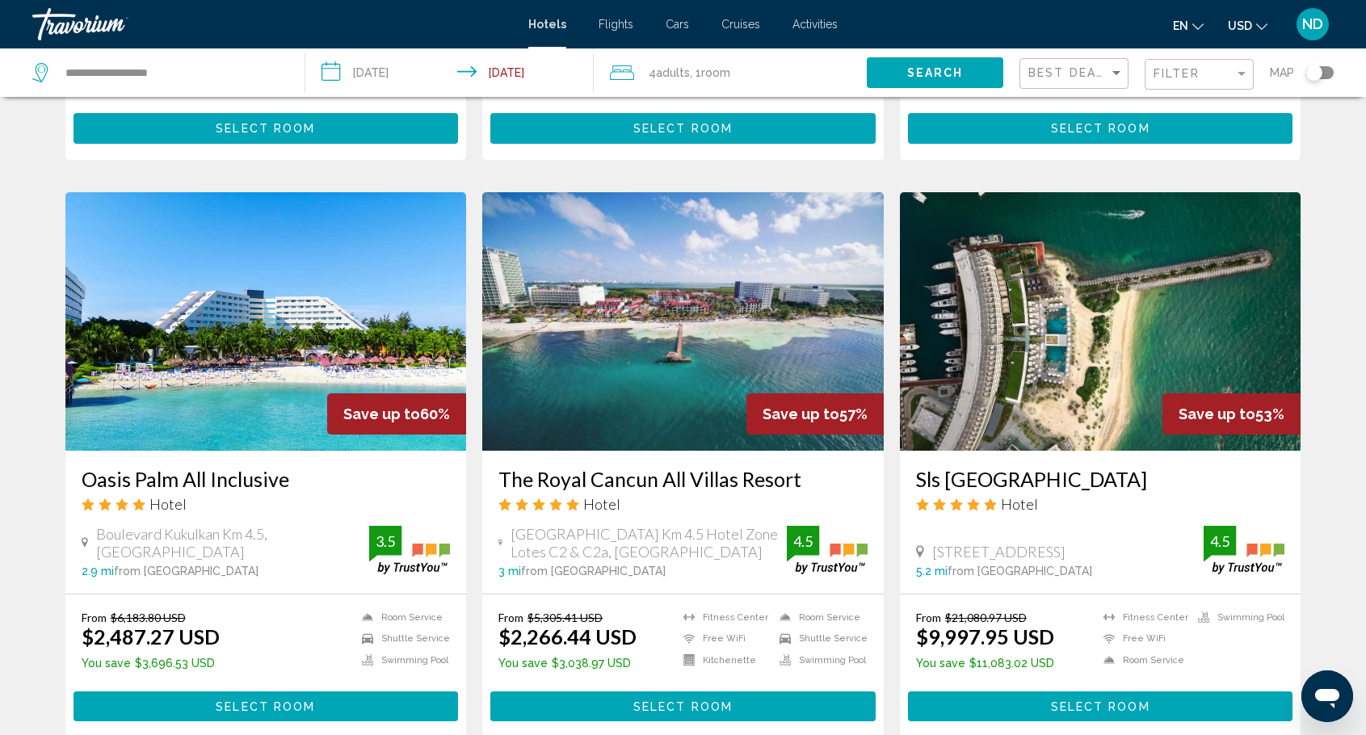
scroll to position [1212, 0]
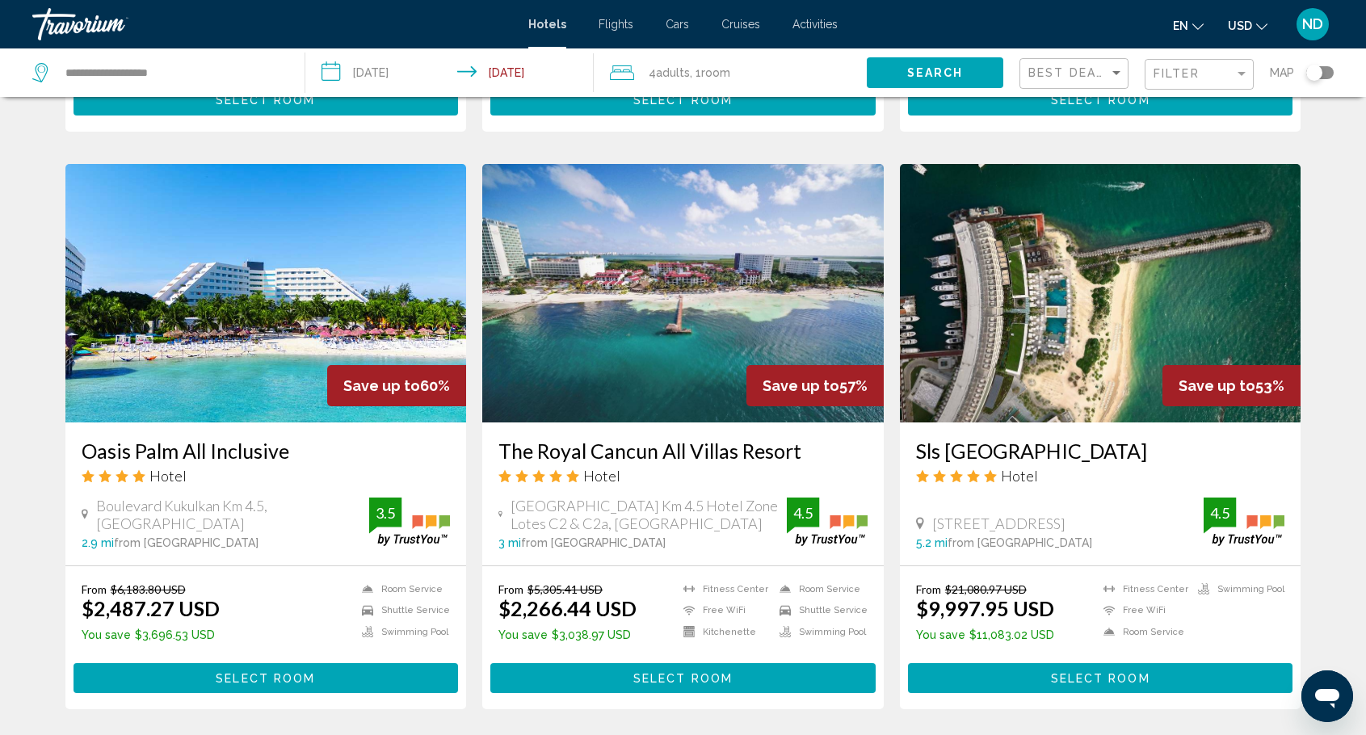
click at [204, 338] on img "Main content" at bounding box center [265, 293] width 401 height 258
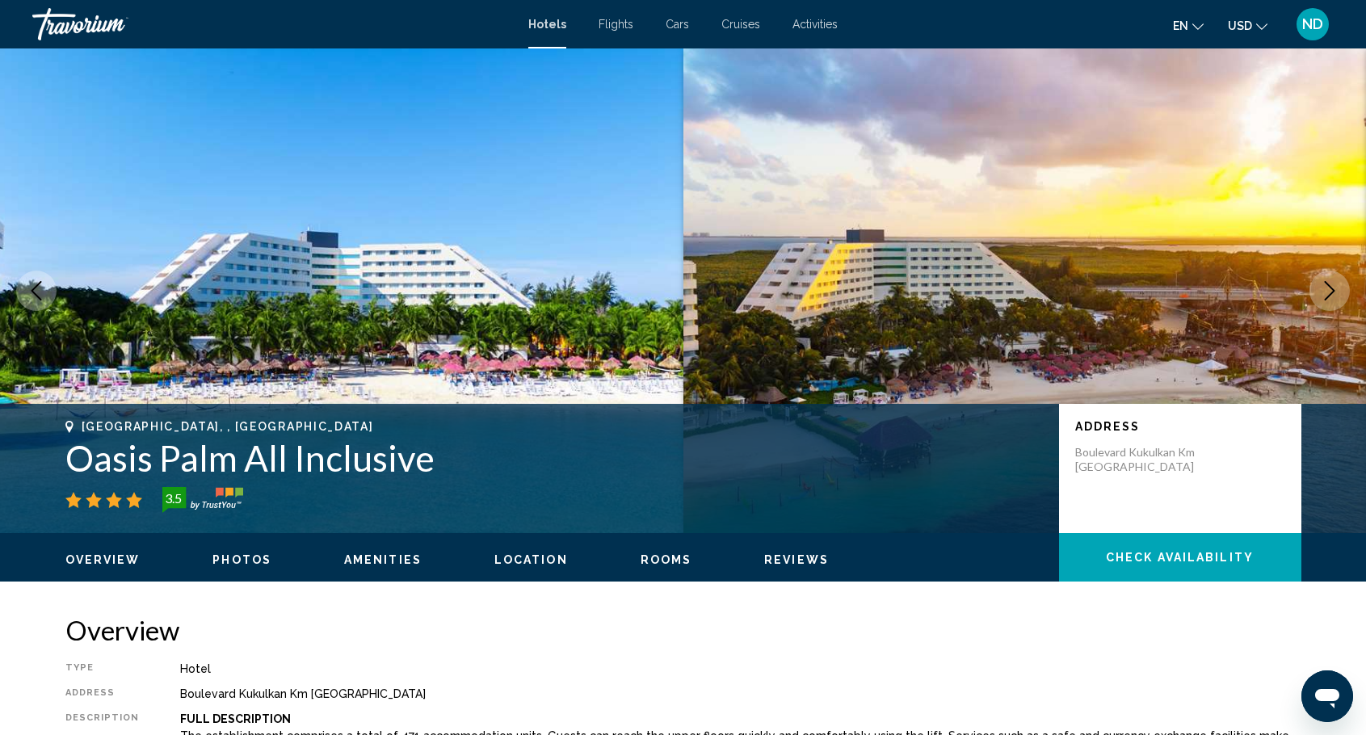
click at [1338, 285] on icon "Next image" at bounding box center [1329, 290] width 19 height 19
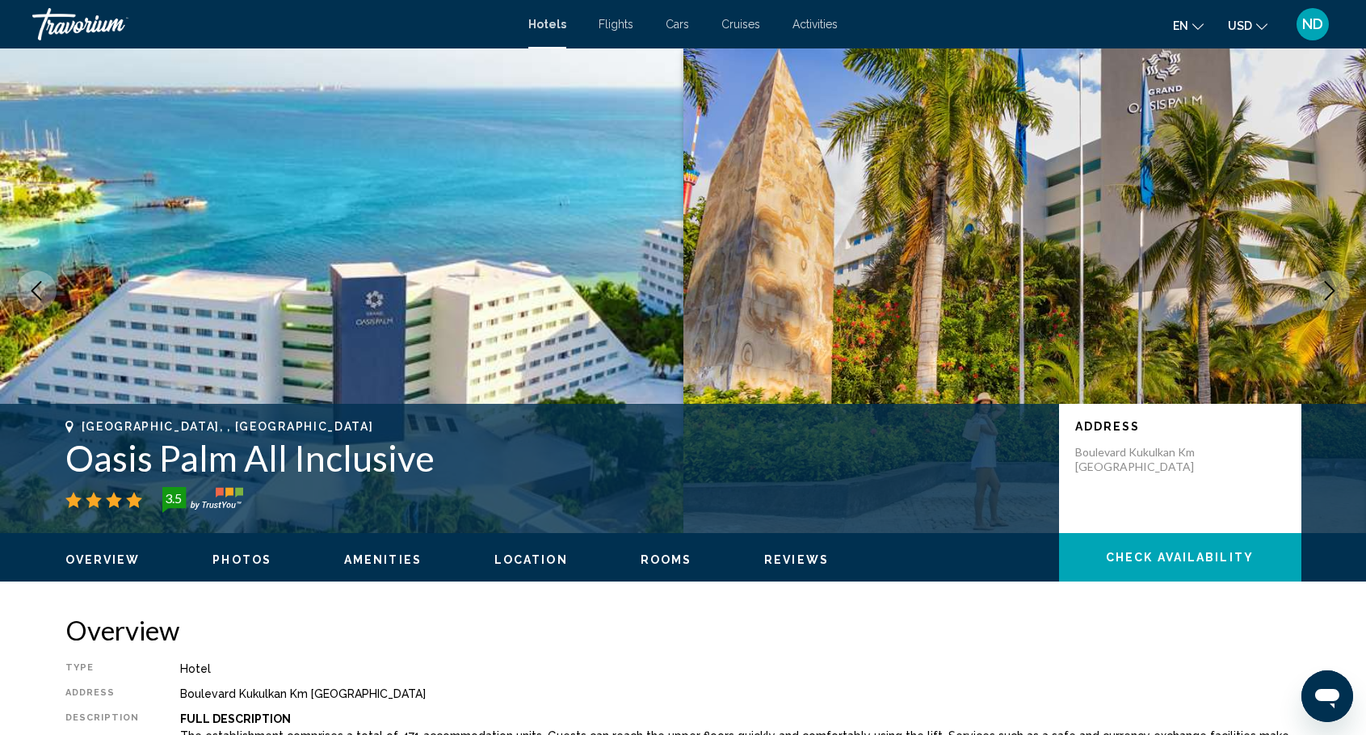
click at [1338, 285] on icon "Next image" at bounding box center [1329, 290] width 19 height 19
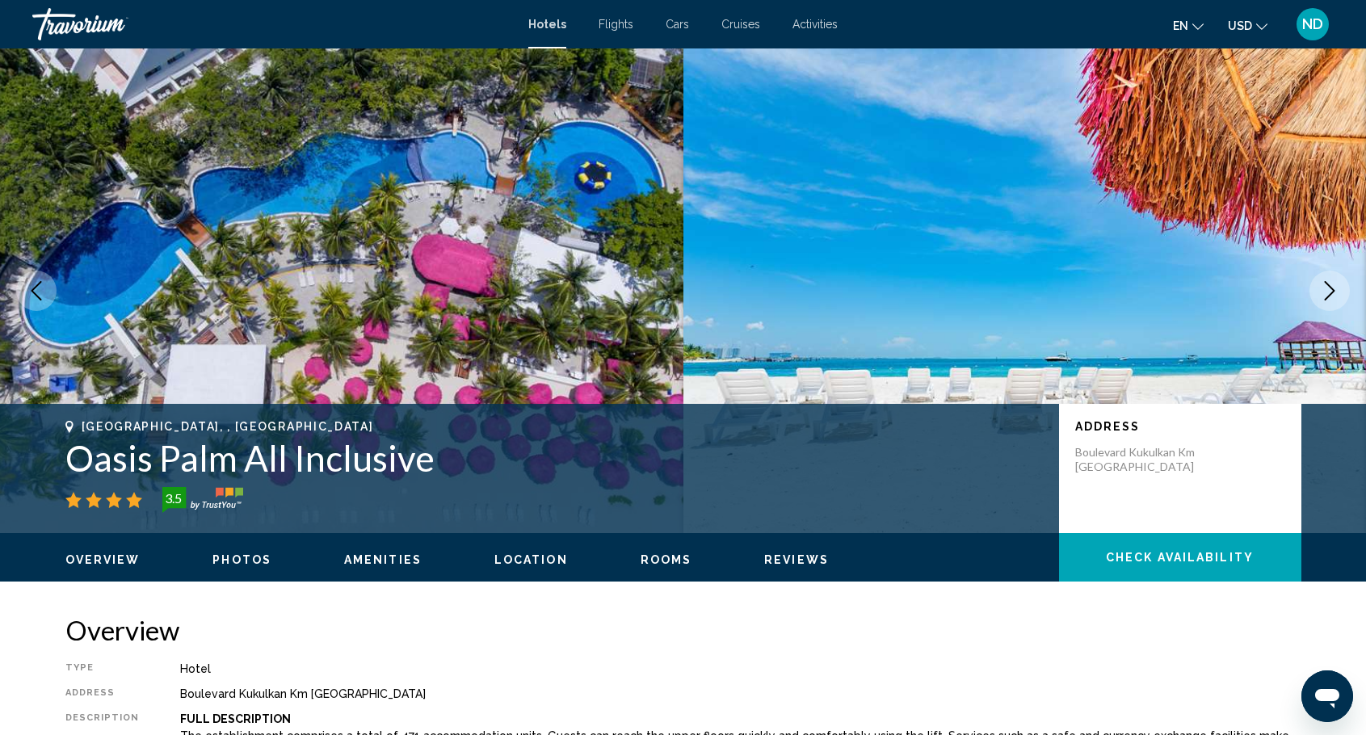
click at [1338, 285] on icon "Next image" at bounding box center [1329, 290] width 19 height 19
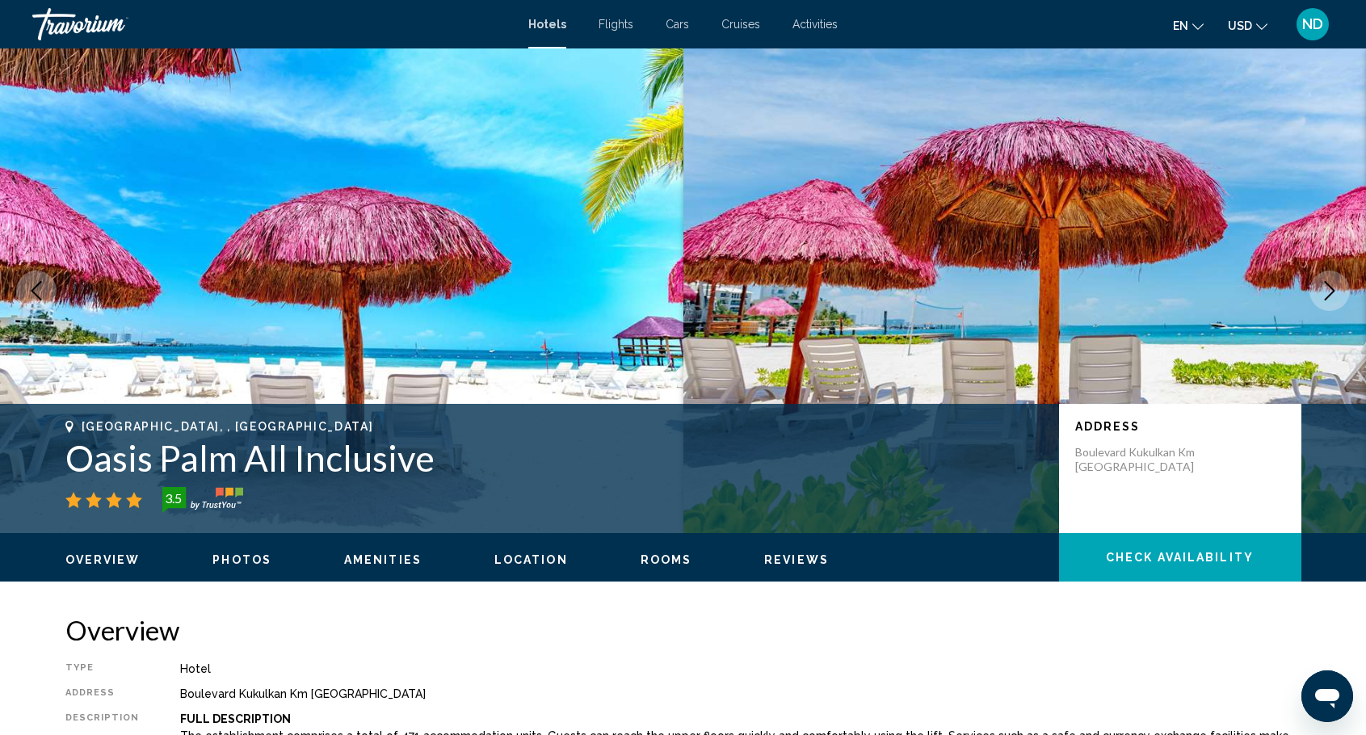
click at [1338, 285] on icon "Next image" at bounding box center [1329, 290] width 19 height 19
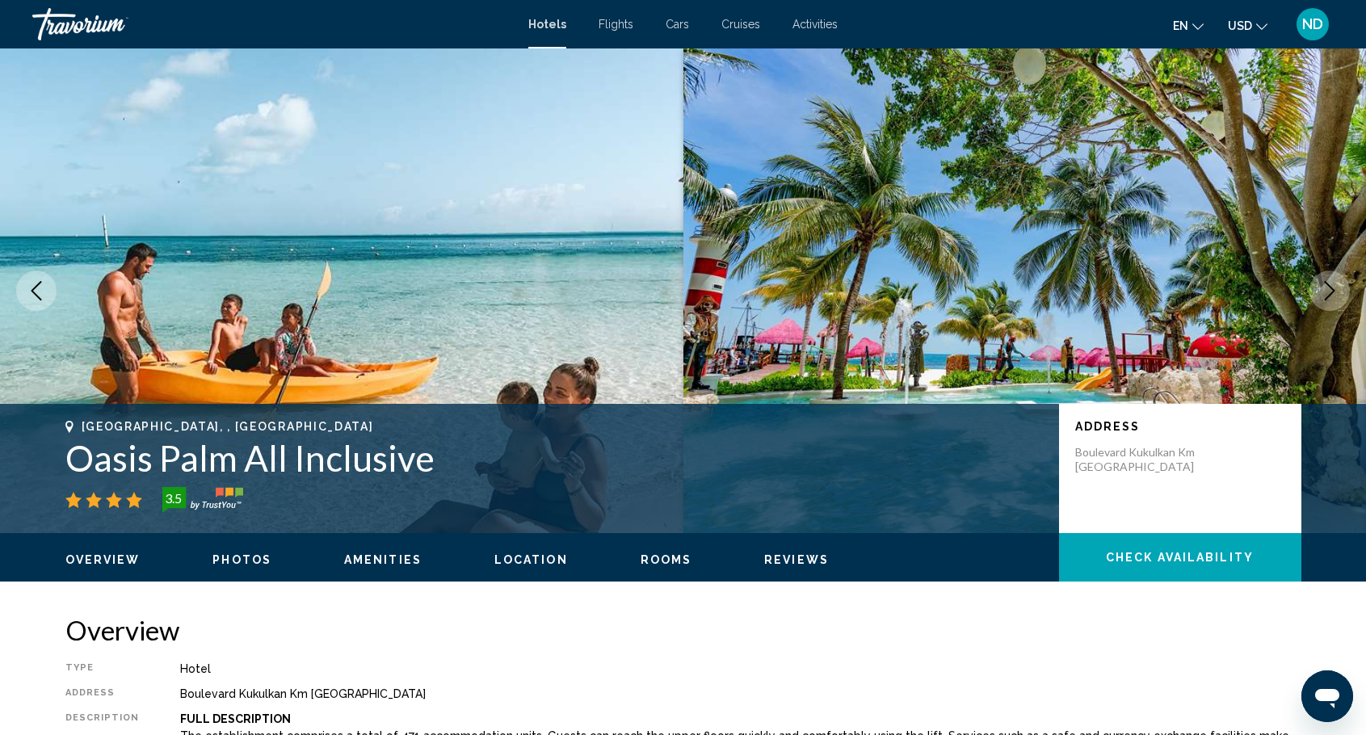
click at [1338, 285] on icon "Next image" at bounding box center [1329, 290] width 19 height 19
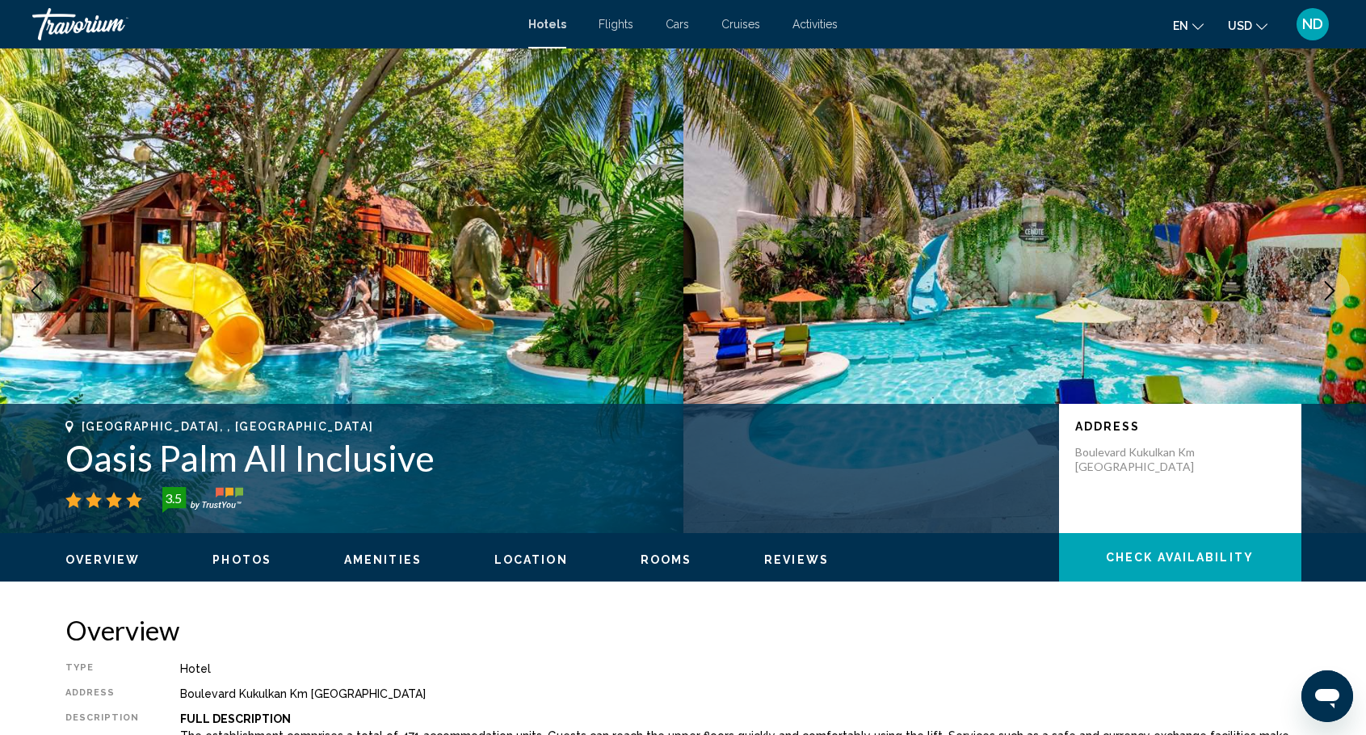
click at [1338, 285] on icon "Next image" at bounding box center [1329, 290] width 19 height 19
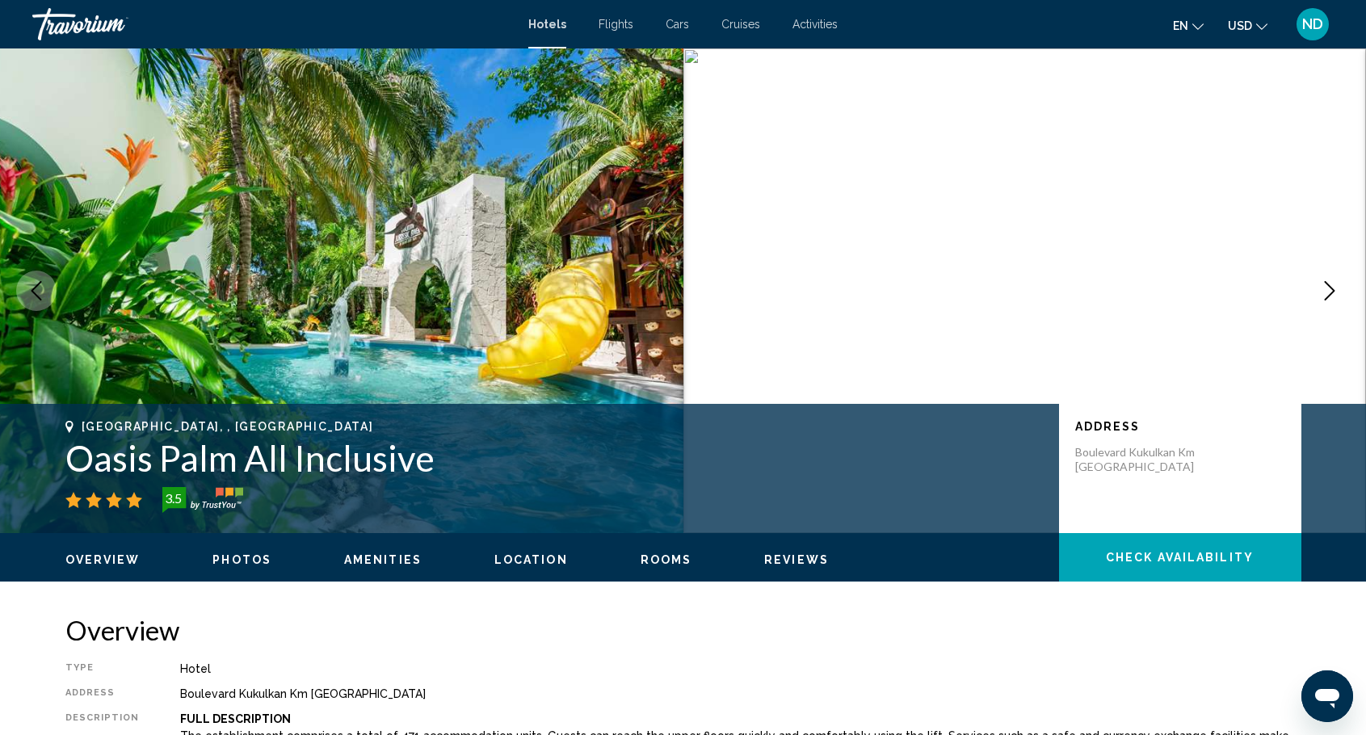
click at [1338, 285] on icon "Next image" at bounding box center [1329, 290] width 19 height 19
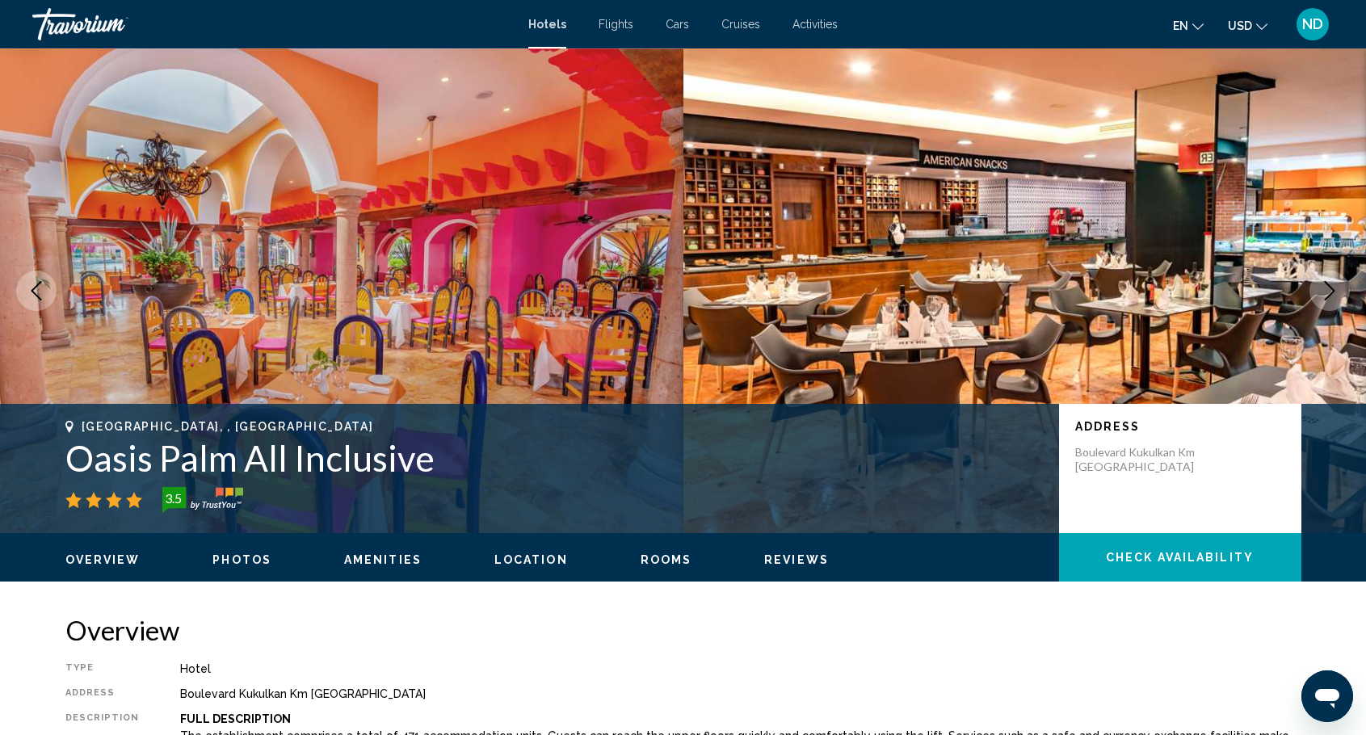
click at [1338, 285] on icon "Next image" at bounding box center [1329, 290] width 19 height 19
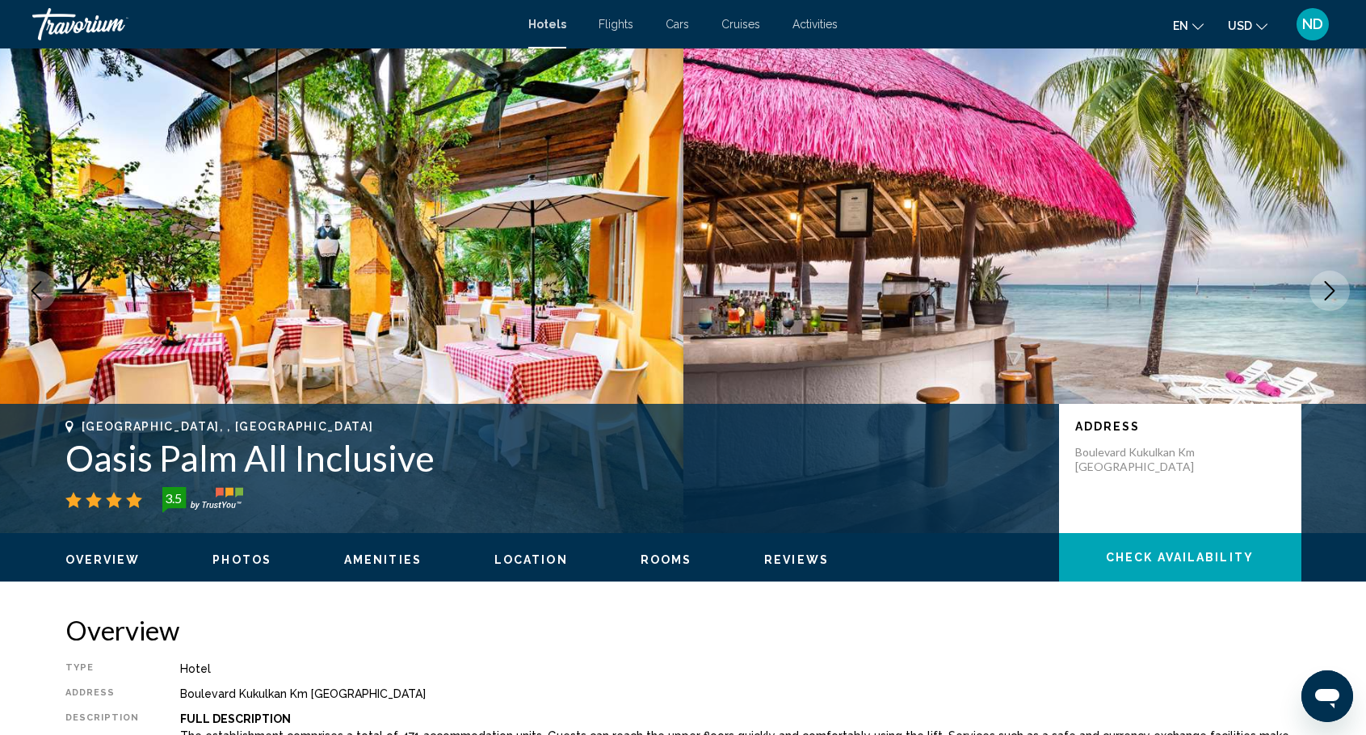
click at [1338, 285] on icon "Next image" at bounding box center [1329, 290] width 19 height 19
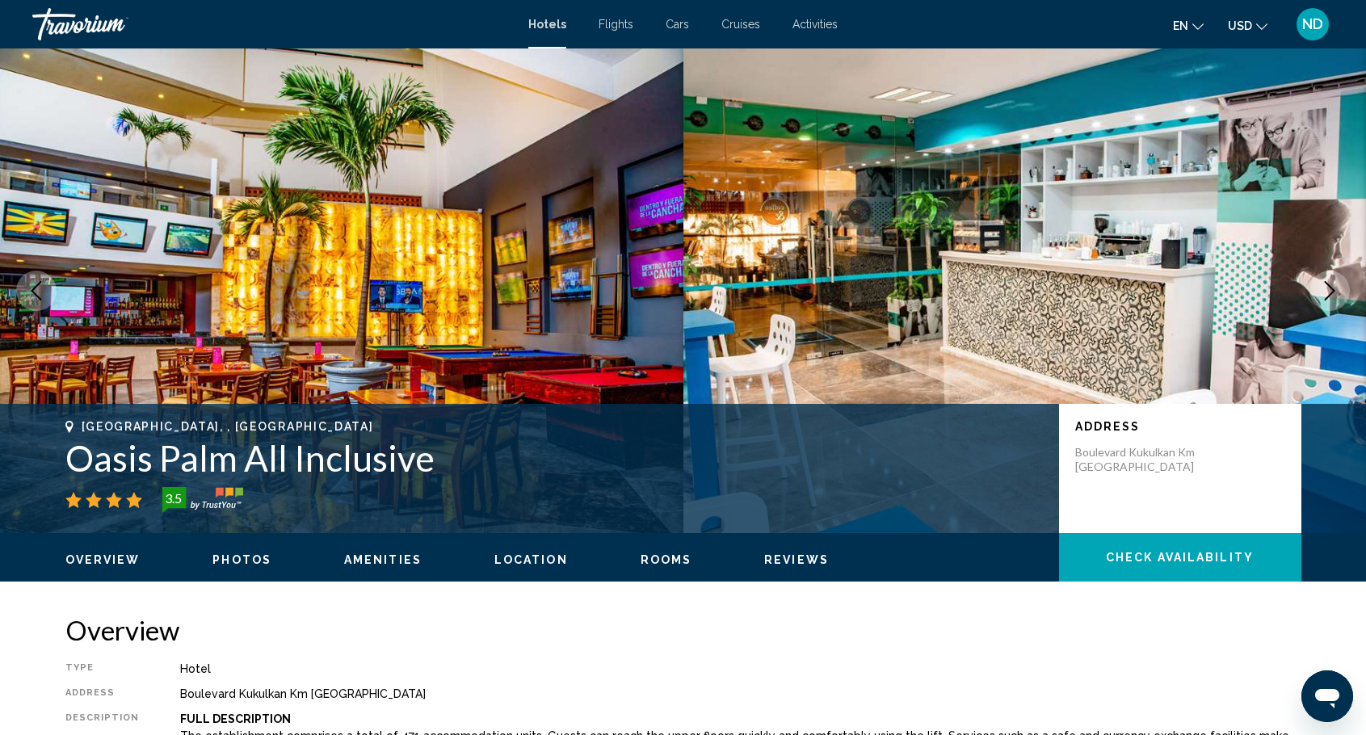
click at [1338, 285] on icon "Next image" at bounding box center [1329, 290] width 19 height 19
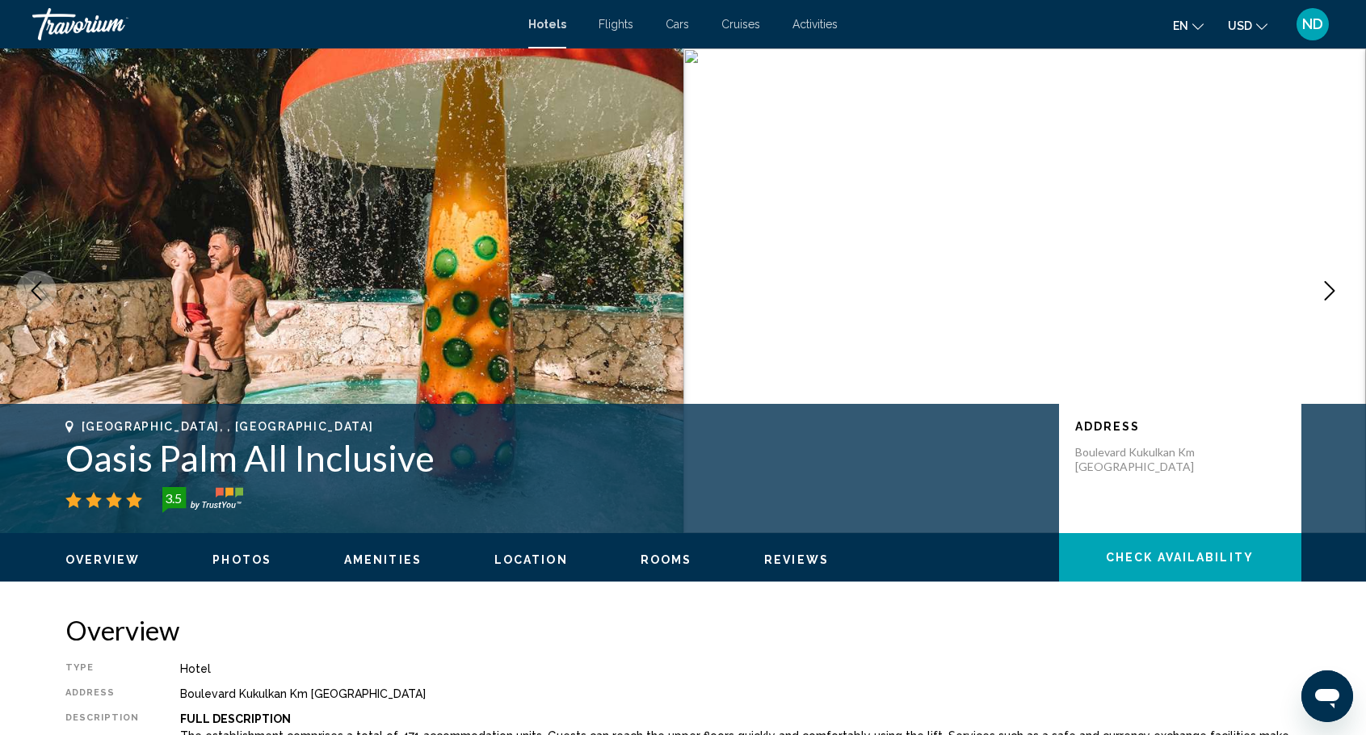
click at [1338, 285] on icon "Next image" at bounding box center [1329, 290] width 19 height 19
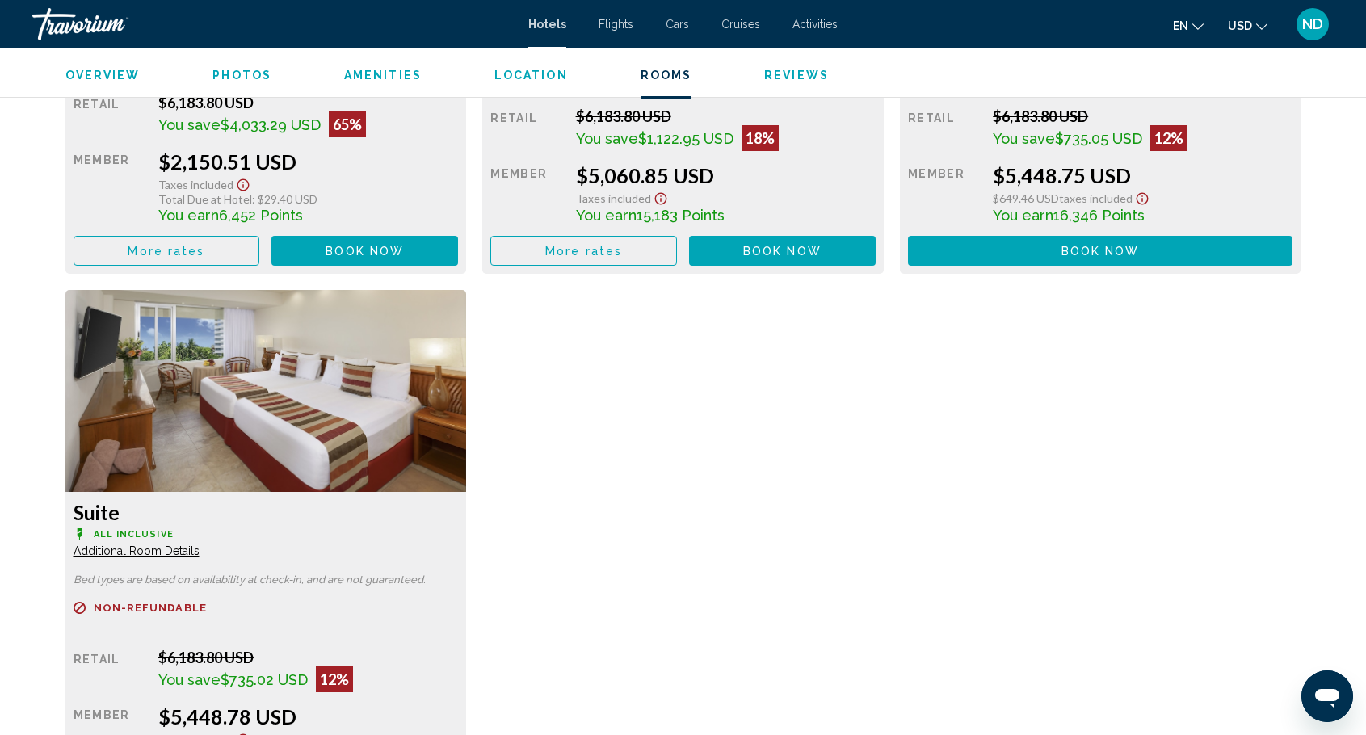
scroll to position [2261, 0]
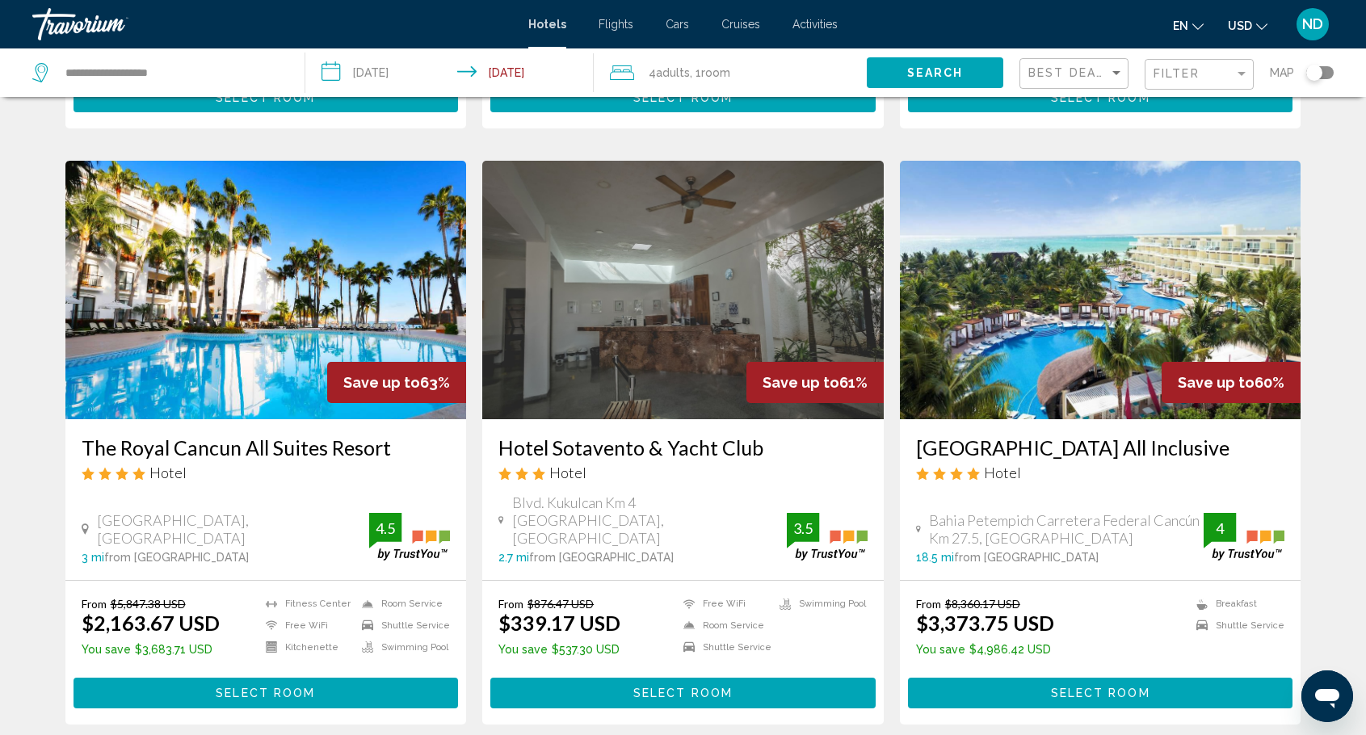
scroll to position [646, 0]
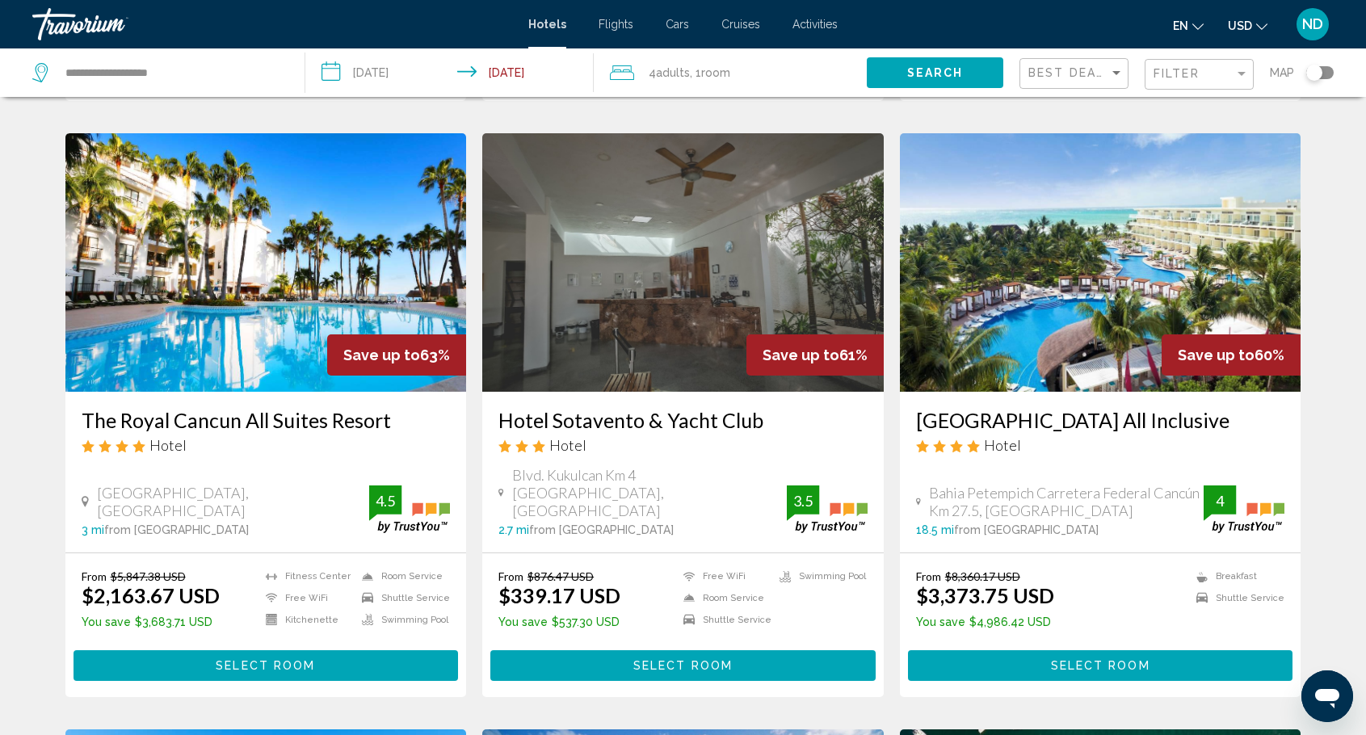
click at [1111, 408] on h3 "[GEOGRAPHIC_DATA] All Inclusive" at bounding box center [1100, 420] width 369 height 24
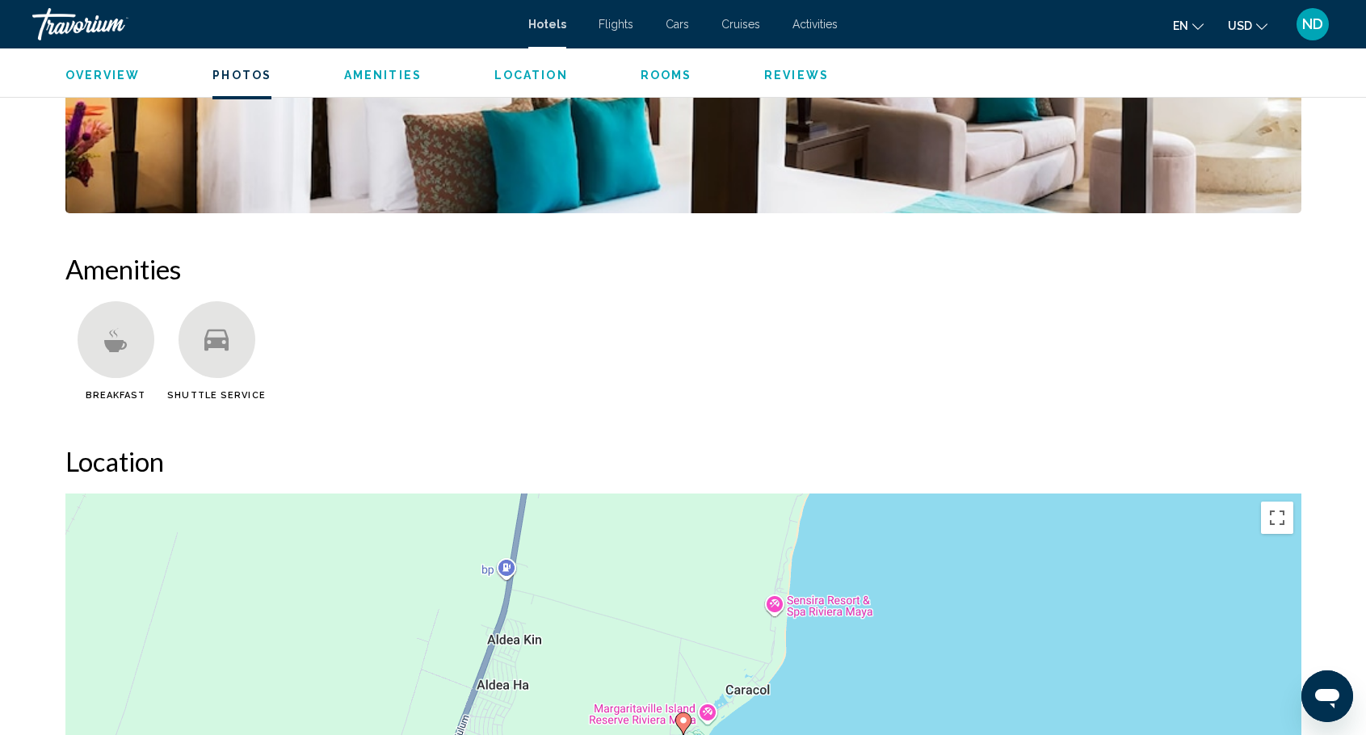
scroll to position [1131, 0]
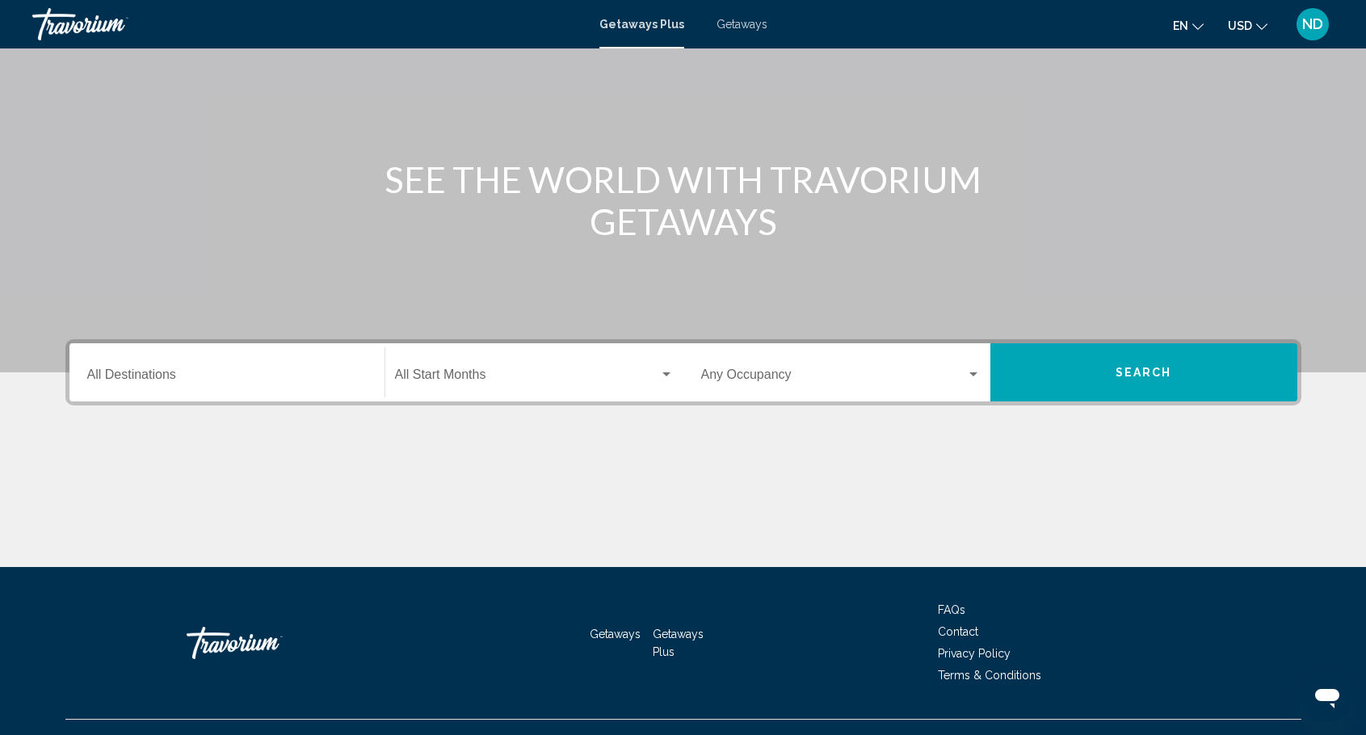
scroll to position [142, 0]
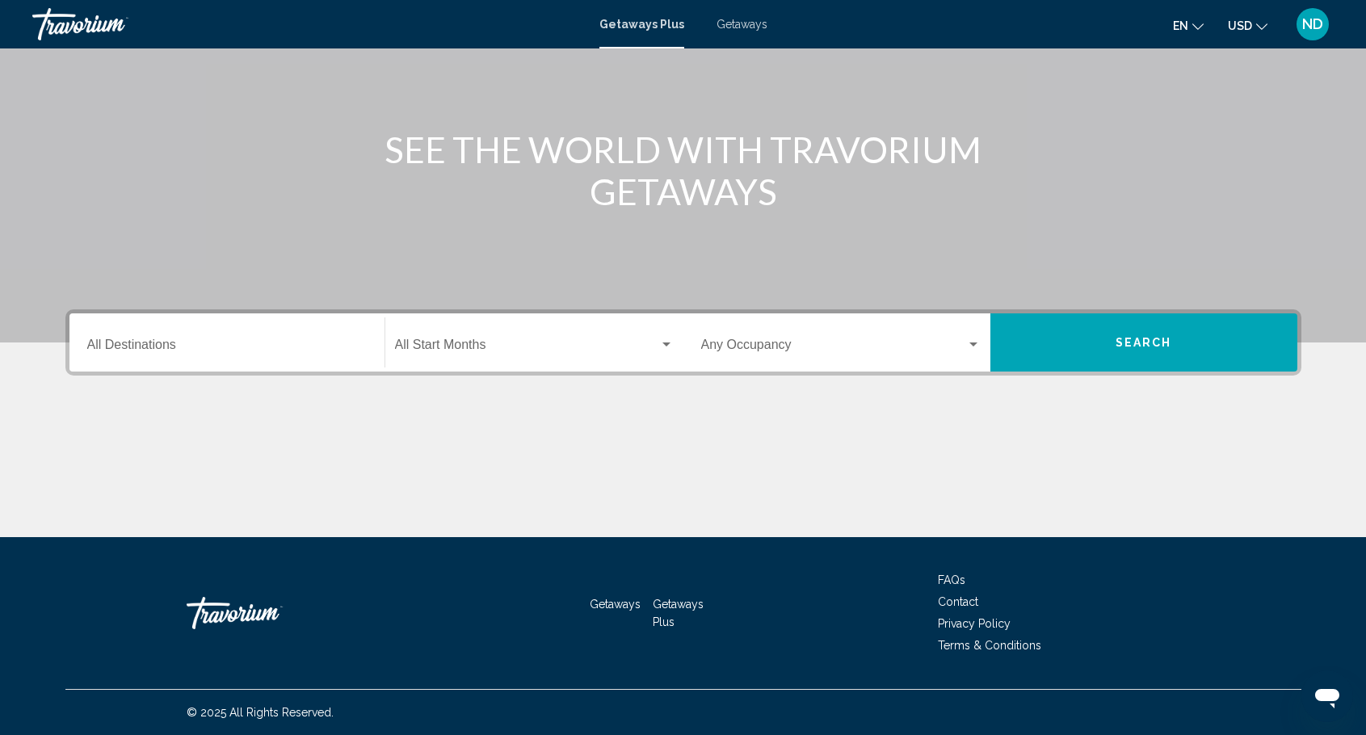
click at [142, 342] on input "Destination All Destinations" at bounding box center [226, 348] width 279 height 15
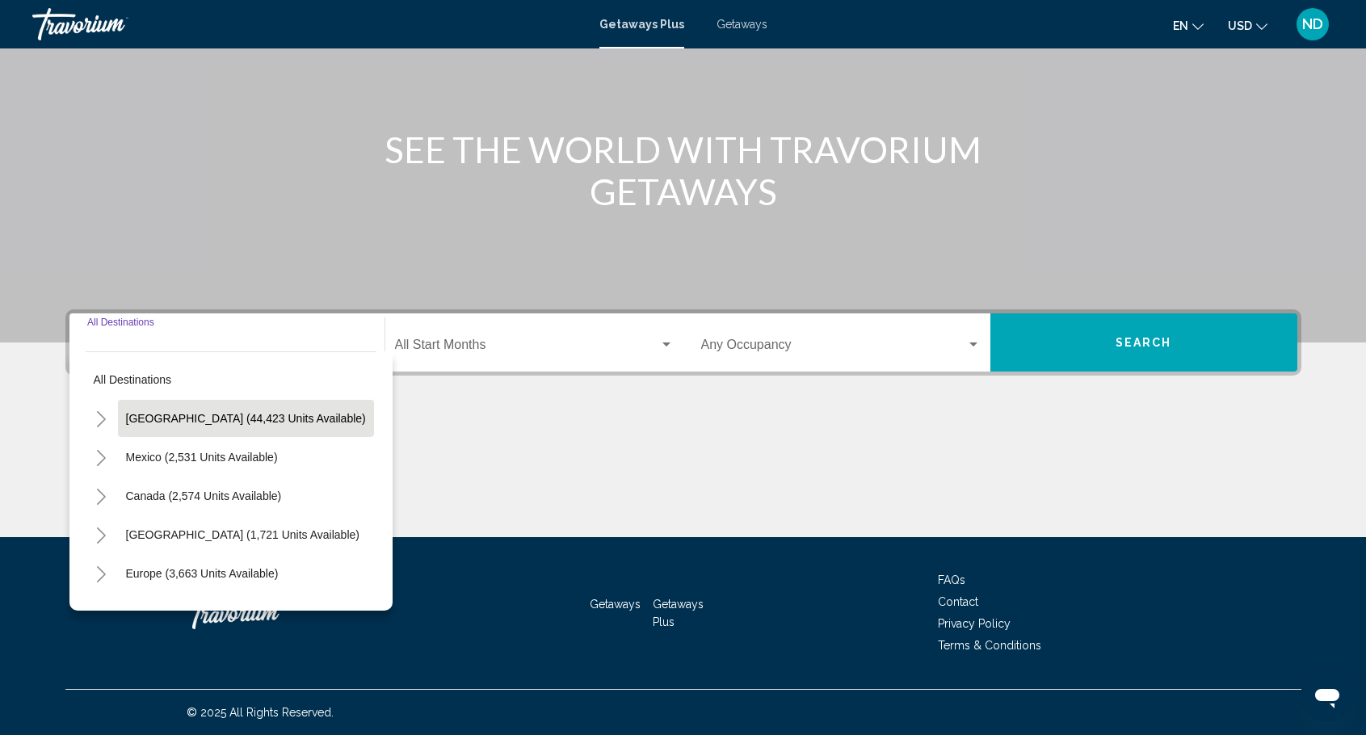
click at [180, 422] on span "[GEOGRAPHIC_DATA] (44,423 units available)" at bounding box center [246, 418] width 240 height 13
type input "**********"
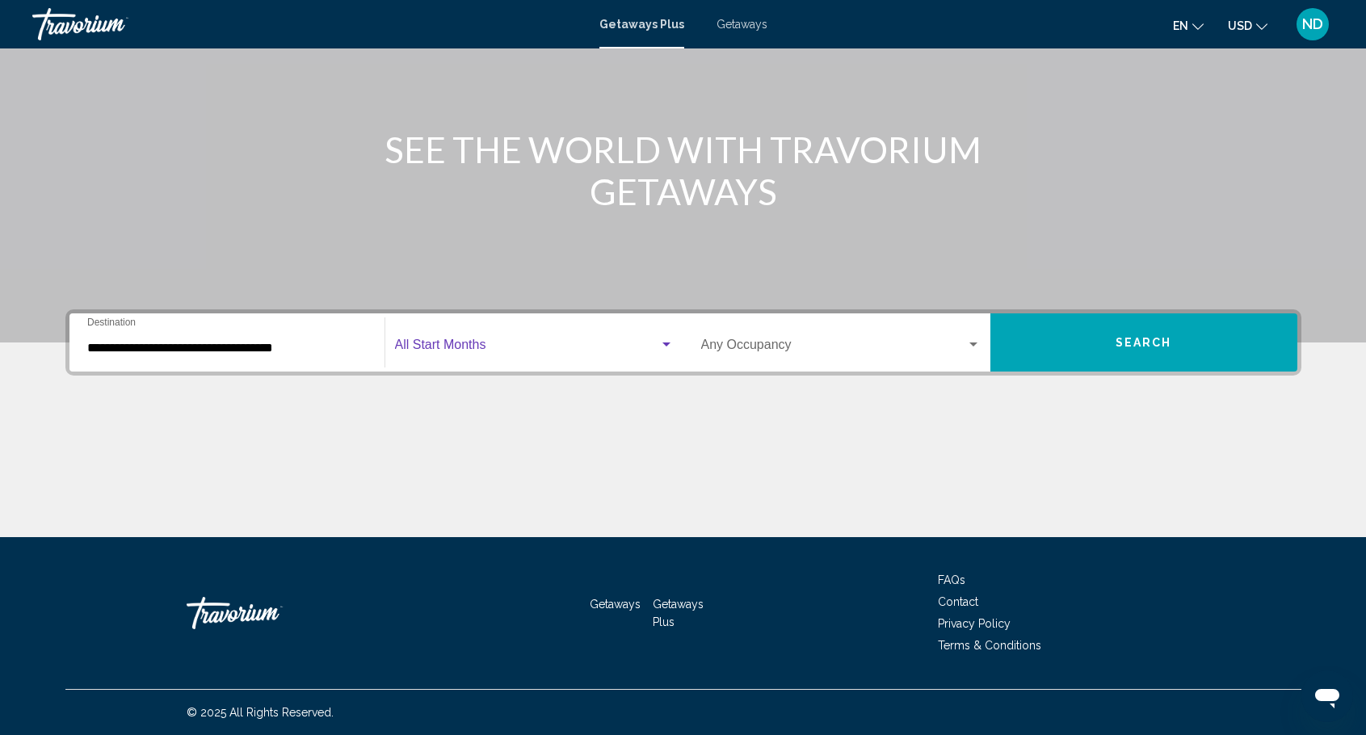
click at [667, 343] on div "Search widget" at bounding box center [666, 344] width 8 height 4
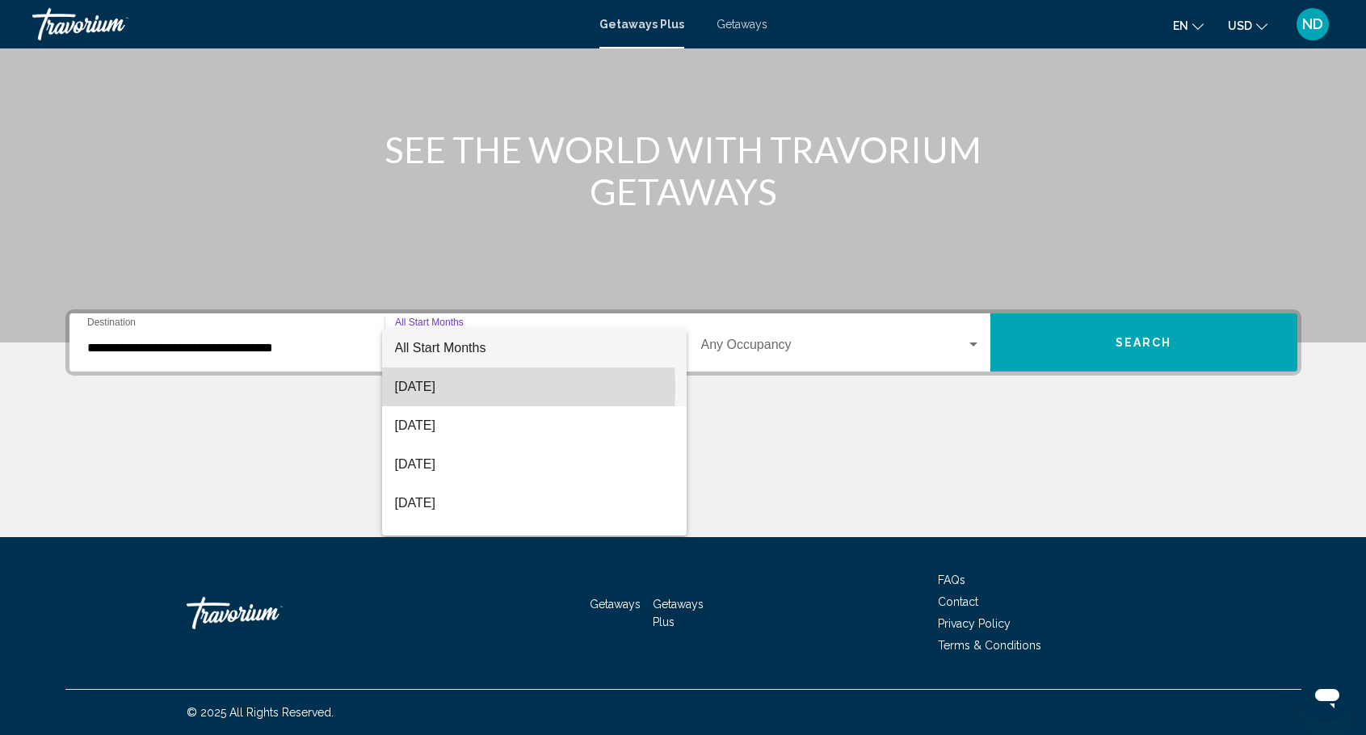
click at [435, 387] on span "[DATE]" at bounding box center [534, 386] width 279 height 39
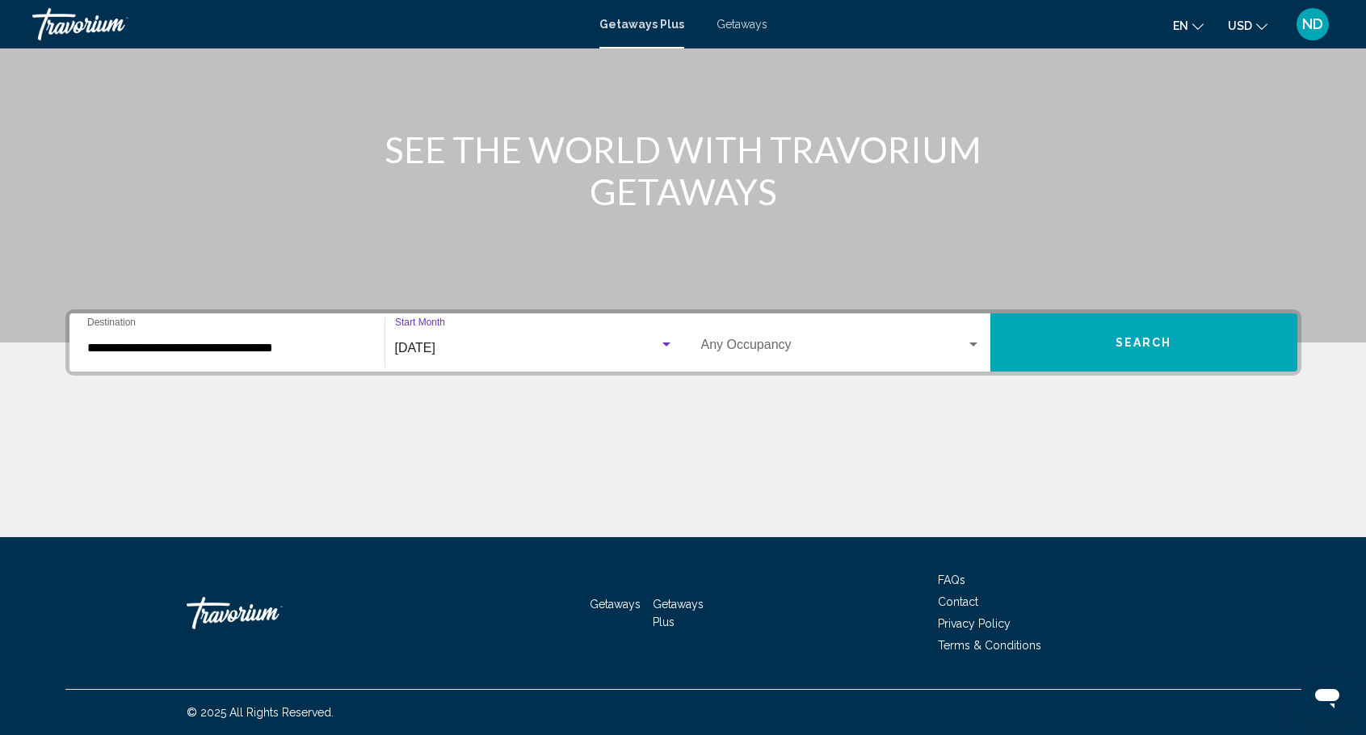
click at [974, 344] on div "Search widget" at bounding box center [973, 344] width 8 height 4
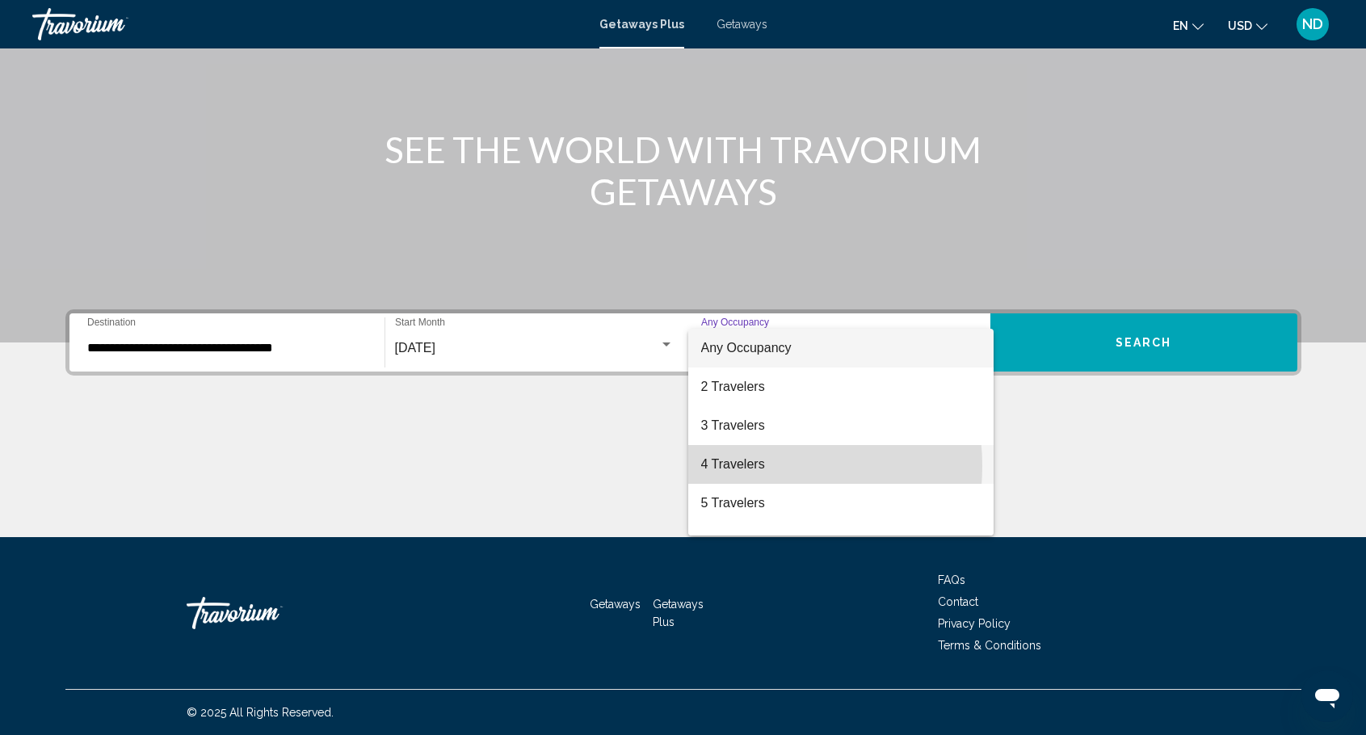
click at [748, 466] on span "4 Travelers" at bounding box center [840, 464] width 279 height 39
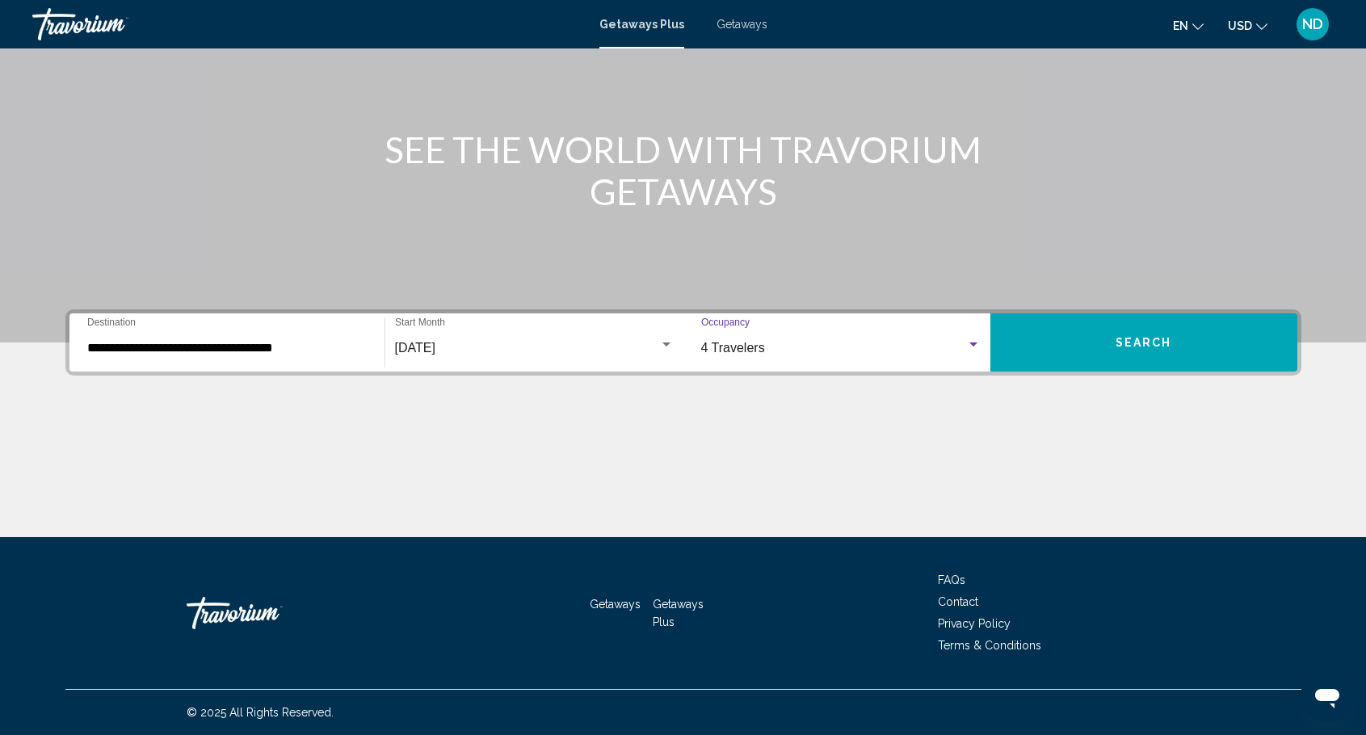
click at [1172, 331] on button "Search" at bounding box center [1143, 342] width 307 height 58
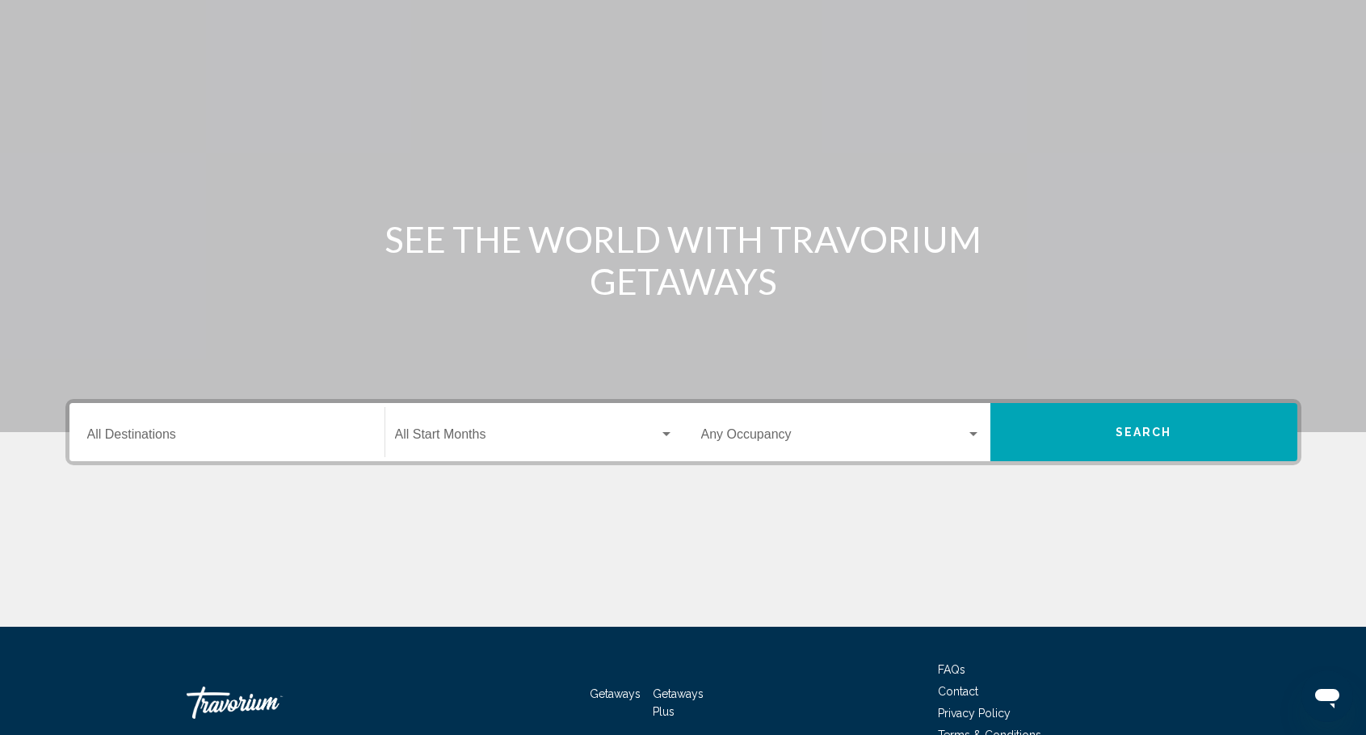
scroll to position [81, 0]
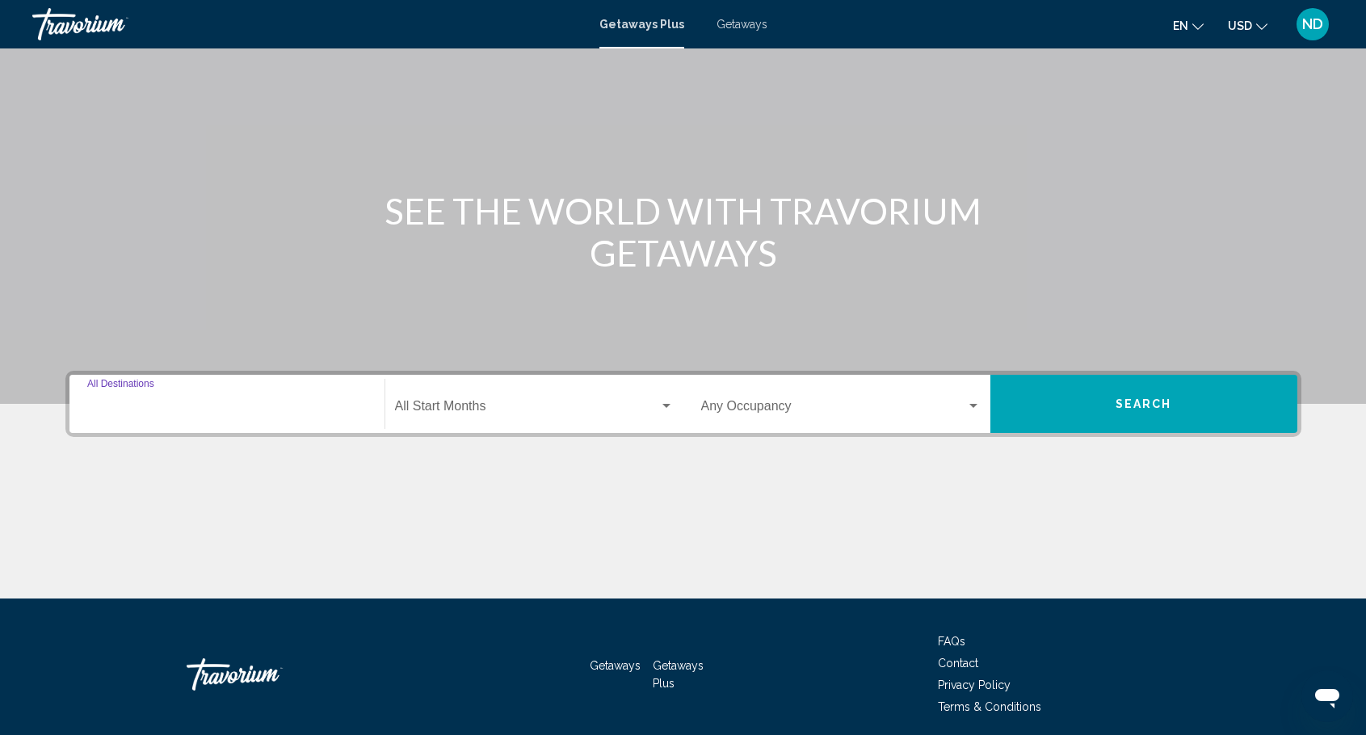
click at [280, 410] on input "Destination All Destinations" at bounding box center [226, 409] width 279 height 15
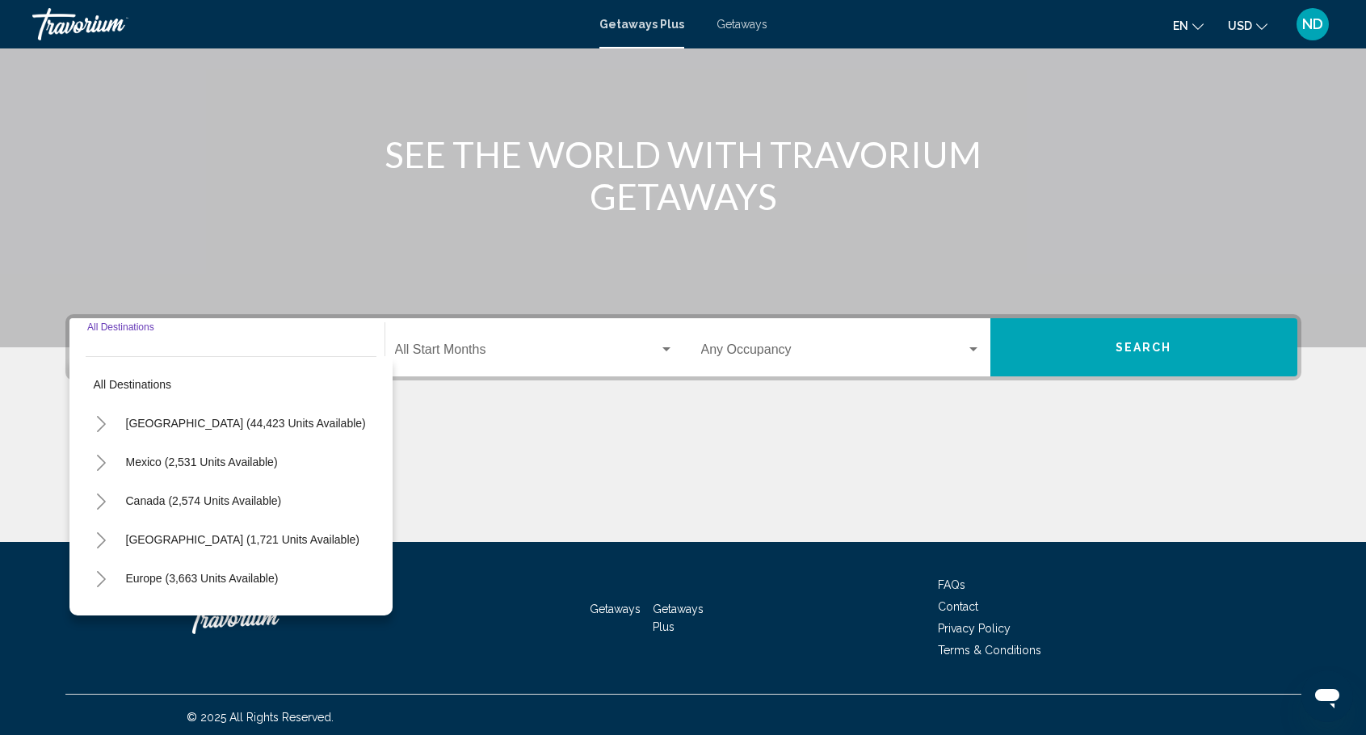
scroll to position [142, 0]
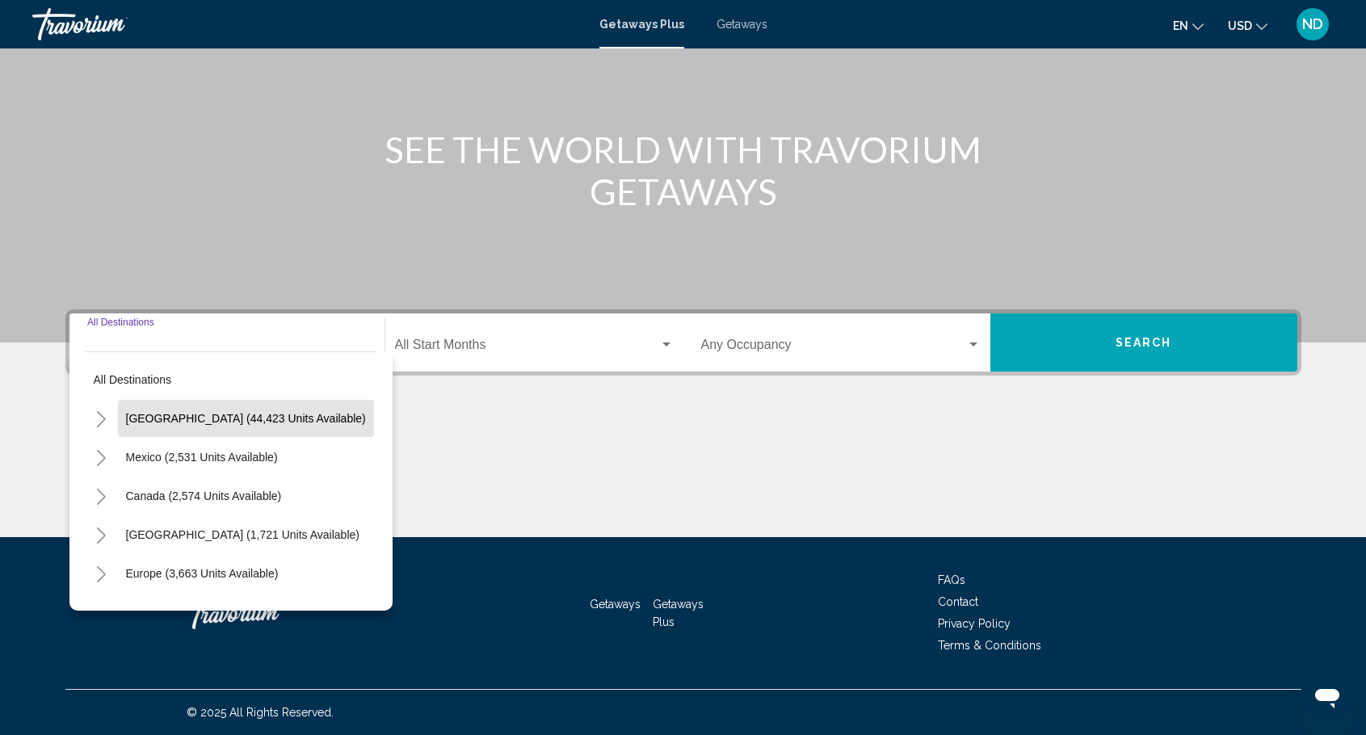
drag, startPoint x: 173, startPoint y: 418, endPoint x: 213, endPoint y: 413, distance: 40.7
click at [174, 418] on span "United States (44,423 units available)" at bounding box center [246, 418] width 240 height 13
type input "**********"
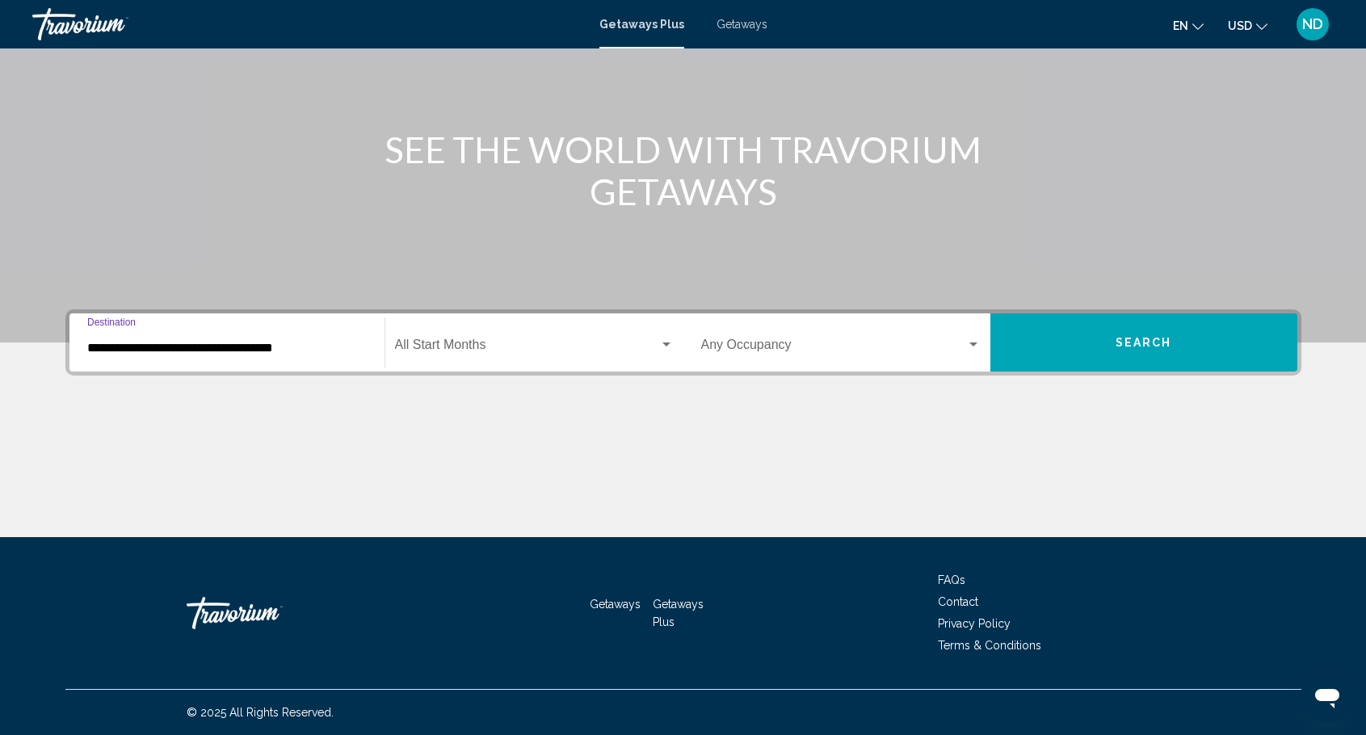
click at [669, 338] on div "Search widget" at bounding box center [666, 344] width 15 height 13
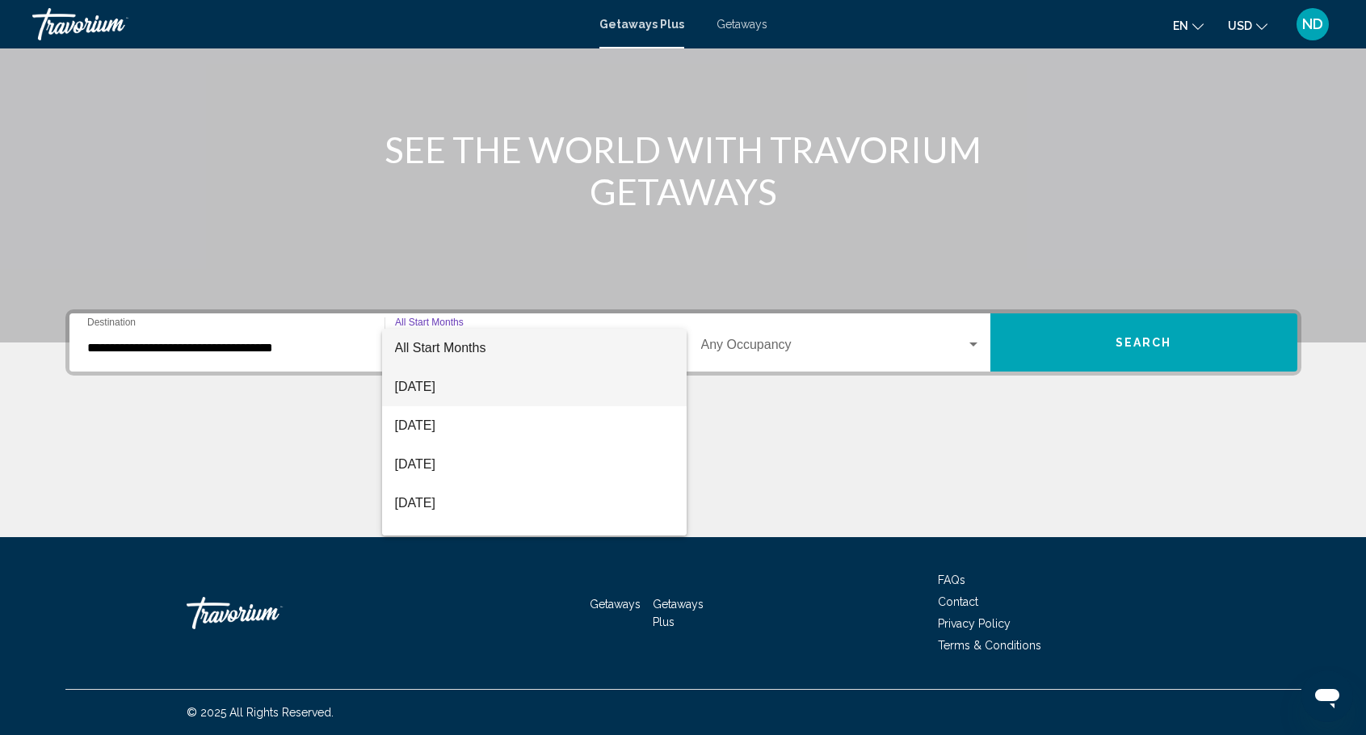
click at [439, 391] on span "August 2025" at bounding box center [534, 386] width 279 height 39
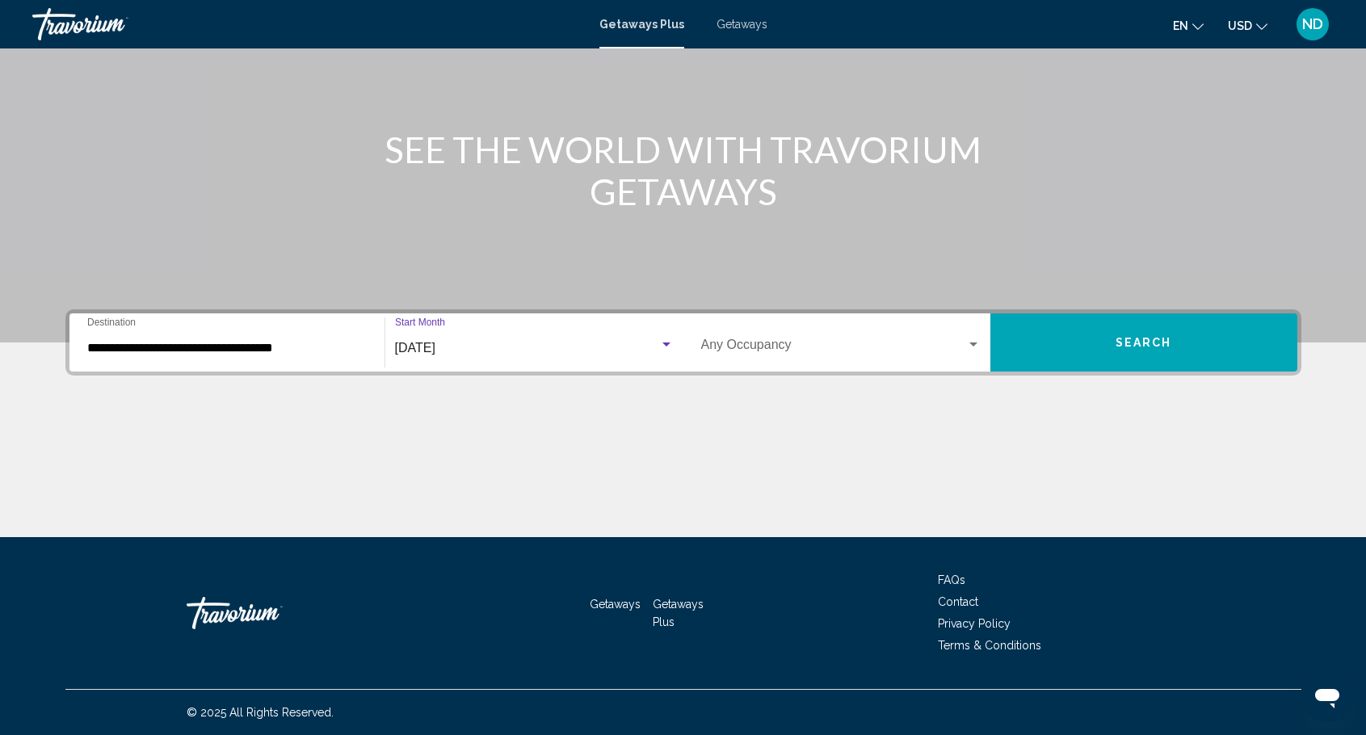
click at [1168, 347] on span "Search" at bounding box center [1143, 343] width 57 height 13
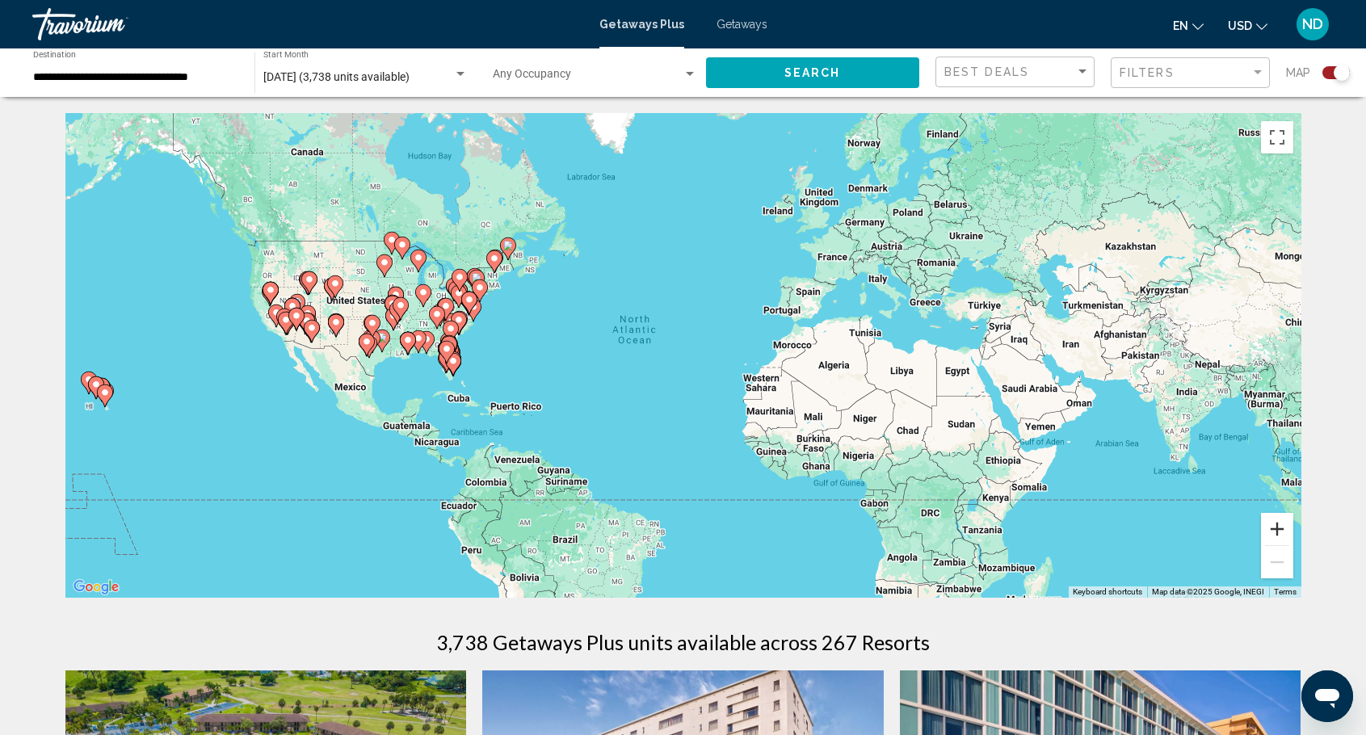
click at [1285, 527] on button "Zoom in" at bounding box center [1277, 529] width 32 height 32
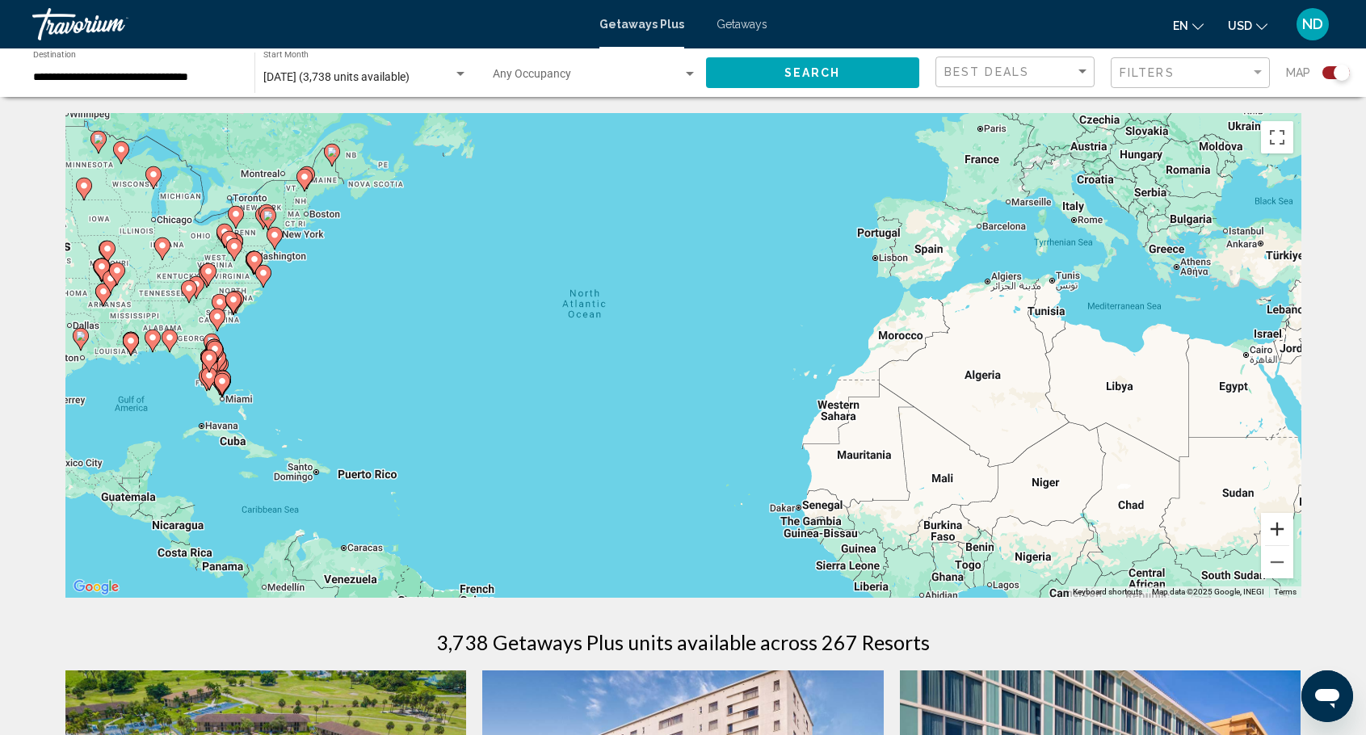
click at [1285, 527] on button "Zoom in" at bounding box center [1277, 529] width 32 height 32
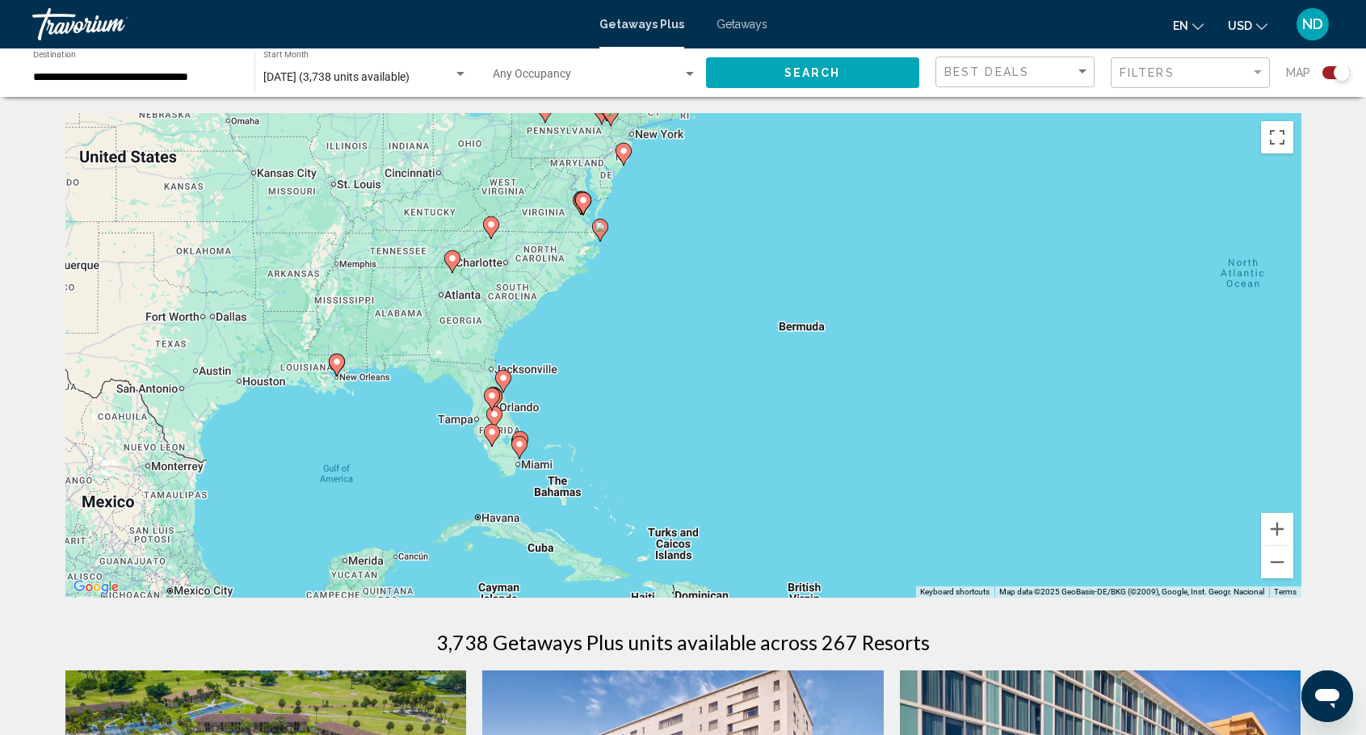
drag, startPoint x: 500, startPoint y: 346, endPoint x: 1241, endPoint y: 359, distance: 740.7
click at [1246, 361] on div "To activate drag with keyboard, press Alt + Enter. Once in keyboard drag state,…" at bounding box center [683, 355] width 1236 height 485
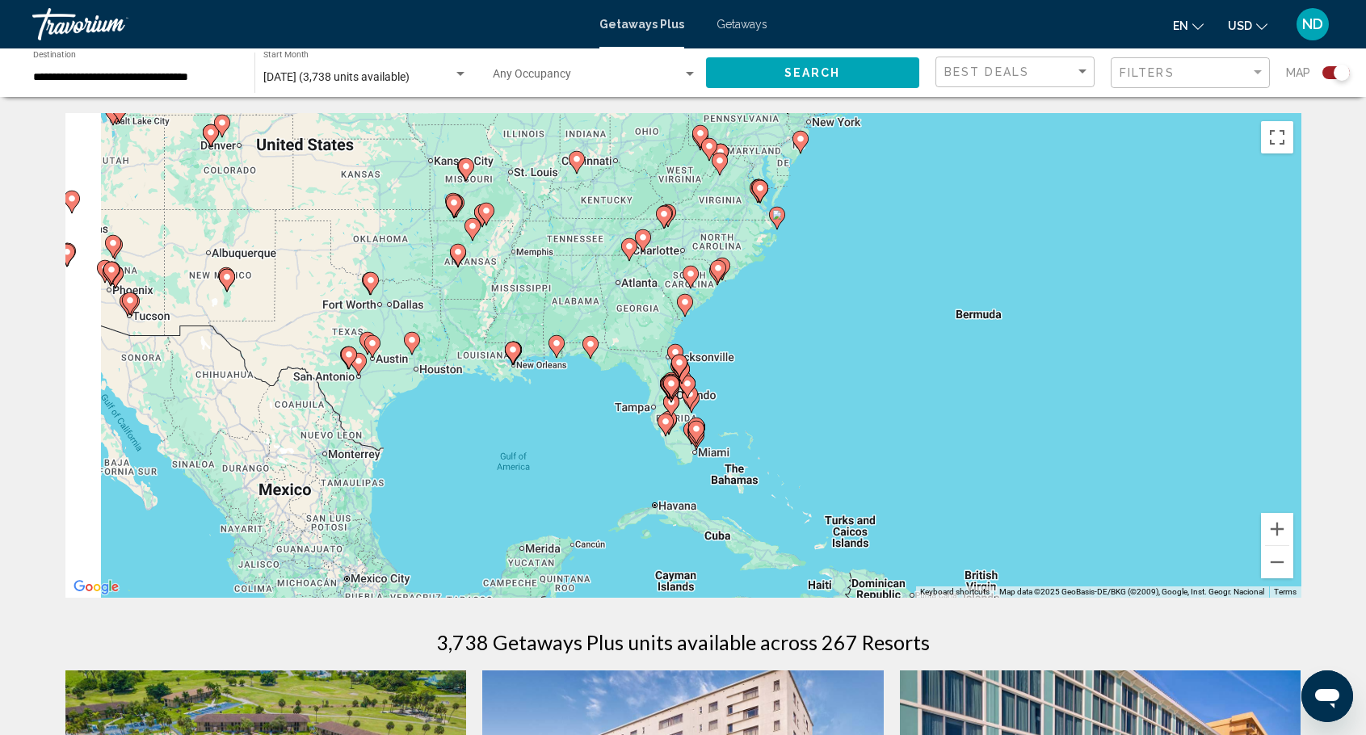
drag, startPoint x: 712, startPoint y: 355, endPoint x: 922, endPoint y: 351, distance: 210.1
click at [922, 351] on div "To activate drag with keyboard, press Alt + Enter. Once in keyboard drag state,…" at bounding box center [683, 355] width 1236 height 485
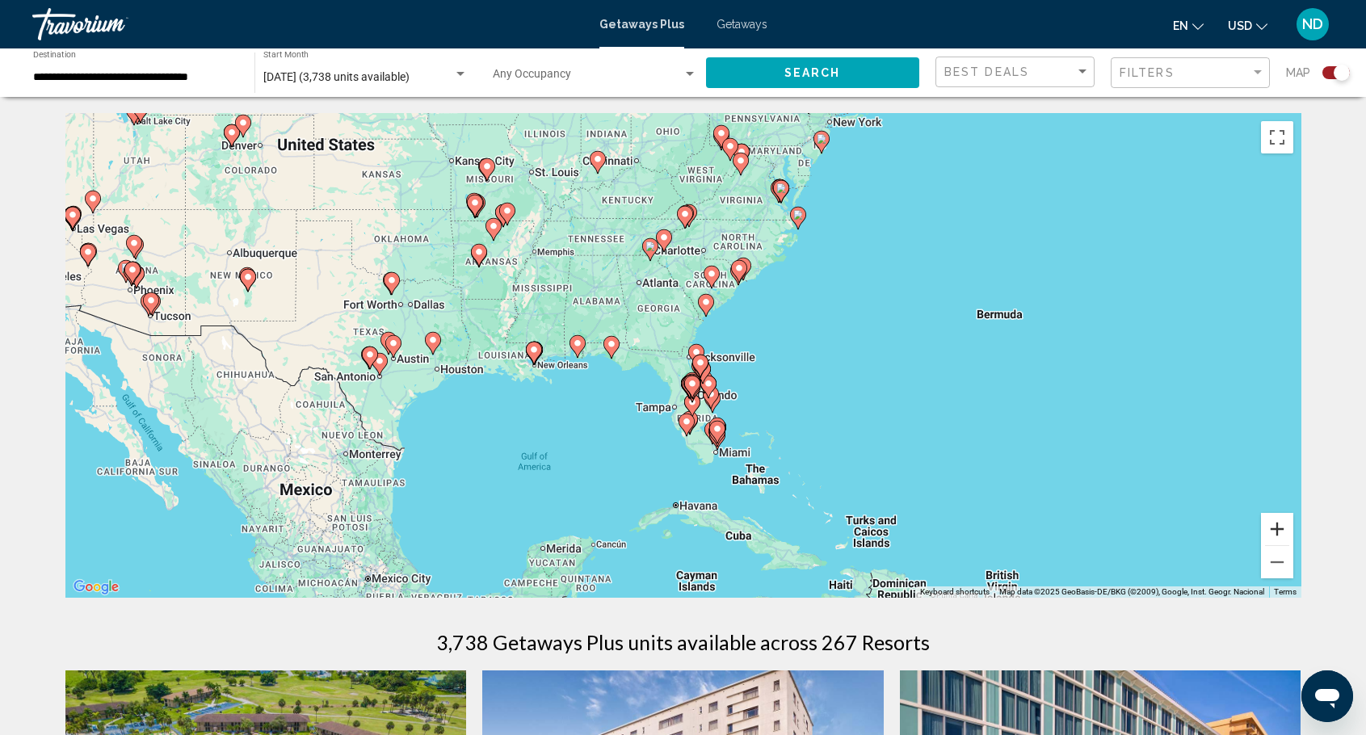
click at [1274, 527] on button "Zoom in" at bounding box center [1277, 529] width 32 height 32
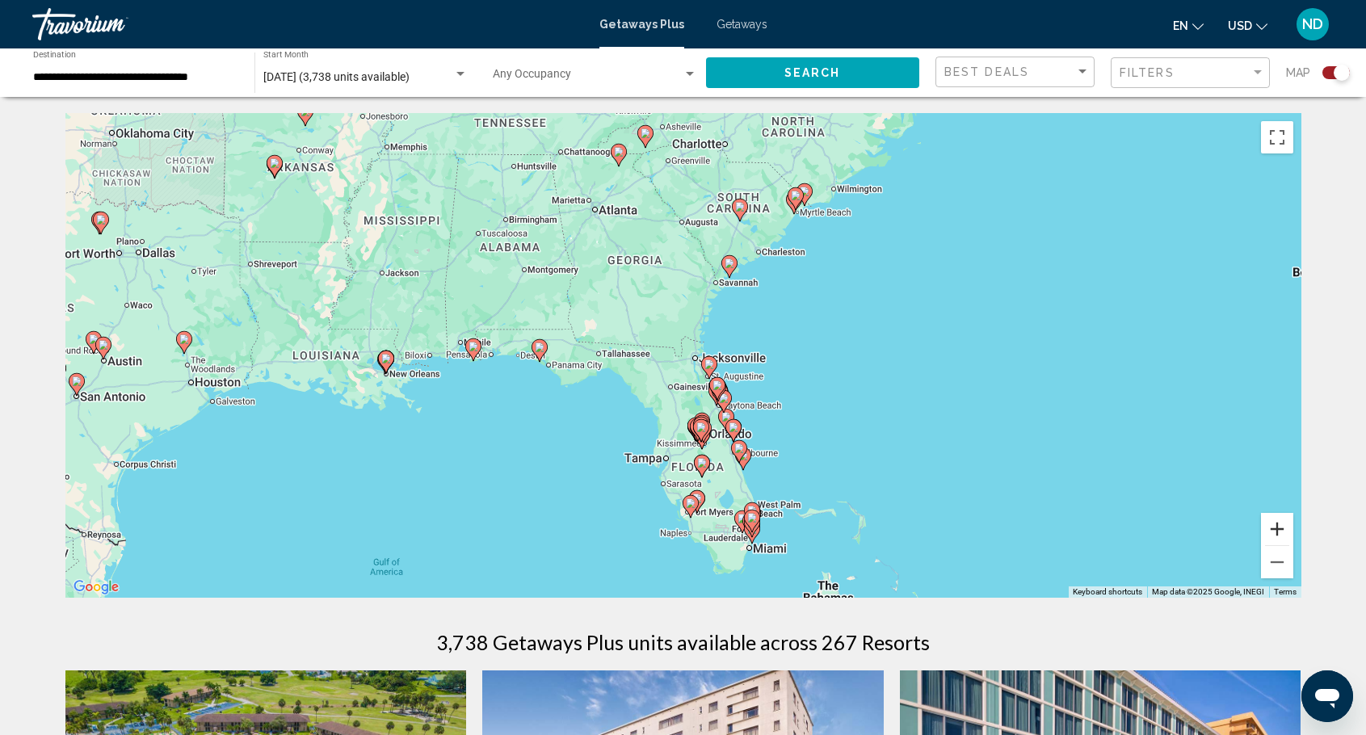
click at [1277, 525] on button "Zoom in" at bounding box center [1277, 529] width 32 height 32
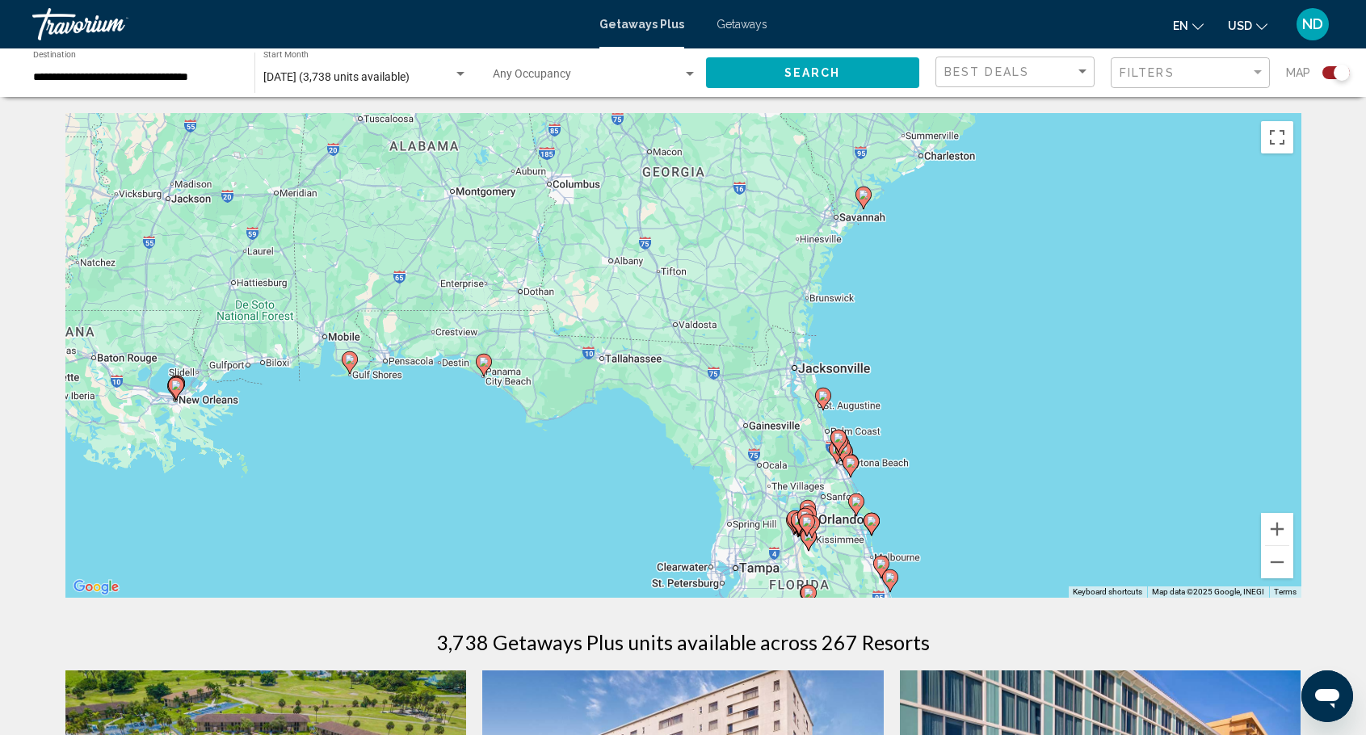
drag, startPoint x: 977, startPoint y: 445, endPoint x: 1067, endPoint y: 452, distance: 89.9
click at [1067, 452] on div "To activate drag with keyboard, press Alt + Enter. Once in keyboard drag state,…" at bounding box center [683, 355] width 1236 height 485
click at [864, 199] on image "Main content" at bounding box center [864, 195] width 10 height 10
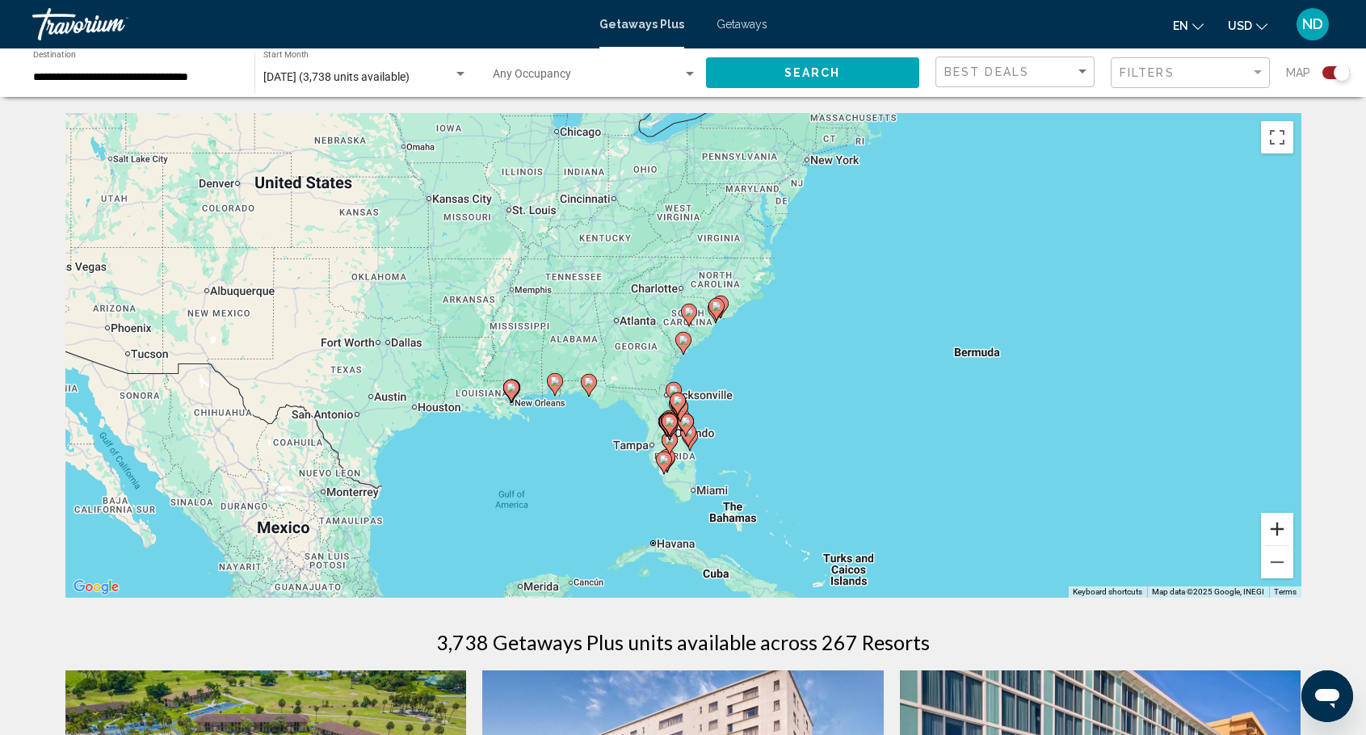
click at [1269, 526] on button "Zoom in" at bounding box center [1277, 529] width 32 height 32
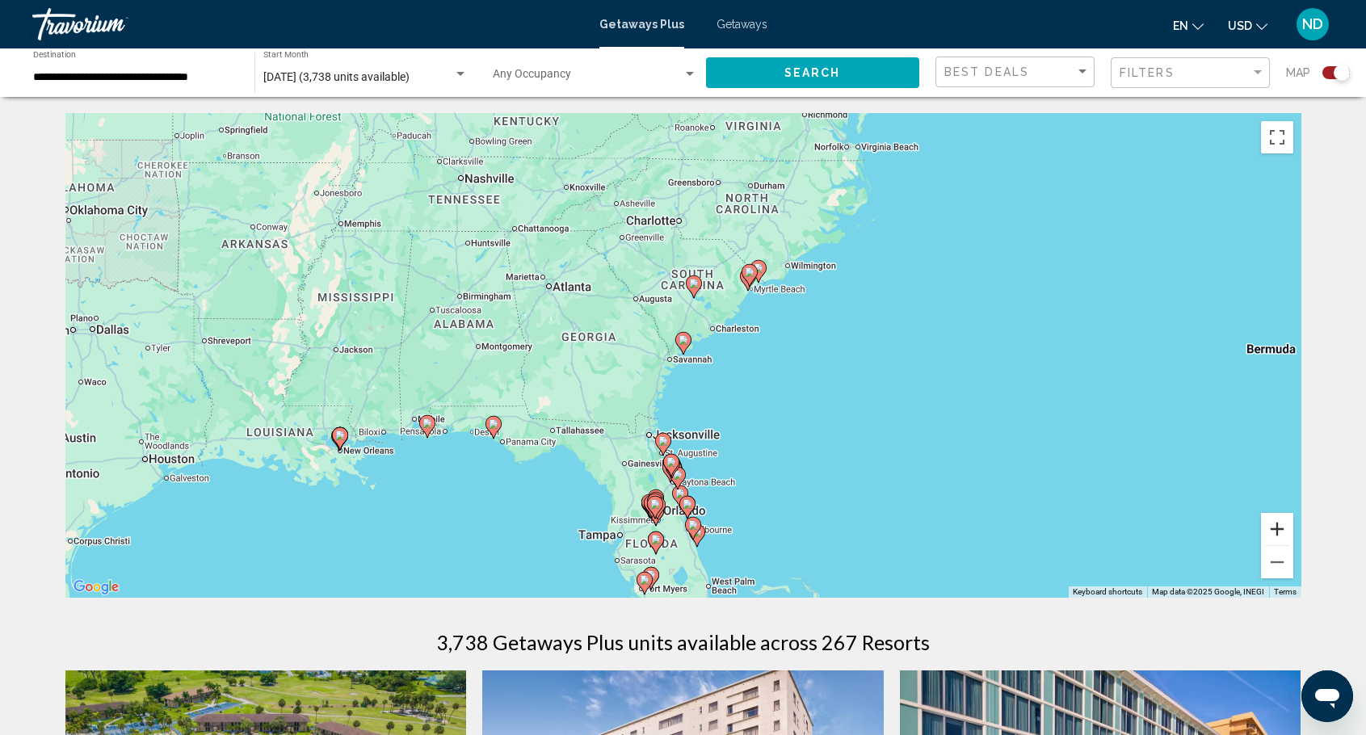
click at [1269, 526] on button "Zoom in" at bounding box center [1277, 529] width 32 height 32
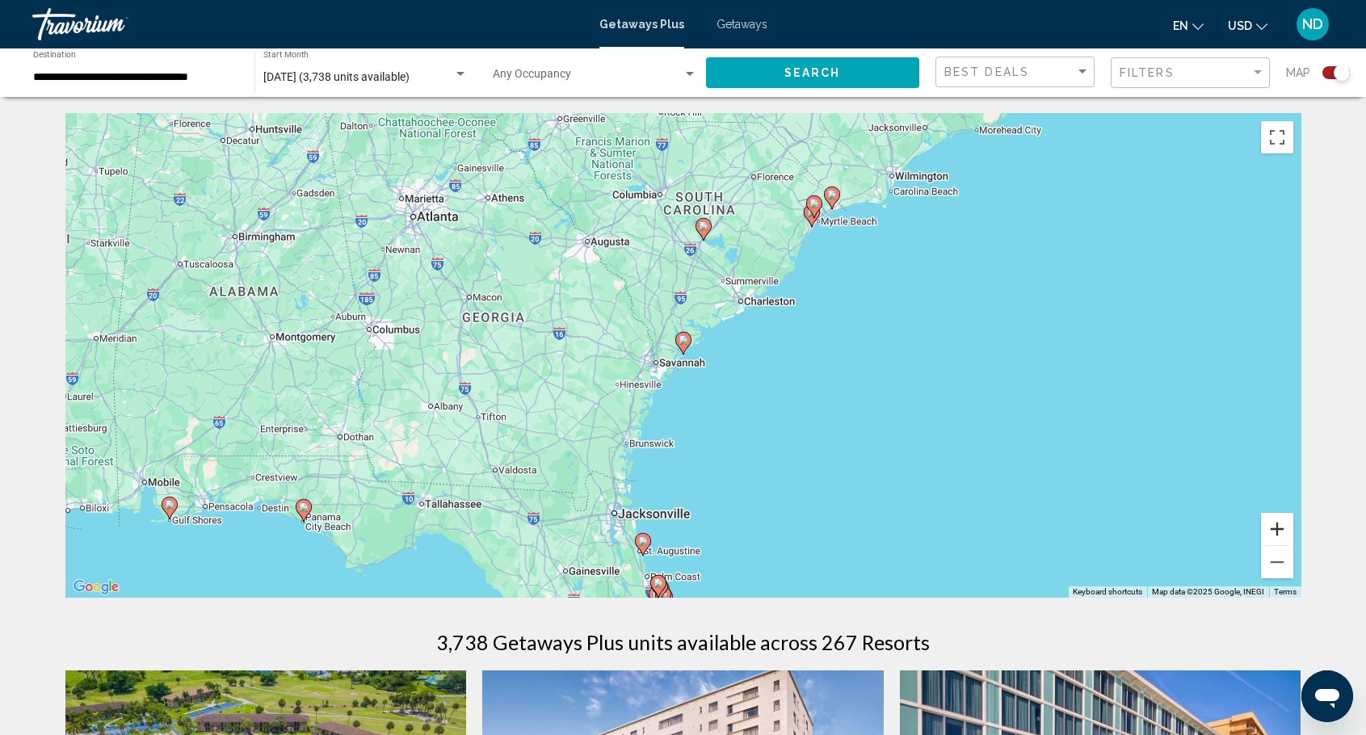
click at [1270, 526] on button "Zoom in" at bounding box center [1277, 529] width 32 height 32
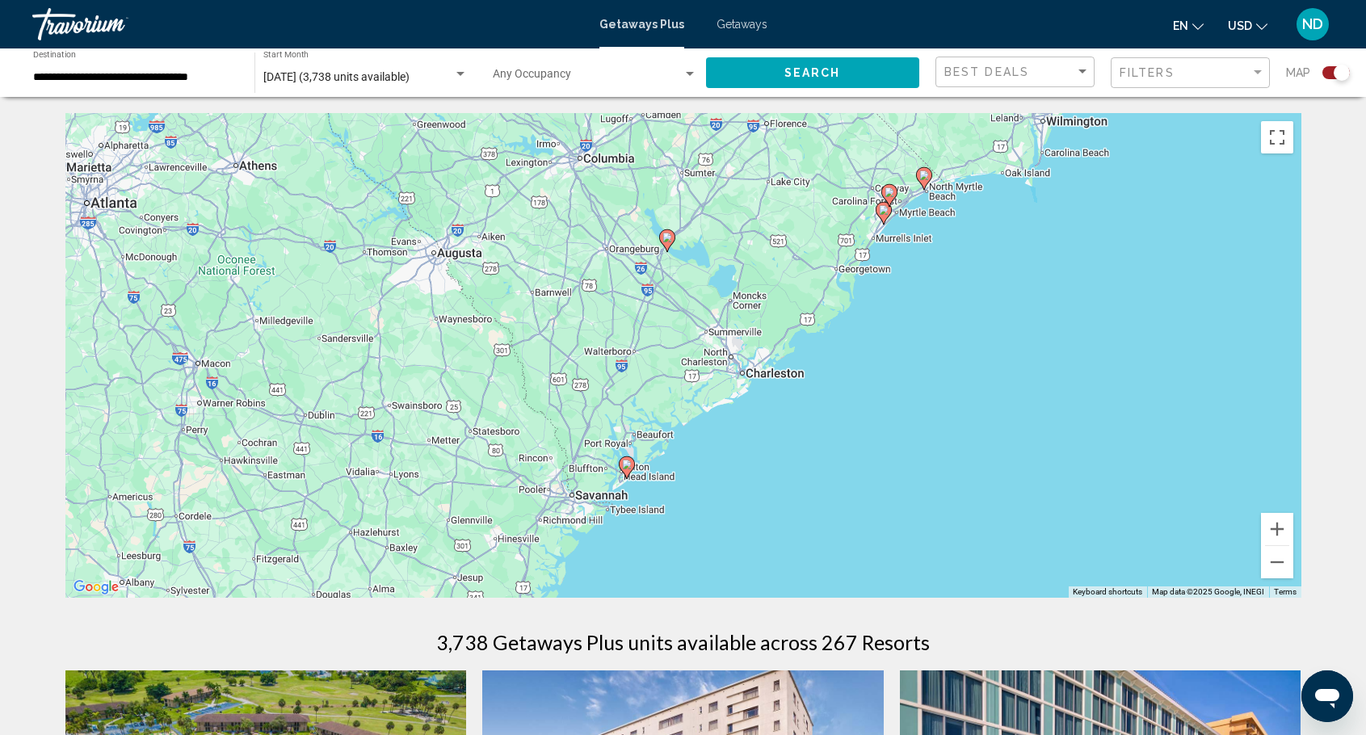
drag, startPoint x: 1128, startPoint y: 362, endPoint x: 1069, endPoint y: 487, distance: 138.0
click at [1069, 487] on div "To activate drag with keyboard, press Alt + Enter. Once in keyboard drag state,…" at bounding box center [683, 355] width 1236 height 485
click at [626, 460] on image "Main content" at bounding box center [627, 465] width 10 height 10
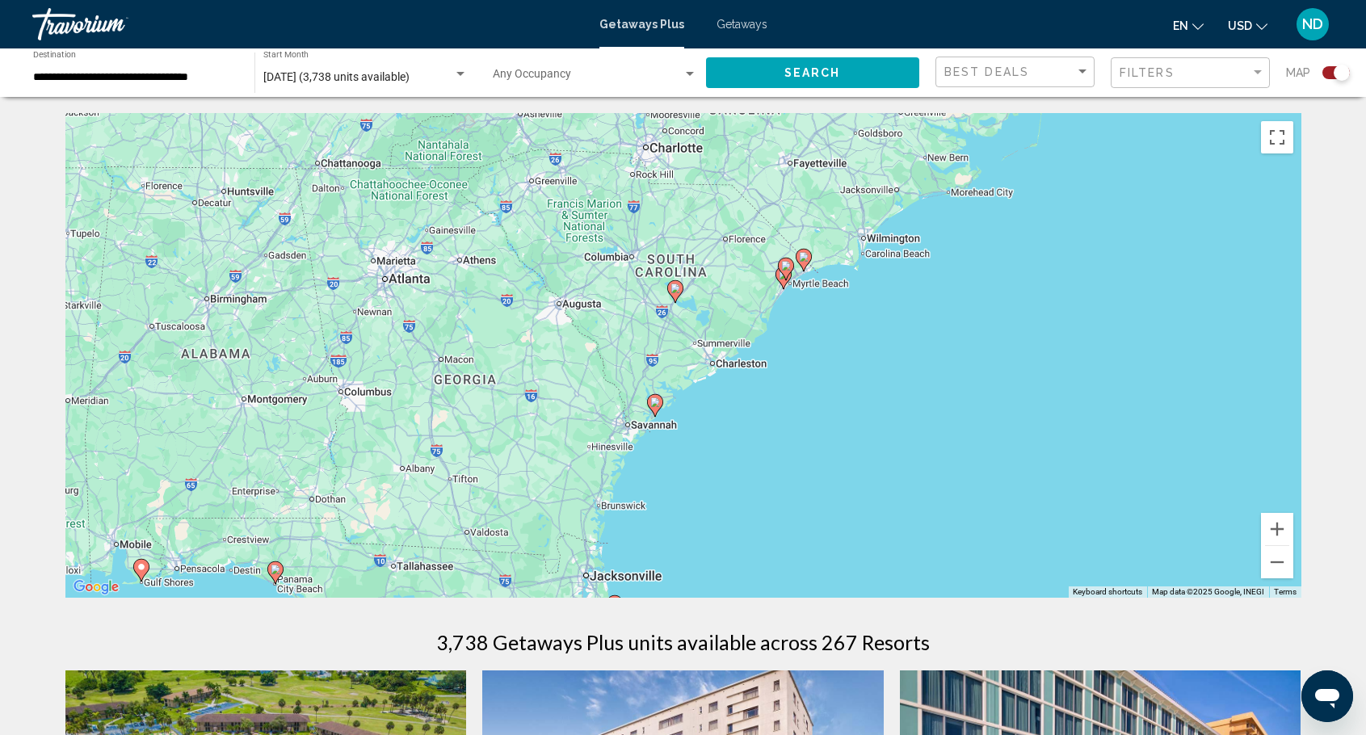
click at [656, 405] on image "Main content" at bounding box center [655, 402] width 10 height 10
type input "**********"
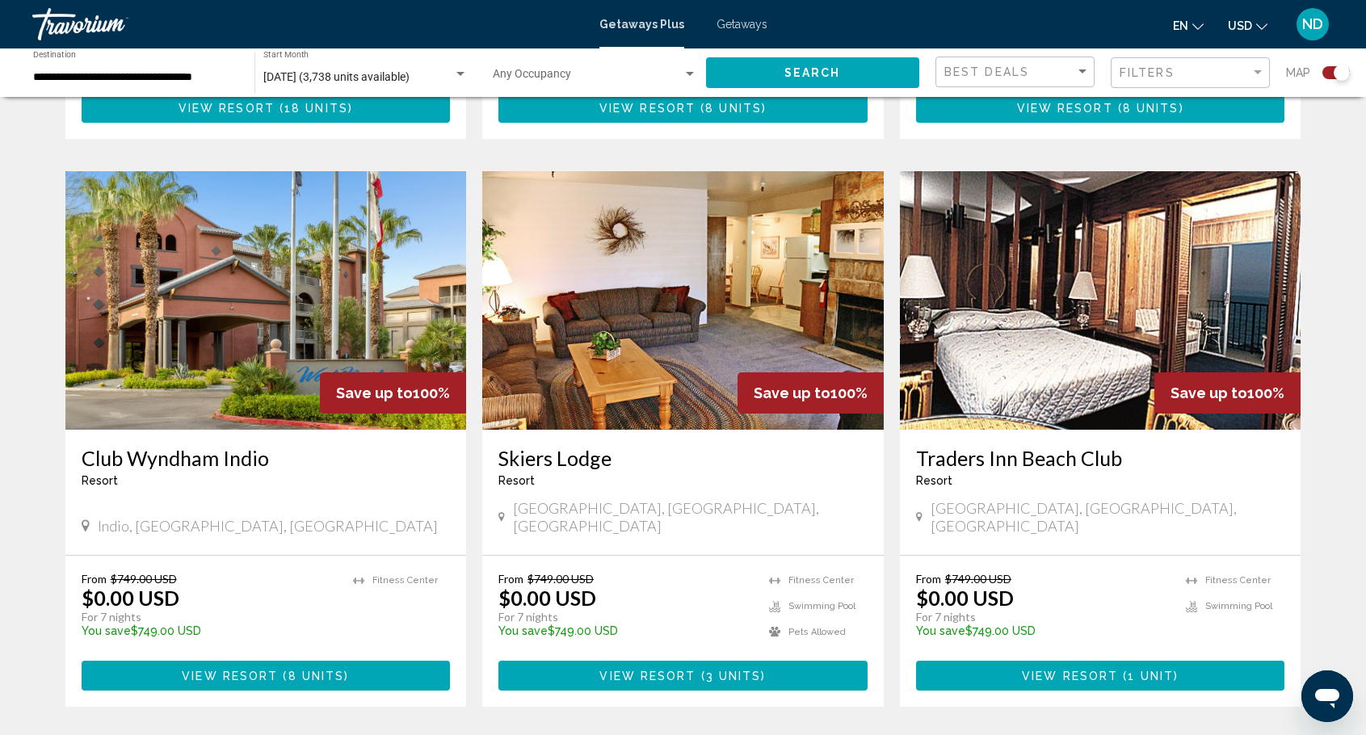
scroll to position [2181, 0]
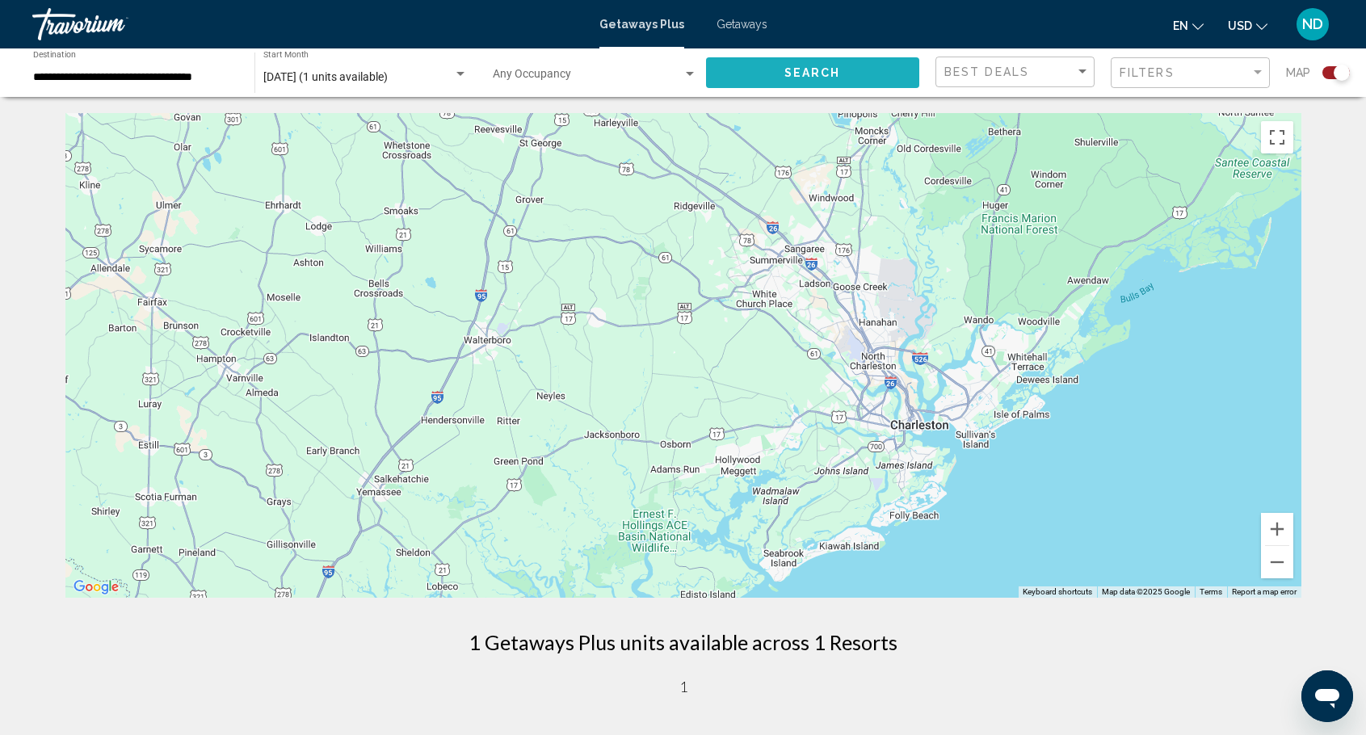
click at [837, 69] on span "Search" at bounding box center [812, 73] width 57 height 13
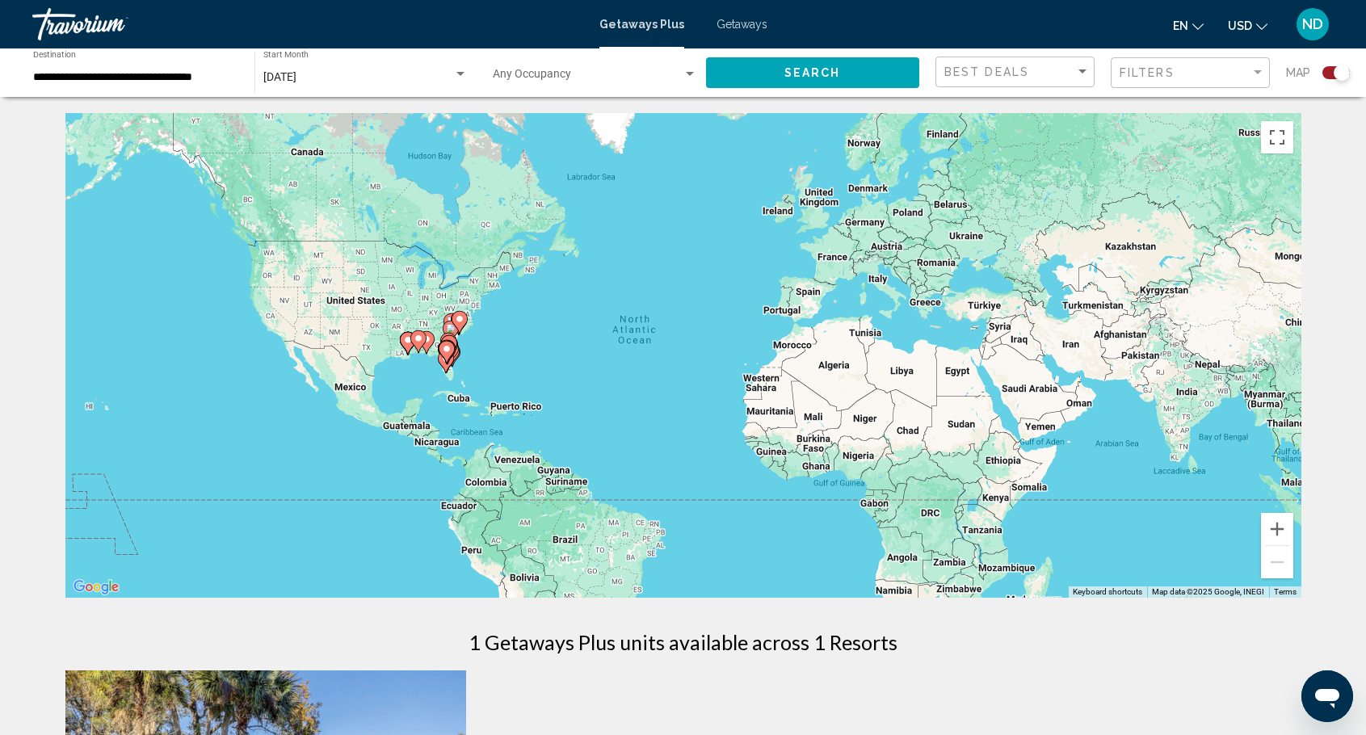
click at [544, 361] on div "To navigate, press the arrow keys. To activate drag with keyboard, press Alt + …" at bounding box center [683, 355] width 1236 height 485
click at [1279, 531] on button "Zoom in" at bounding box center [1277, 529] width 32 height 32
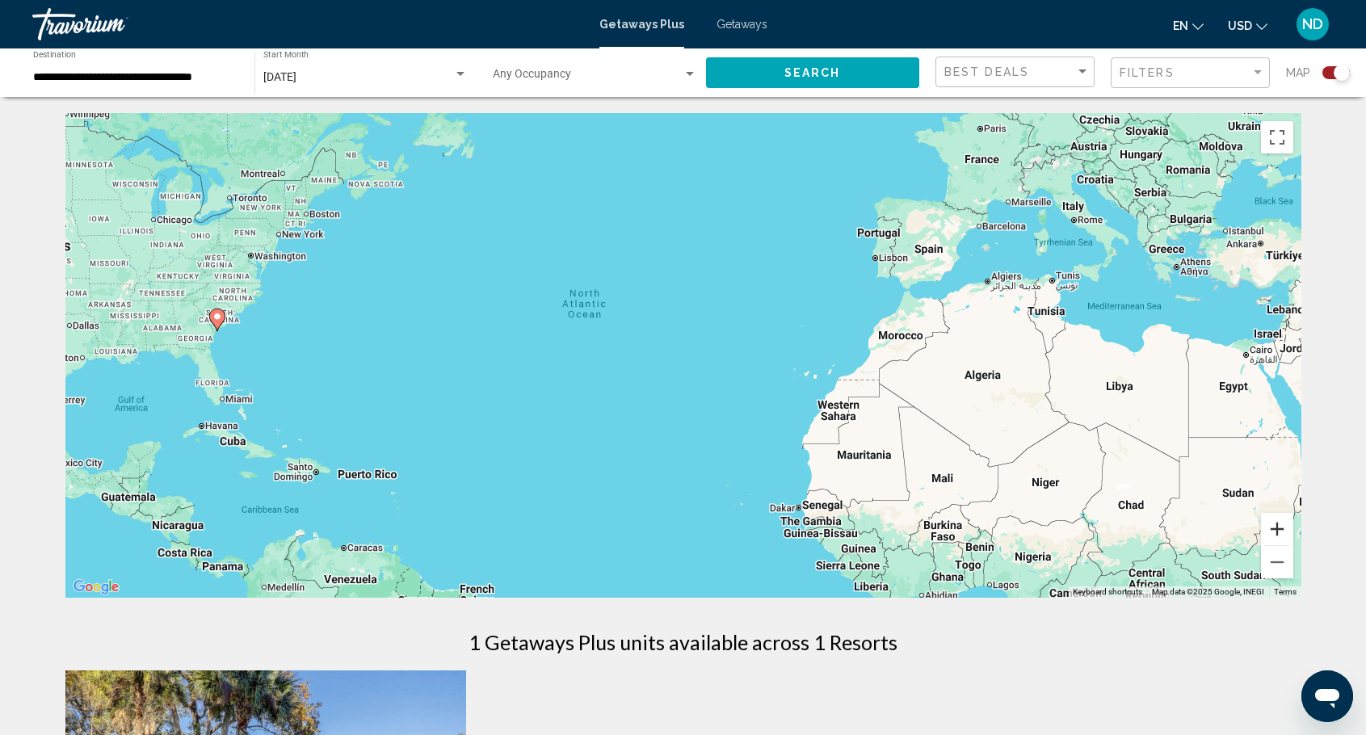
click at [1279, 531] on button "Zoom in" at bounding box center [1277, 529] width 32 height 32
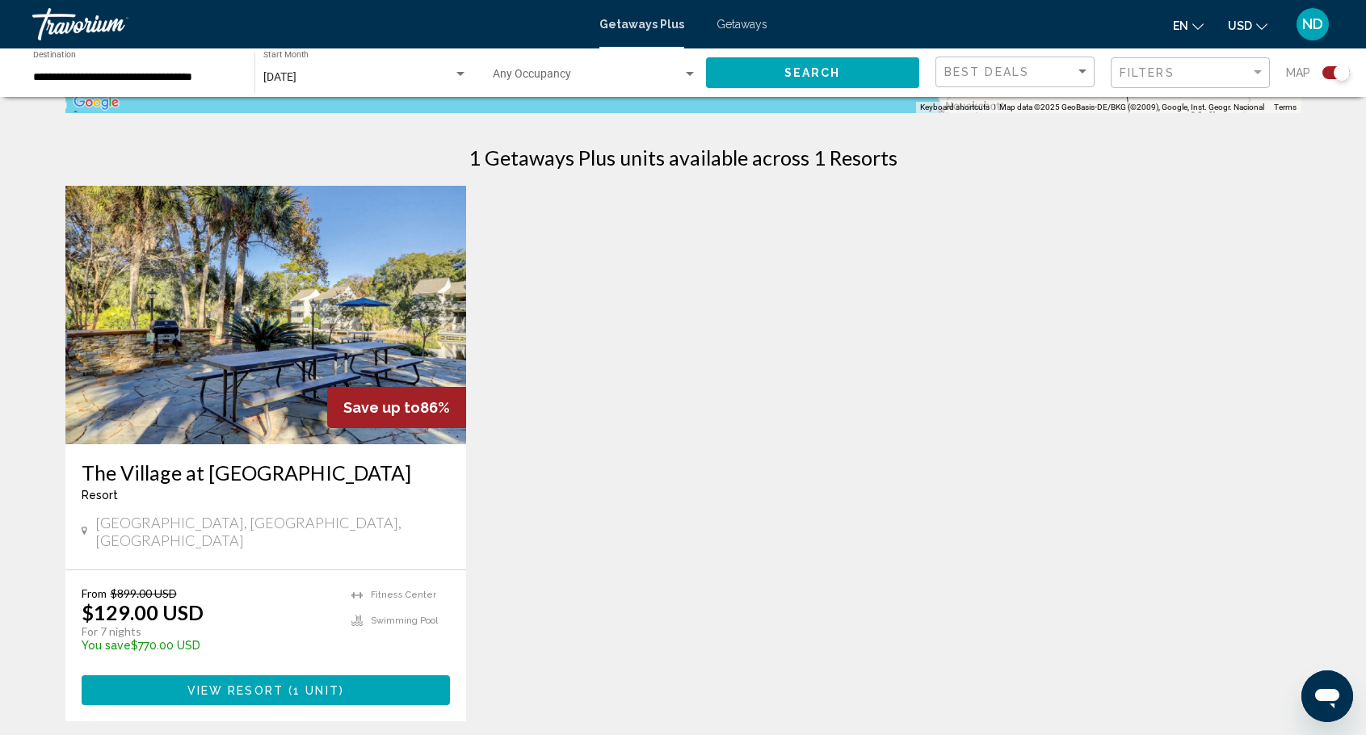
scroll to position [565, 0]
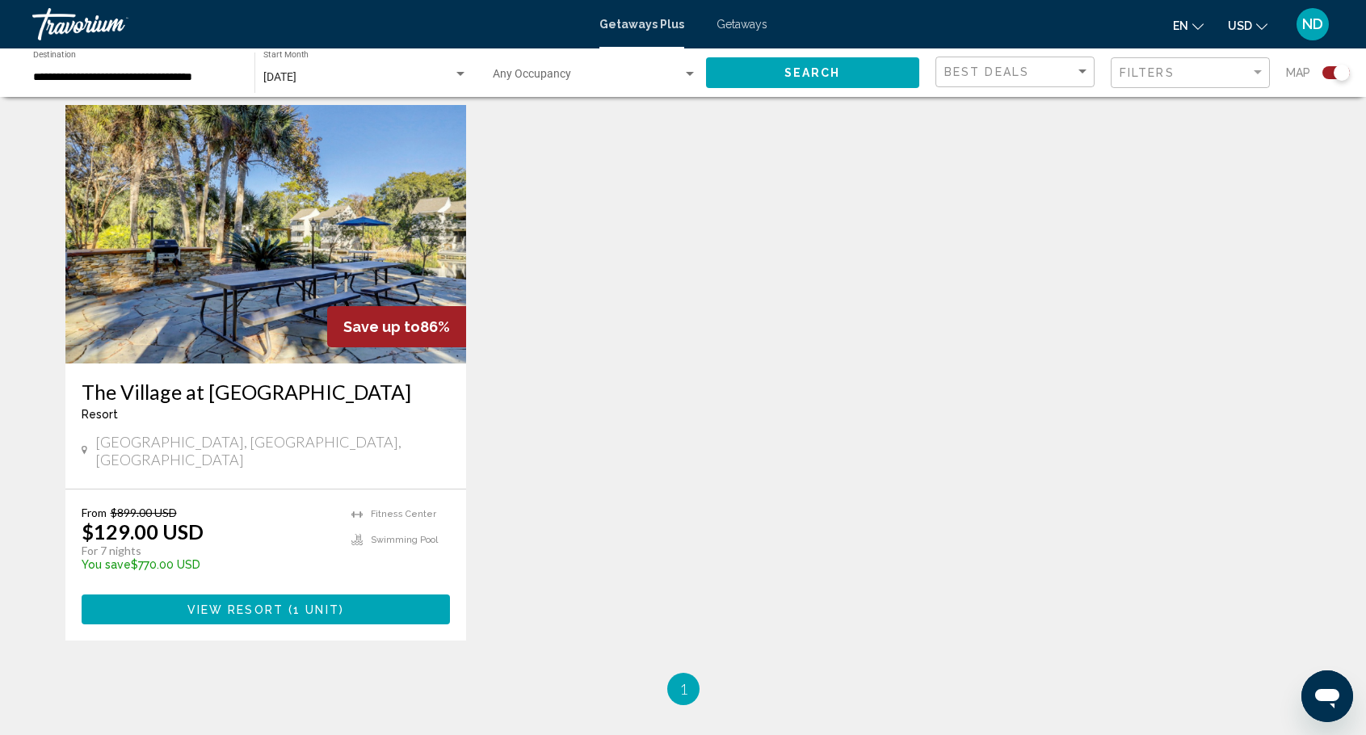
click at [250, 506] on p "From $899.00 USD" at bounding box center [209, 513] width 254 height 14
click at [283, 603] on span "Main content" at bounding box center [285, 609] width 5 height 13
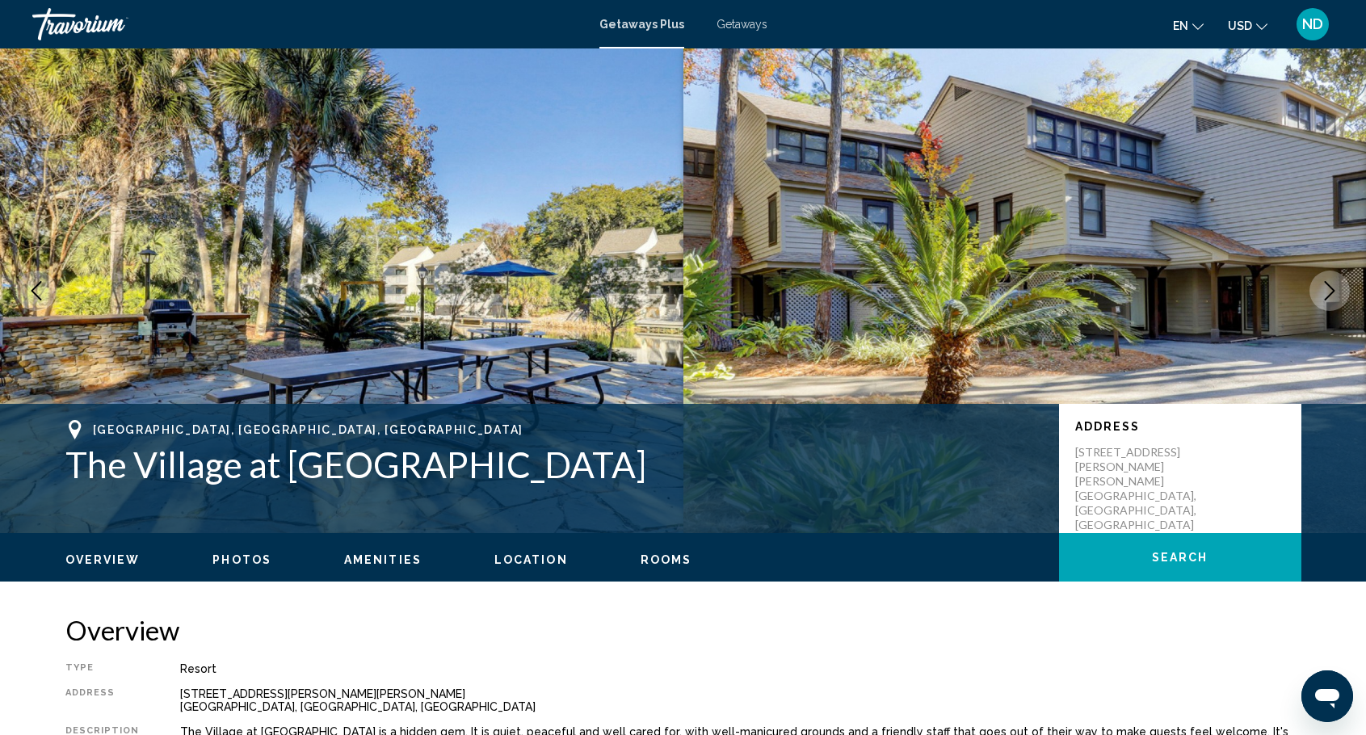
click at [1333, 291] on icon "Next image" at bounding box center [1330, 290] width 10 height 19
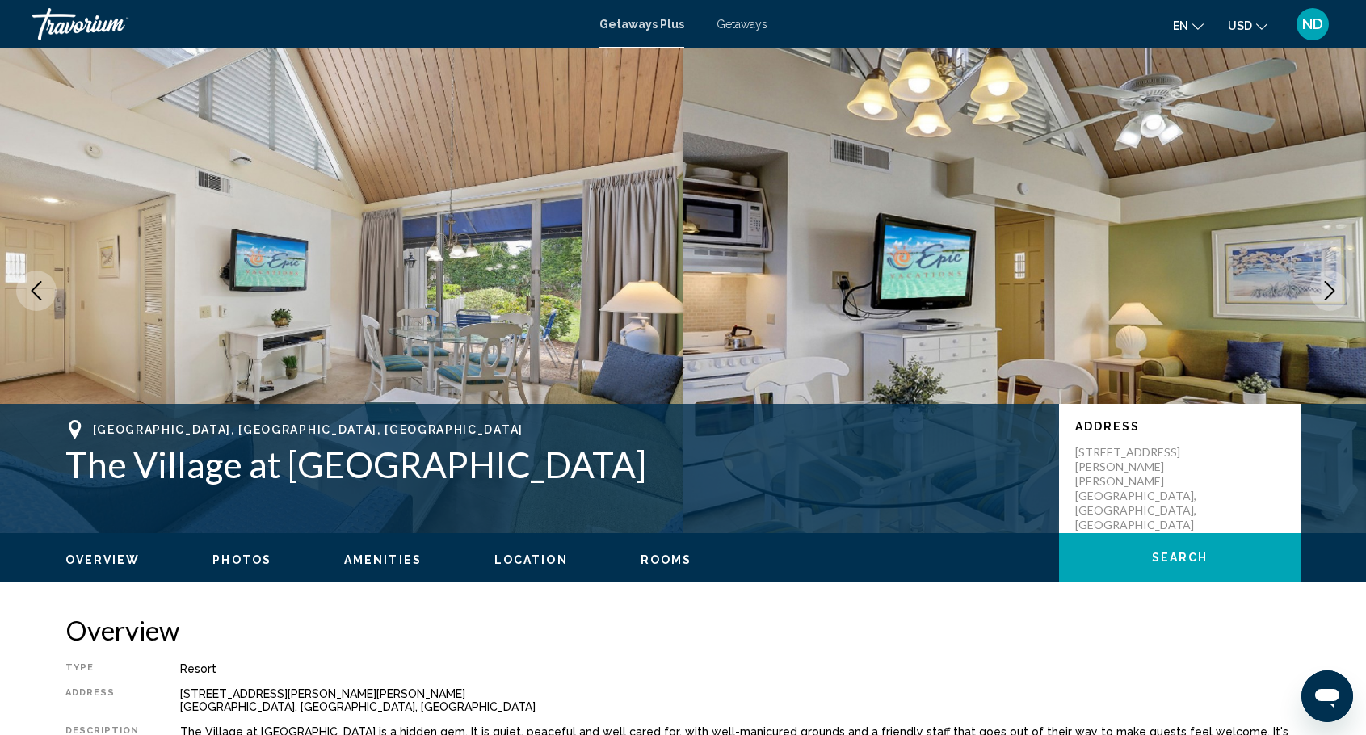
click at [1333, 291] on icon "Next image" at bounding box center [1330, 290] width 10 height 19
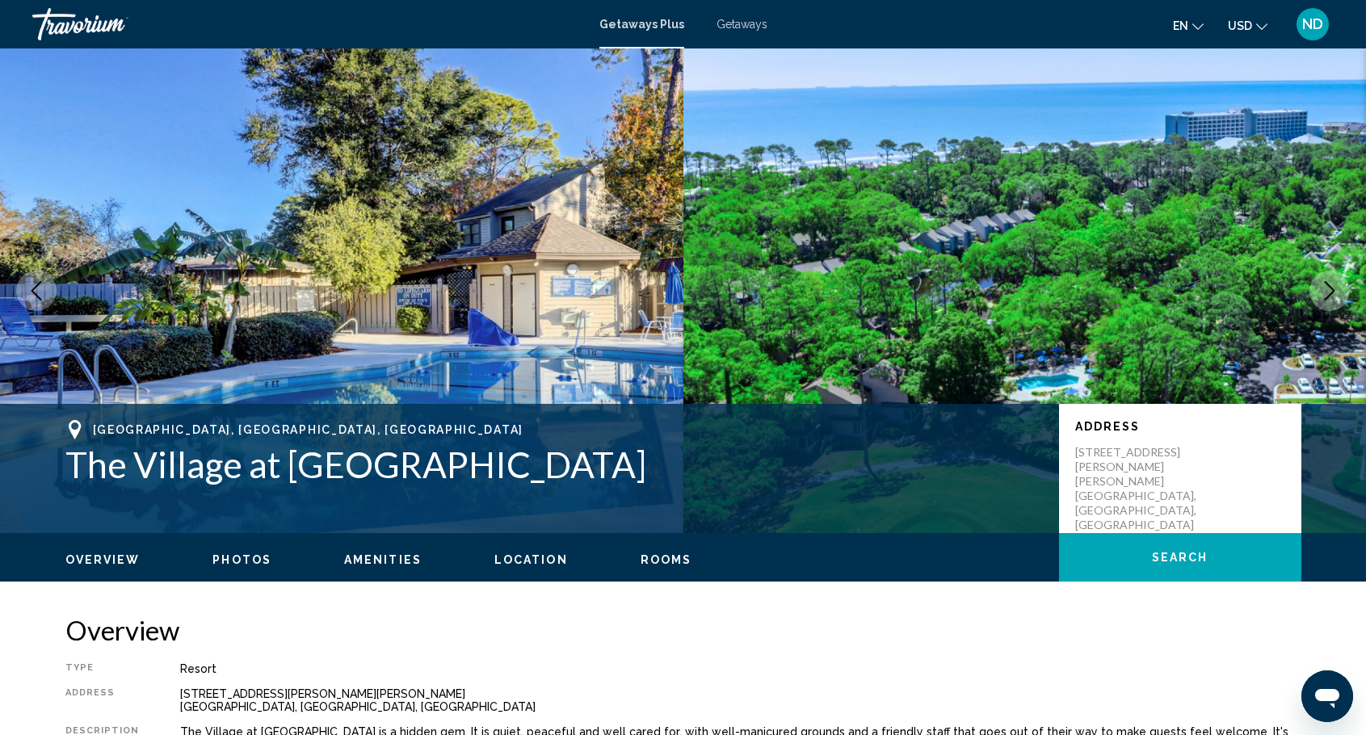
click at [1329, 288] on icon "Next image" at bounding box center [1329, 290] width 19 height 19
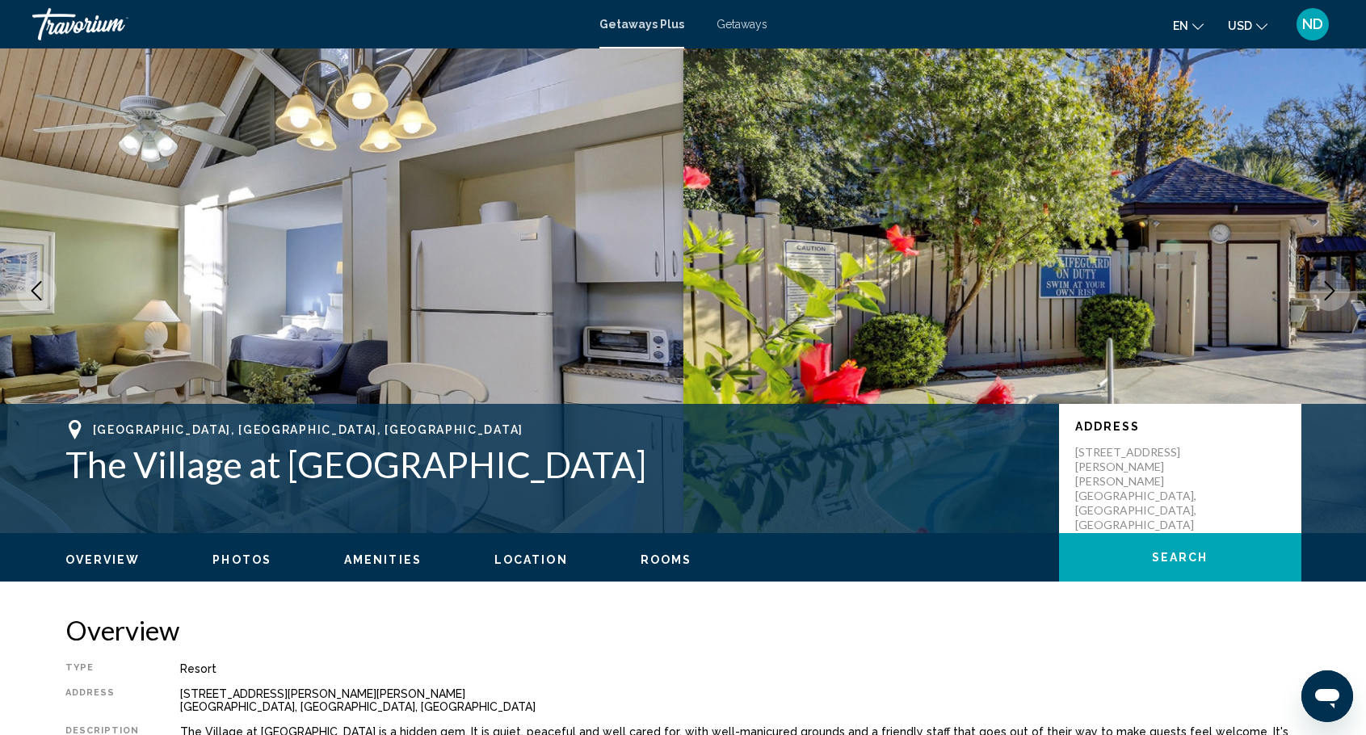
click at [1329, 288] on icon "Next image" at bounding box center [1329, 290] width 19 height 19
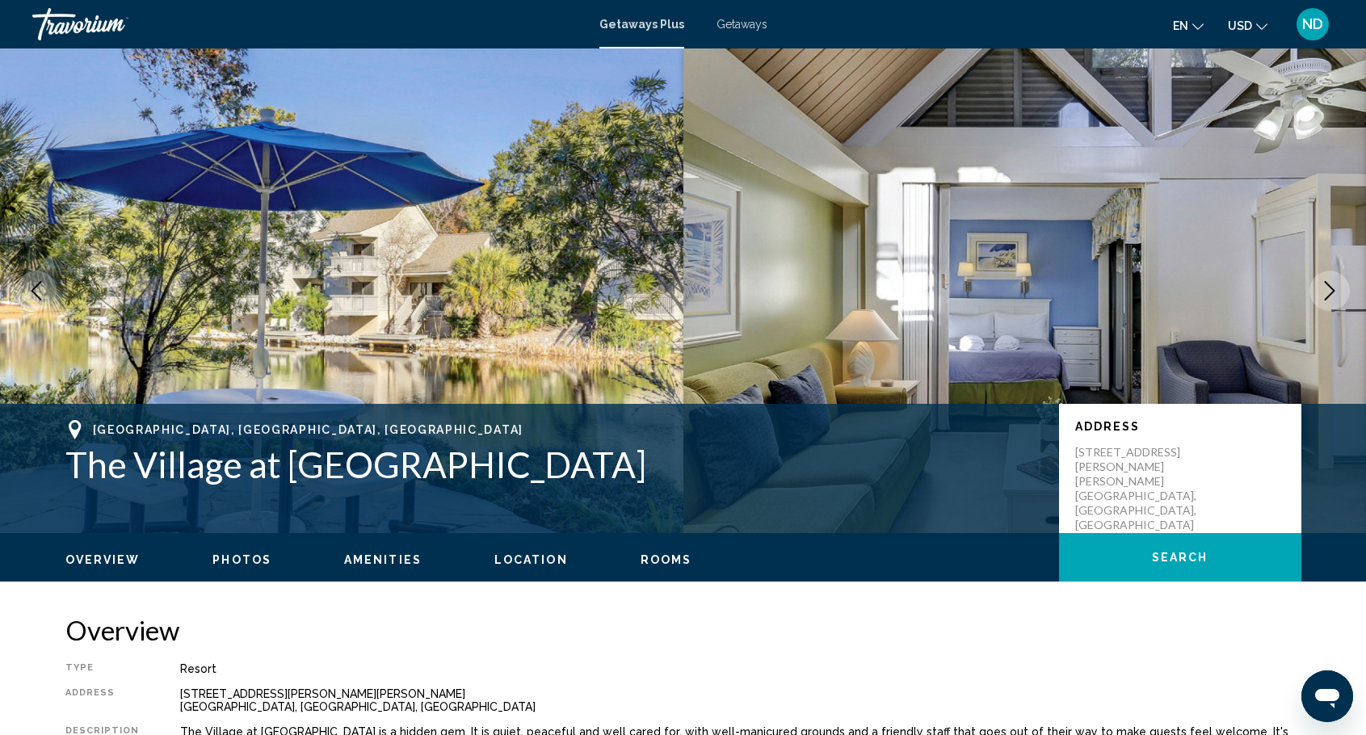
click at [1329, 288] on icon "Next image" at bounding box center [1329, 290] width 19 height 19
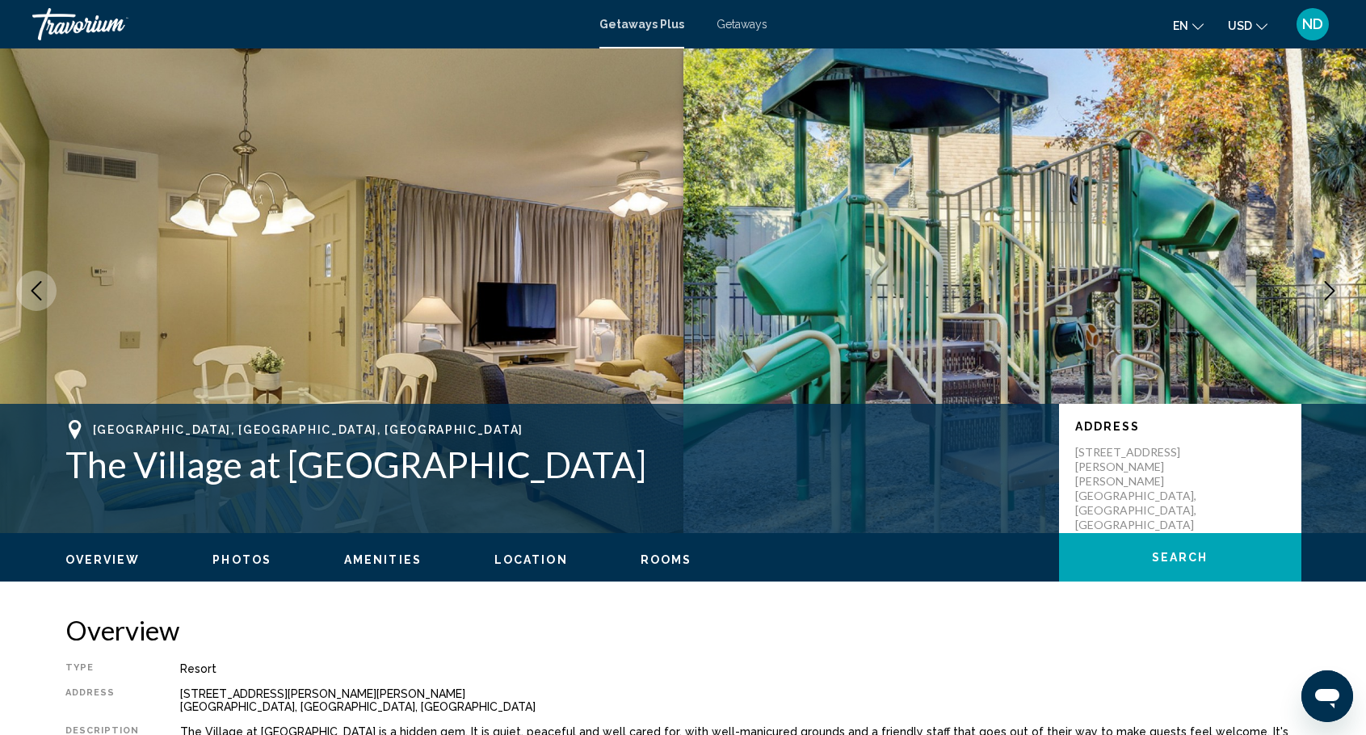
click at [1329, 288] on icon "Next image" at bounding box center [1329, 290] width 19 height 19
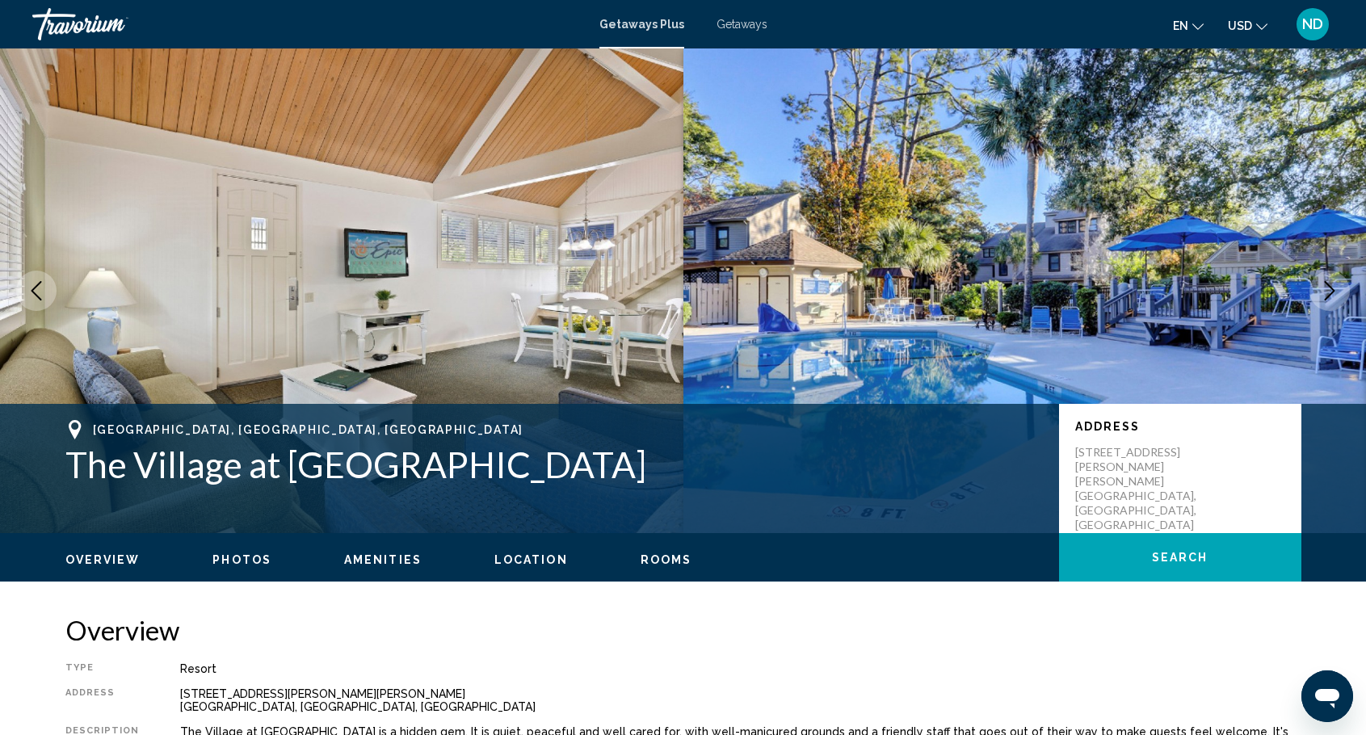
click at [1323, 290] on icon "Next image" at bounding box center [1329, 290] width 19 height 19
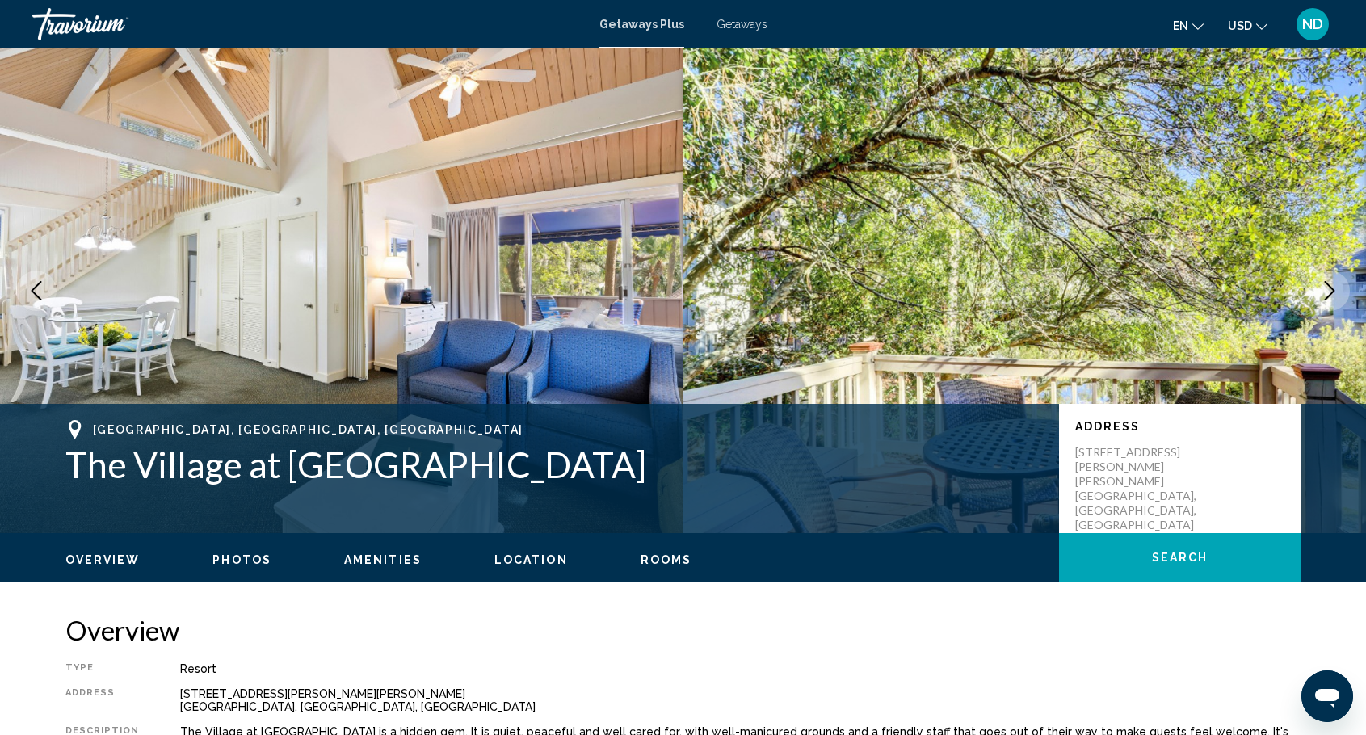
click at [1325, 291] on icon "Next image" at bounding box center [1329, 290] width 19 height 19
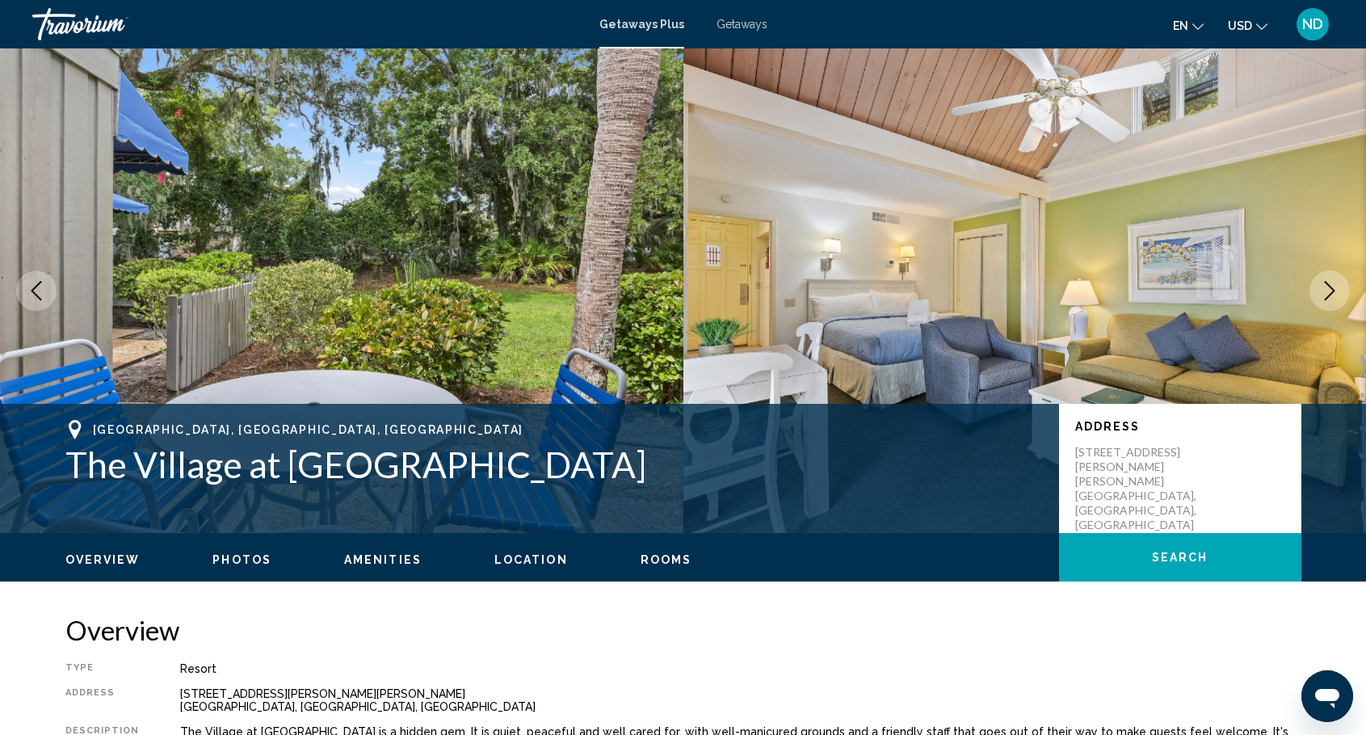
click at [1325, 291] on icon "Next image" at bounding box center [1329, 290] width 19 height 19
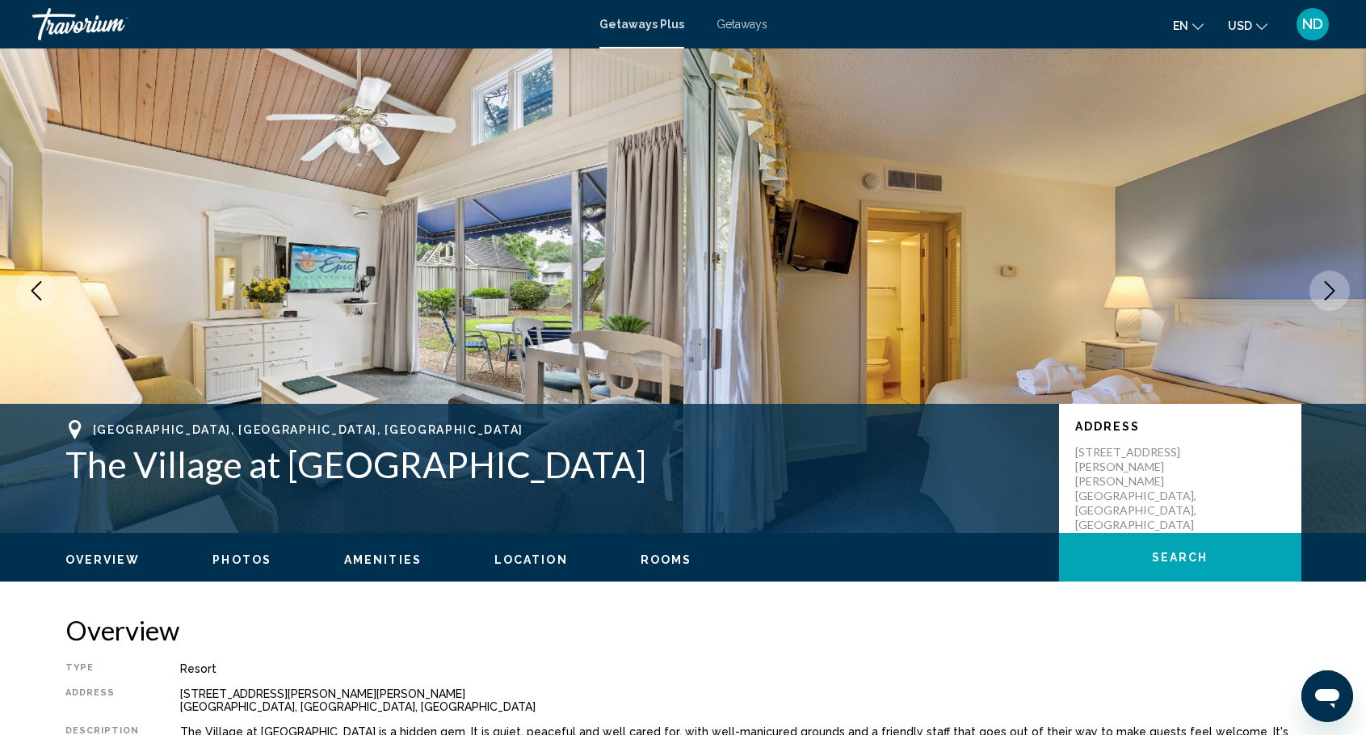
click at [1325, 291] on icon "Next image" at bounding box center [1329, 290] width 19 height 19
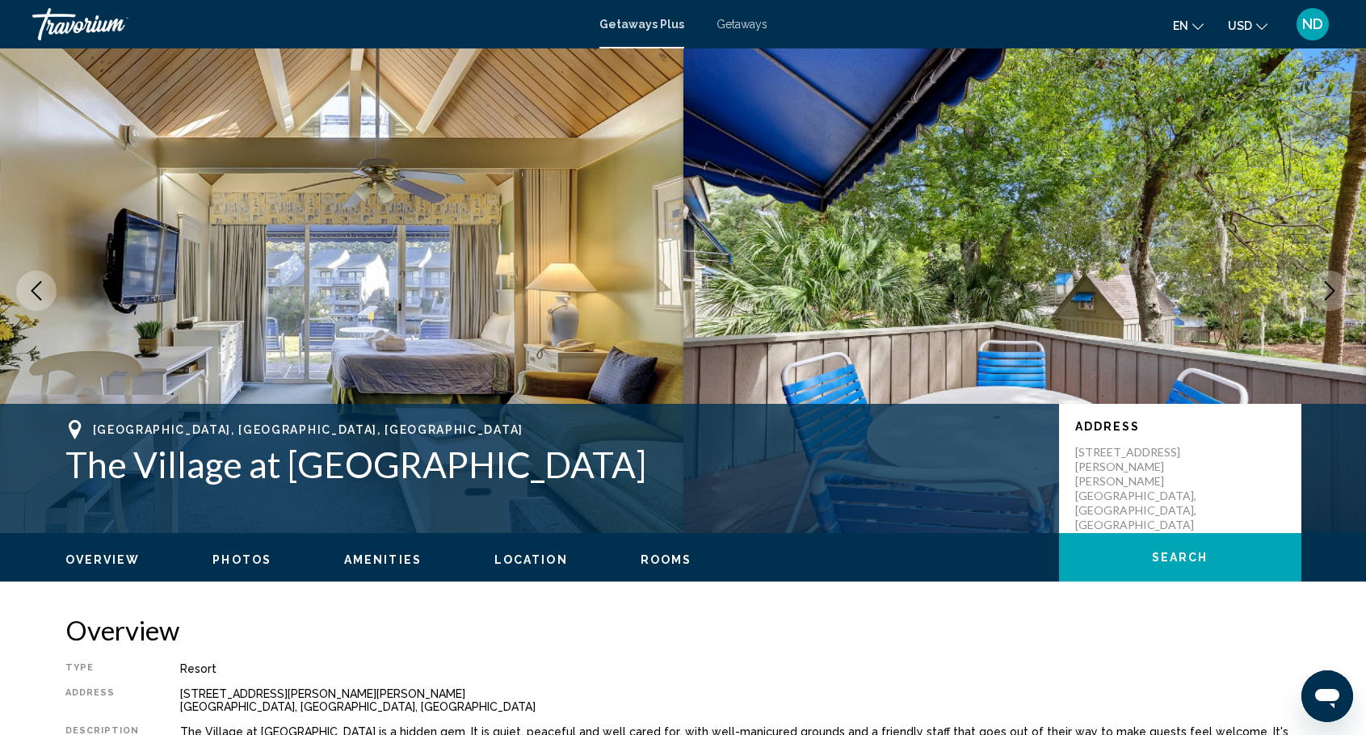
click at [1325, 291] on icon "Next image" at bounding box center [1329, 290] width 19 height 19
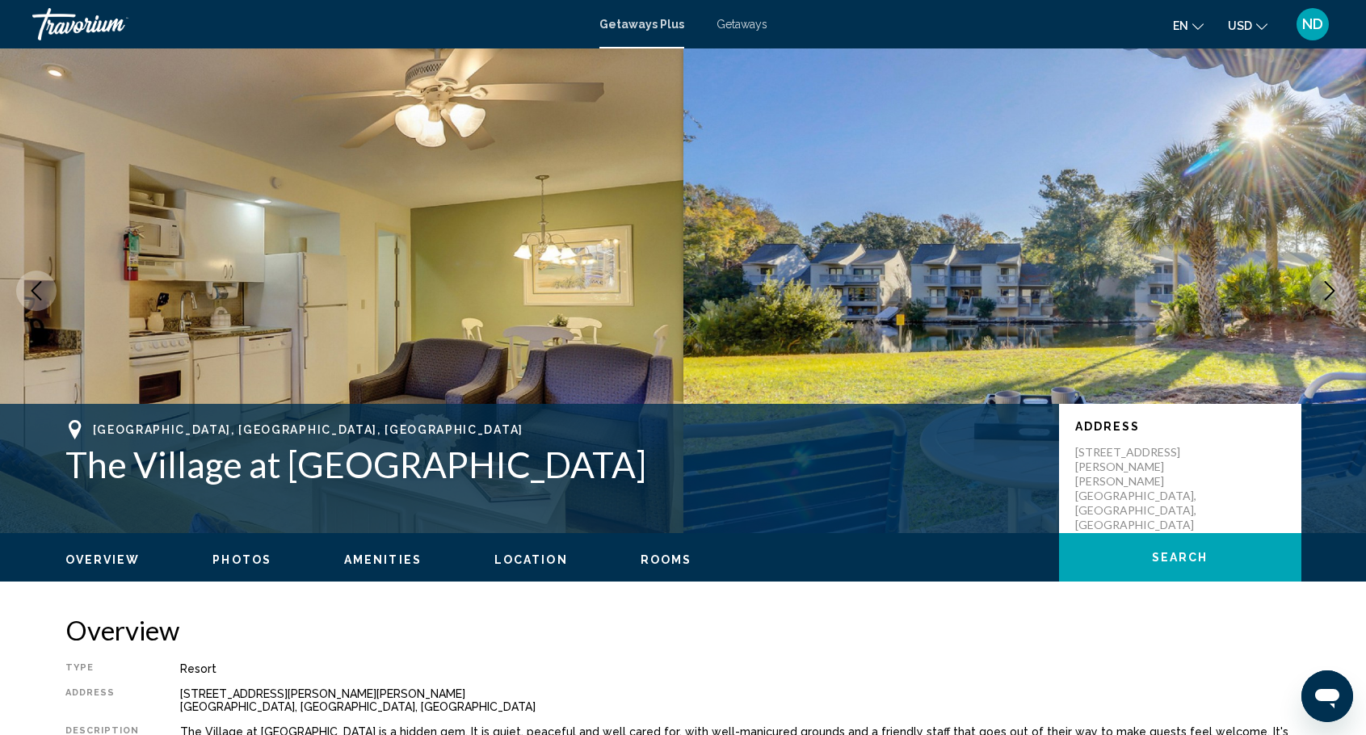
click at [1325, 291] on icon "Next image" at bounding box center [1329, 290] width 19 height 19
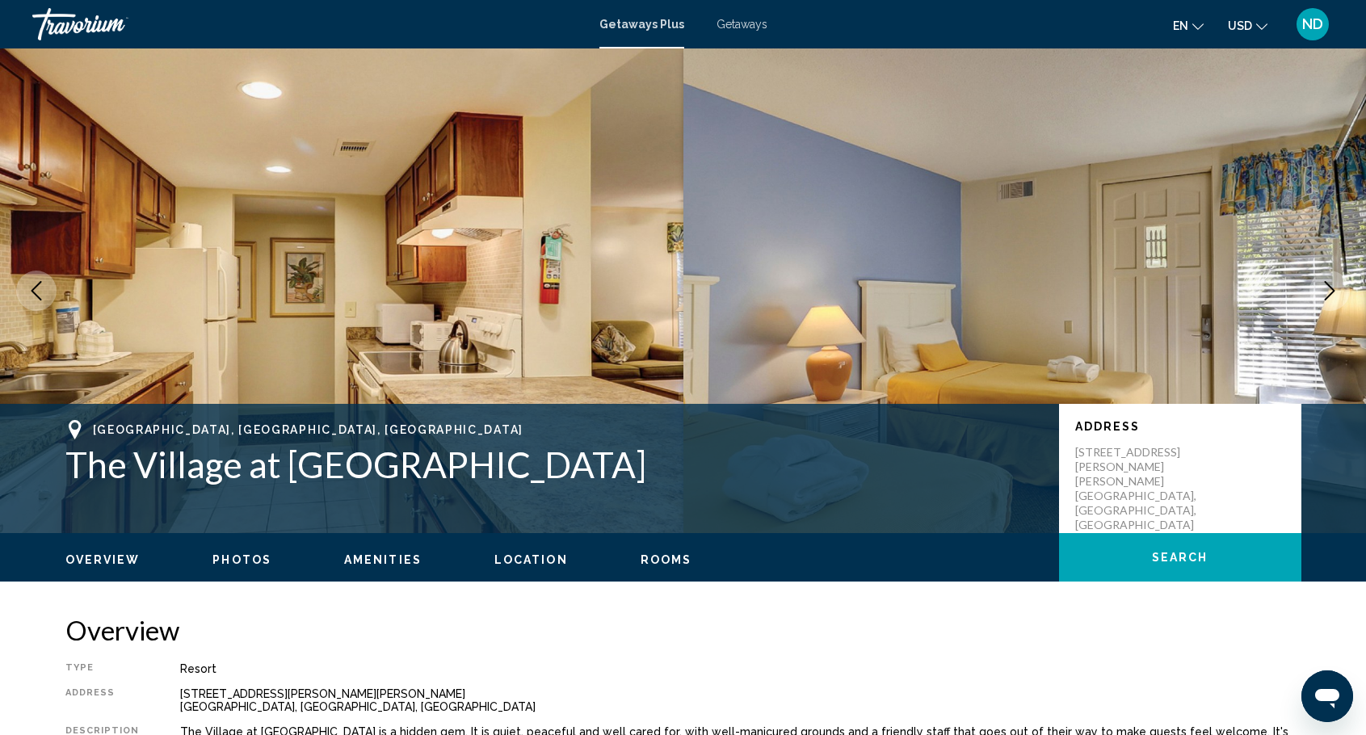
click at [1325, 291] on icon "Next image" at bounding box center [1329, 290] width 19 height 19
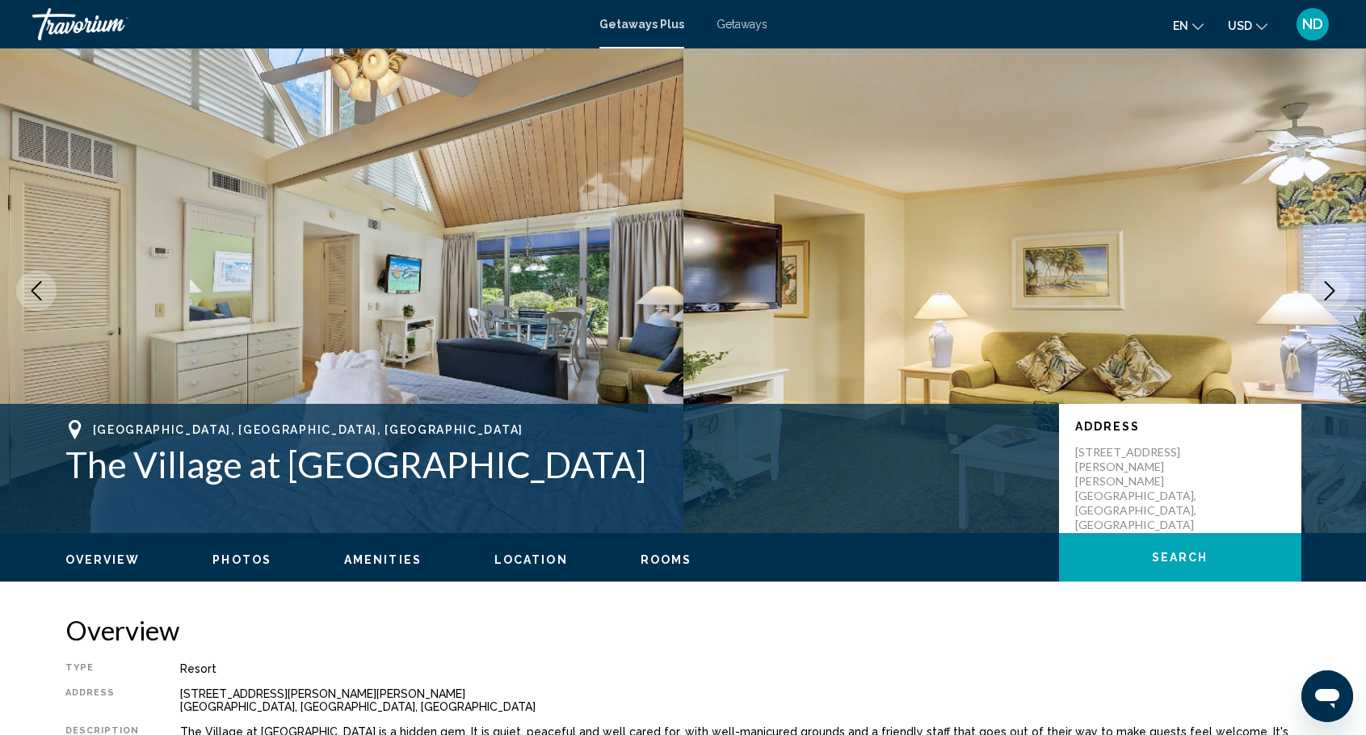
click at [1325, 291] on icon "Next image" at bounding box center [1329, 290] width 19 height 19
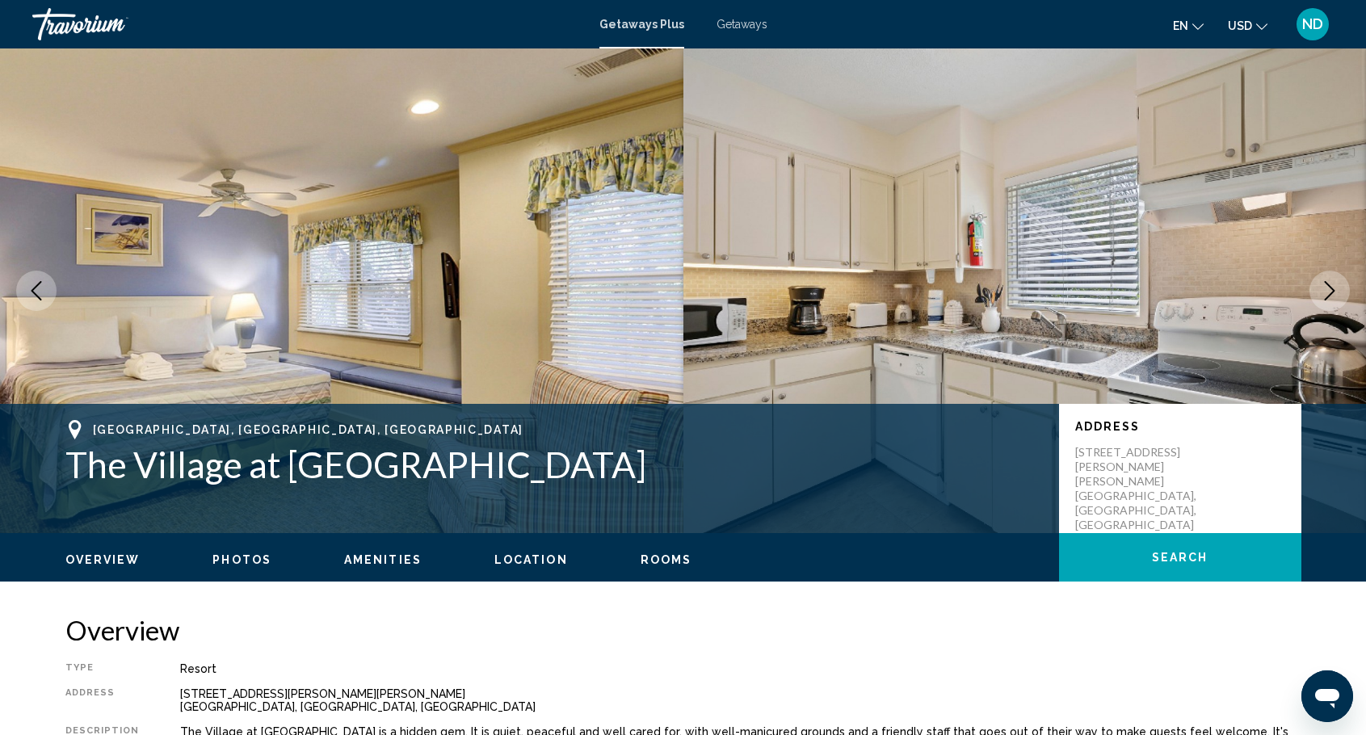
click at [648, 25] on span "Getaways Plus" at bounding box center [641, 24] width 85 height 13
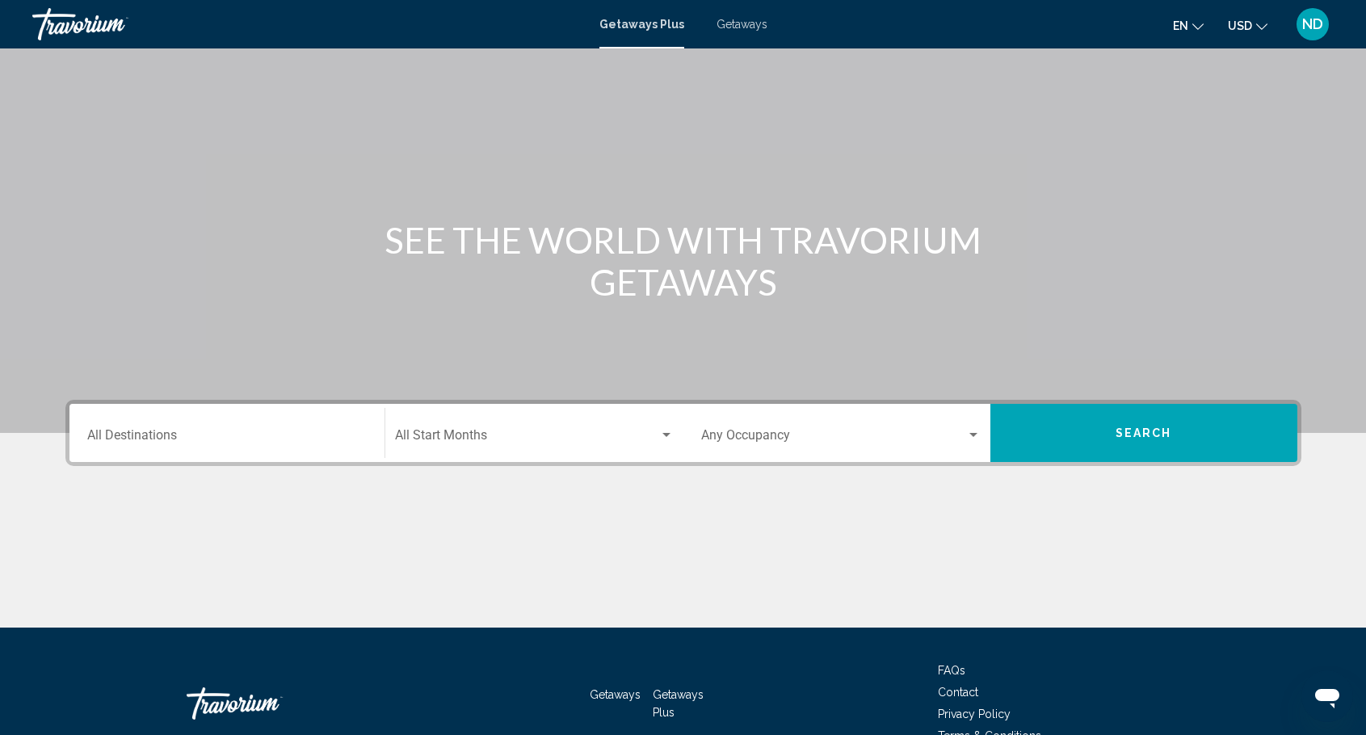
scroll to position [81, 0]
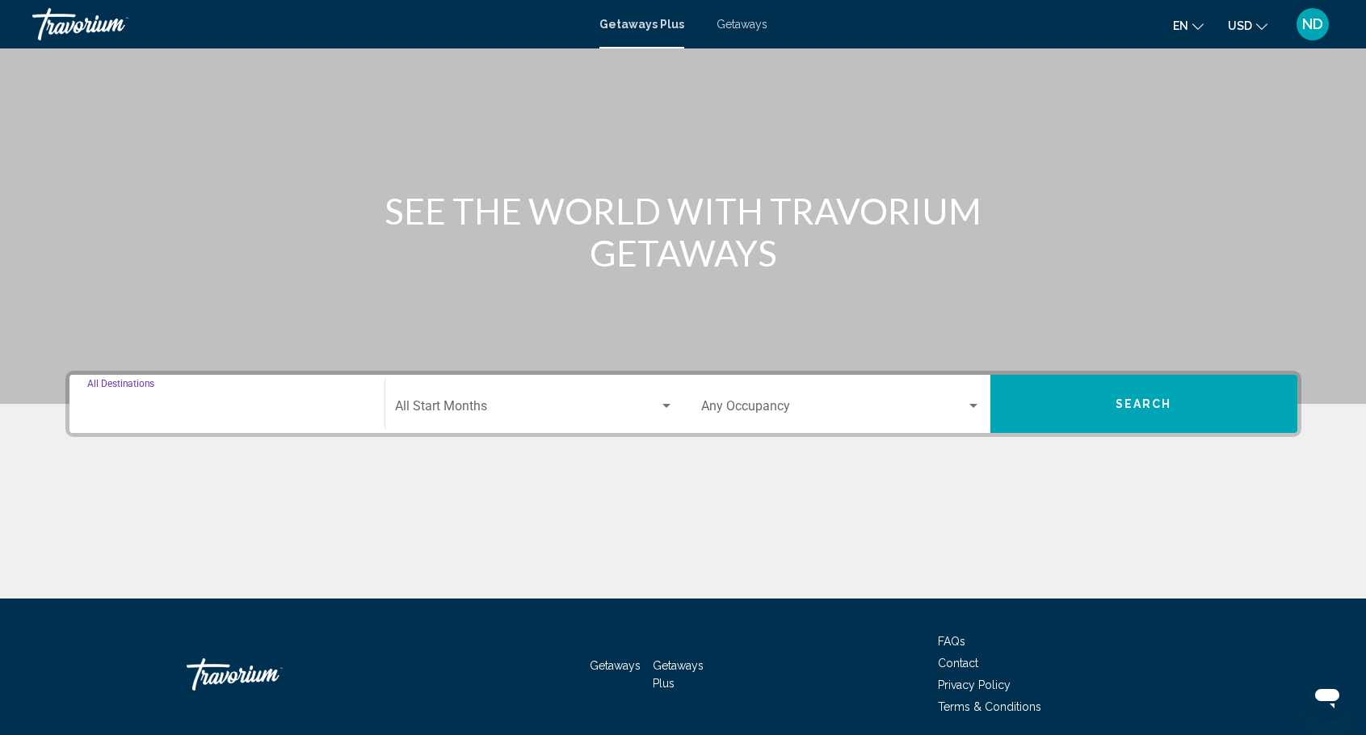
click at [153, 405] on input "Destination All Destinations" at bounding box center [226, 409] width 279 height 15
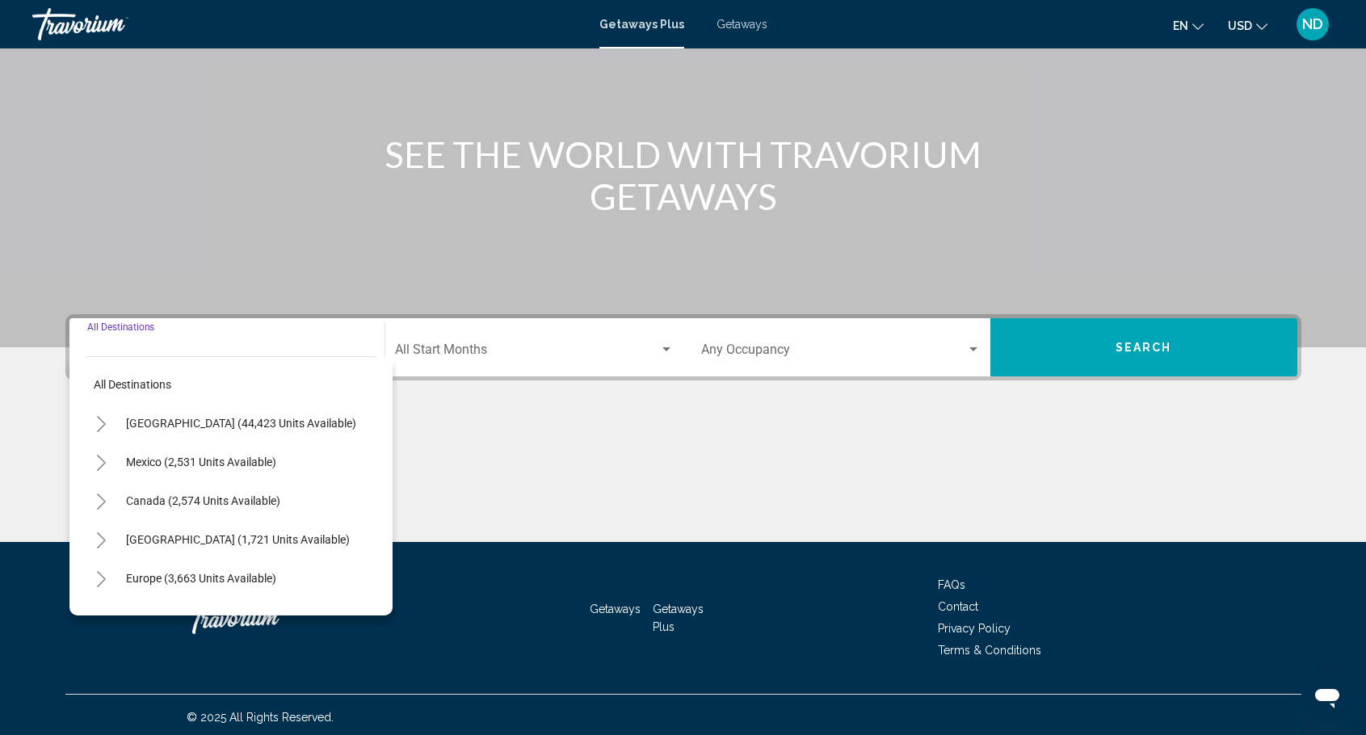
scroll to position [142, 0]
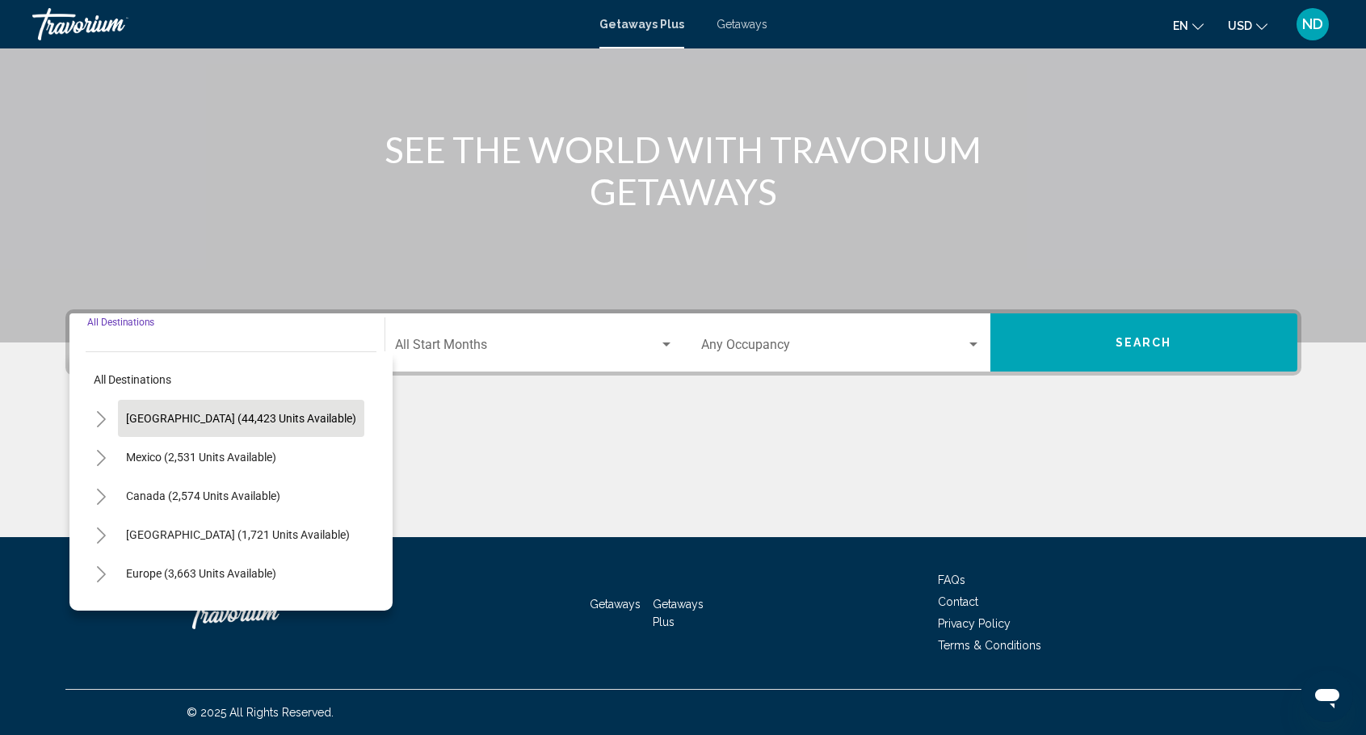
click at [229, 414] on span "United States (44,423 units available)" at bounding box center [241, 418] width 230 height 13
type input "**********"
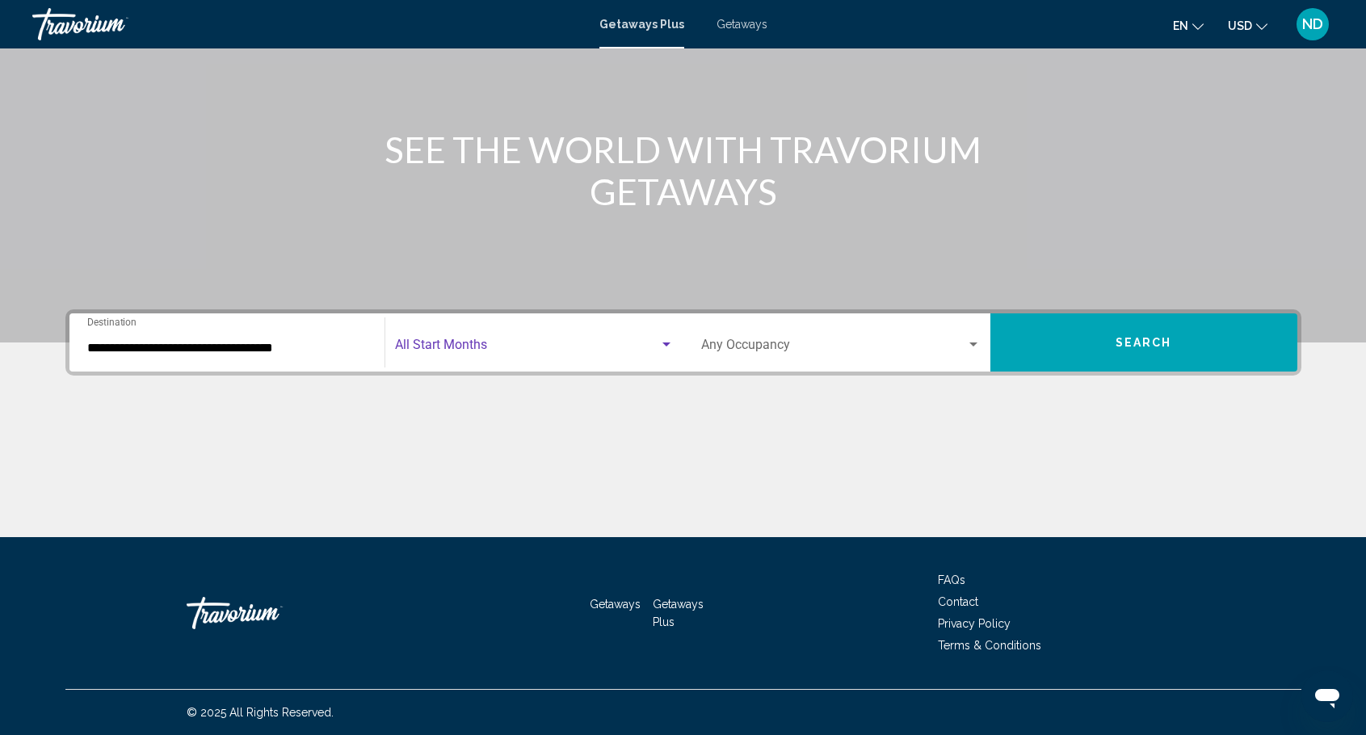
click at [667, 342] on div "Search widget" at bounding box center [666, 344] width 8 height 4
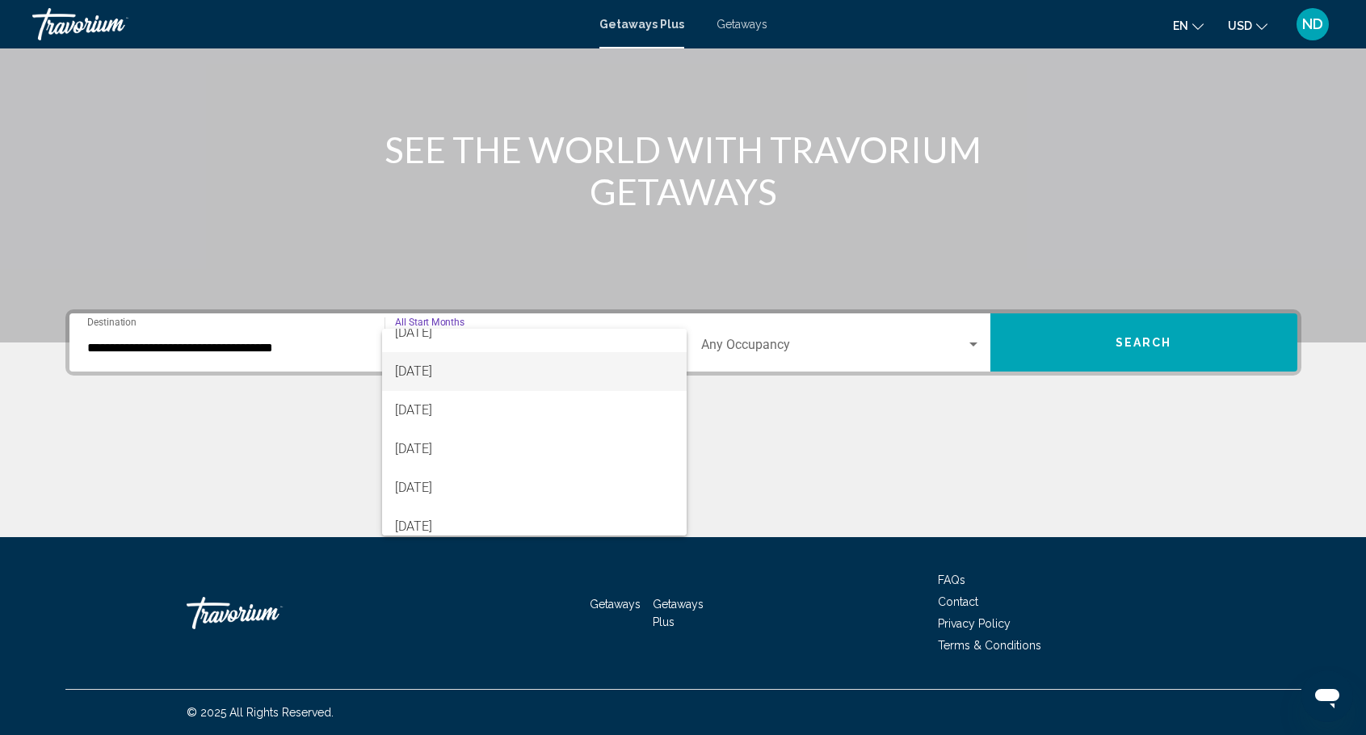
scroll to position [81, 0]
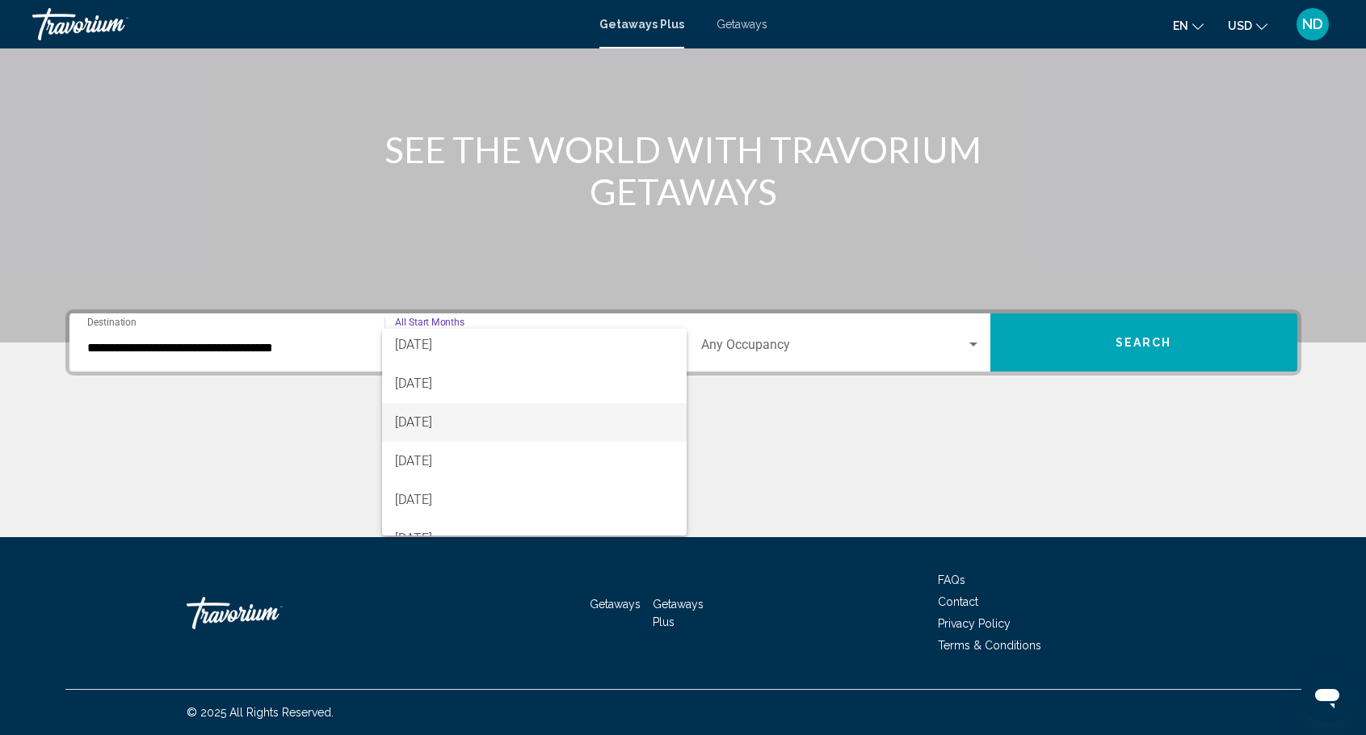
click at [436, 422] on span "November 2025" at bounding box center [534, 422] width 279 height 39
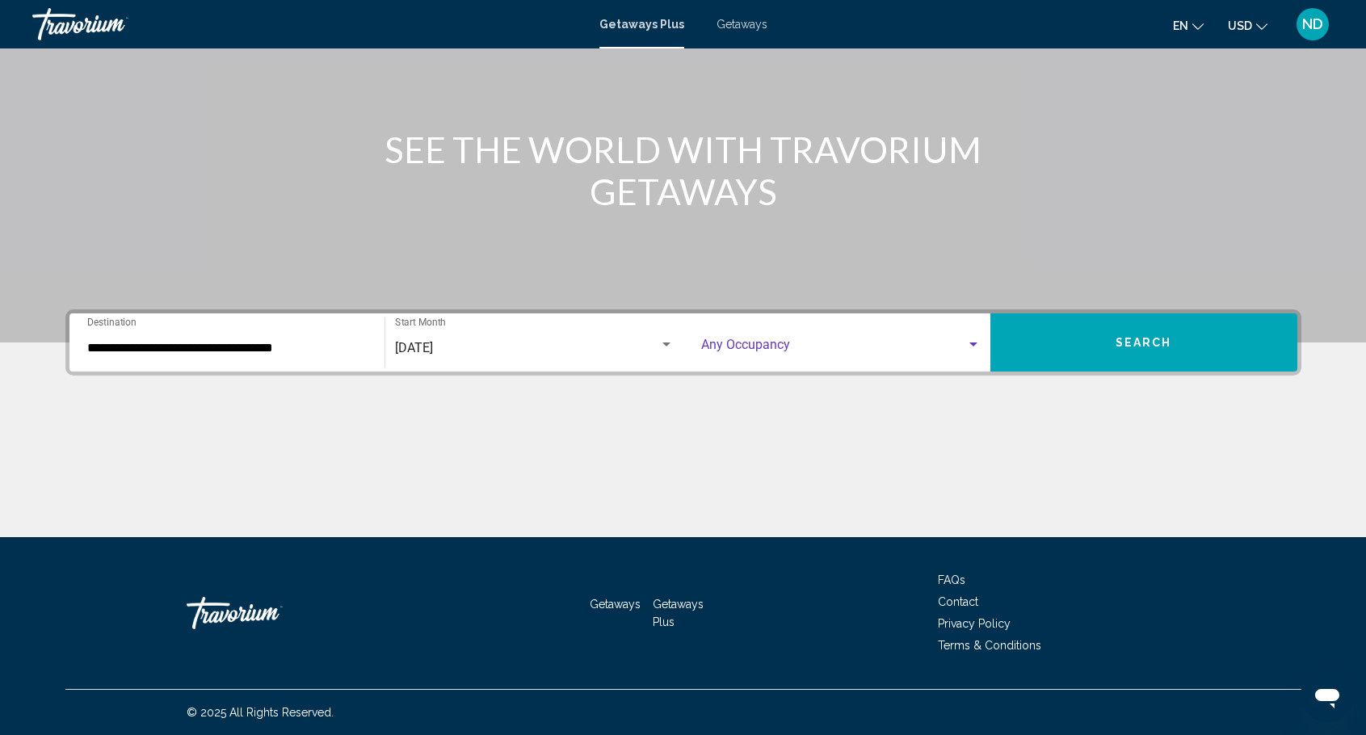
click at [980, 340] on div "Search widget" at bounding box center [973, 344] width 15 height 13
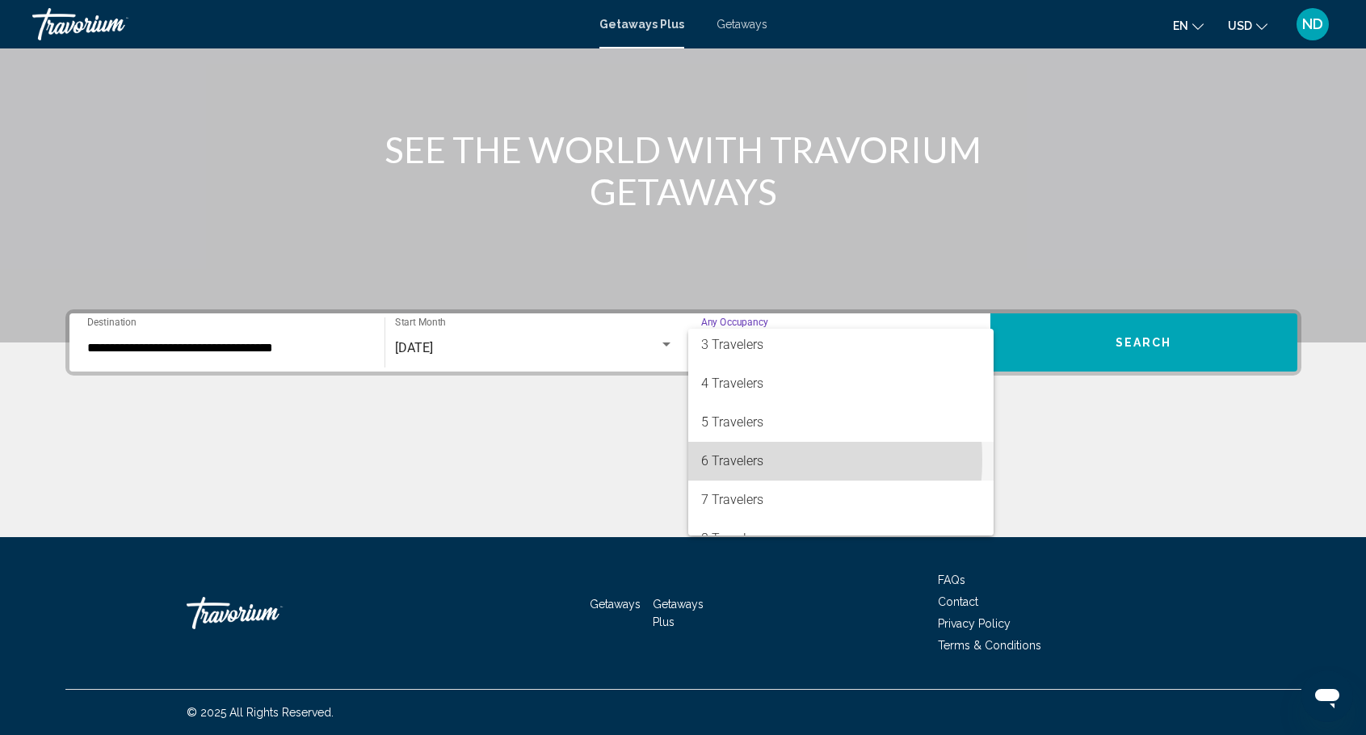
drag, startPoint x: 737, startPoint y: 460, endPoint x: 1161, endPoint y: 363, distance: 435.8
click at [741, 459] on span "6 Travelers" at bounding box center [840, 461] width 279 height 39
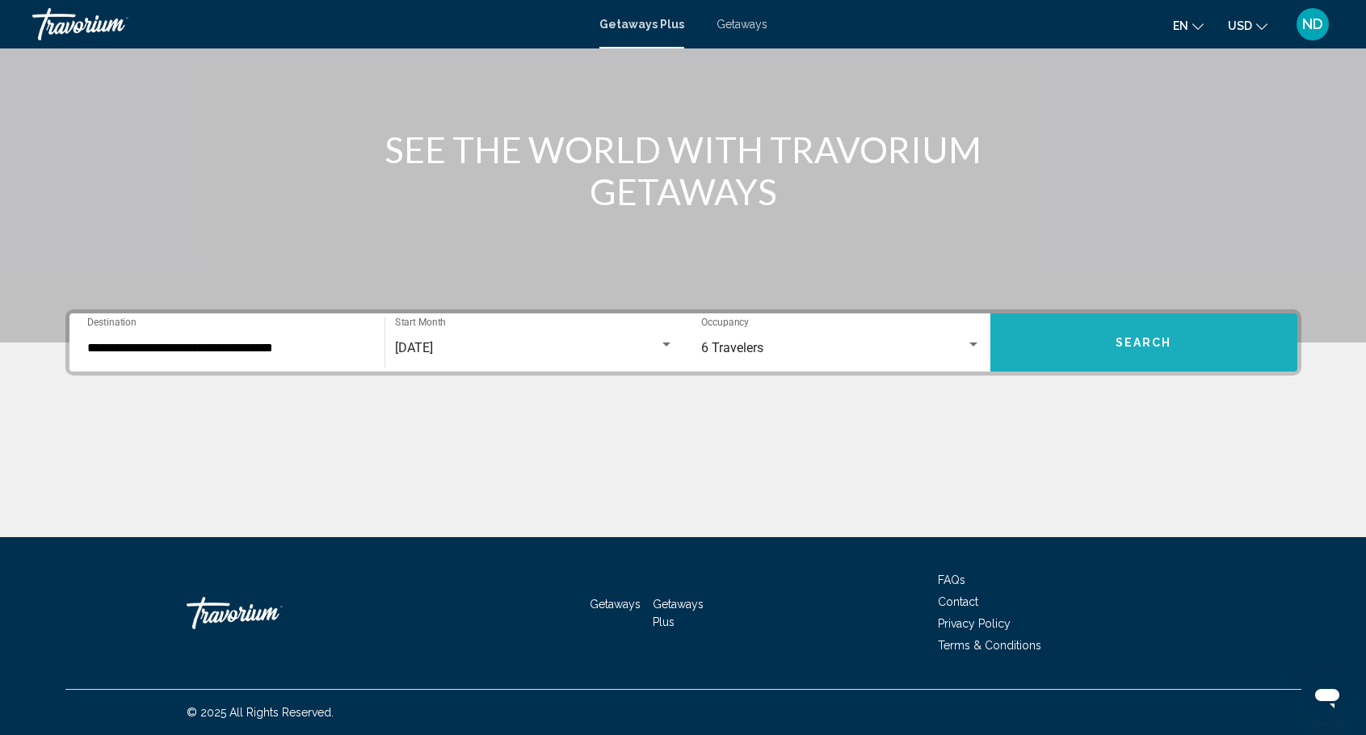
click at [1182, 341] on button "Search" at bounding box center [1143, 342] width 307 height 58
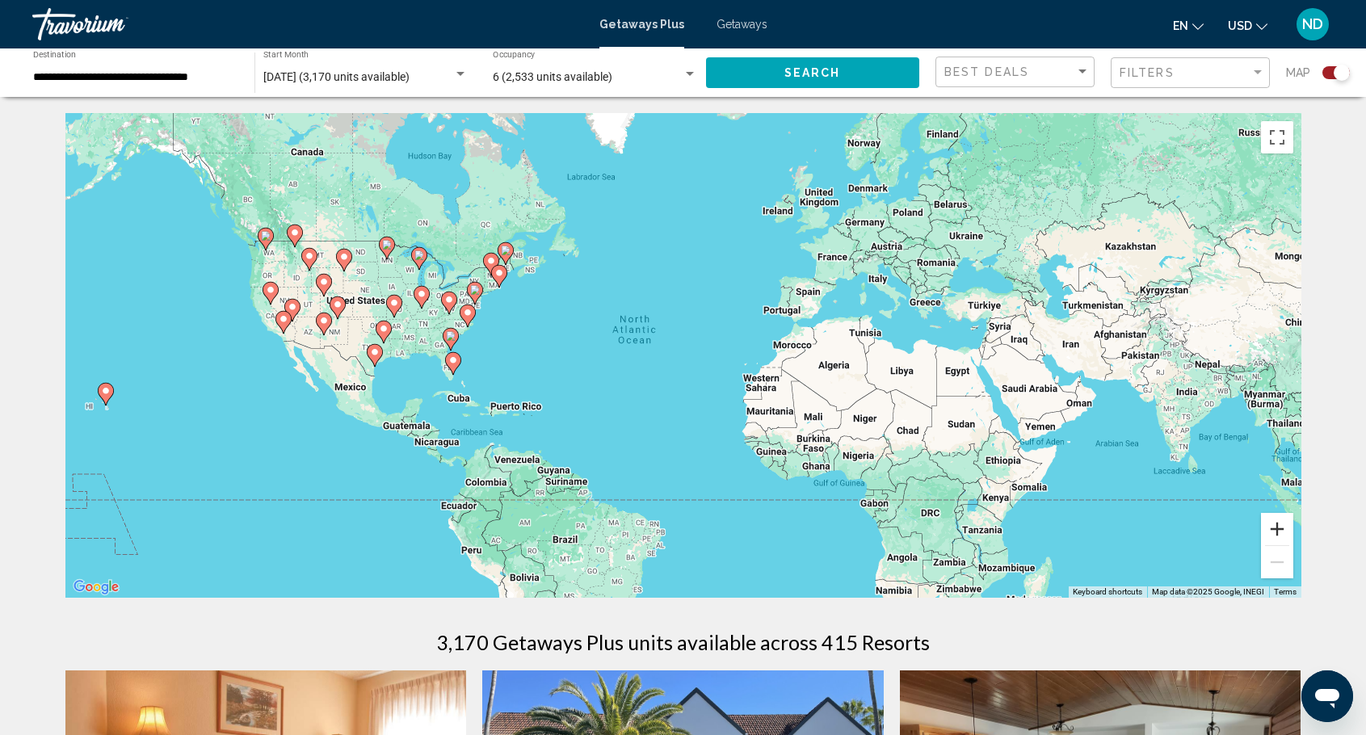
click at [1277, 531] on button "Zoom in" at bounding box center [1277, 529] width 32 height 32
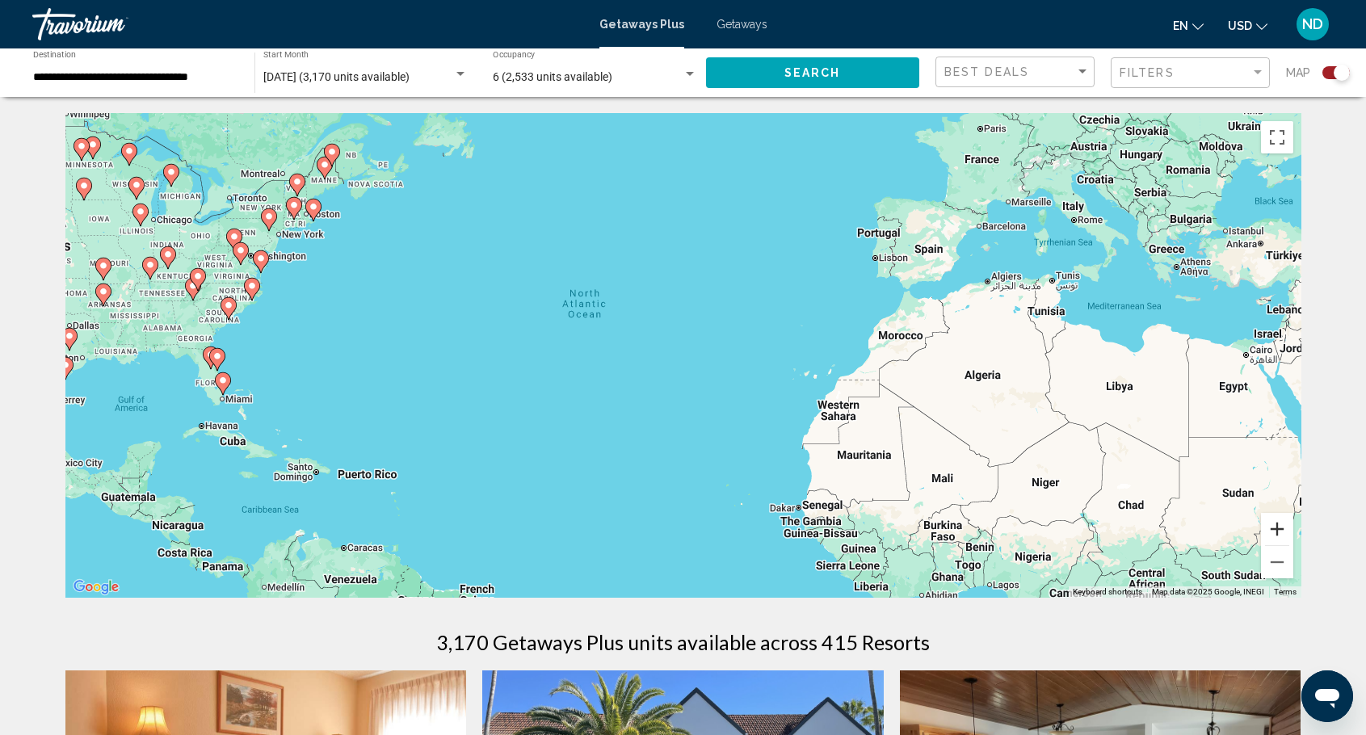
click at [1277, 531] on button "Zoom in" at bounding box center [1277, 529] width 32 height 32
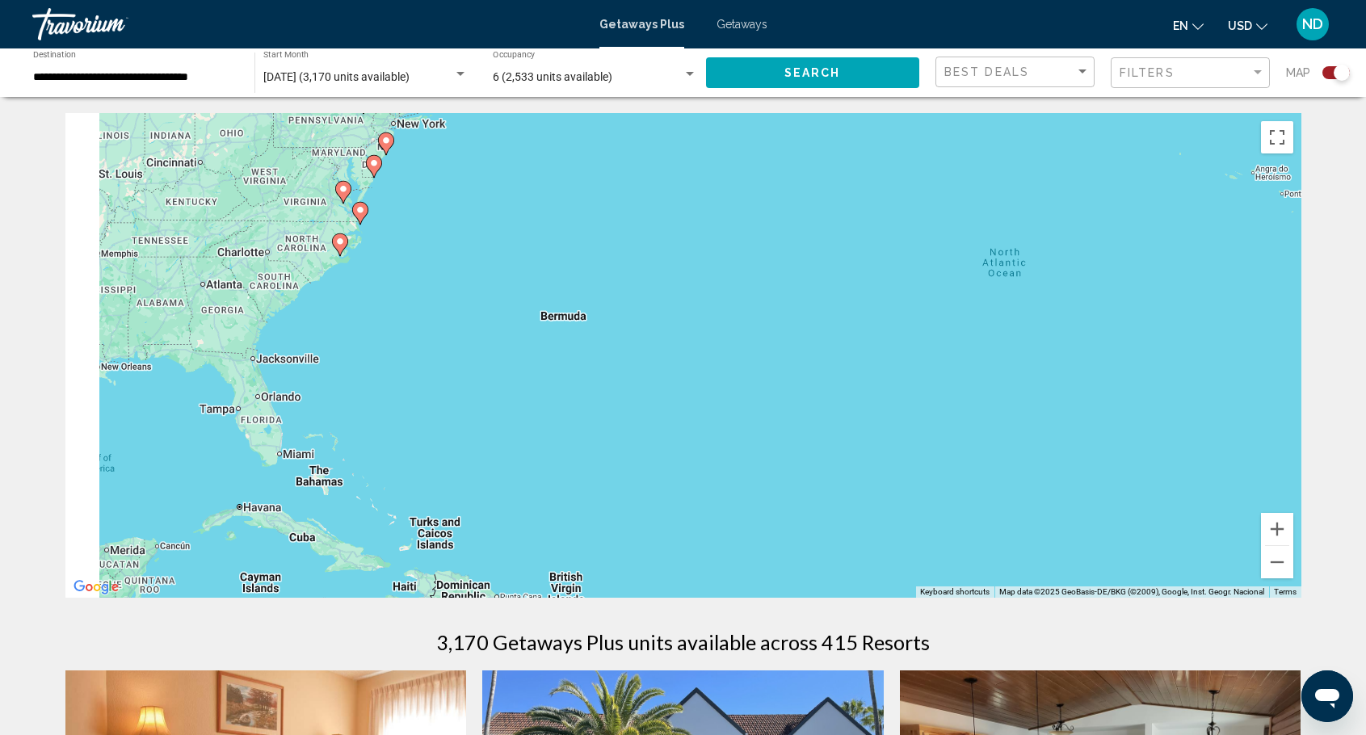
drag, startPoint x: 486, startPoint y: 431, endPoint x: 1059, endPoint y: 437, distance: 572.7
click at [1064, 439] on div "To activate drag with keyboard, press Alt + Enter. Once in keyboard drag state,…" at bounding box center [683, 355] width 1236 height 485
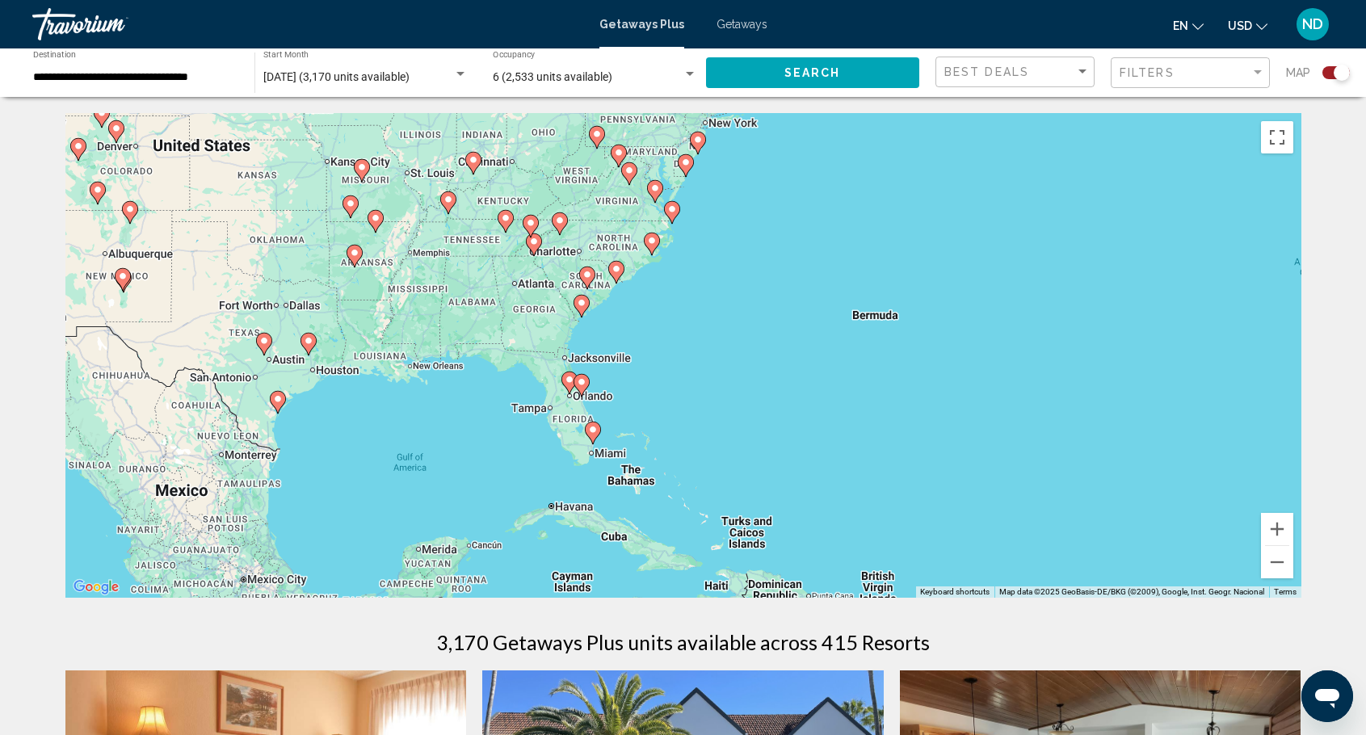
drag, startPoint x: 467, startPoint y: 413, endPoint x: 733, endPoint y: 413, distance: 265.7
click at [733, 413] on div "To activate drag with keyboard, press Alt + Enter. Once in keyboard drag state,…" at bounding box center [683, 355] width 1236 height 485
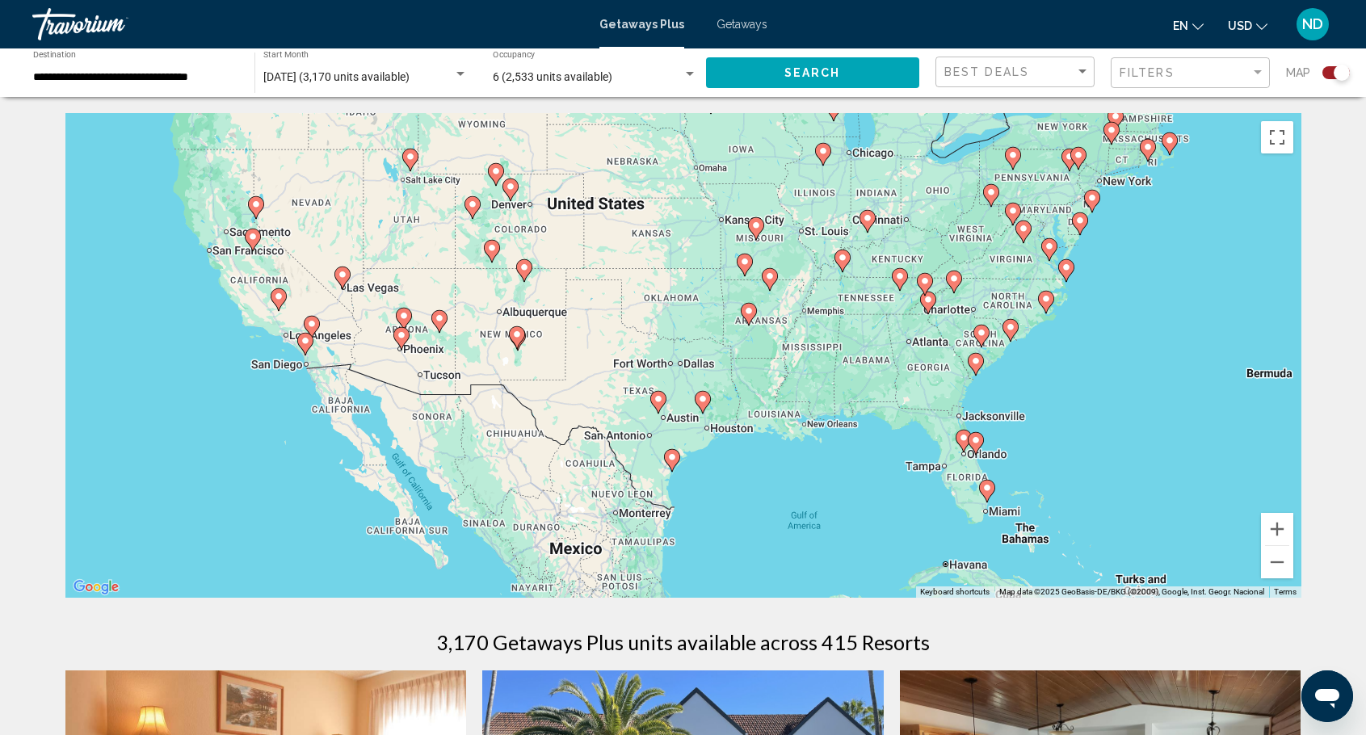
drag, startPoint x: 981, startPoint y: 486, endPoint x: 1323, endPoint y: 544, distance: 346.6
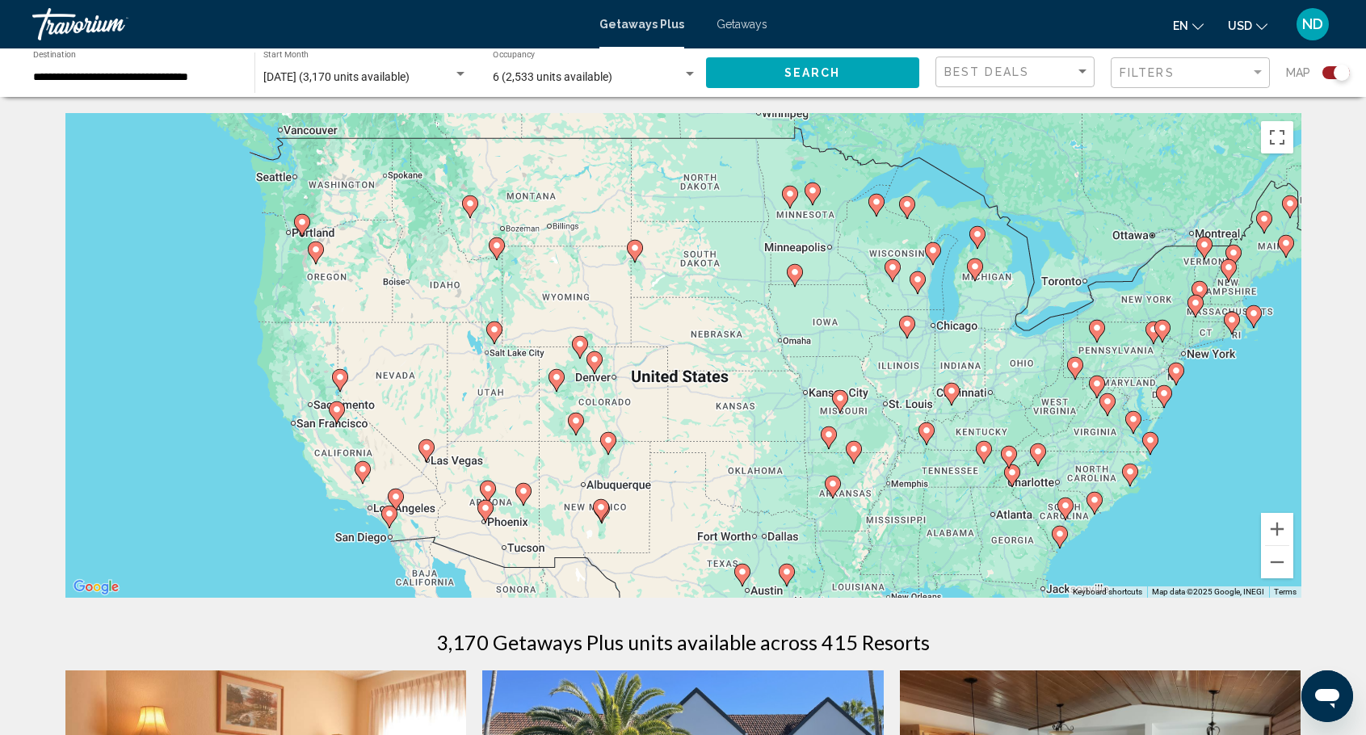
drag, startPoint x: 377, startPoint y: 316, endPoint x: 461, endPoint y: 489, distance: 192.2
click at [461, 489] on div "To activate drag with keyboard, press Alt + Enter. Once in keyboard drag state,…" at bounding box center [683, 355] width 1236 height 485
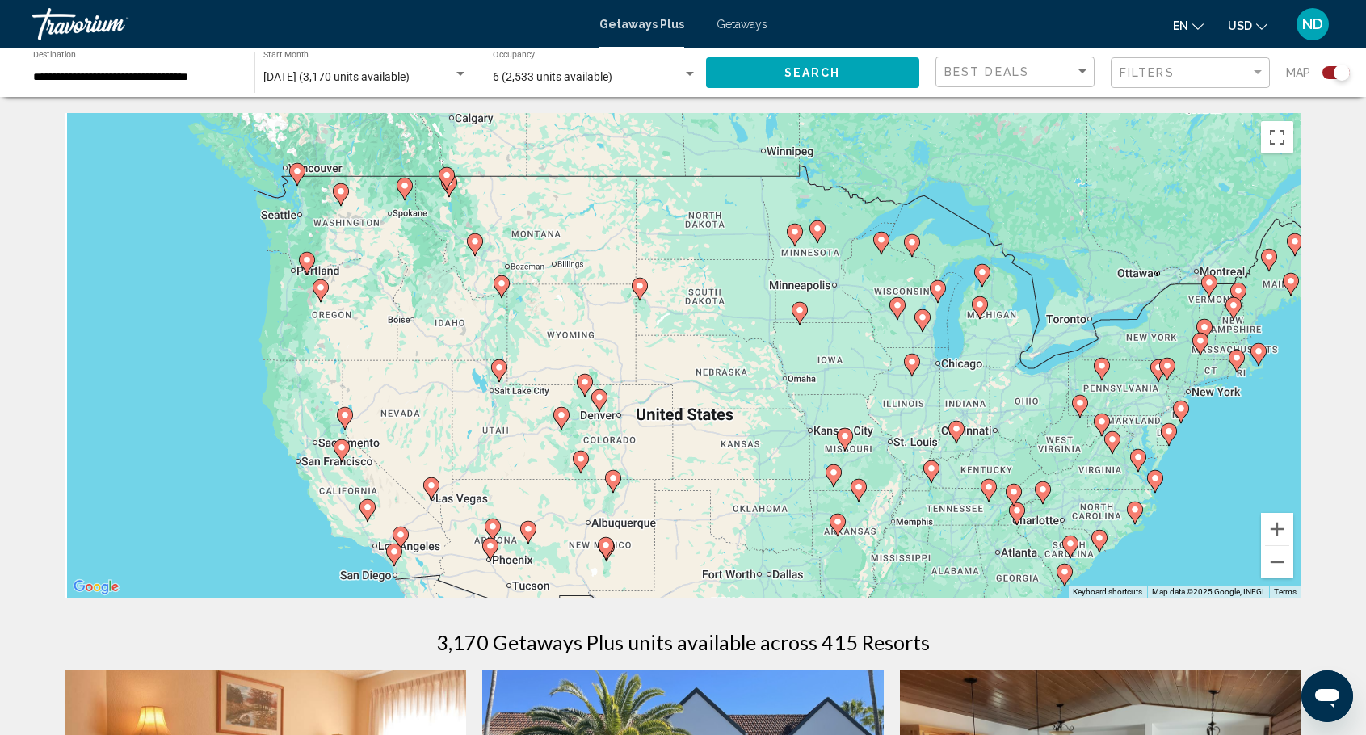
drag, startPoint x: 472, startPoint y: 354, endPoint x: 478, endPoint y: 401, distance: 47.2
click at [478, 401] on div "To activate drag with keyboard, press Alt + Enter. Once in keyboard drag state,…" at bounding box center [683, 355] width 1236 height 485
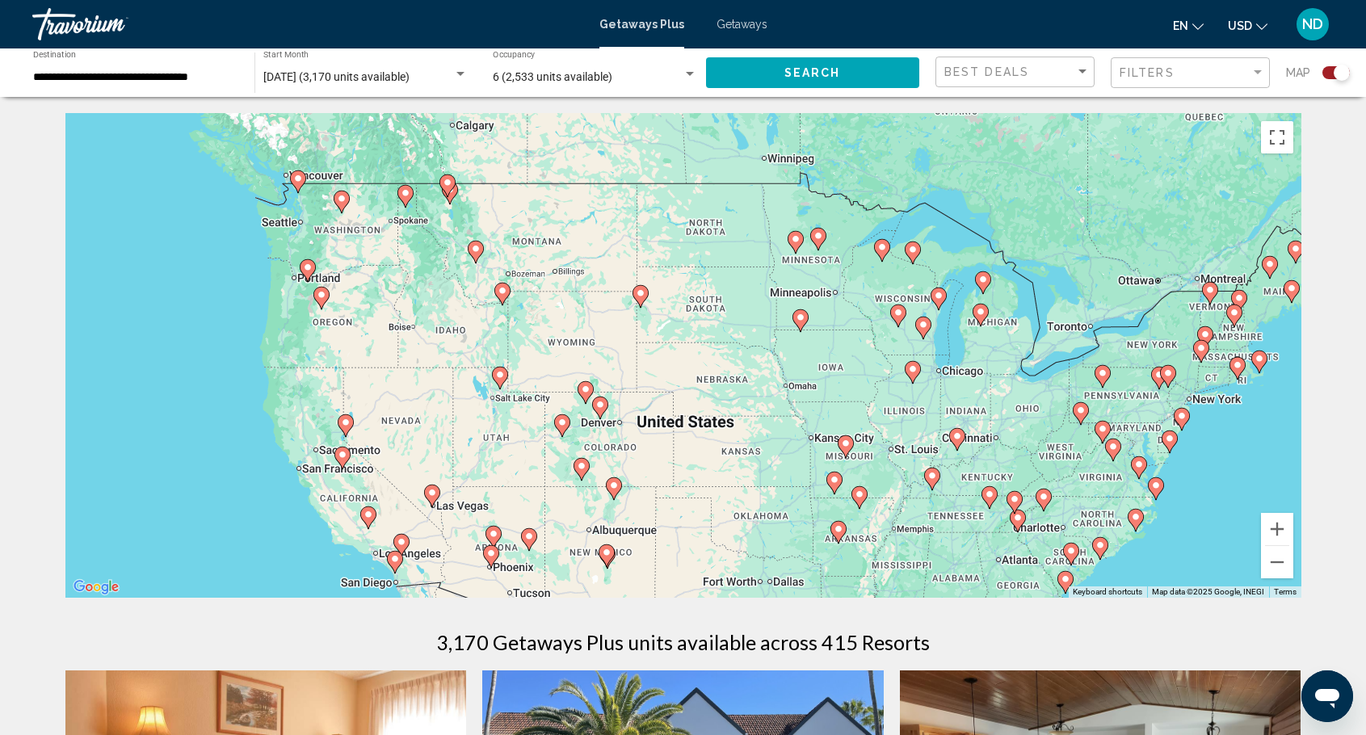
click at [297, 174] on image "Main content" at bounding box center [298, 179] width 10 height 10
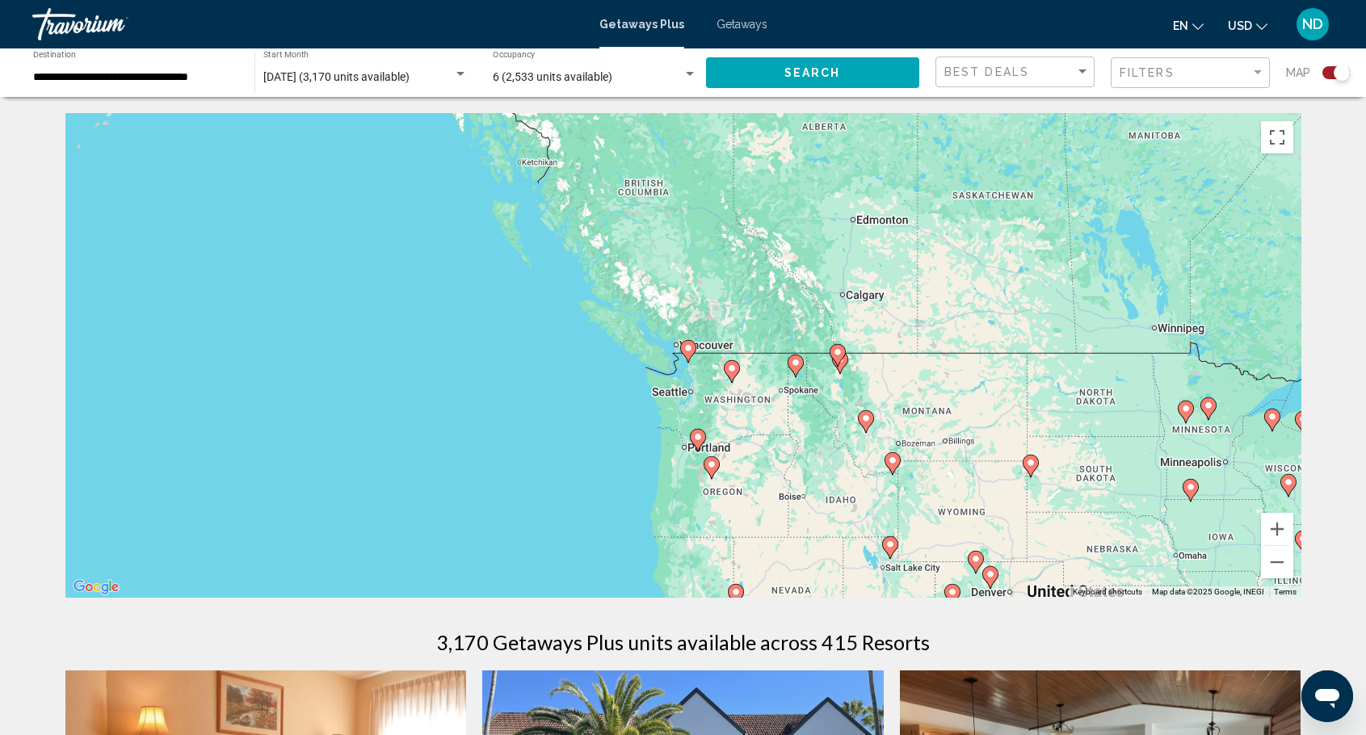
click at [687, 347] on image "Main content" at bounding box center [688, 348] width 10 height 10
type input "**********"
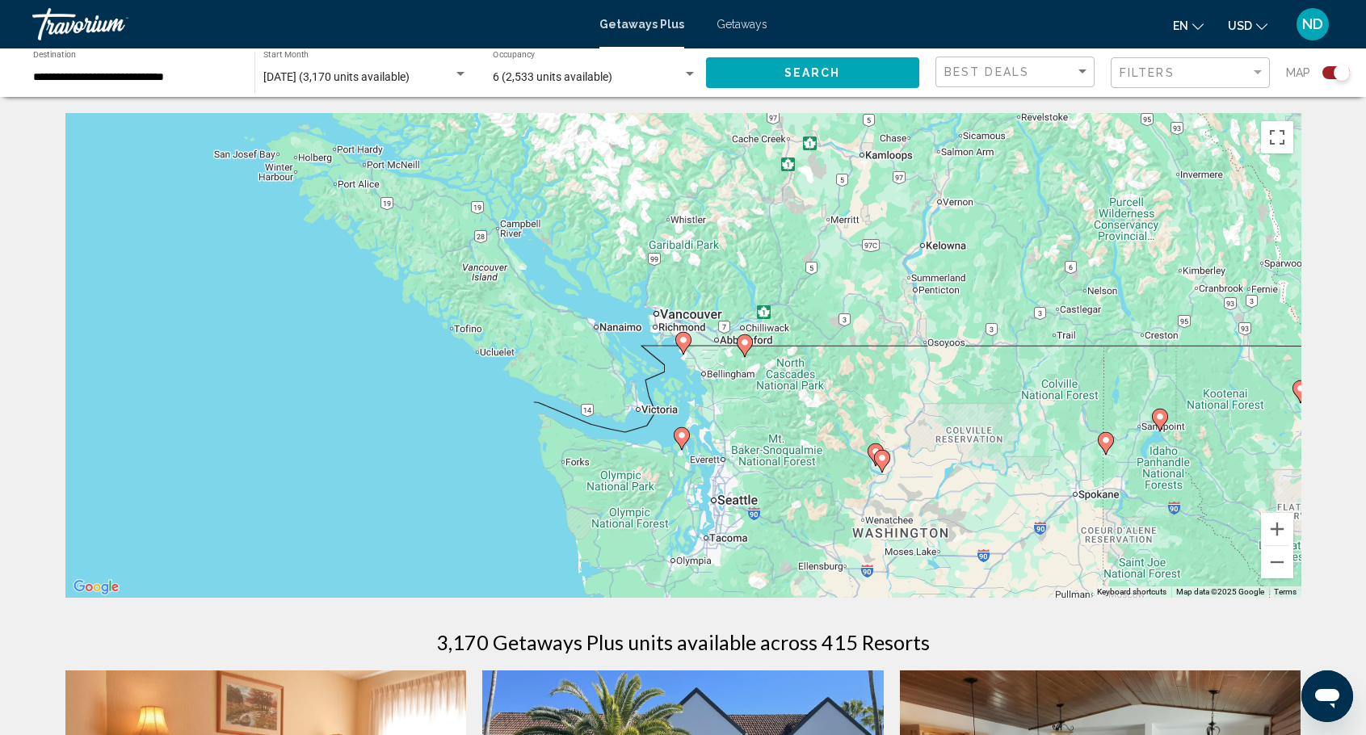
click at [685, 342] on image "Main content" at bounding box center [683, 340] width 10 height 10
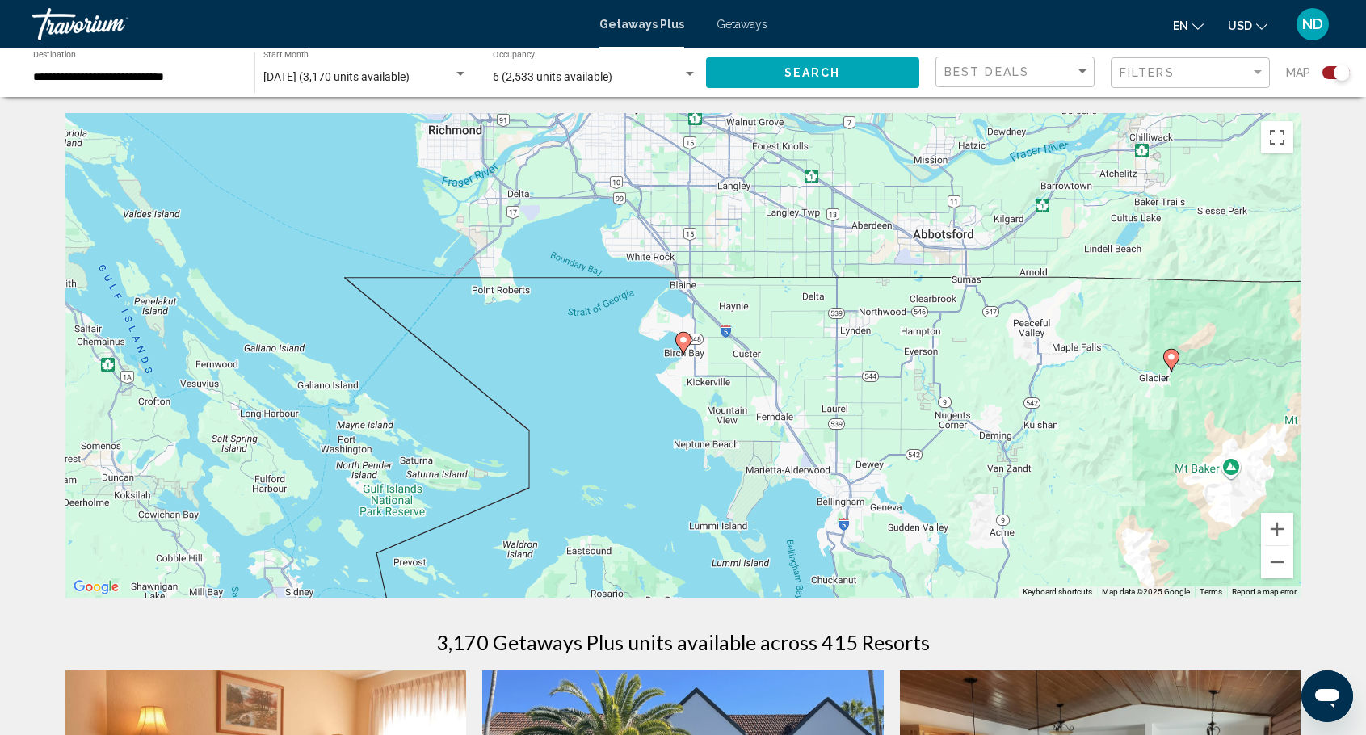
click at [682, 340] on image "Main content" at bounding box center [683, 340] width 10 height 10
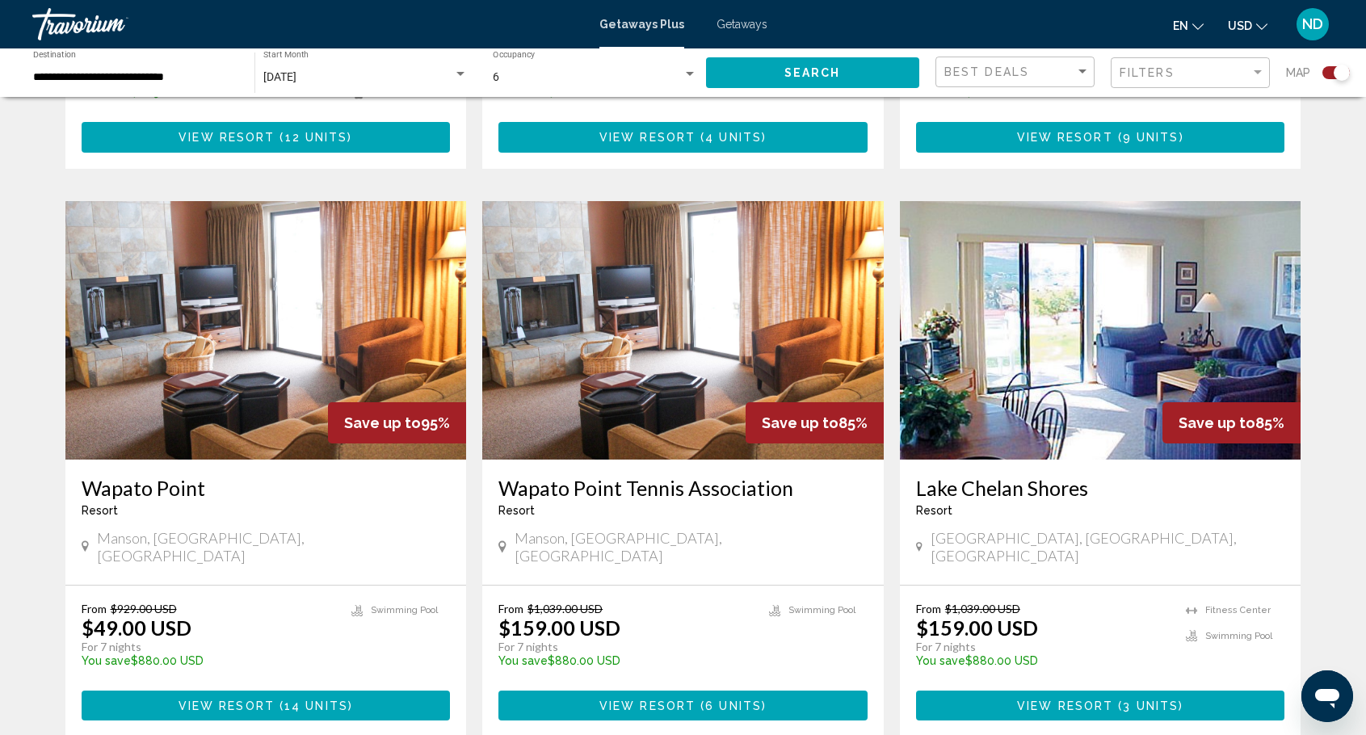
scroll to position [1535, 0]
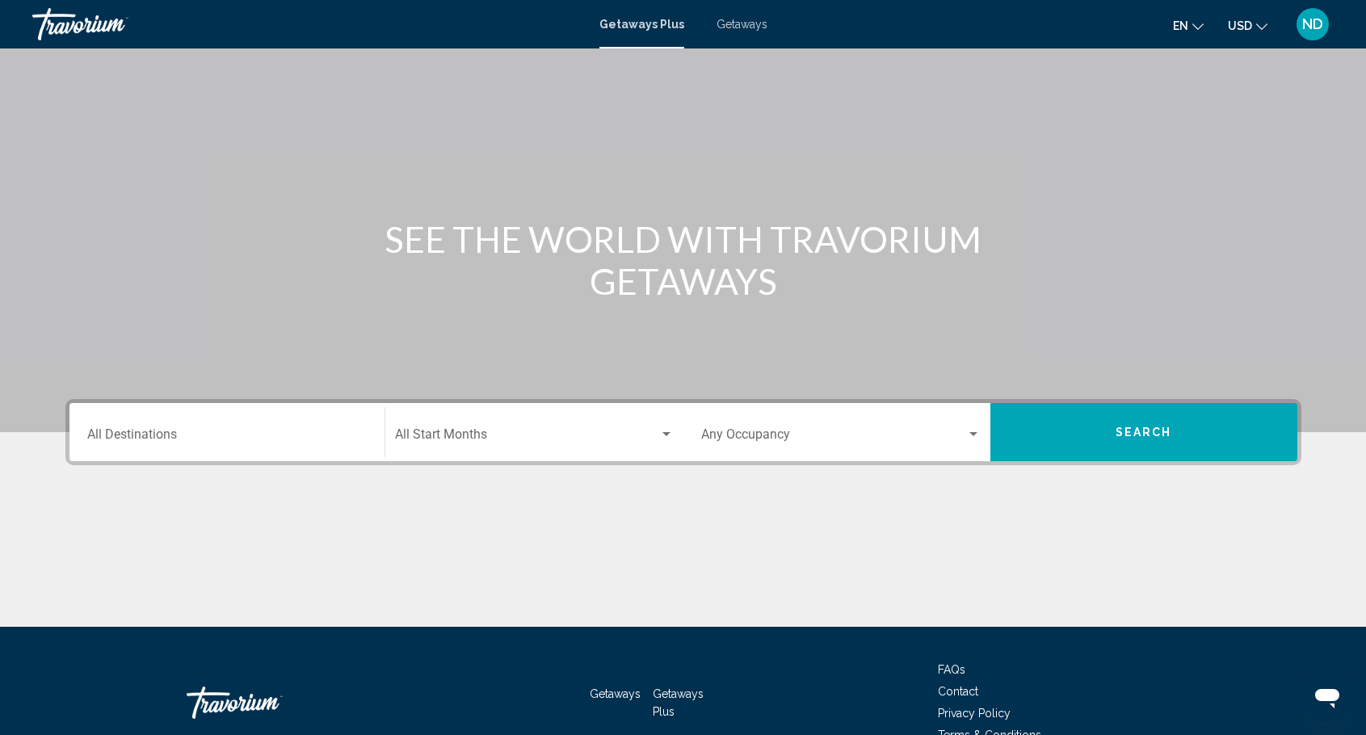
scroll to position [142, 0]
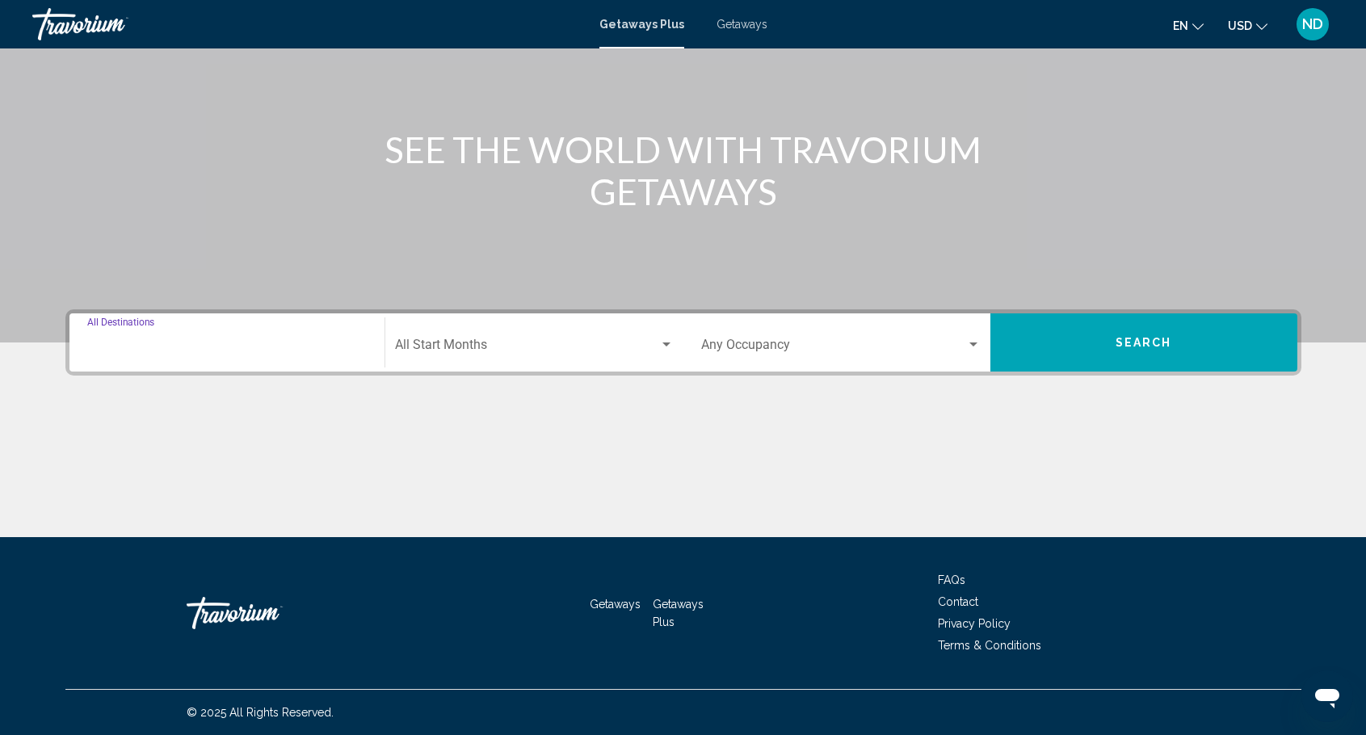
click at [194, 346] on input "Destination All Destinations" at bounding box center [226, 348] width 279 height 15
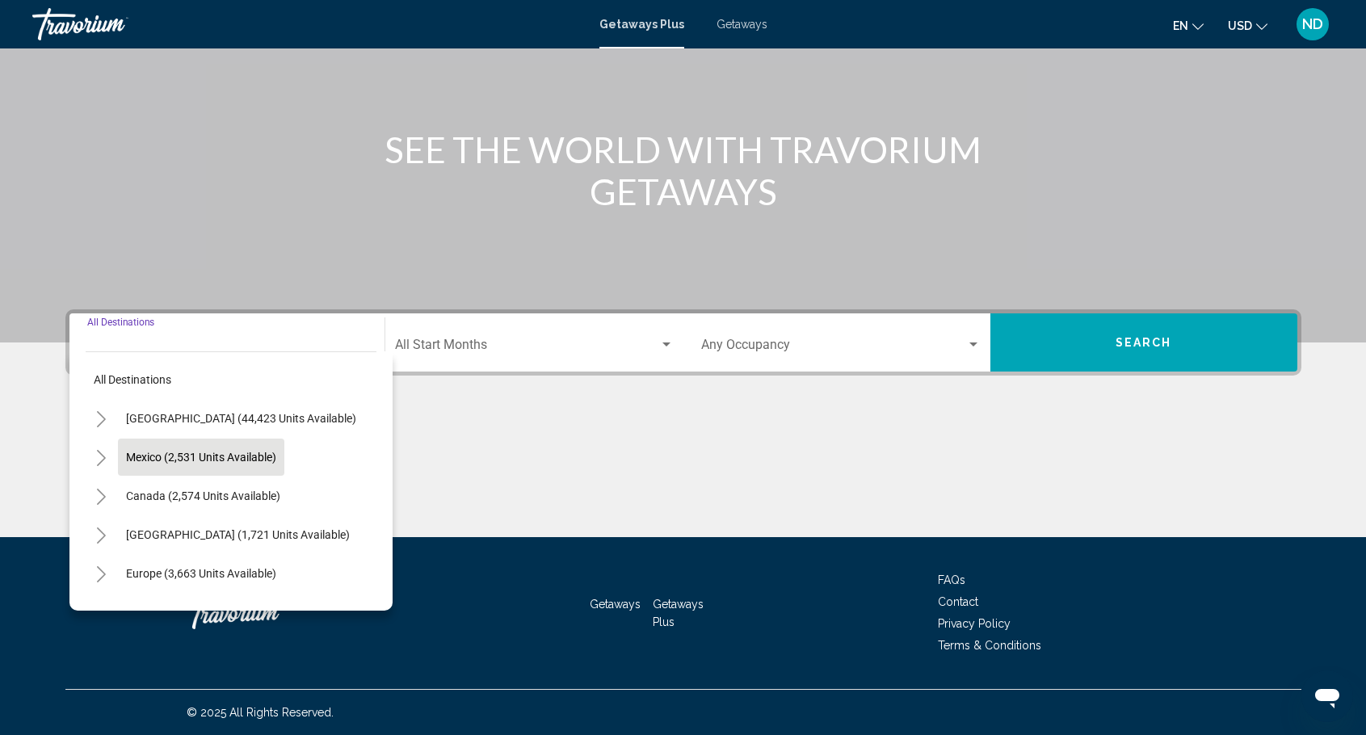
click at [166, 455] on span "Mexico (2,531 units available)" at bounding box center [201, 457] width 150 height 13
type input "**********"
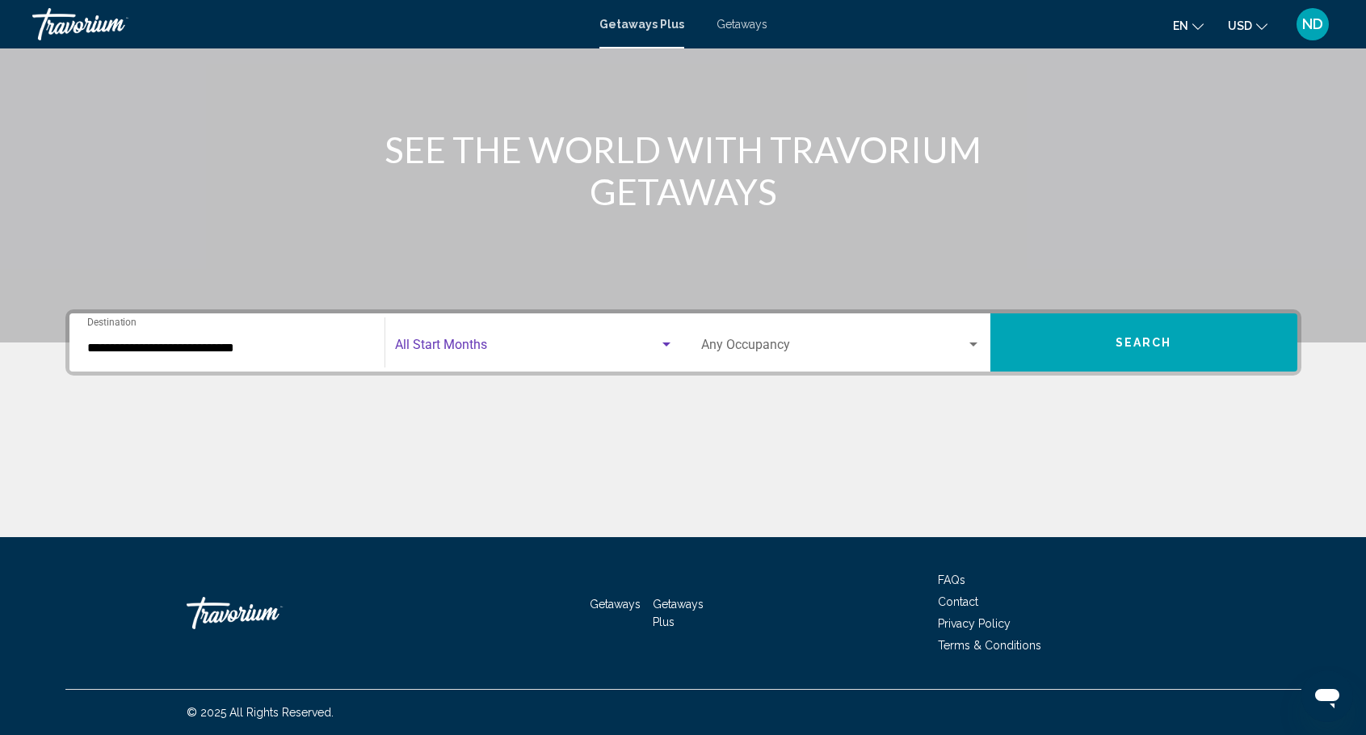
click at [666, 342] on div "Search widget" at bounding box center [666, 344] width 15 height 13
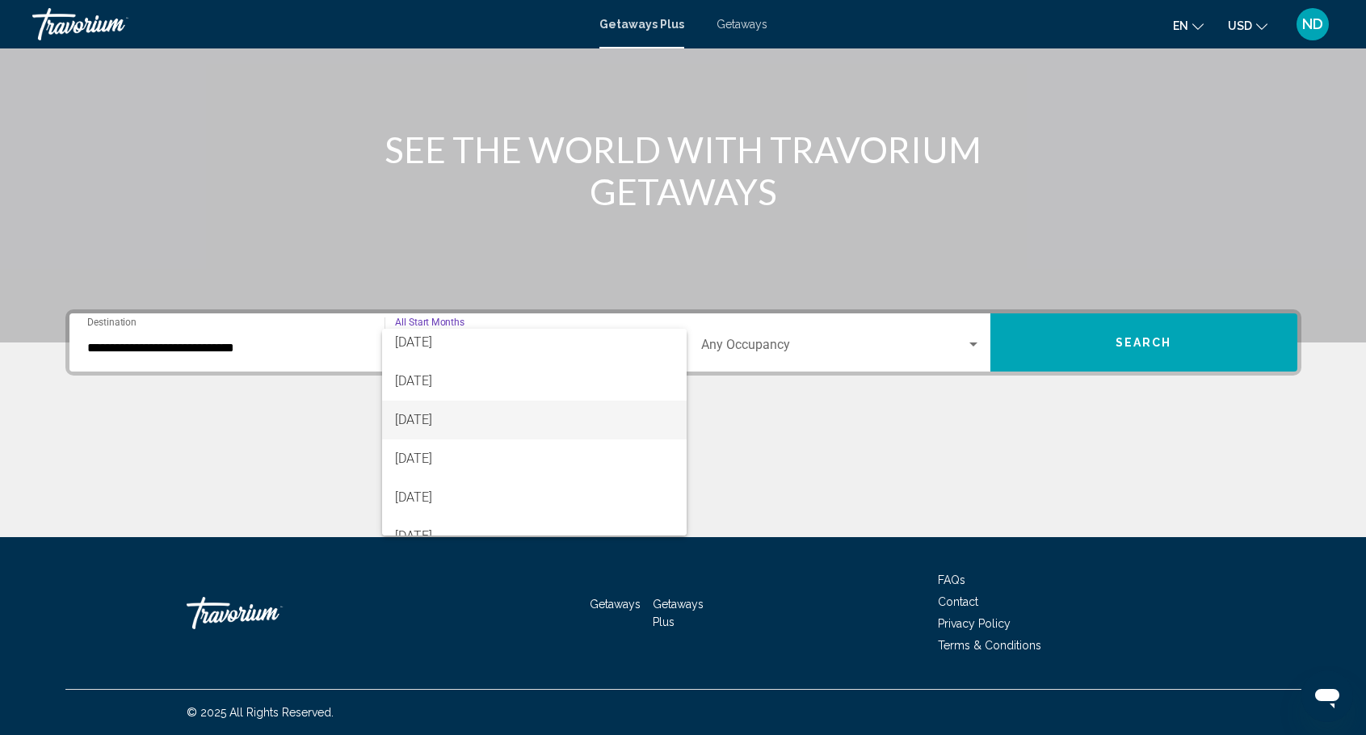
scroll to position [81, 0]
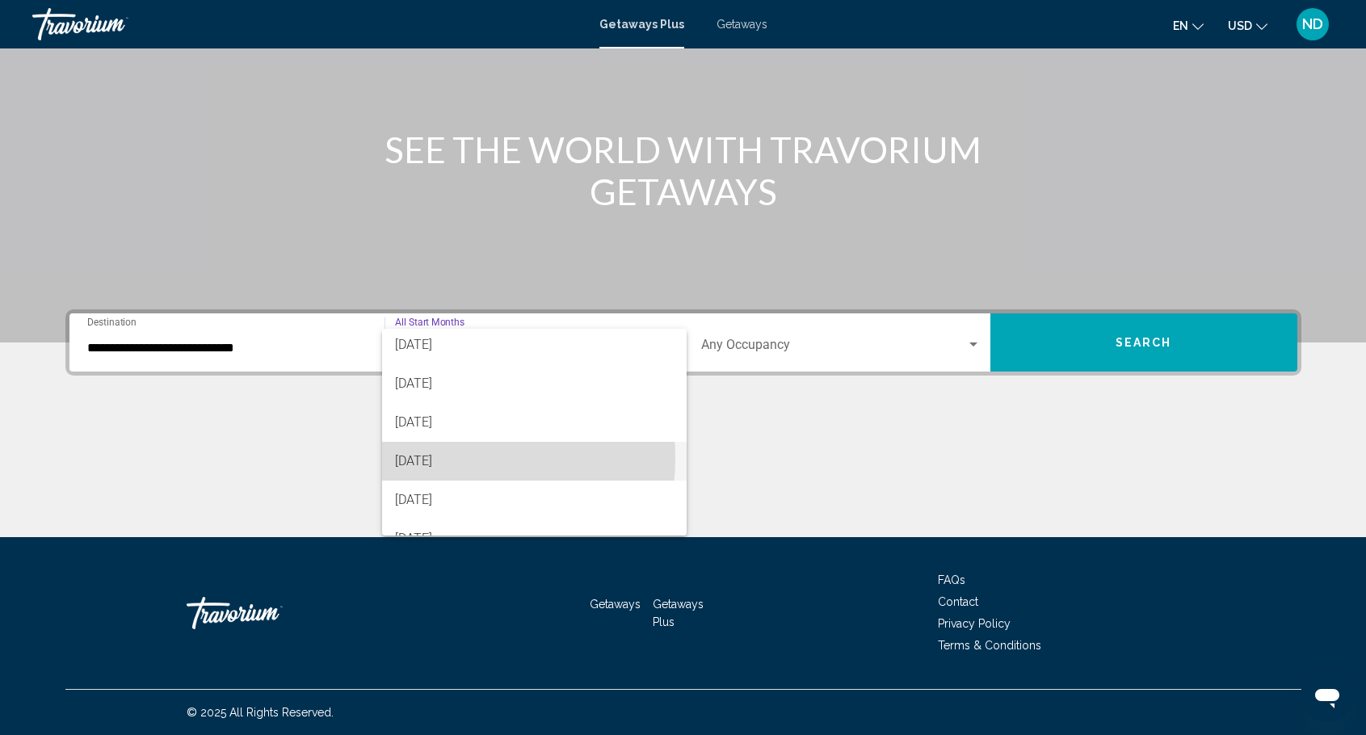
click at [438, 458] on span "December 2025" at bounding box center [534, 461] width 279 height 39
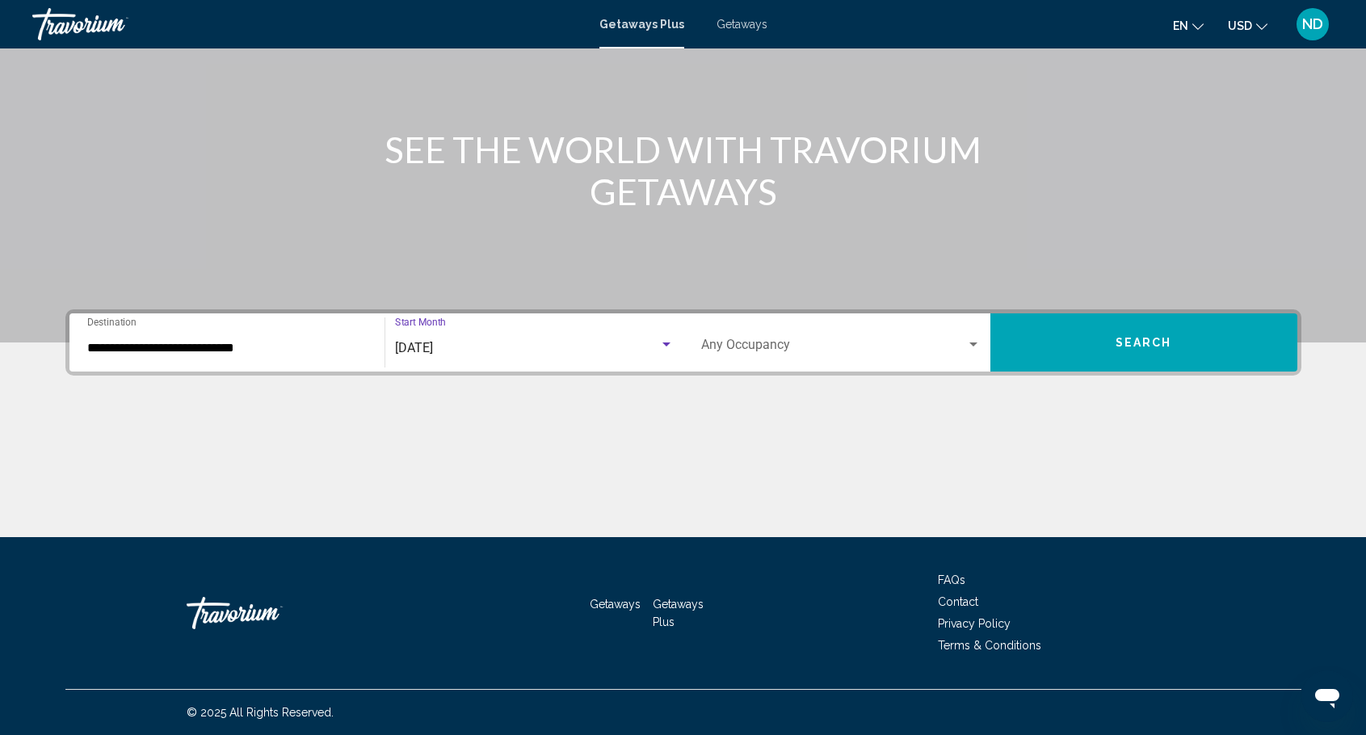
click at [971, 339] on div "Search widget" at bounding box center [973, 344] width 15 height 13
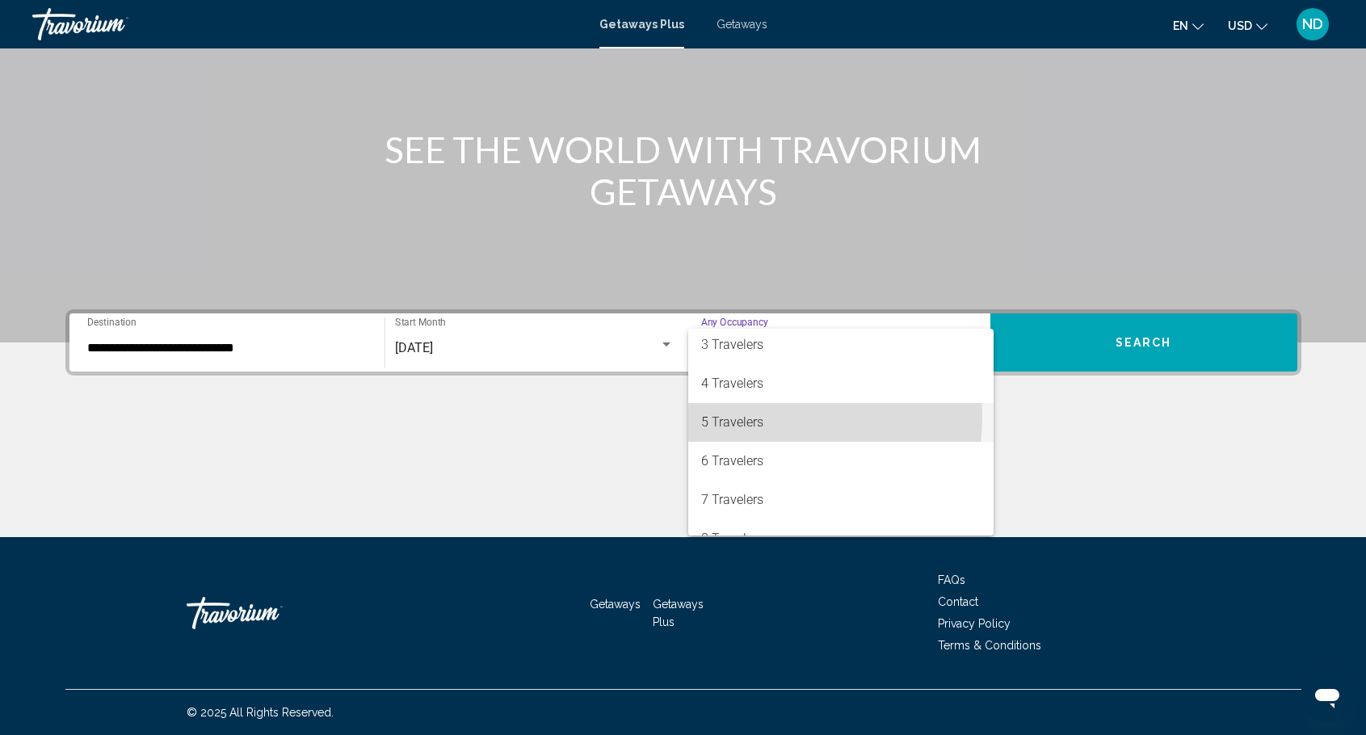
click at [733, 416] on span "5 Travelers" at bounding box center [840, 422] width 279 height 39
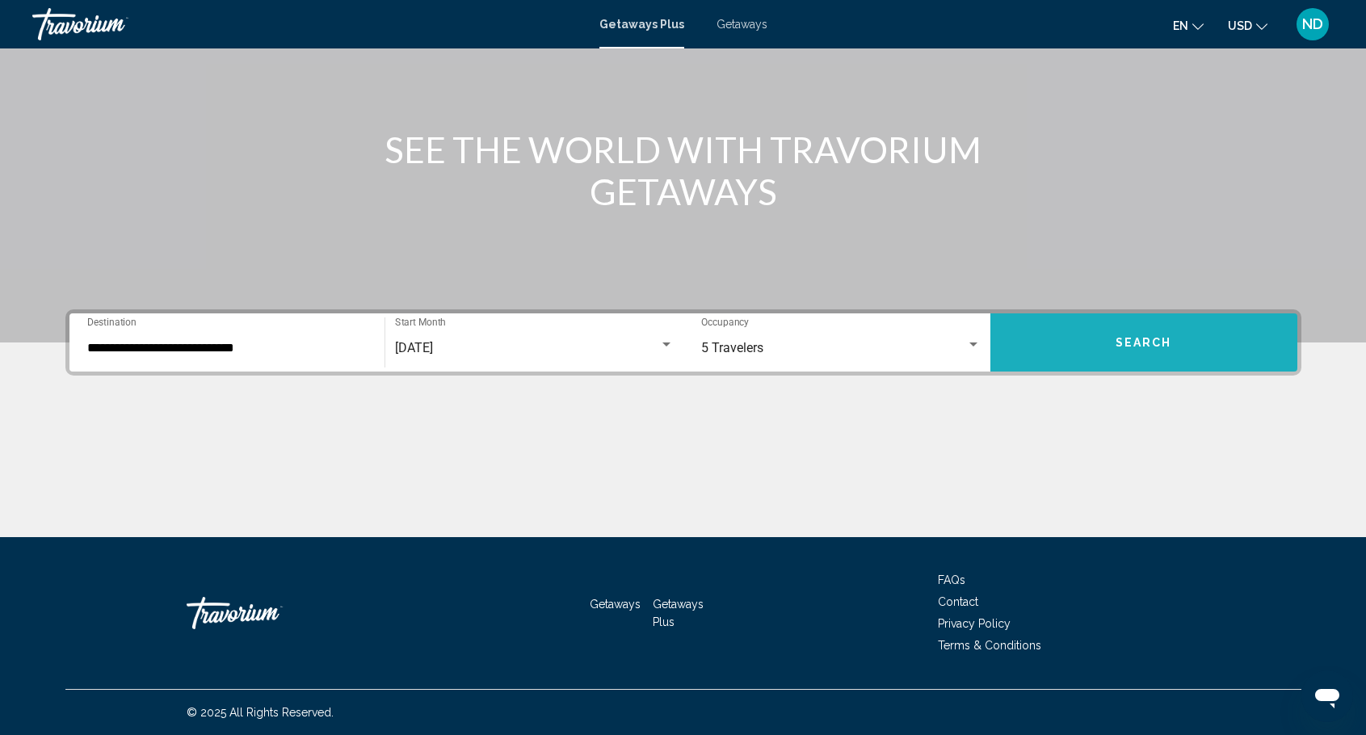
click at [1166, 334] on button "Search" at bounding box center [1143, 342] width 307 height 58
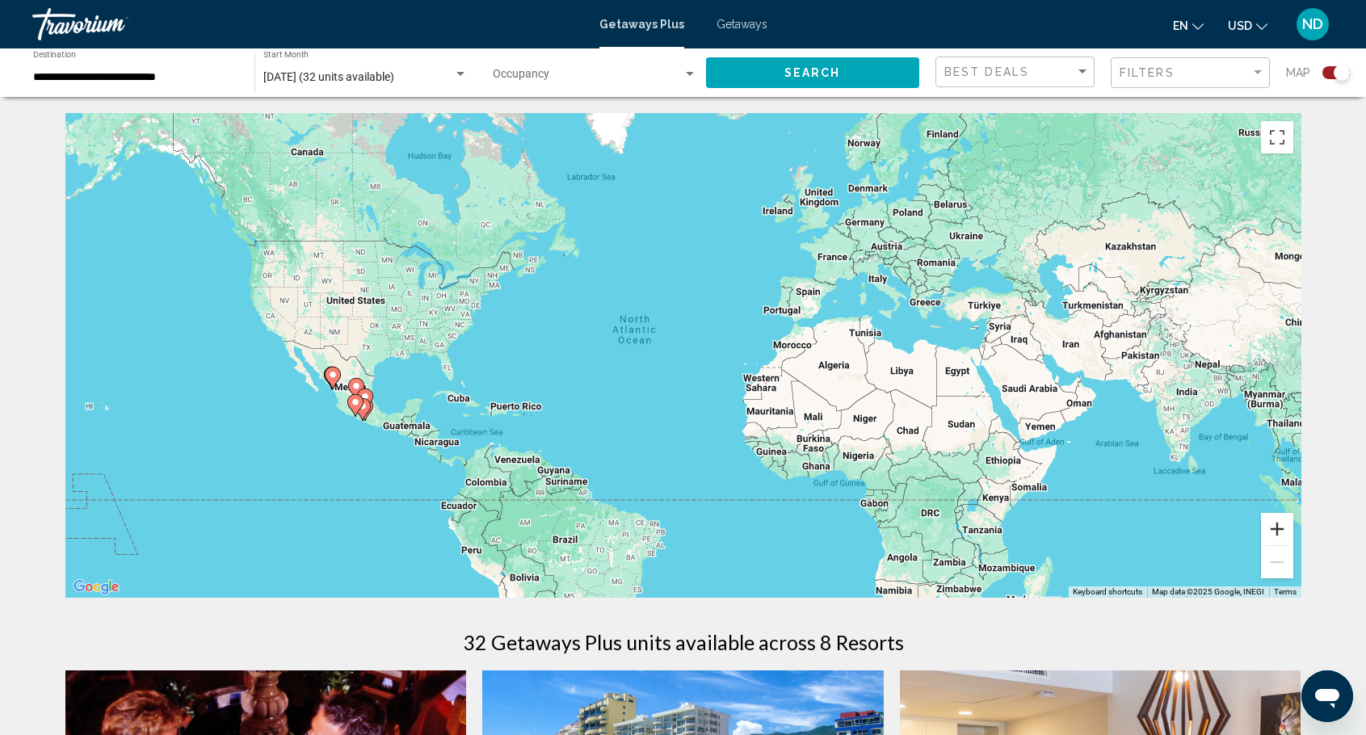
click at [1279, 534] on button "Zoom in" at bounding box center [1277, 529] width 32 height 32
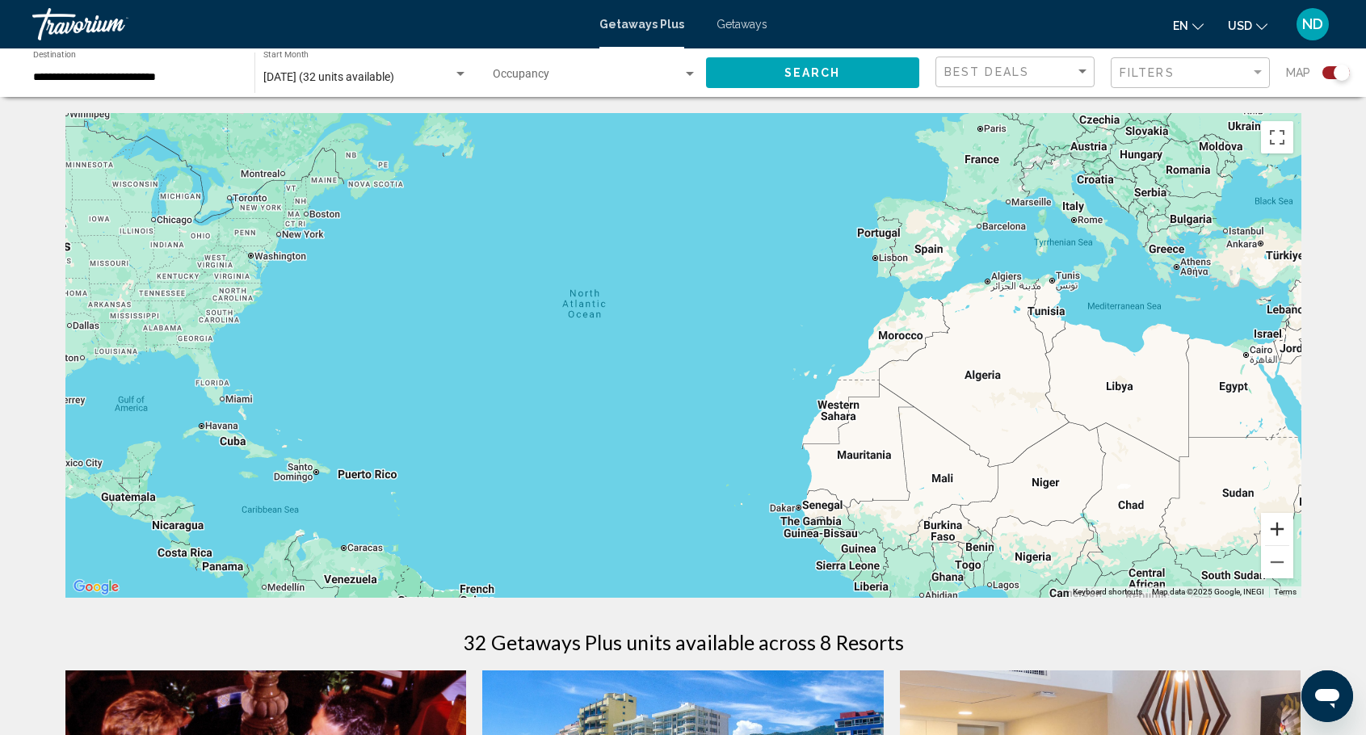
click at [1279, 534] on button "Zoom in" at bounding box center [1277, 529] width 32 height 32
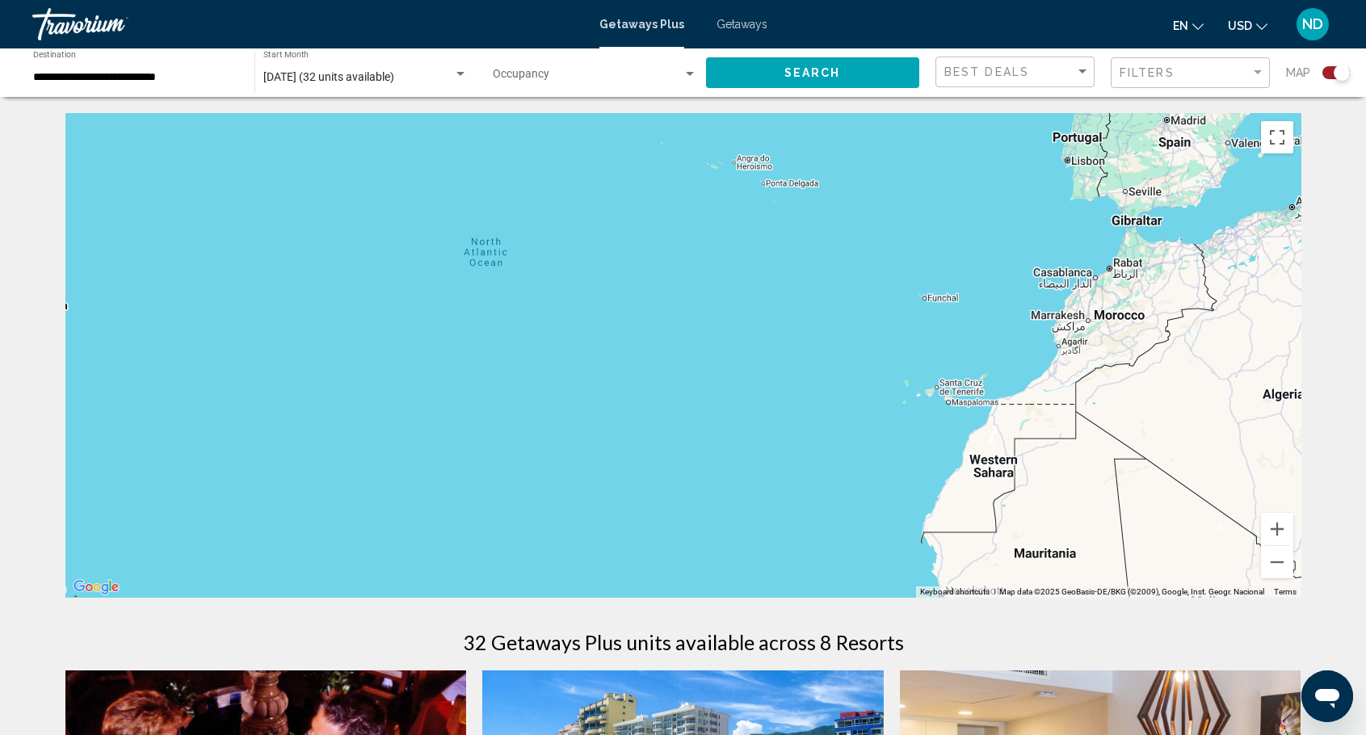
drag, startPoint x: 138, startPoint y: 376, endPoint x: 621, endPoint y: 351, distance: 483.7
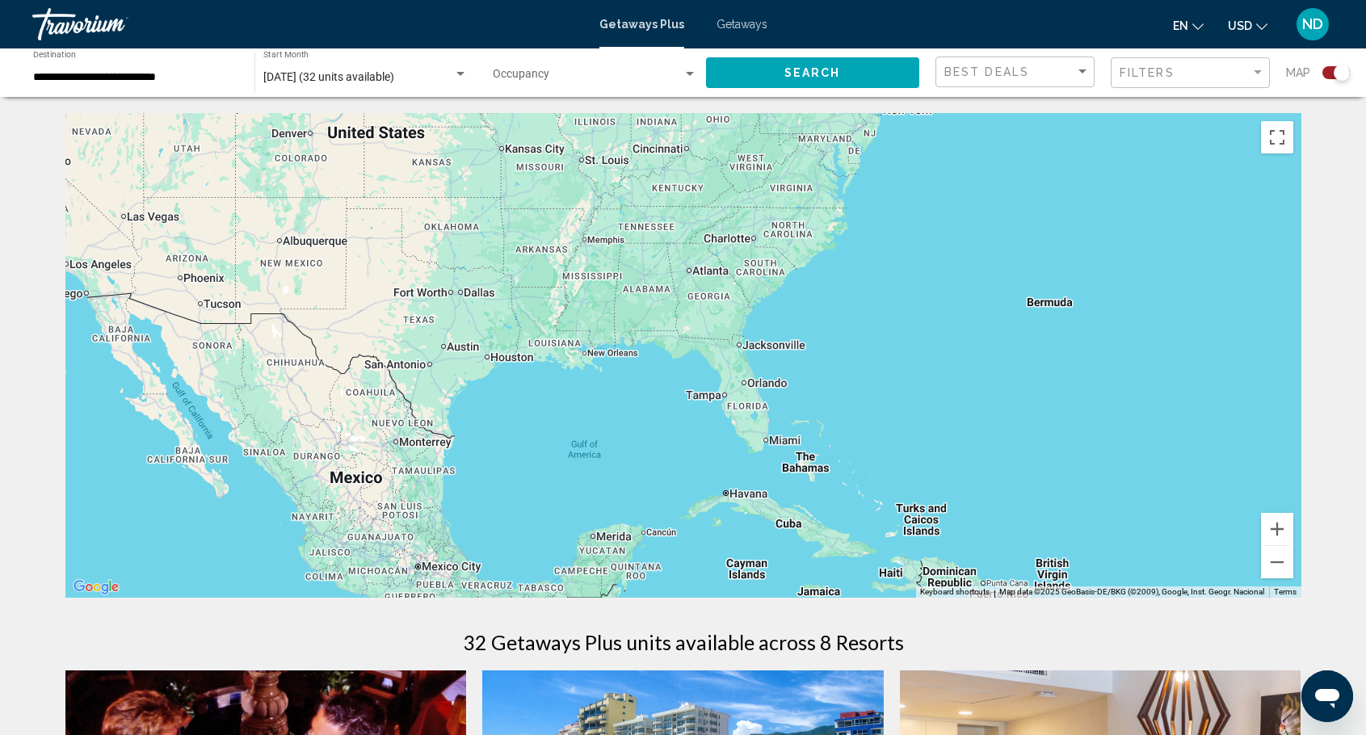
drag, startPoint x: 337, startPoint y: 393, endPoint x: 1346, endPoint y: 384, distance: 1008.8
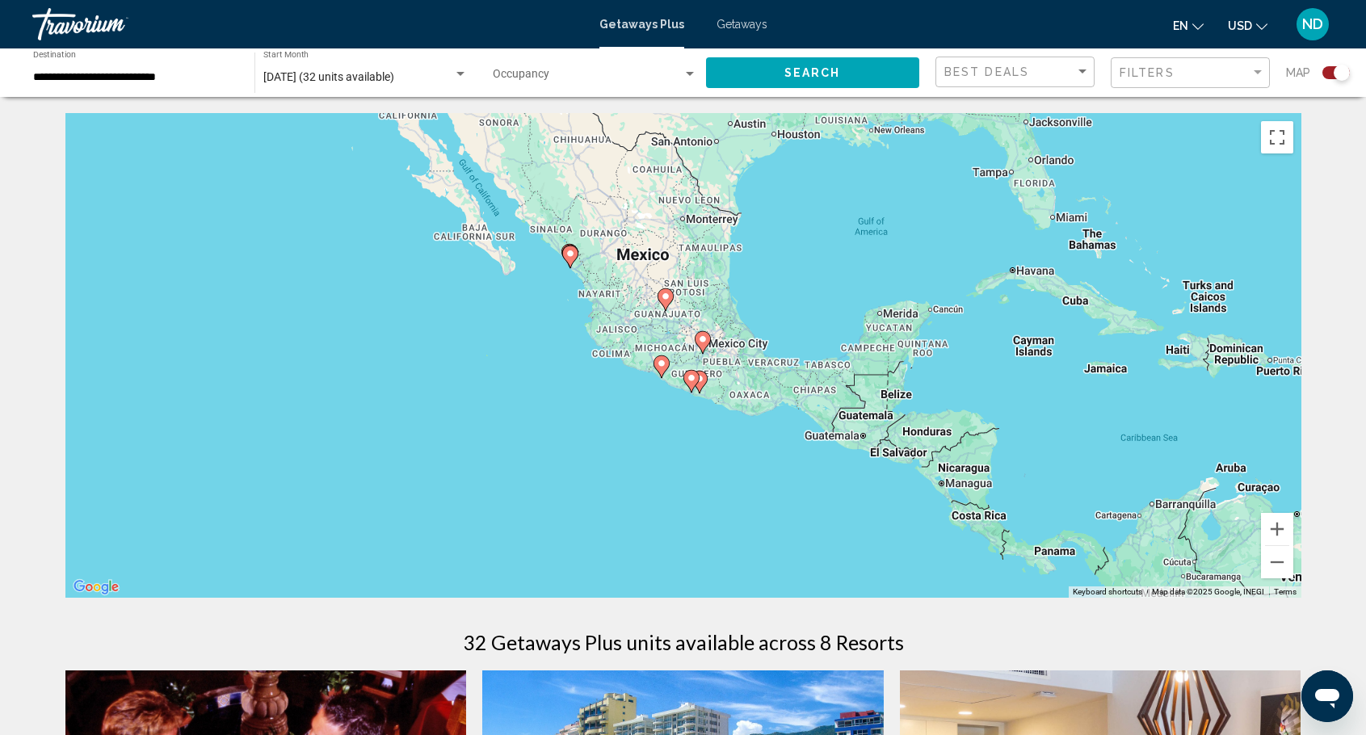
drag, startPoint x: 522, startPoint y: 476, endPoint x: 660, endPoint y: 267, distance: 250.0
click at [660, 267] on div "To activate drag with keyboard, press Alt + Enter. Once in keyboard drag state,…" at bounding box center [683, 355] width 1236 height 485
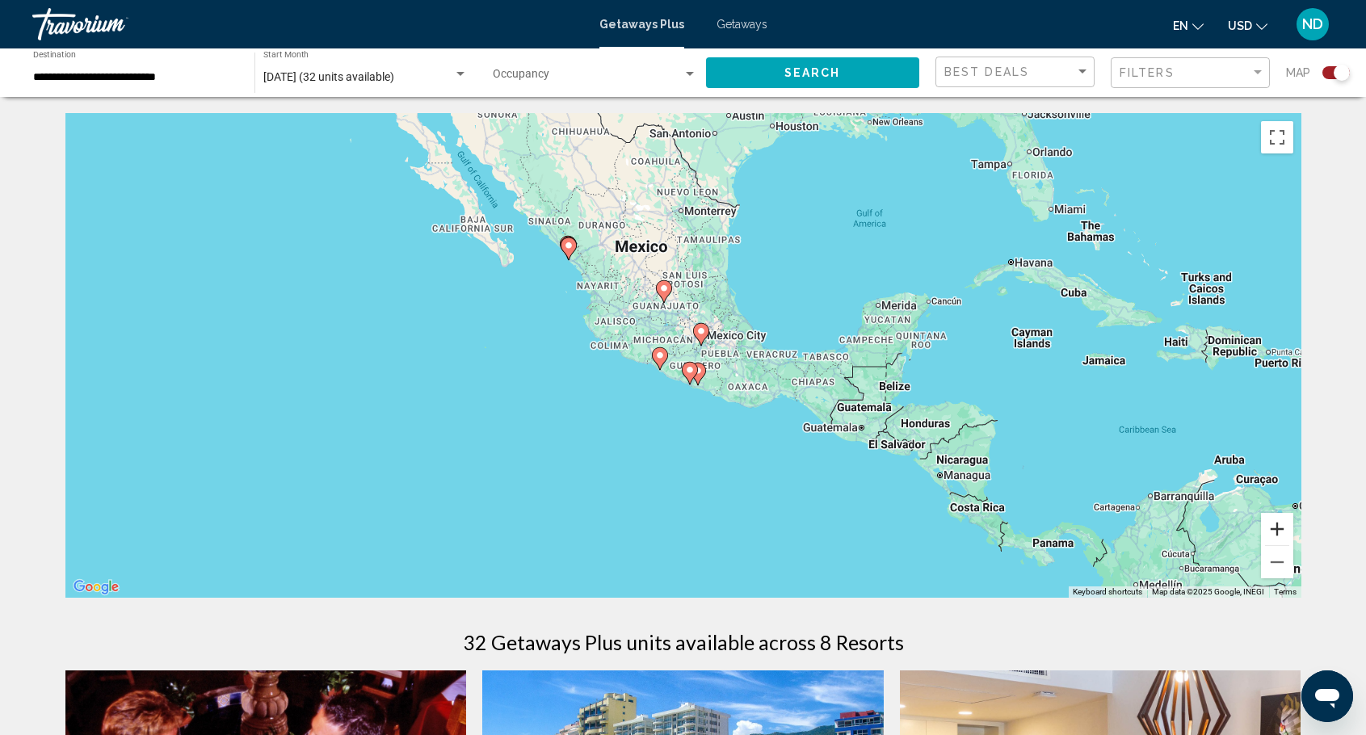
click at [1283, 527] on button "Zoom in" at bounding box center [1277, 529] width 32 height 32
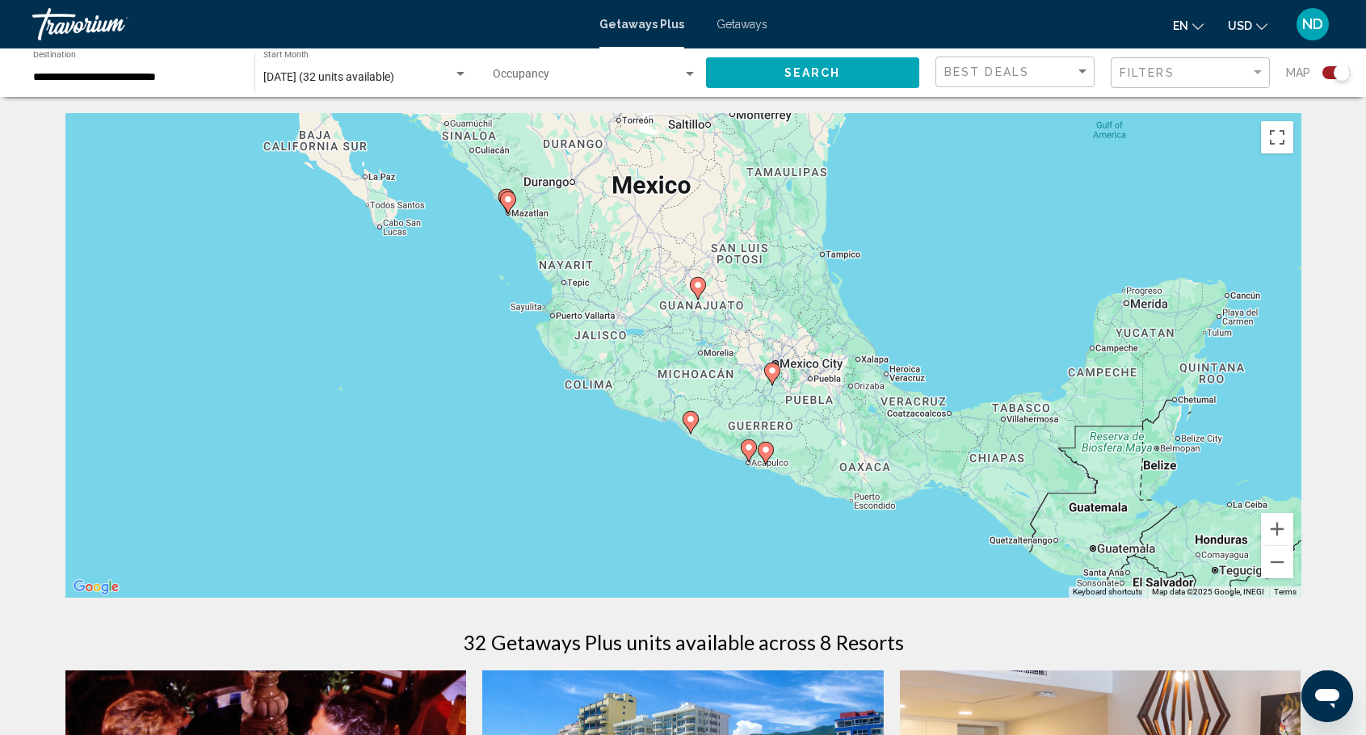
drag, startPoint x: 744, startPoint y: 481, endPoint x: 602, endPoint y: 460, distance: 143.7
click at [796, 528] on div "To activate drag with keyboard, press Alt + Enter. Once in keyboard drag state,…" at bounding box center [683, 355] width 1236 height 485
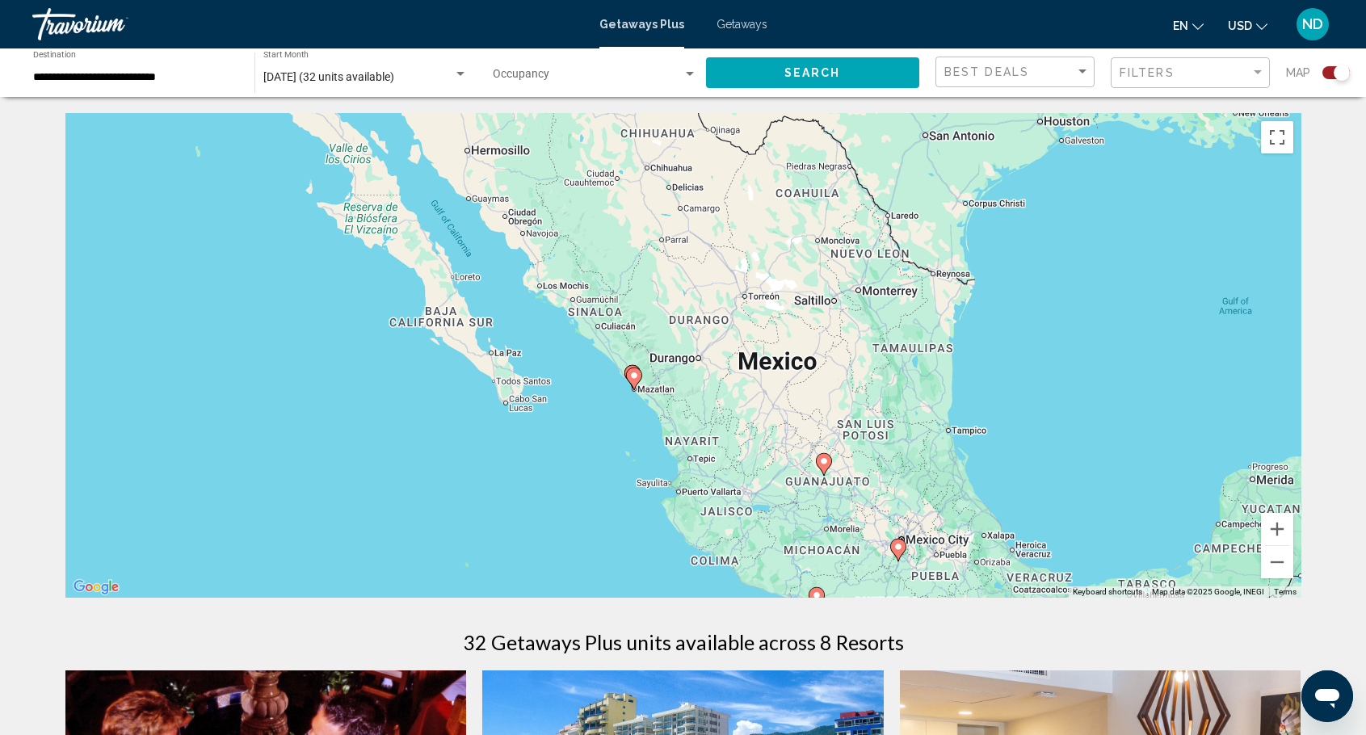
drag, startPoint x: 499, startPoint y: 438, endPoint x: 628, endPoint y: 592, distance: 200.7
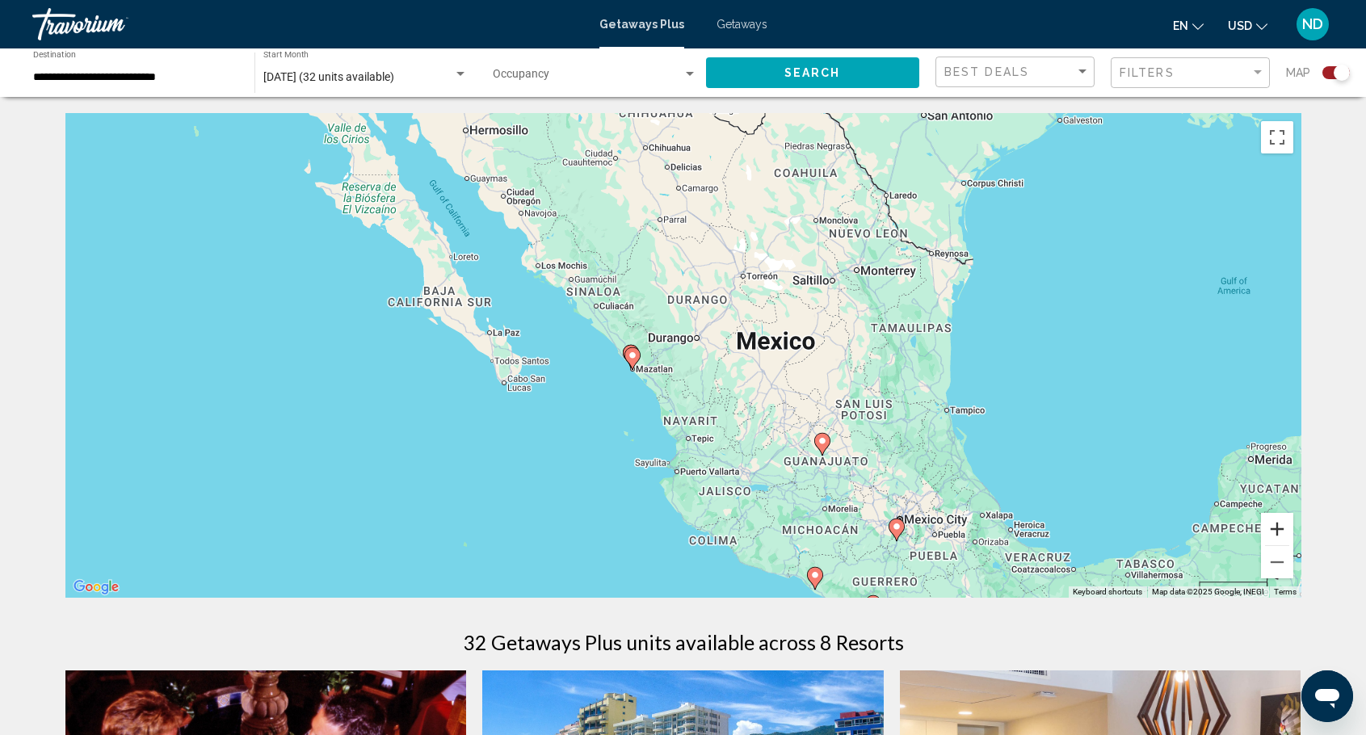
click at [1273, 527] on button "Zoom in" at bounding box center [1277, 529] width 32 height 32
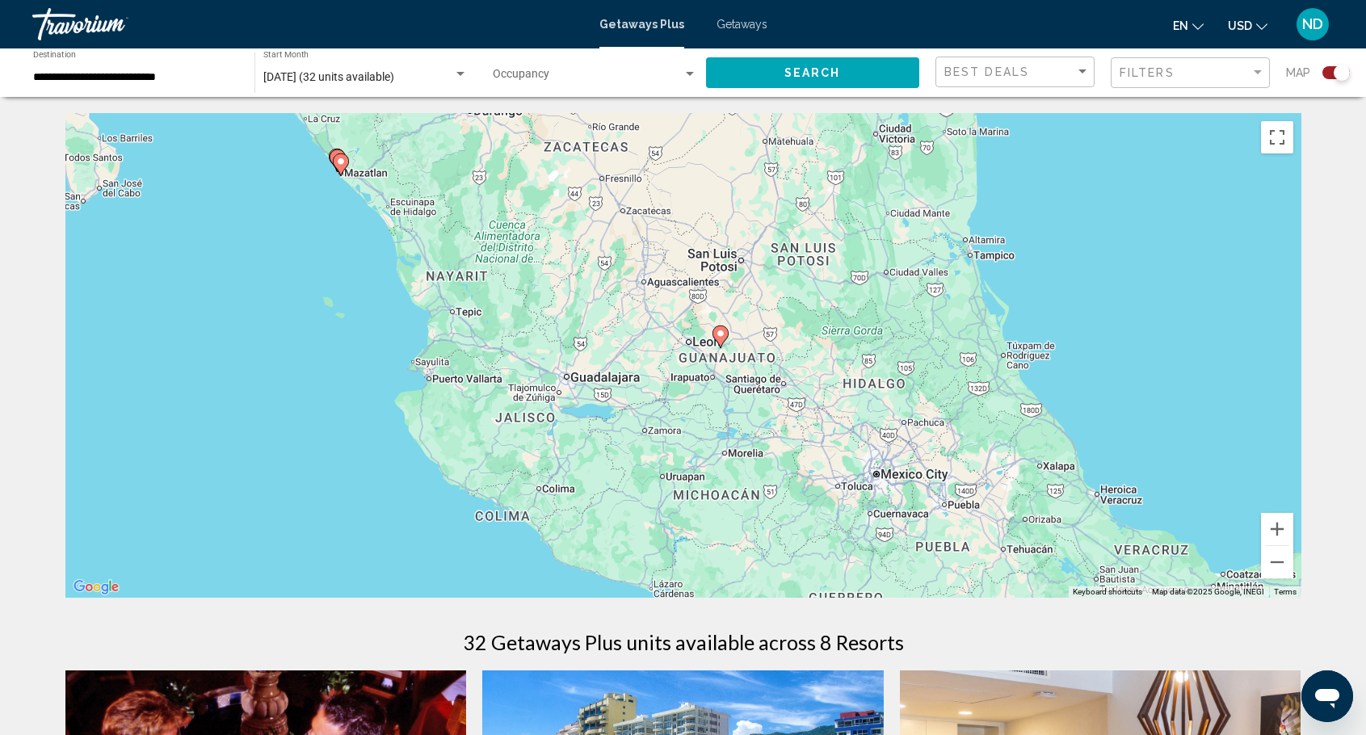
drag, startPoint x: 914, startPoint y: 514, endPoint x: 682, endPoint y: 299, distance: 317.2
click at [649, 293] on div "To activate drag with keyboard, press Alt + Enter. Once in keyboard drag state,…" at bounding box center [683, 355] width 1236 height 485
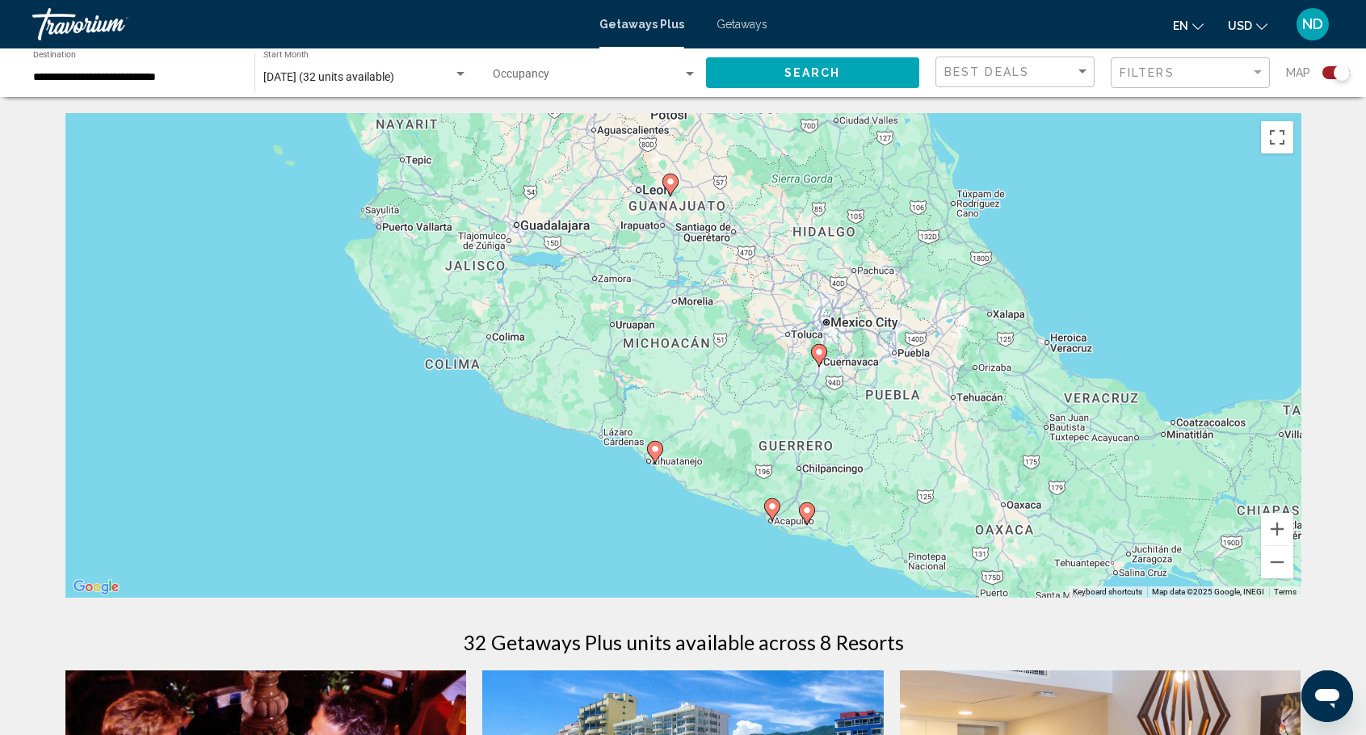
drag, startPoint x: 960, startPoint y: 519, endPoint x: 943, endPoint y: 347, distance: 172.1
click at [943, 347] on div "To activate drag with keyboard, press Alt + Enter. Once in keyboard drag state,…" at bounding box center [683, 355] width 1236 height 485
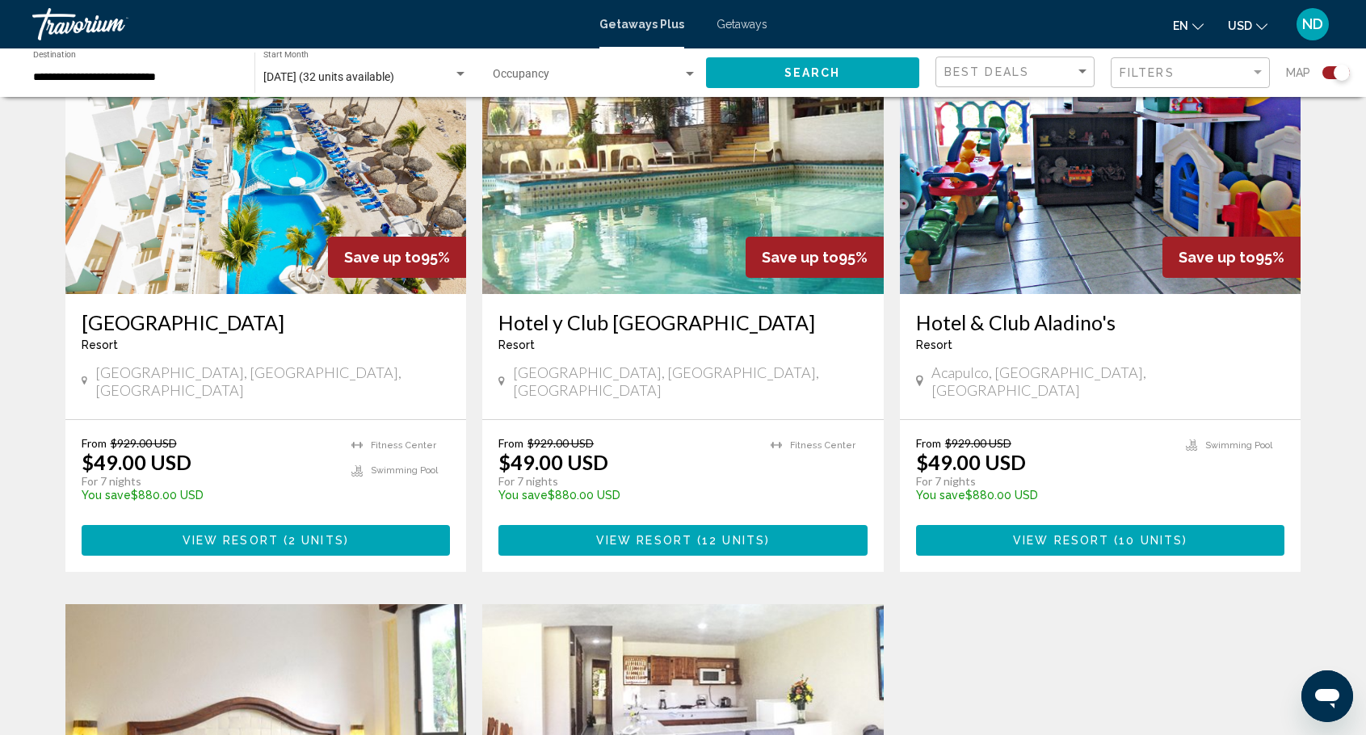
scroll to position [960, 0]
